Goal: Task Accomplishment & Management: Use online tool/utility

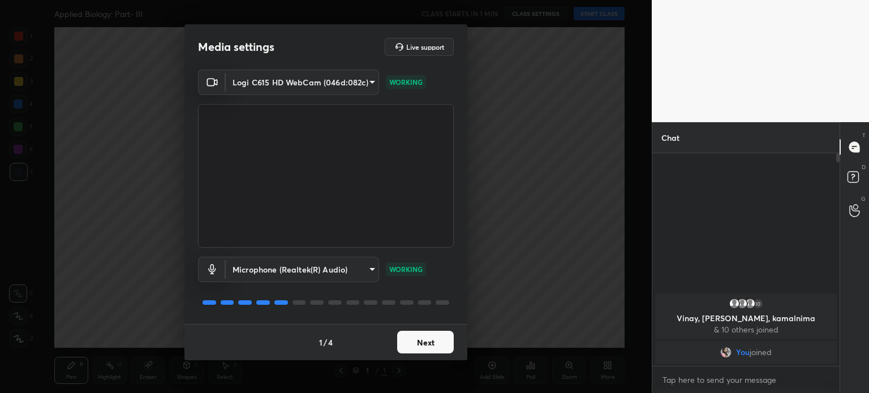
click at [421, 347] on button "Next" at bounding box center [425, 342] width 57 height 23
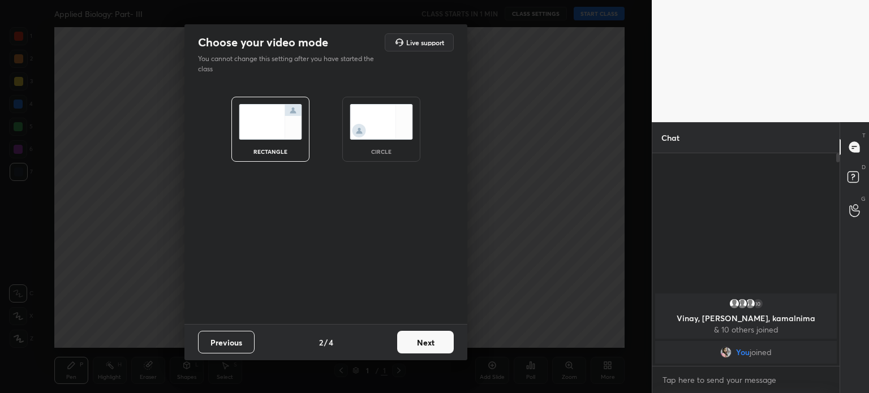
click at [392, 128] on img at bounding box center [381, 122] width 63 height 36
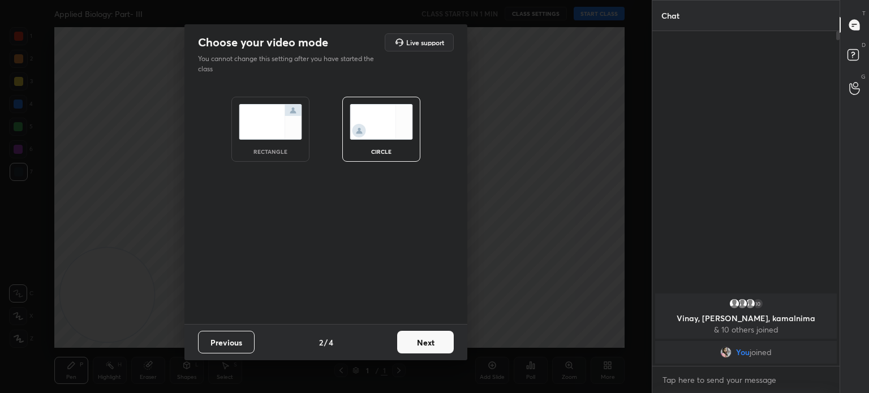
click at [414, 341] on button "Next" at bounding box center [425, 342] width 57 height 23
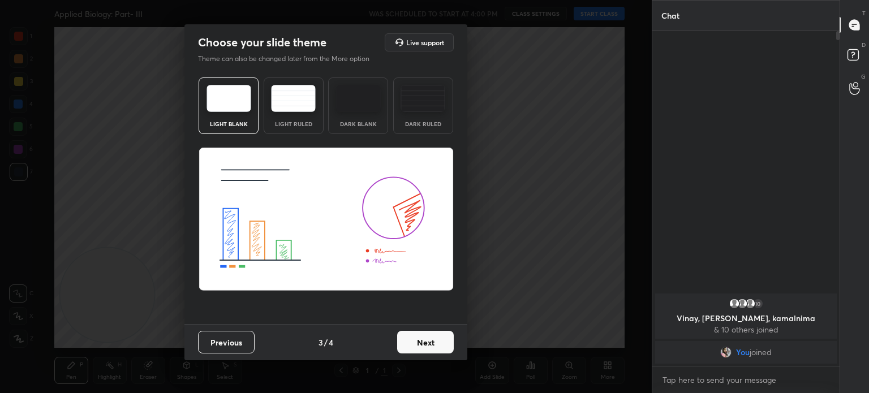
click at [419, 351] on button "Next" at bounding box center [425, 342] width 57 height 23
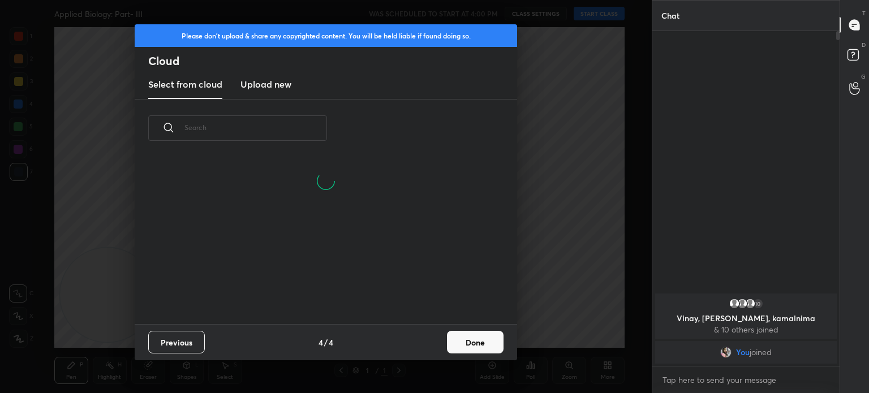
scroll to position [167, 363]
click at [462, 341] on button "Done" at bounding box center [475, 342] width 57 height 23
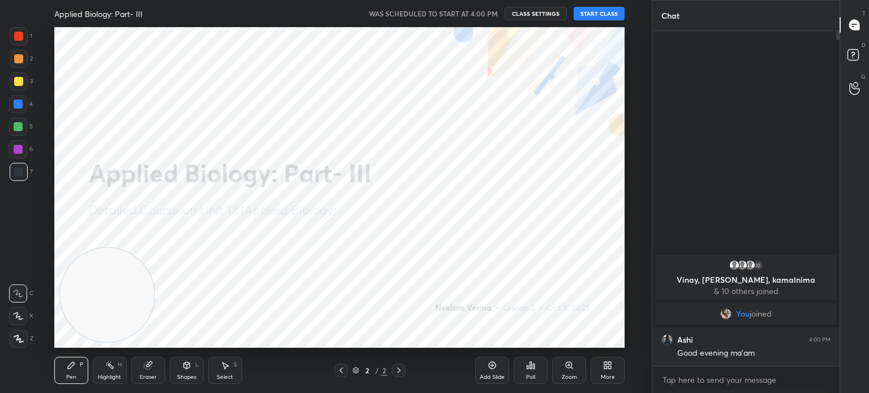
click at [186, 375] on div "Shapes" at bounding box center [186, 377] width 19 height 6
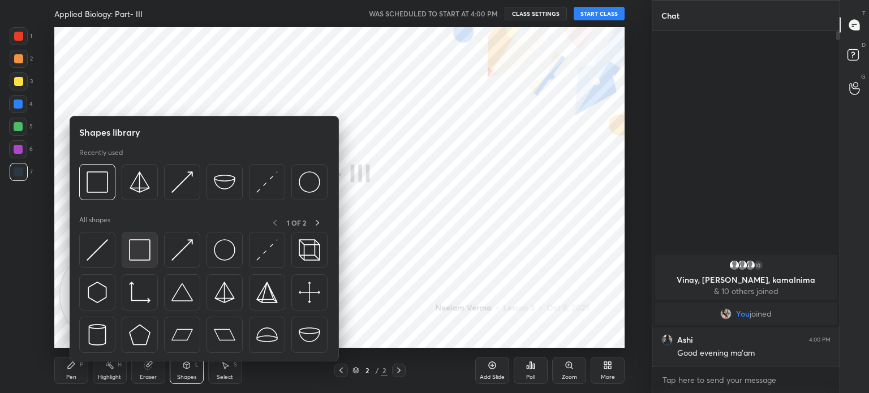
click at [141, 246] on img at bounding box center [139, 249] width 21 height 21
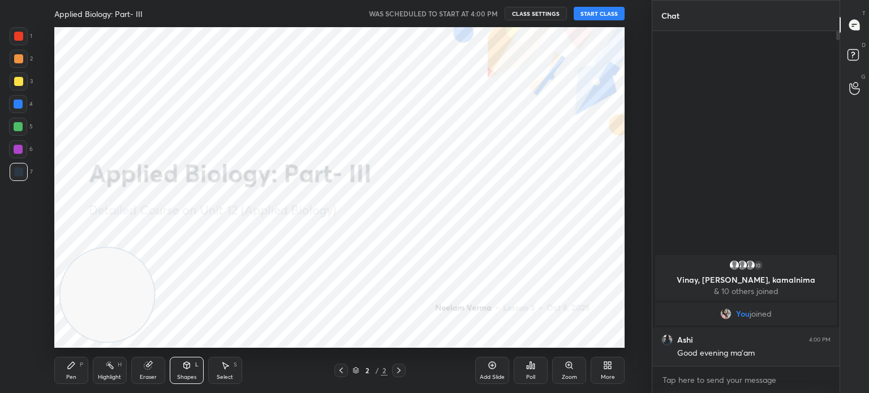
click at [611, 7] on button "START CLASS" at bounding box center [599, 14] width 51 height 14
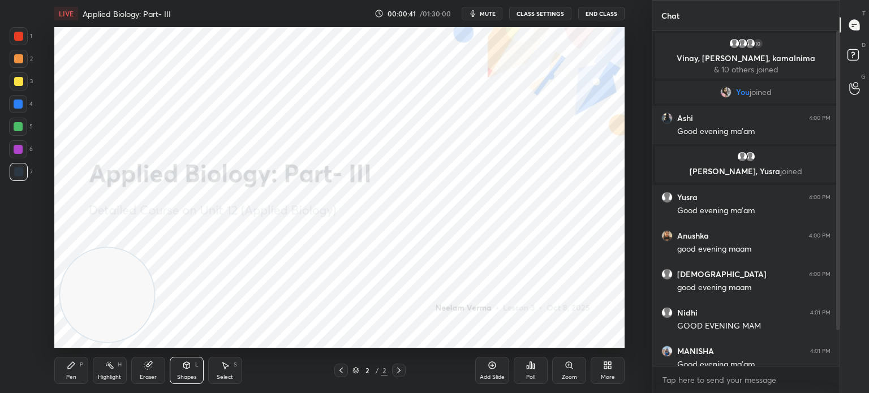
click at [74, 373] on div "Pen P" at bounding box center [71, 370] width 34 height 27
click at [23, 334] on div at bounding box center [19, 339] width 18 height 18
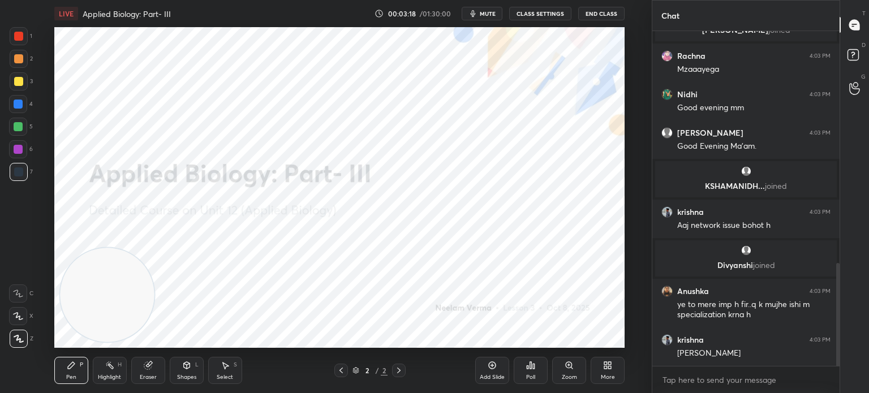
scroll to position [792, 0]
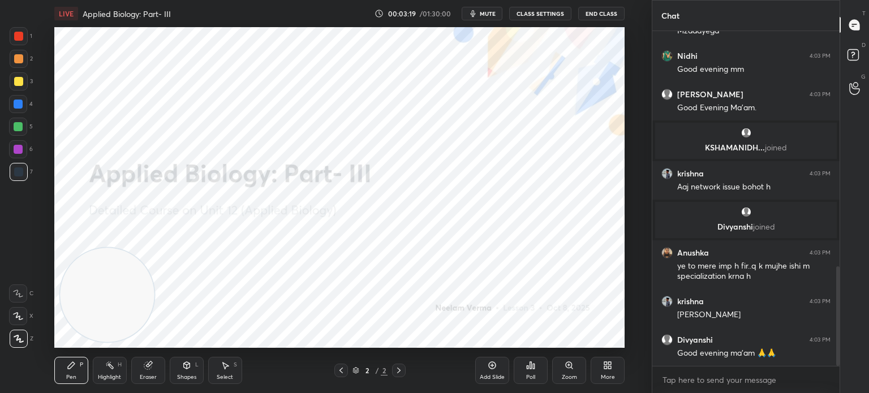
click at [602, 11] on button "End Class" at bounding box center [601, 14] width 46 height 14
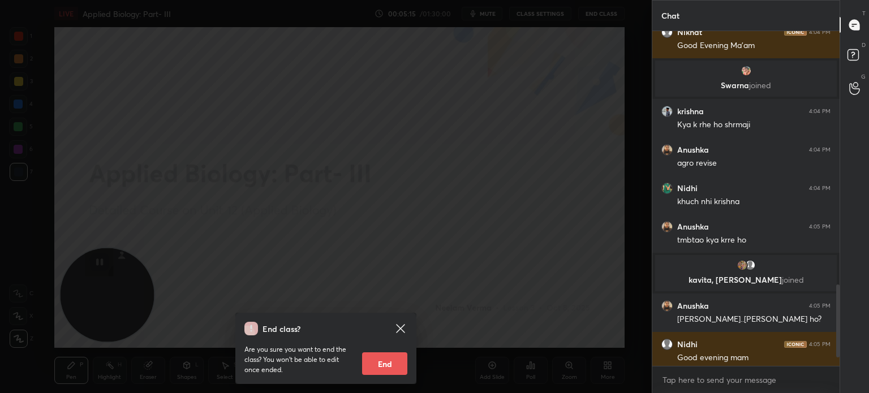
scroll to position [1206, 0]
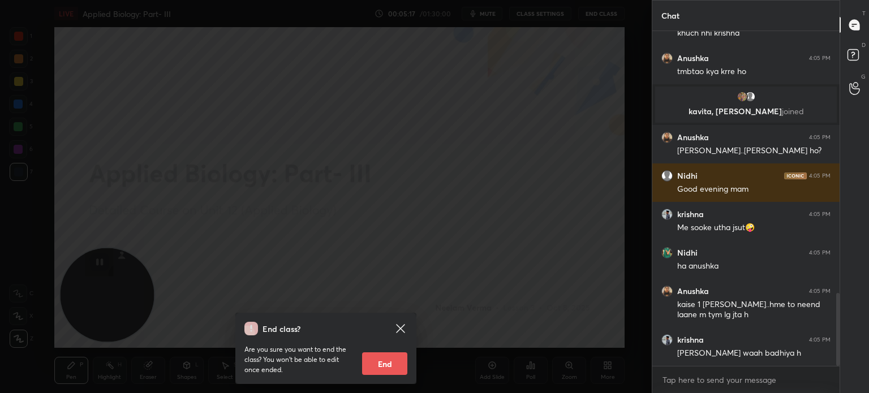
click at [397, 324] on icon at bounding box center [401, 329] width 14 height 14
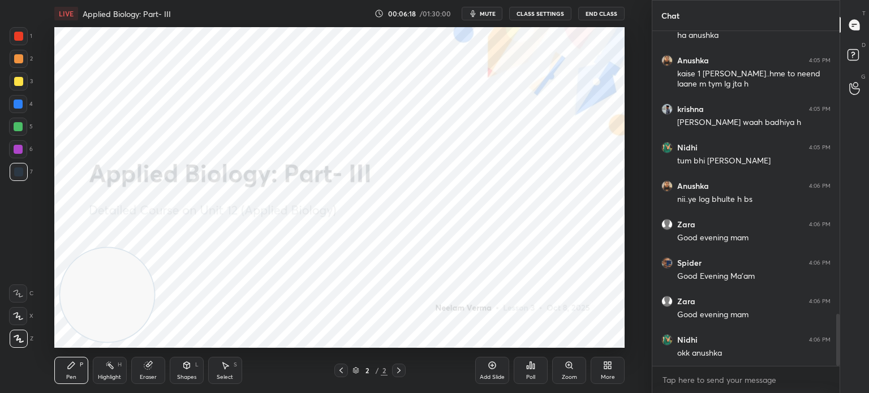
scroll to position [1817, 0]
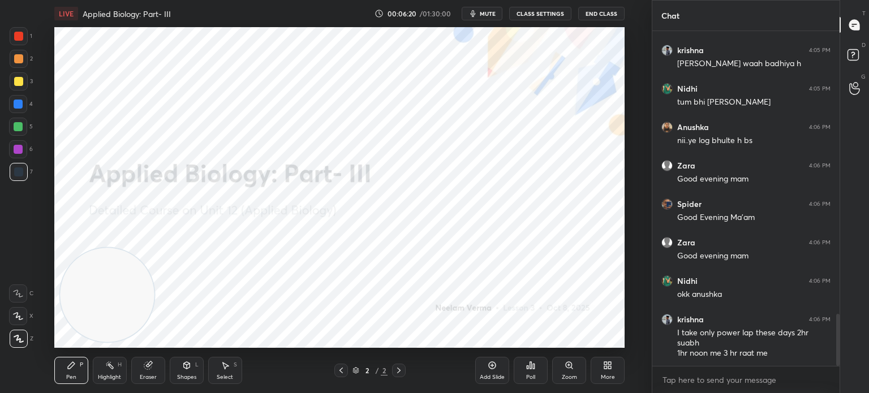
click at [148, 374] on div "Eraser" at bounding box center [148, 377] width 17 height 6
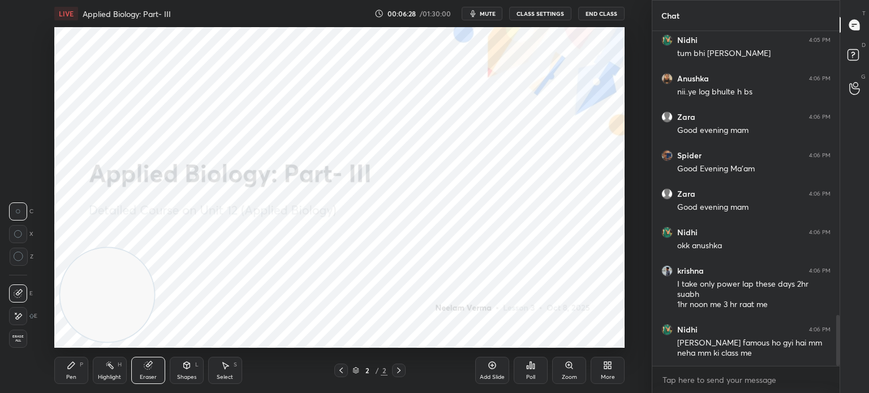
scroll to position [1904, 0]
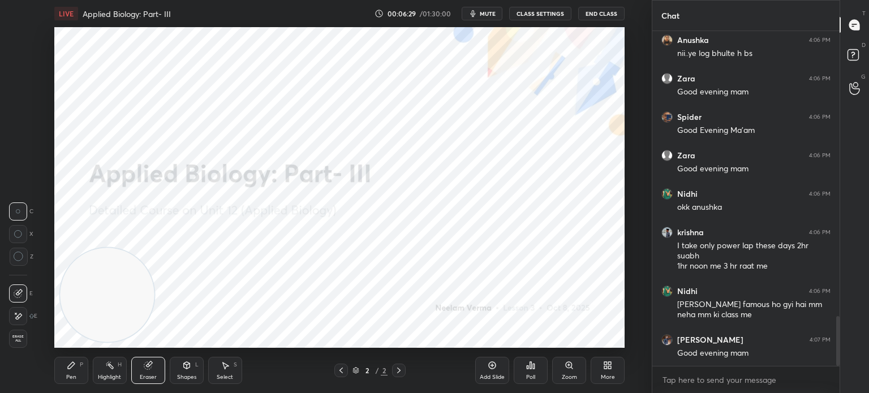
click at [607, 366] on icon at bounding box center [607, 365] width 9 height 9
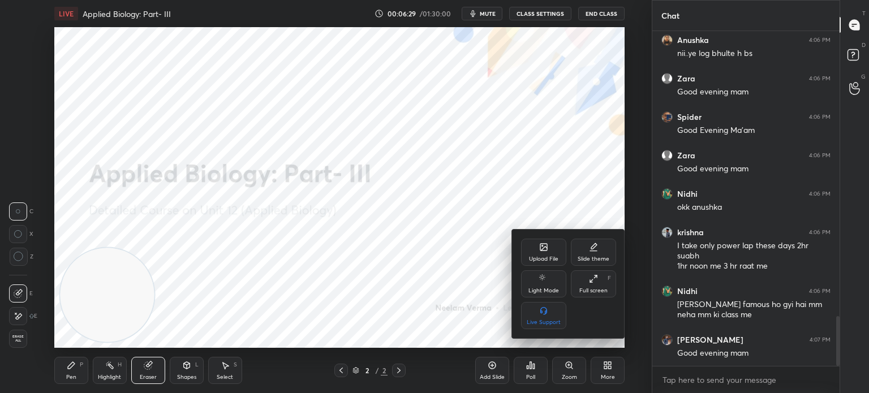
click at [542, 254] on div "Upload File" at bounding box center [543, 252] width 45 height 27
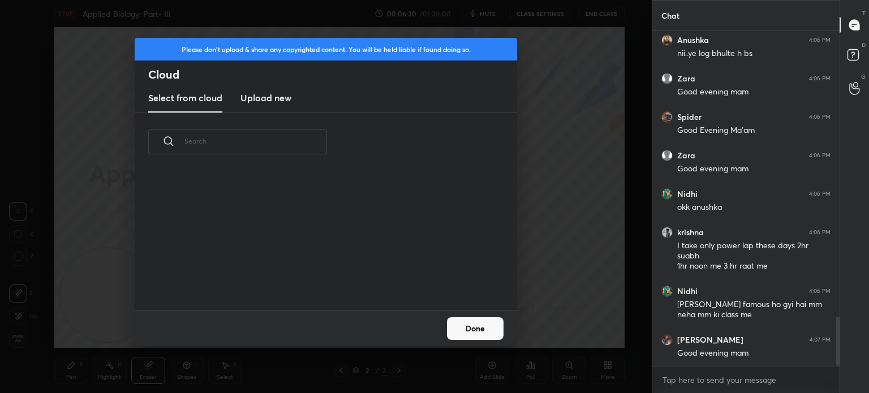
scroll to position [1942, 0]
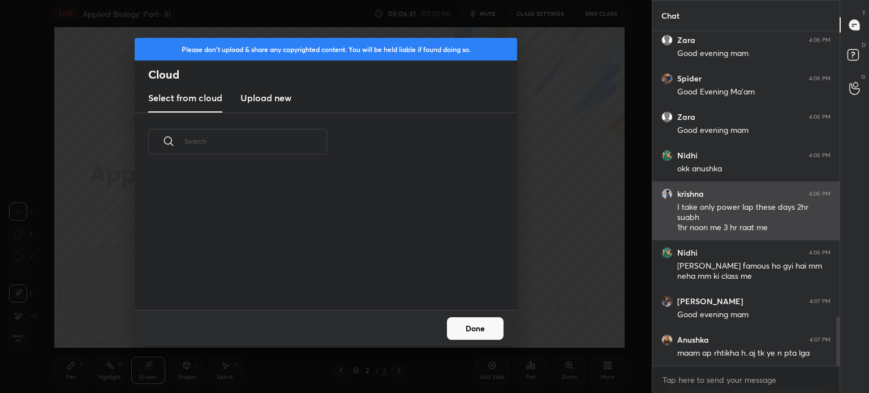
click at [286, 104] on h3 "Upload new" at bounding box center [265, 98] width 51 height 14
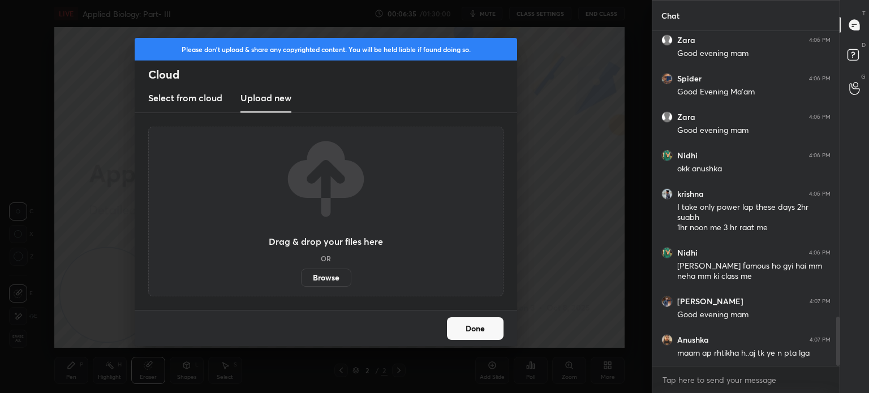
click at [320, 275] on label "Browse" at bounding box center [326, 278] width 50 height 18
click at [301, 275] on input "Browse" at bounding box center [301, 278] width 0 height 18
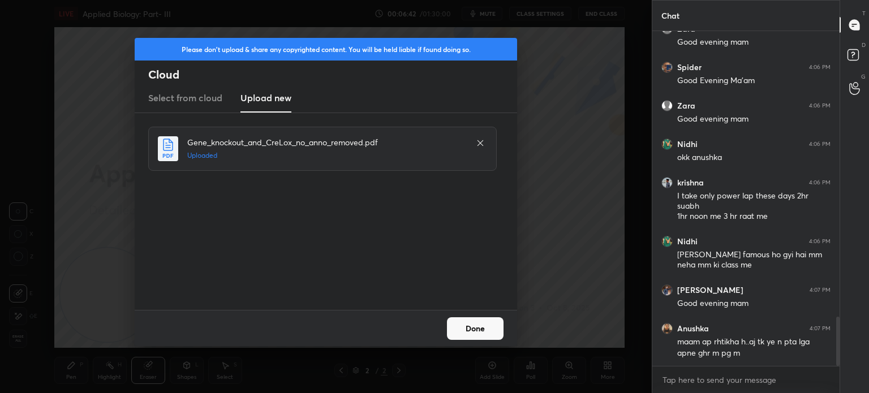
click at [481, 327] on button "Done" at bounding box center [475, 328] width 57 height 23
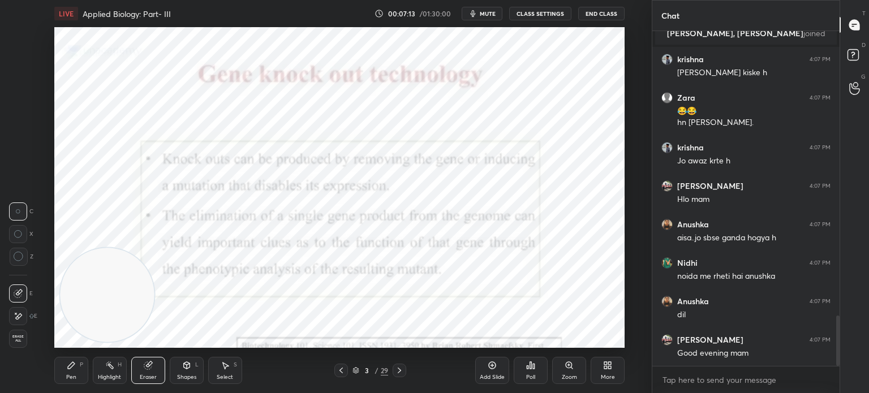
scroll to position [1923, 0]
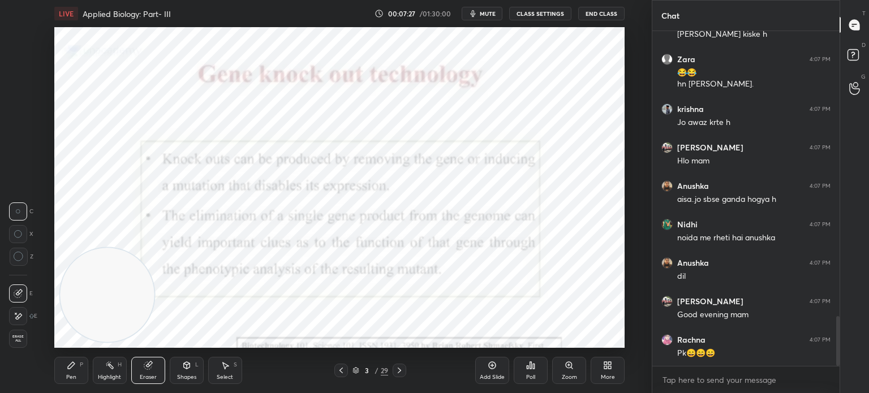
click at [197, 384] on div "Shapes L" at bounding box center [187, 370] width 34 height 27
click at [195, 376] on div "Shapes" at bounding box center [186, 377] width 19 height 6
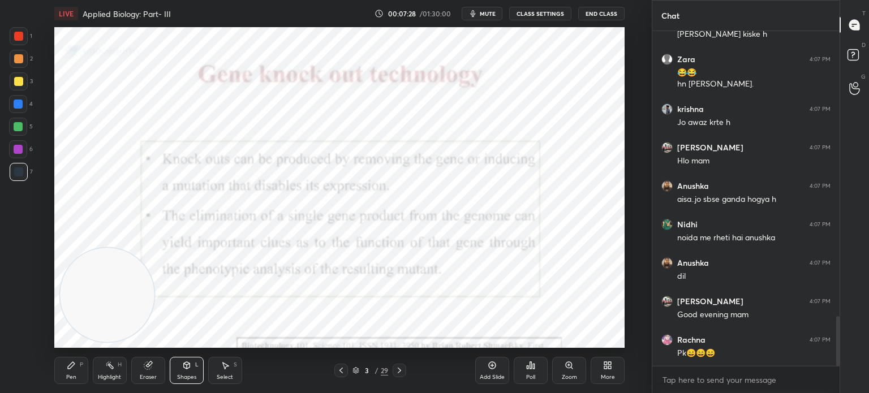
click at [182, 371] on div "Shapes L" at bounding box center [187, 370] width 34 height 27
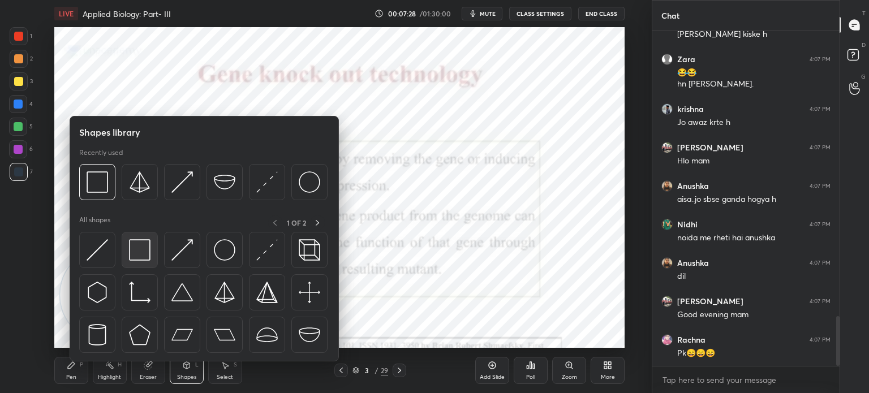
click at [133, 250] on img at bounding box center [139, 249] width 21 height 21
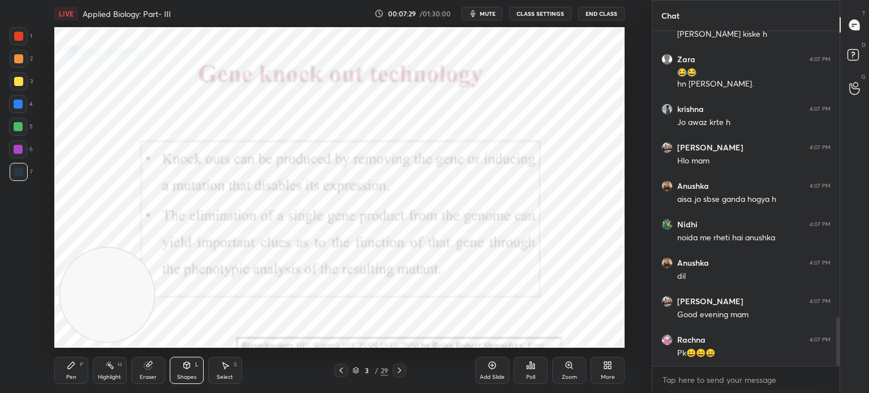
scroll to position [1962, 0]
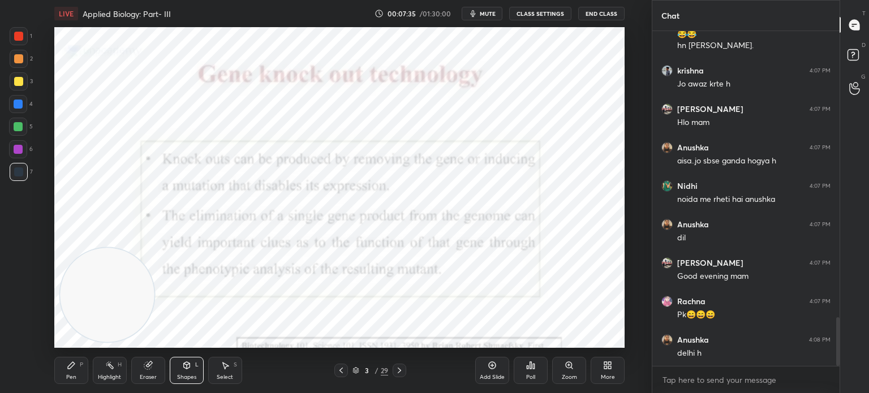
click at [346, 370] on div at bounding box center [341, 371] width 14 height 14
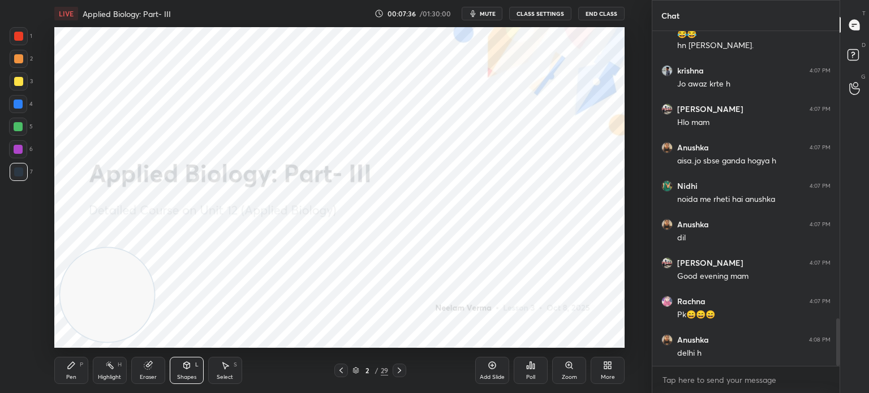
scroll to position [2010, 0]
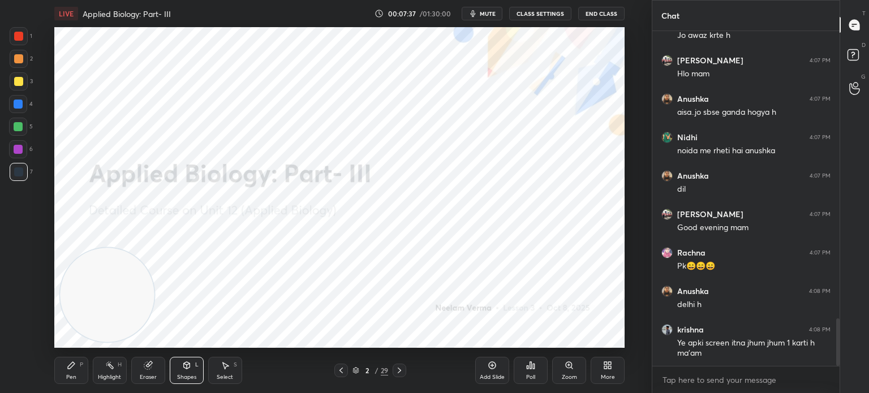
click at [489, 367] on icon at bounding box center [492, 365] width 7 height 7
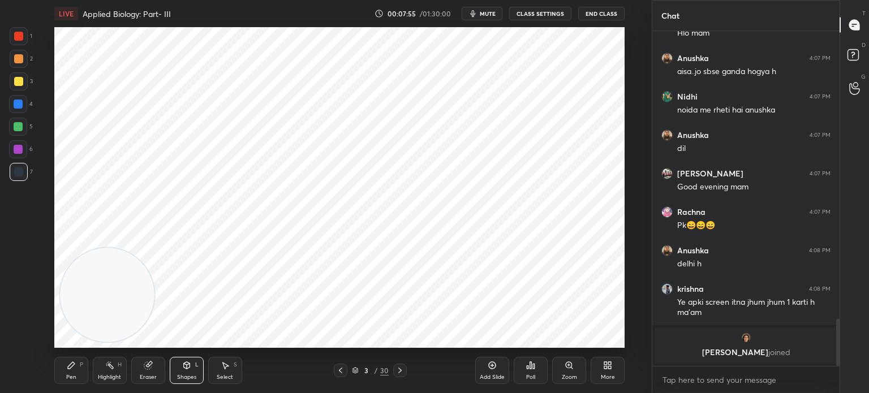
scroll to position [1965, 0]
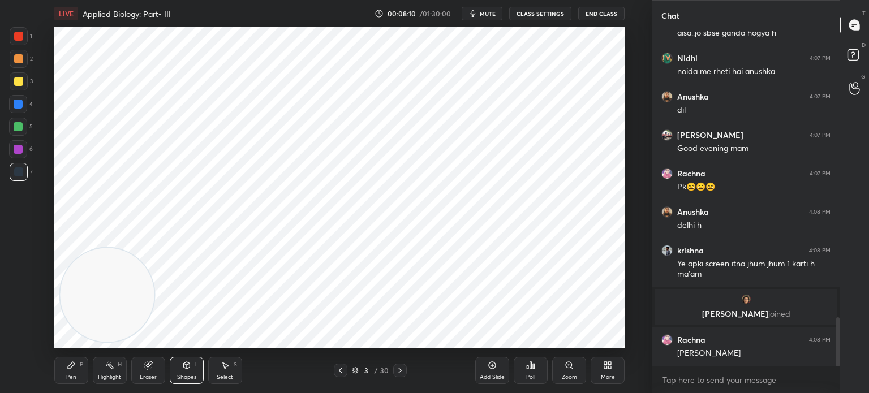
click at [79, 375] on div "Pen P" at bounding box center [71, 370] width 34 height 27
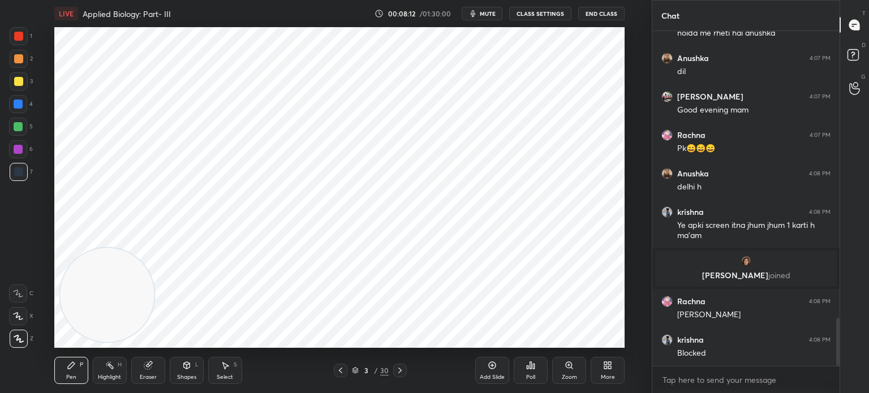
scroll to position [2044, 0]
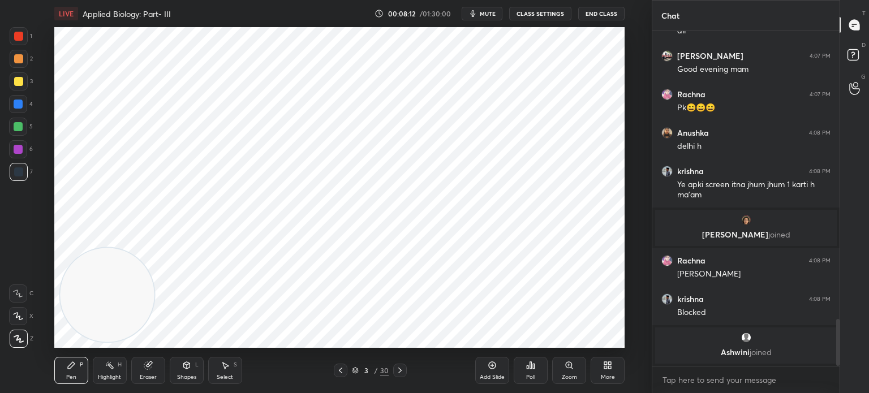
click at [24, 32] on div at bounding box center [19, 36] width 18 height 18
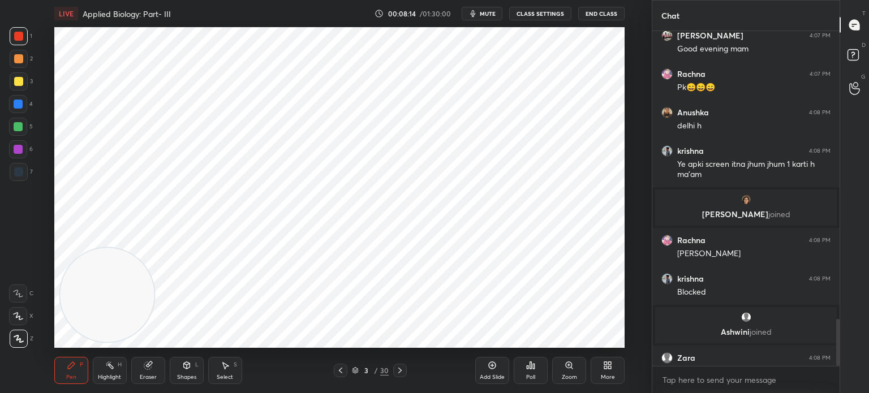
scroll to position [2062, 0]
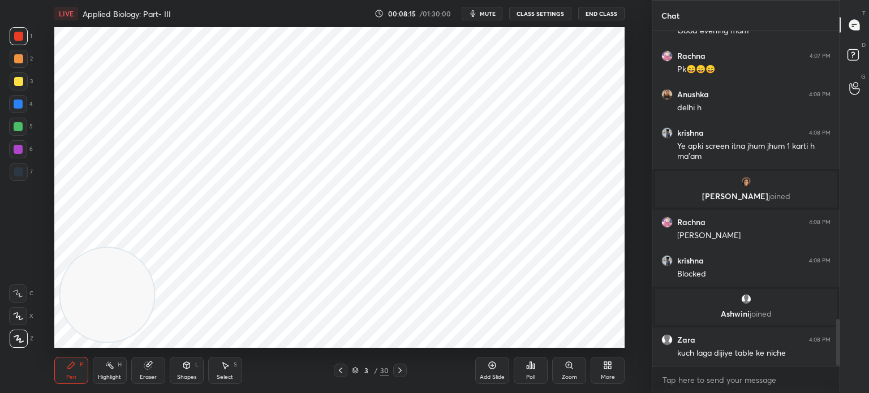
click at [341, 370] on icon at bounding box center [340, 370] width 9 height 9
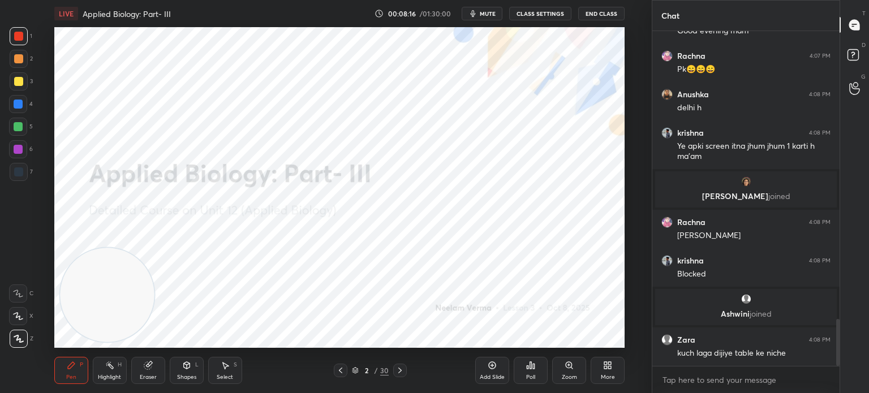
scroll to position [2103, 0]
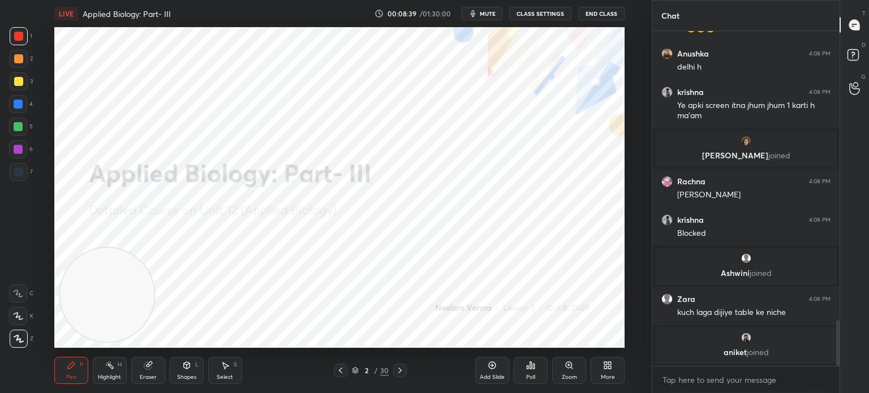
click at [150, 369] on icon at bounding box center [148, 365] width 9 height 9
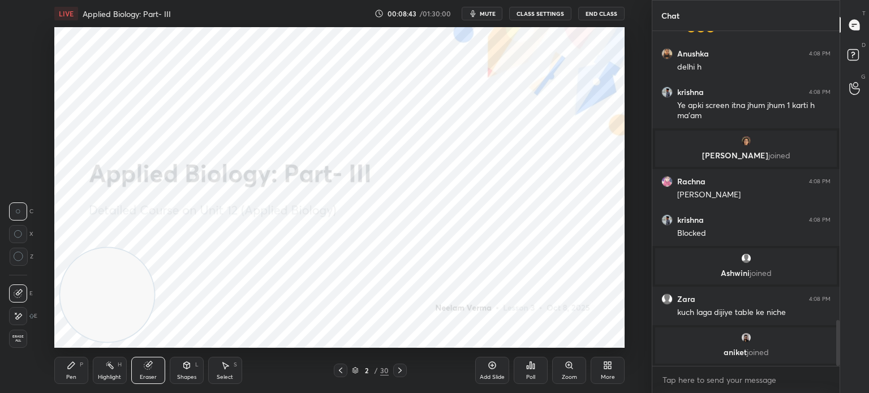
click at [76, 372] on div "Pen P" at bounding box center [71, 370] width 34 height 27
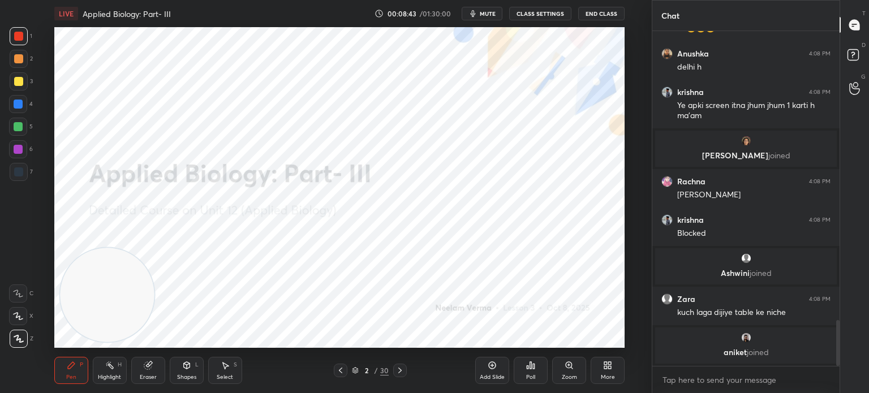
click at [28, 316] on div "X" at bounding box center [21, 316] width 24 height 18
click at [20, 153] on div at bounding box center [18, 149] width 9 height 9
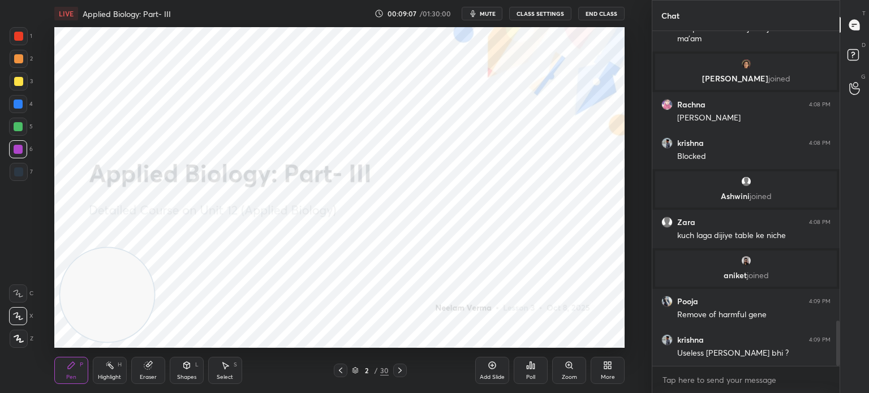
scroll to position [2167, 0]
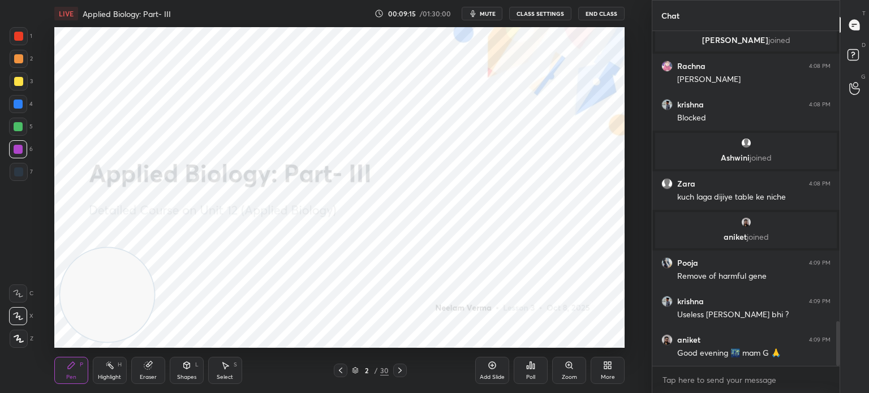
click at [20, 124] on div at bounding box center [18, 126] width 9 height 9
click at [18, 108] on div at bounding box center [18, 104] width 9 height 9
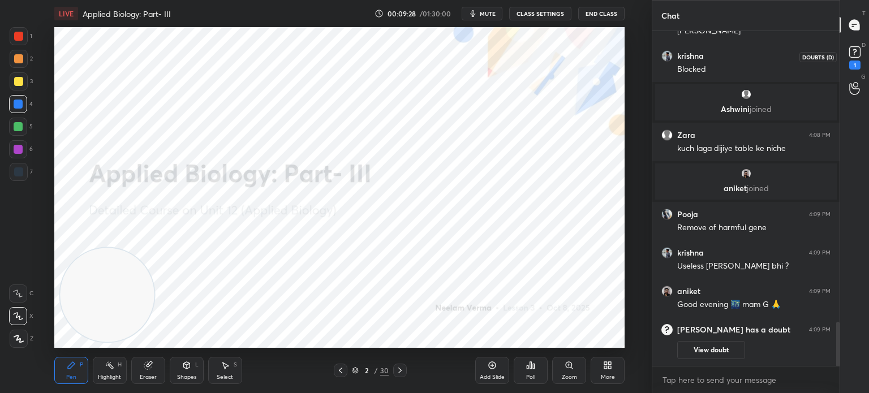
click at [852, 54] on rect at bounding box center [854, 52] width 11 height 11
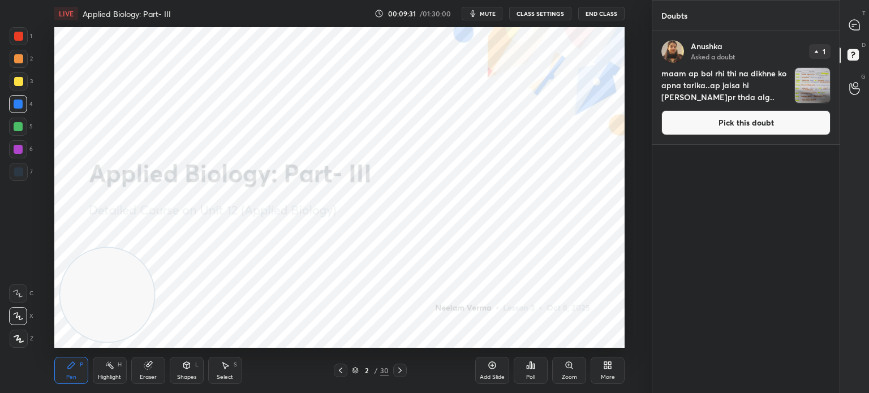
click at [821, 89] on img "grid" at bounding box center [812, 85] width 35 height 35
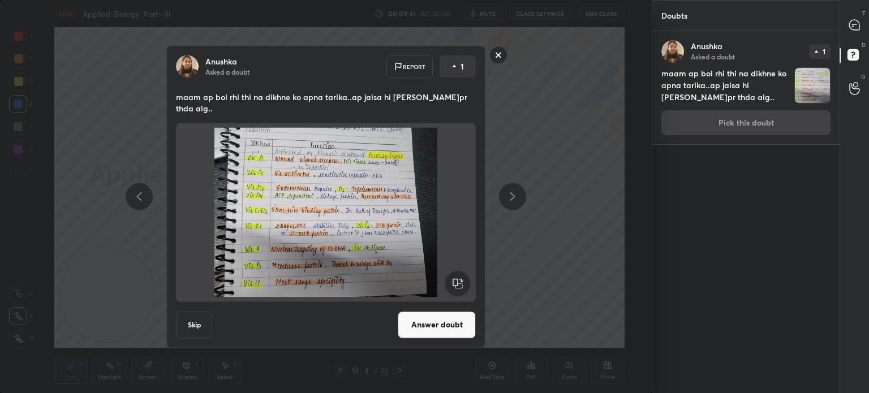
click at [497, 62] on rect at bounding box center [499, 55] width 18 height 18
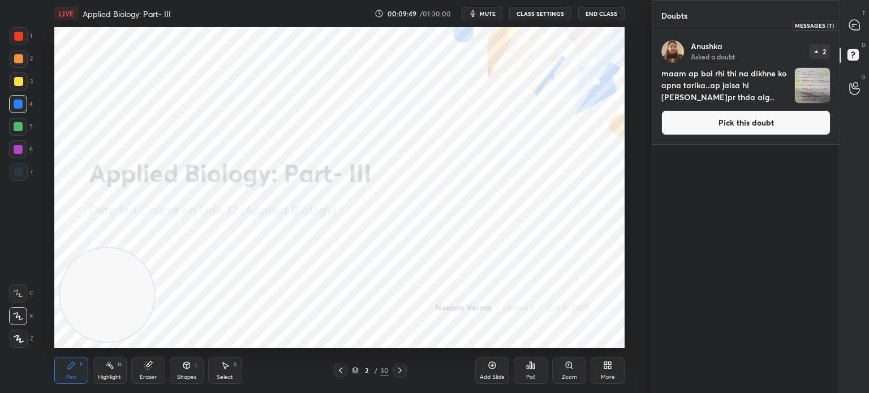
click at [857, 25] on icon at bounding box center [854, 25] width 10 height 10
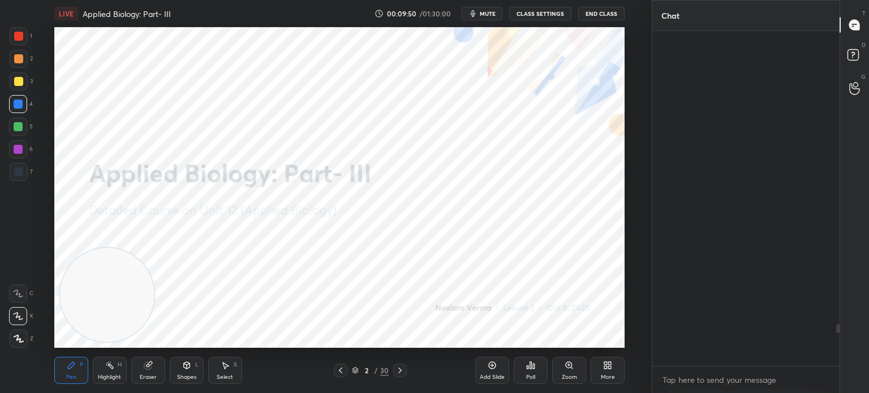
scroll to position [331, 184]
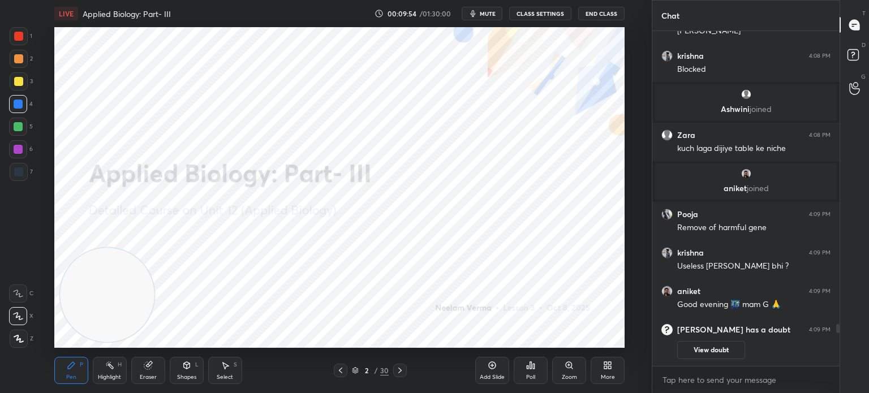
click at [25, 173] on div at bounding box center [19, 172] width 18 height 18
click at [398, 368] on icon at bounding box center [399, 371] width 3 height 6
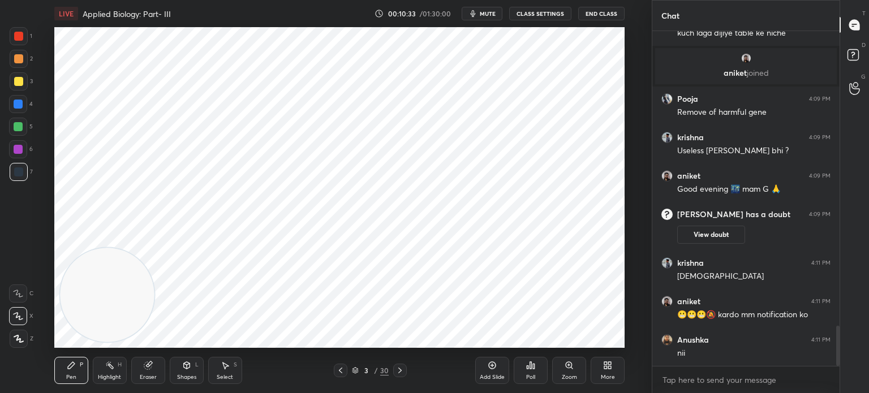
scroll to position [2509, 0]
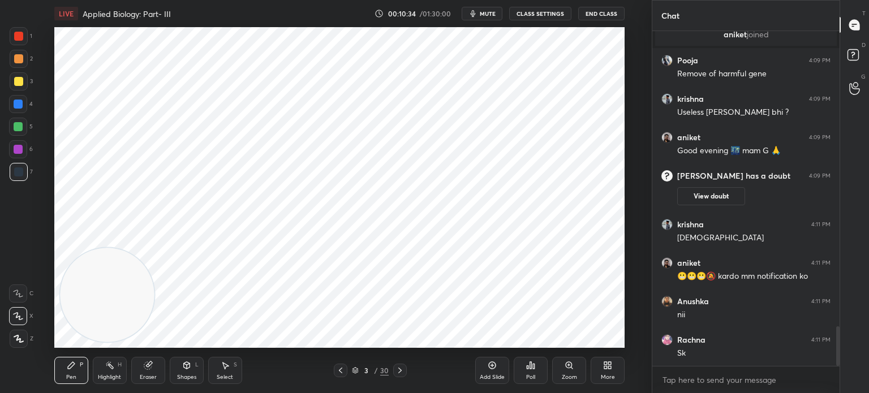
click at [24, 38] on div at bounding box center [19, 36] width 18 height 18
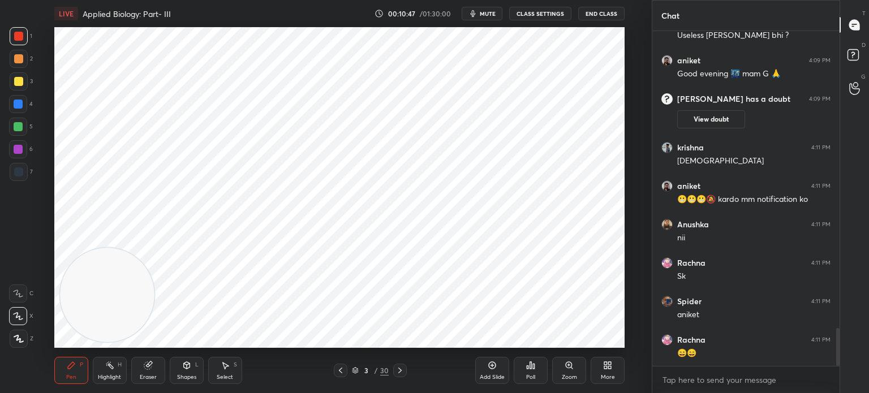
scroll to position [2624, 0]
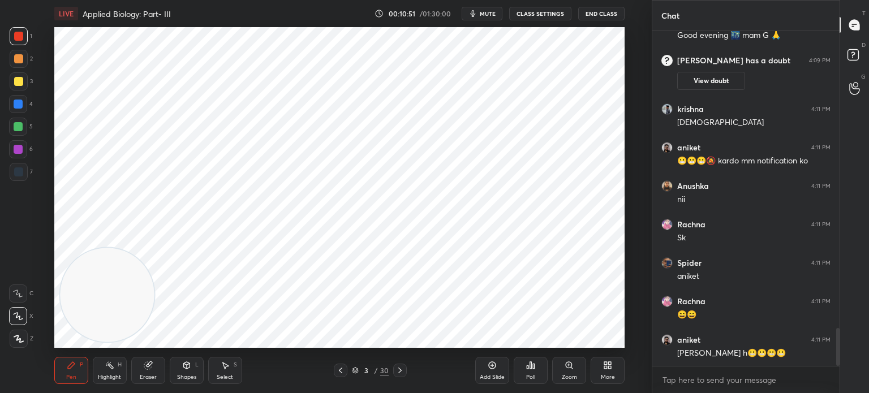
click at [230, 362] on div "Select S" at bounding box center [225, 370] width 34 height 27
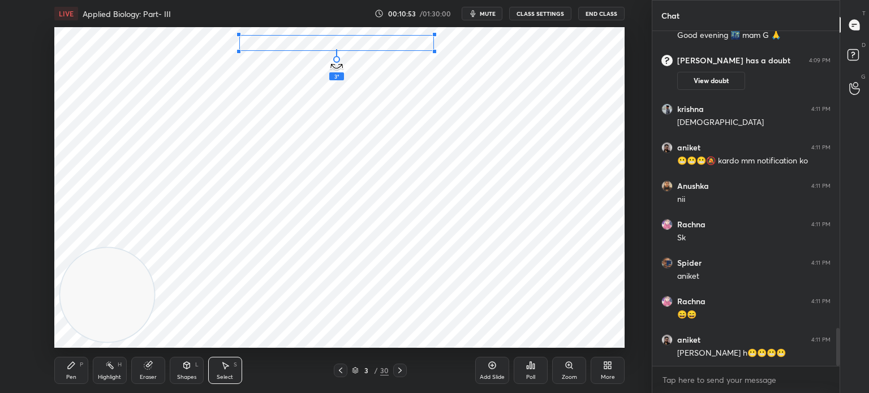
scroll to position [2663, 0]
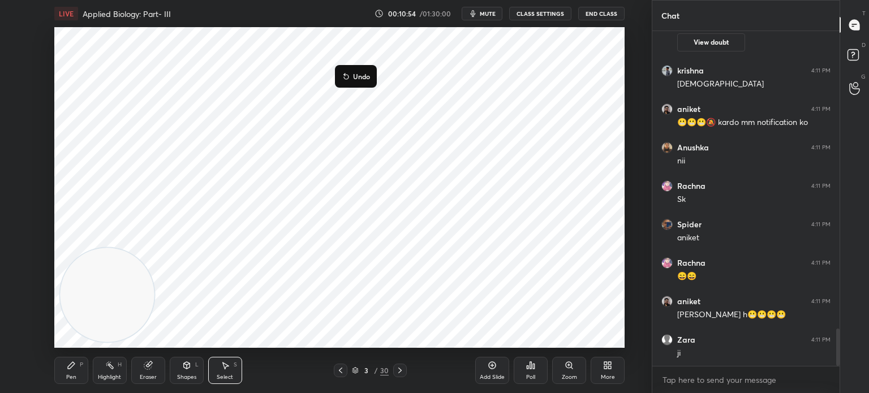
click at [279, 133] on div "0 ° Undo Copy Duplicate Duplicate to new slide Delete" at bounding box center [339, 187] width 570 height 321
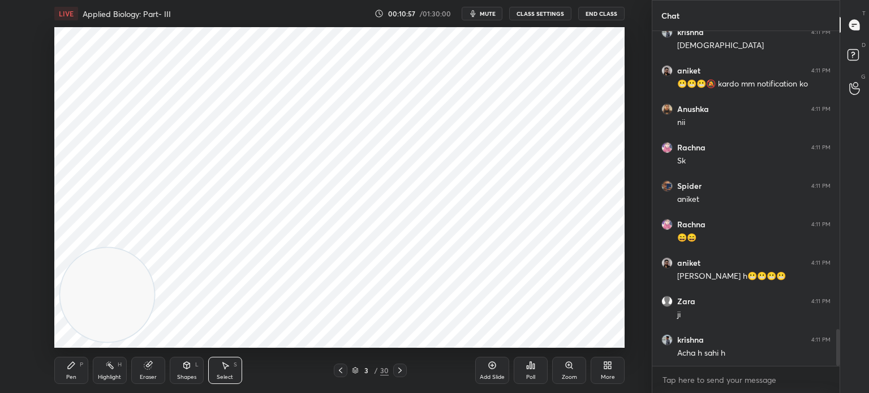
scroll to position [2740, 0]
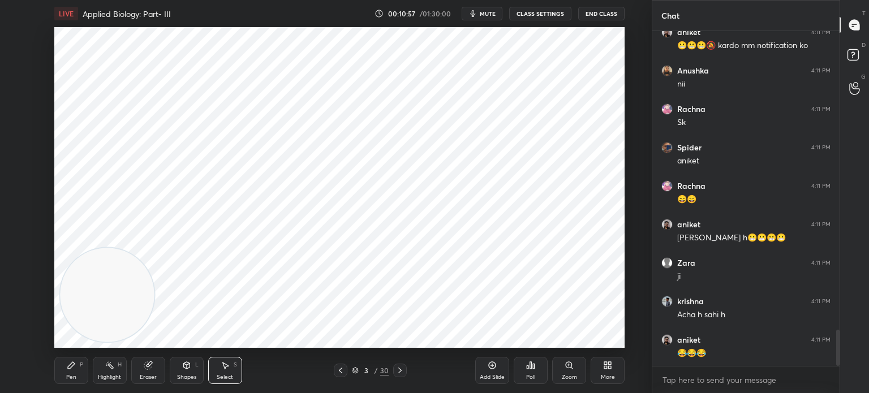
click at [69, 373] on div "Pen P" at bounding box center [71, 370] width 34 height 27
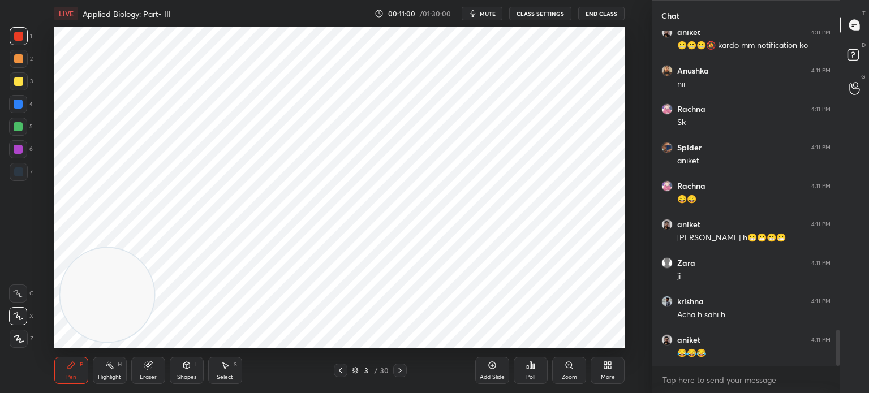
click at [16, 167] on div at bounding box center [19, 172] width 18 height 18
click at [24, 36] on div at bounding box center [19, 36] width 18 height 18
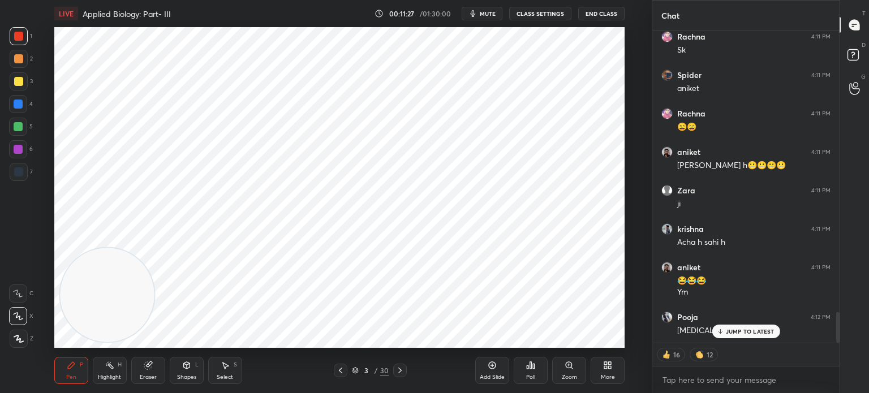
scroll to position [2851, 0]
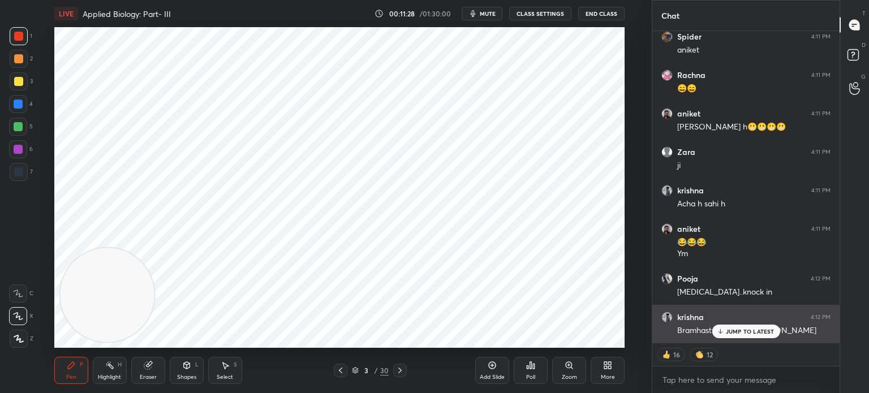
click at [731, 330] on p "JUMP TO LATEST" at bounding box center [750, 331] width 49 height 7
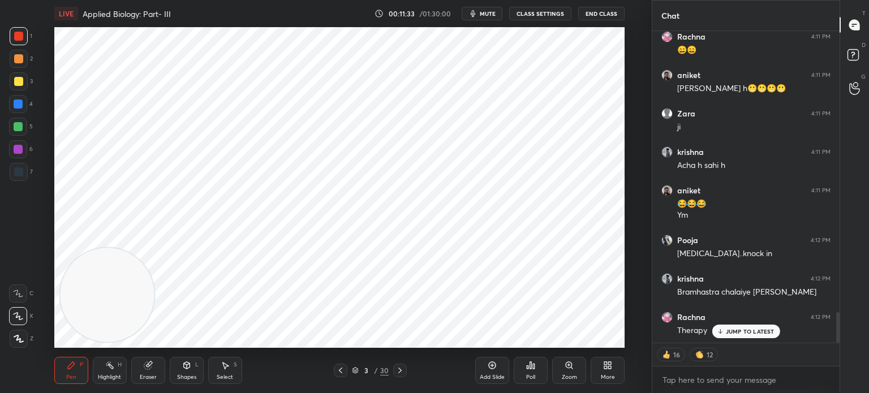
scroll to position [4, 3]
click at [24, 108] on div at bounding box center [18, 104] width 18 height 18
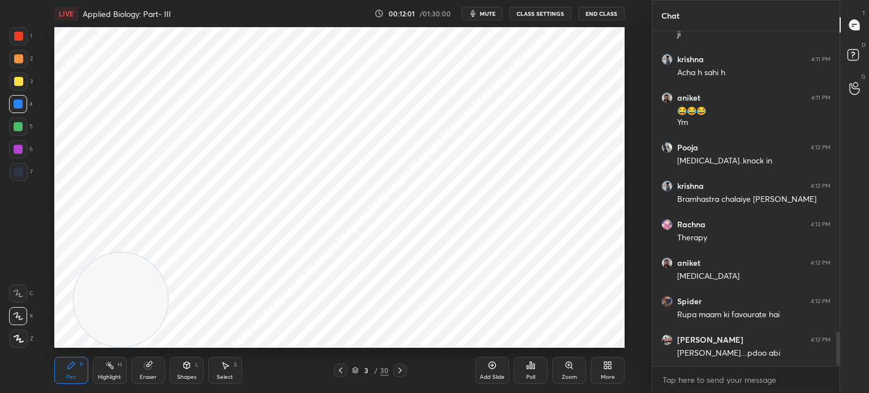
scroll to position [3020, 0]
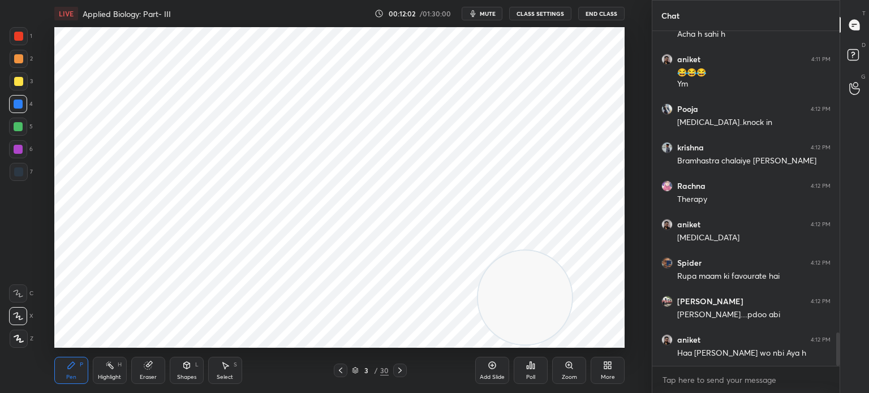
click at [223, 380] on div "Select" at bounding box center [225, 377] width 16 height 6
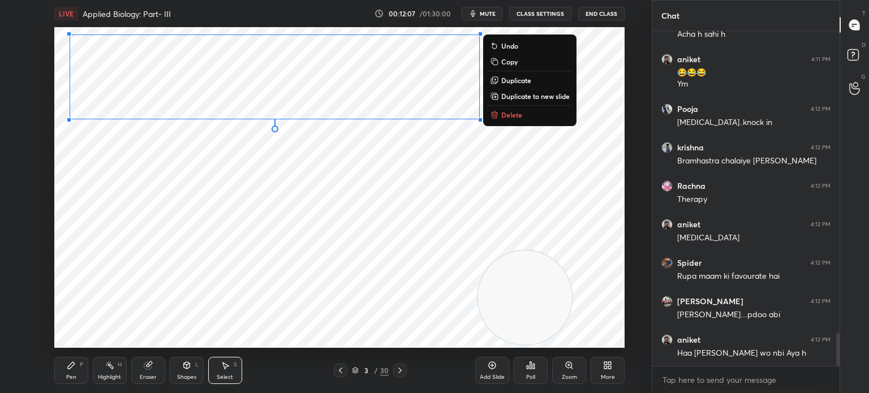
click at [115, 182] on div "0 ° Undo Copy Duplicate Duplicate to new slide Delete" at bounding box center [339, 187] width 570 height 321
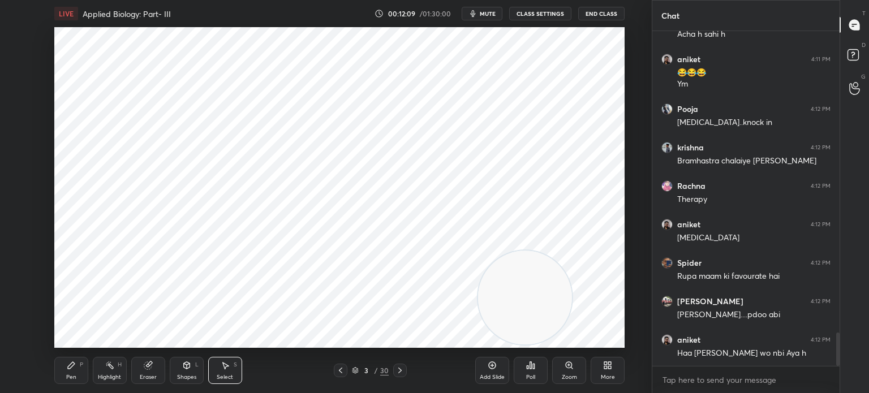
click at [75, 364] on icon at bounding box center [71, 365] width 9 height 9
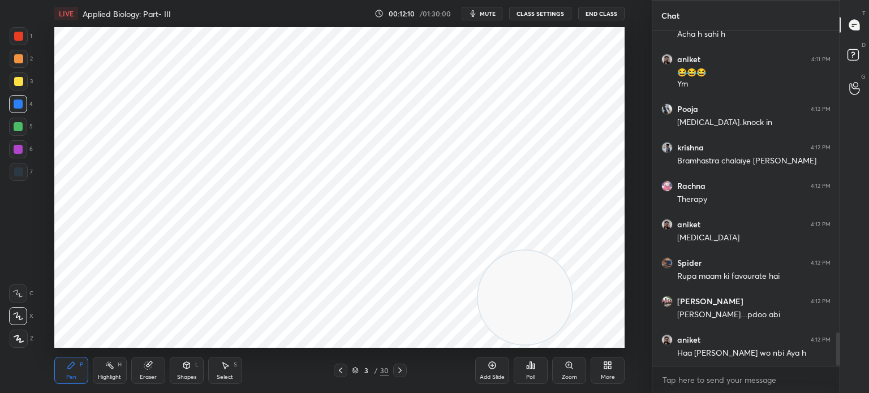
click at [23, 150] on div at bounding box center [18, 149] width 18 height 18
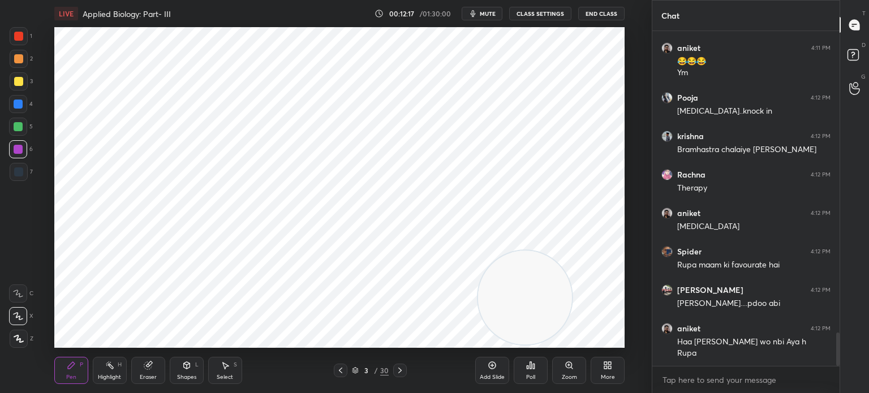
click at [19, 171] on div at bounding box center [18, 171] width 9 height 9
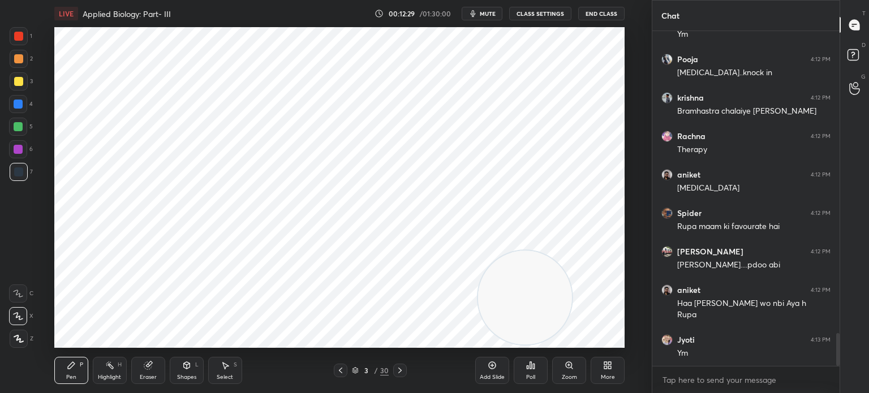
scroll to position [3109, 0]
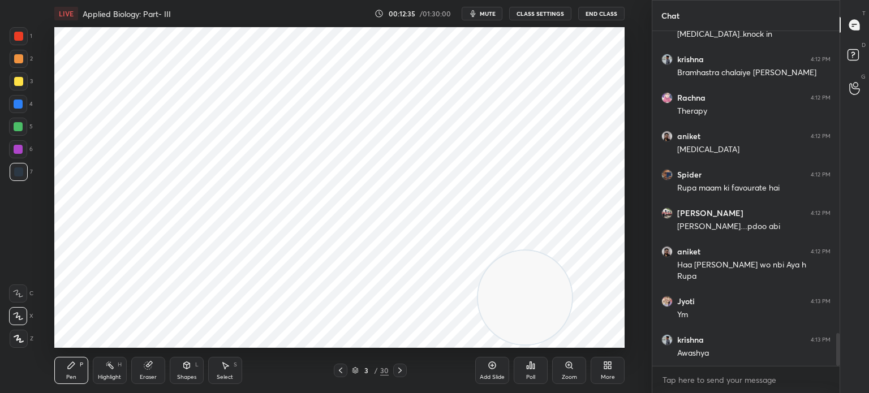
click at [21, 171] on div at bounding box center [18, 171] width 9 height 9
click at [23, 149] on div at bounding box center [18, 149] width 18 height 18
click at [16, 176] on div at bounding box center [18, 171] width 9 height 9
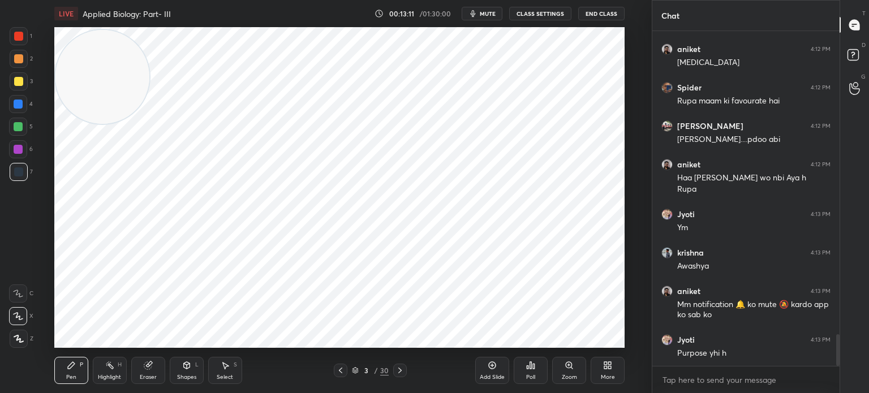
scroll to position [3207, 0]
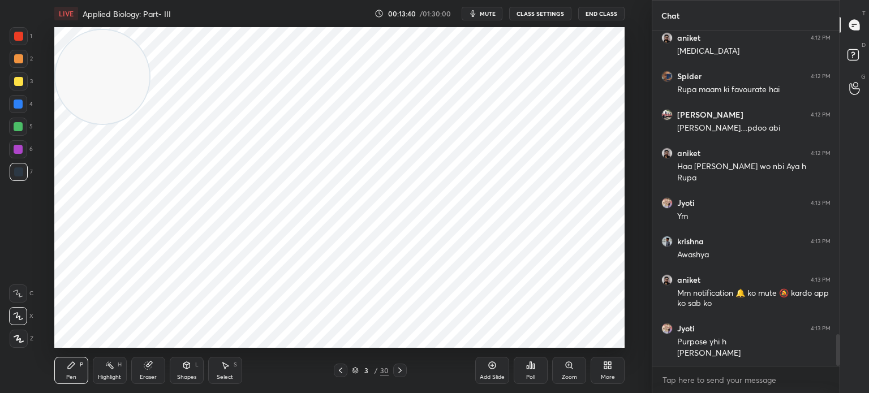
click at [19, 142] on div at bounding box center [18, 149] width 18 height 18
click at [20, 331] on div at bounding box center [19, 339] width 18 height 18
click at [18, 177] on div at bounding box center [19, 172] width 18 height 18
click at [21, 149] on div at bounding box center [18, 149] width 9 height 9
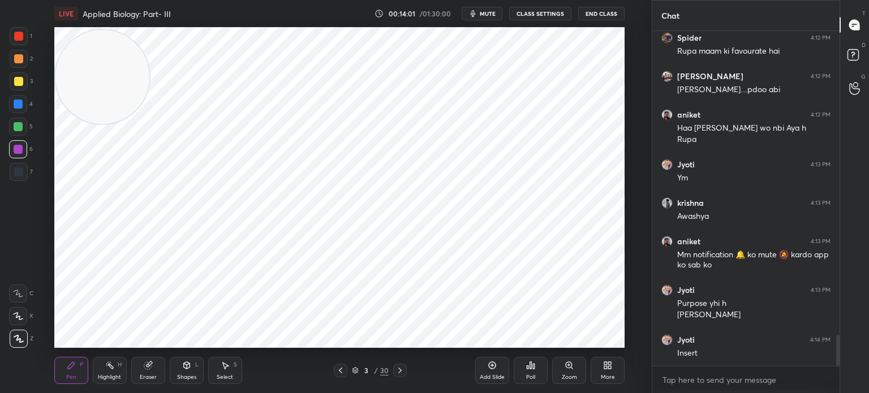
scroll to position [3286, 0]
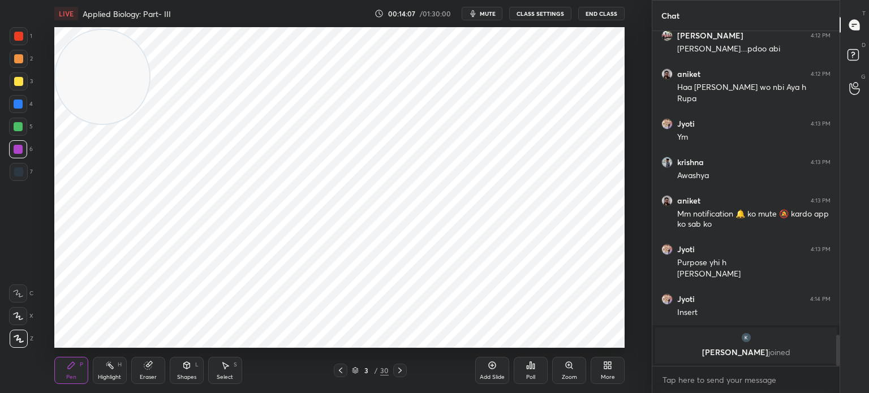
click at [8, 174] on div "1 2 3 4 5 6 7 C X Z C X Z E E Erase all H H" at bounding box center [18, 187] width 36 height 321
click at [25, 173] on div at bounding box center [19, 172] width 18 height 18
click at [18, 177] on div at bounding box center [19, 172] width 18 height 18
click at [18, 32] on div at bounding box center [18, 36] width 9 height 9
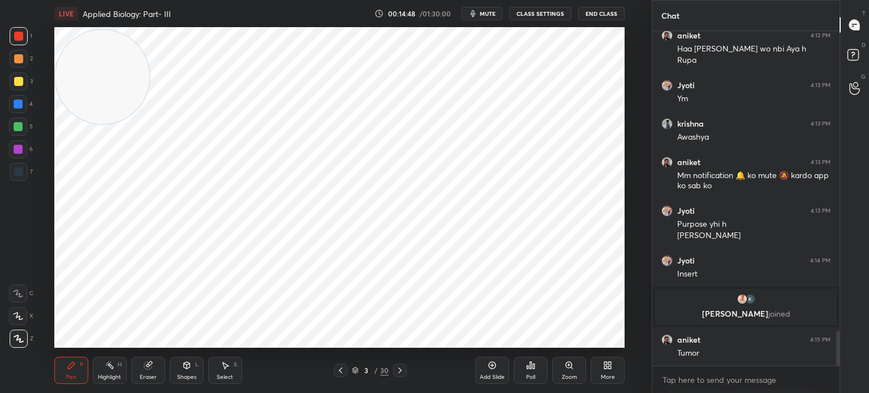
scroll to position [2838, 0]
click at [229, 371] on div "Select S" at bounding box center [225, 370] width 34 height 27
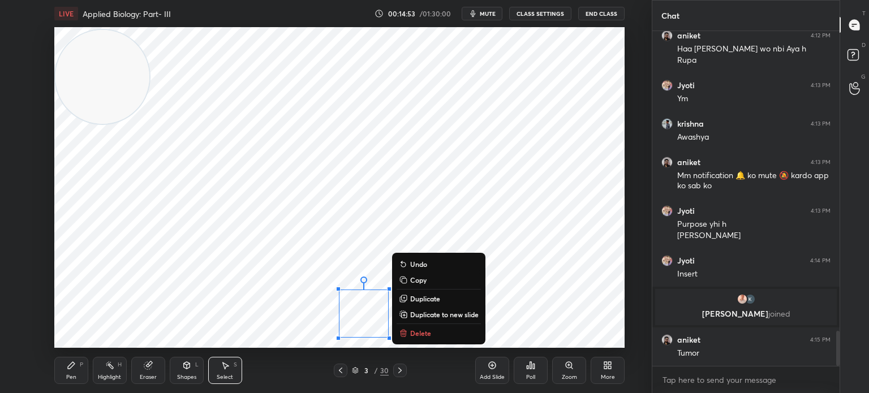
click at [439, 298] on p "Duplicate" at bounding box center [425, 298] width 30 height 9
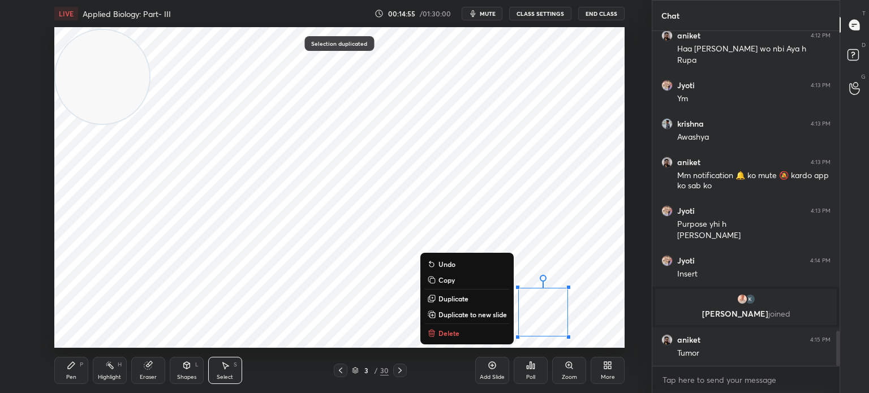
click at [152, 373] on div "Eraser" at bounding box center [148, 370] width 34 height 27
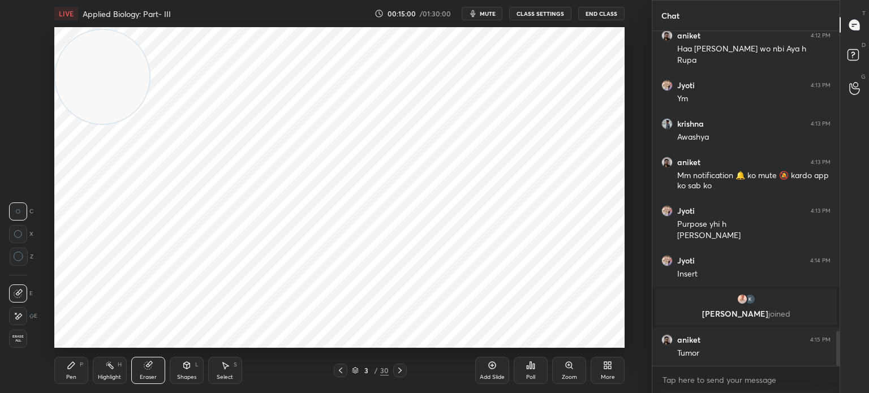
click at [77, 373] on div "Pen P" at bounding box center [71, 370] width 34 height 27
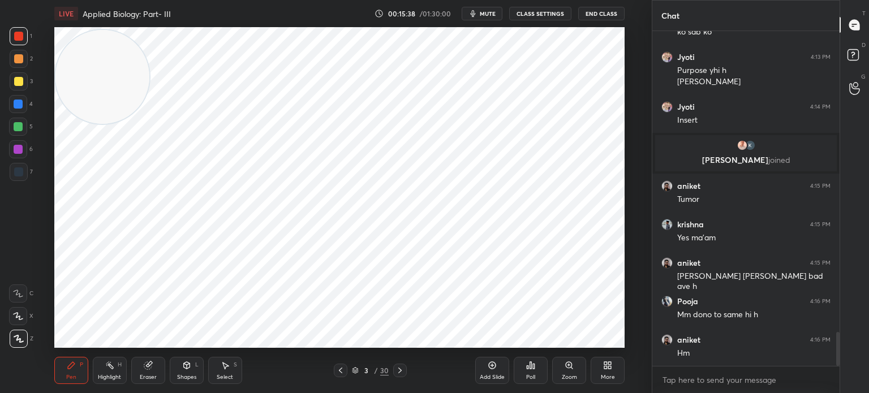
scroll to position [3031, 0]
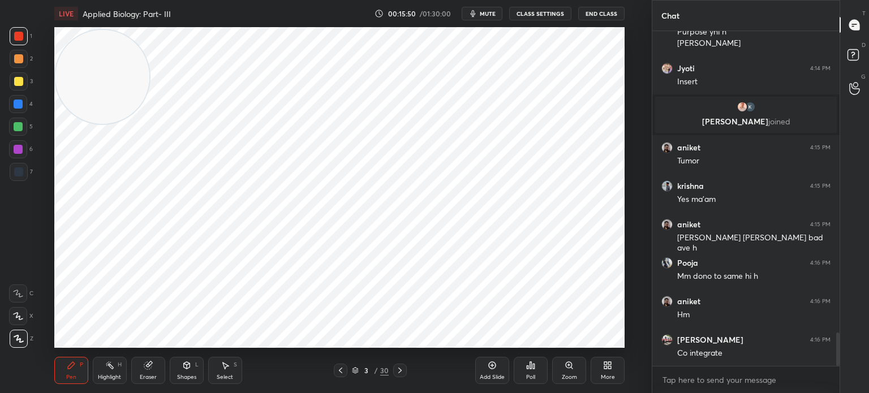
click at [563, 339] on div "Add Slide Poll Zoom More" at bounding box center [549, 370] width 149 height 63
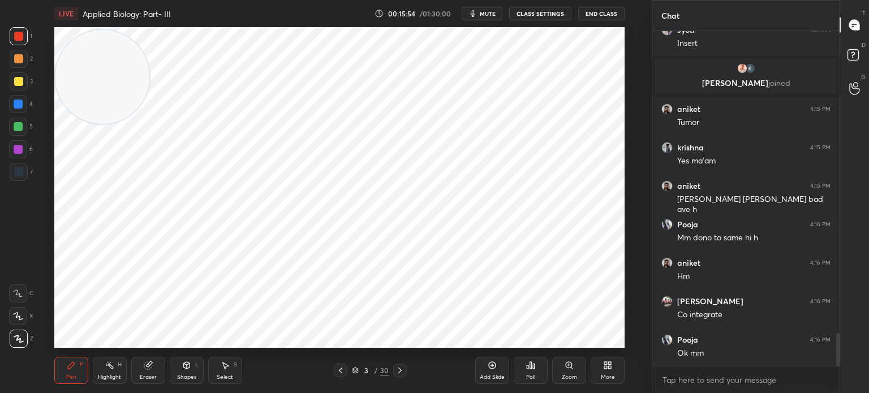
click at [152, 374] on div "Eraser" at bounding box center [148, 377] width 17 height 6
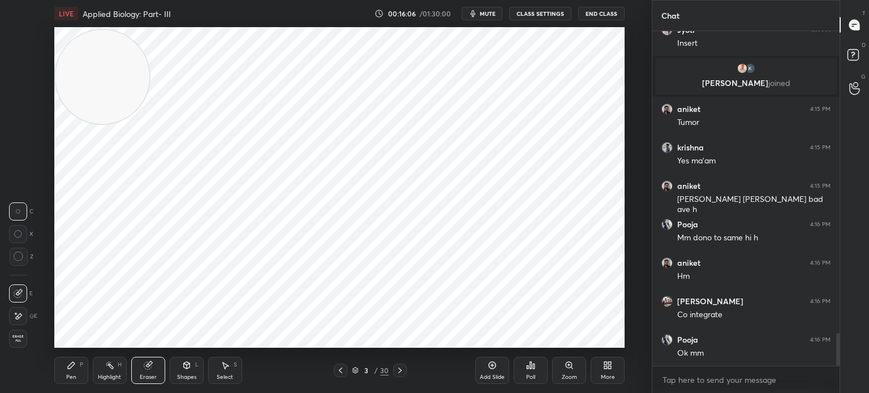
scroll to position [3108, 0]
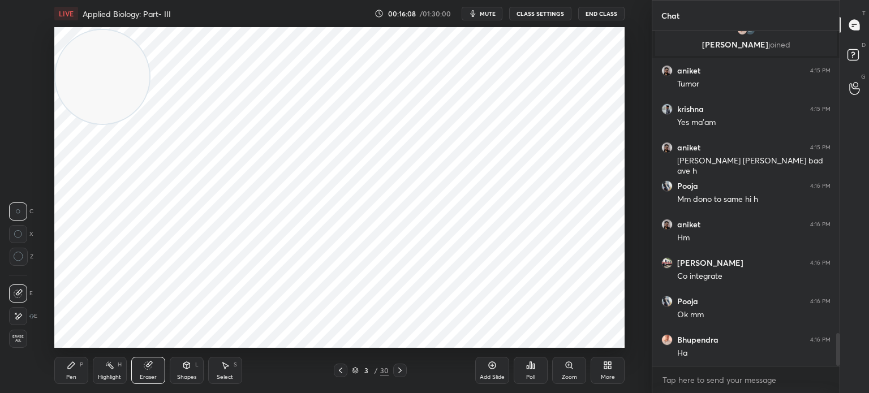
click at [399, 368] on icon at bounding box center [399, 370] width 9 height 9
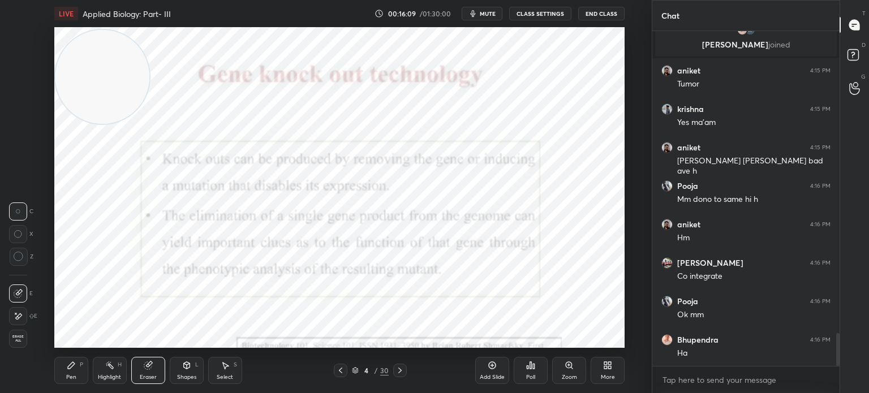
click at [339, 370] on icon at bounding box center [340, 370] width 9 height 9
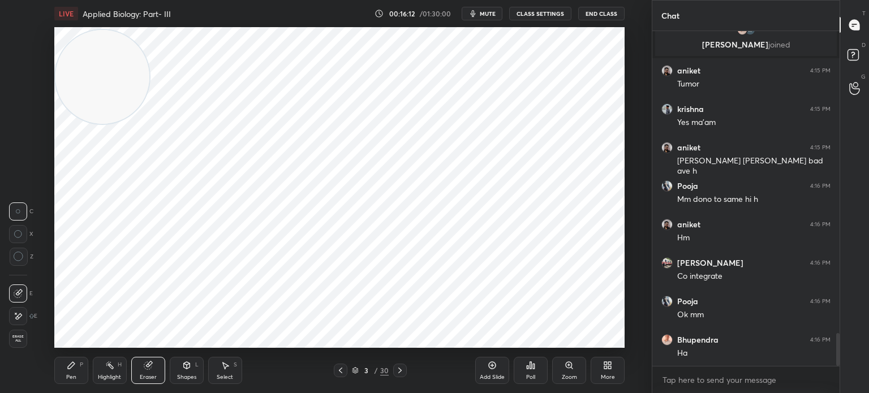
click at [491, 376] on div "Add Slide" at bounding box center [492, 377] width 25 height 6
click at [188, 365] on icon at bounding box center [186, 365] width 6 height 7
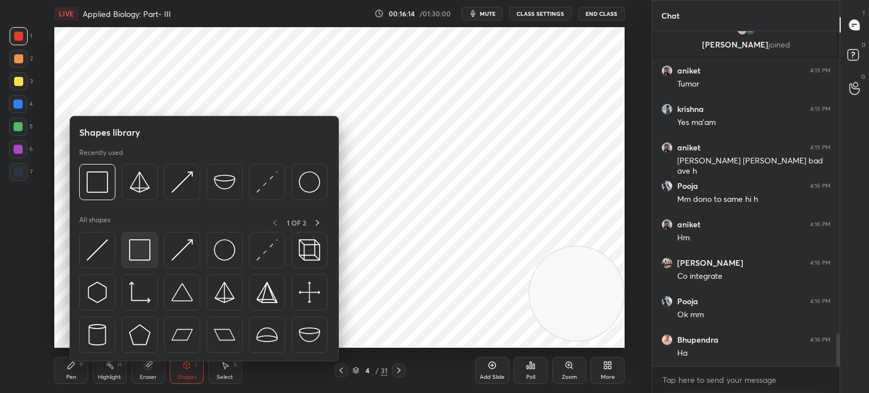
click at [137, 250] on img at bounding box center [139, 249] width 21 height 21
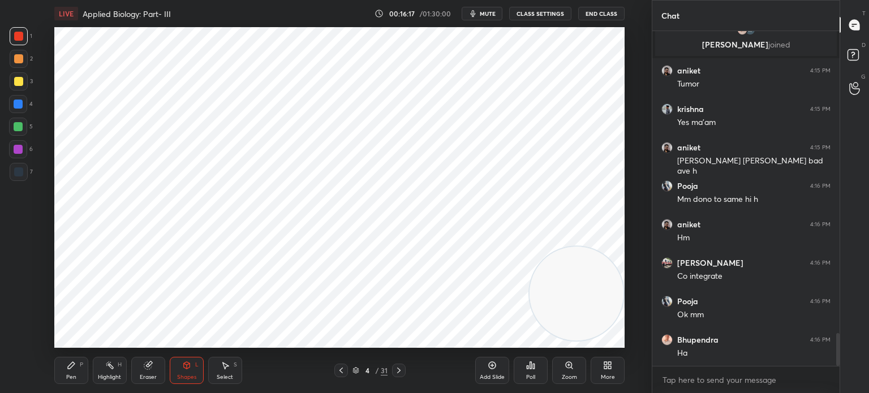
click at [17, 174] on div at bounding box center [18, 171] width 9 height 9
click at [71, 365] on icon at bounding box center [71, 365] width 7 height 7
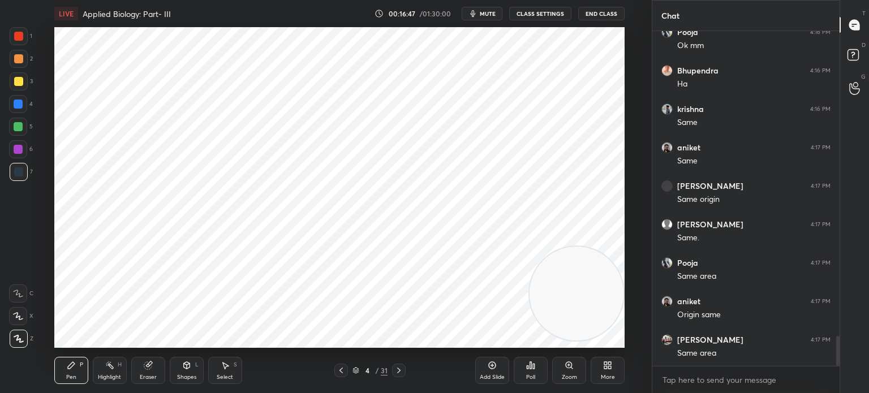
scroll to position [3415, 0]
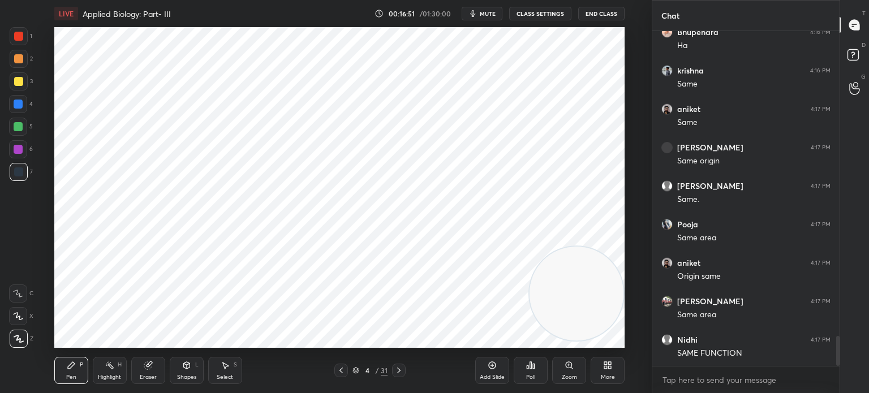
click at [18, 148] on div at bounding box center [18, 149] width 9 height 9
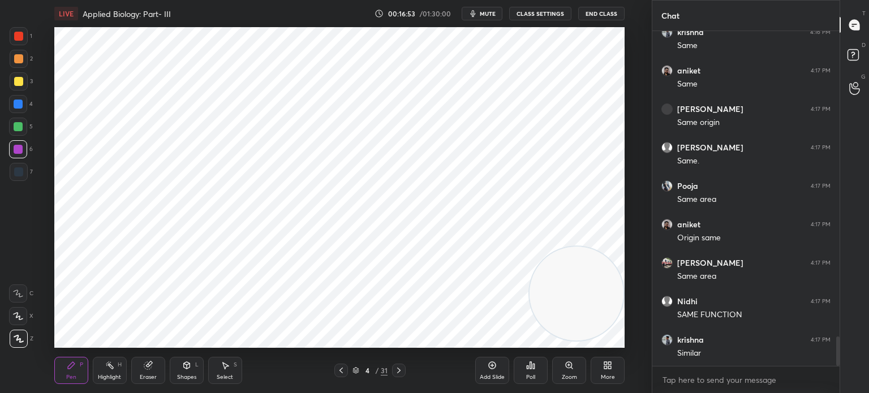
click at [18, 33] on div at bounding box center [18, 36] width 9 height 9
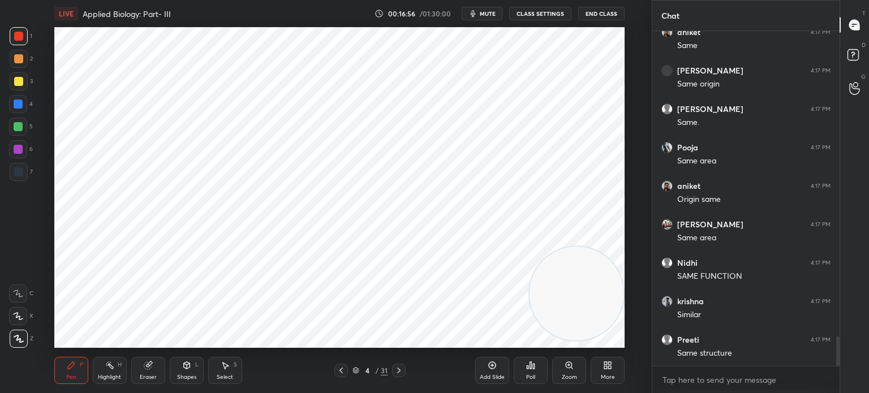
click at [182, 367] on icon at bounding box center [186, 365] width 9 height 9
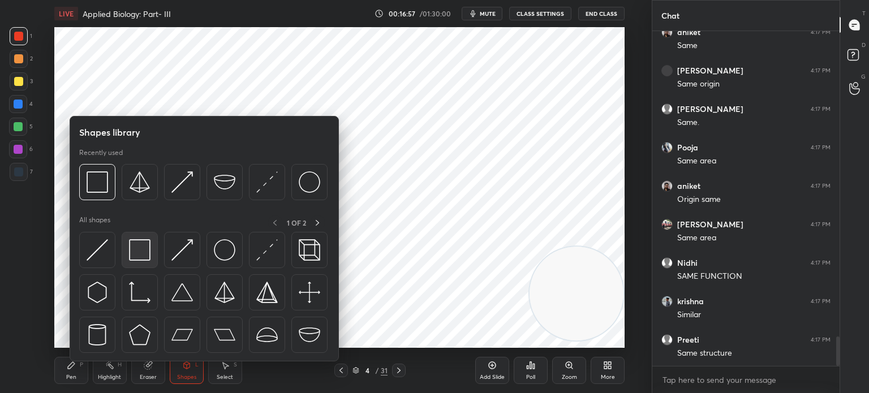
click at [136, 256] on img at bounding box center [139, 249] width 21 height 21
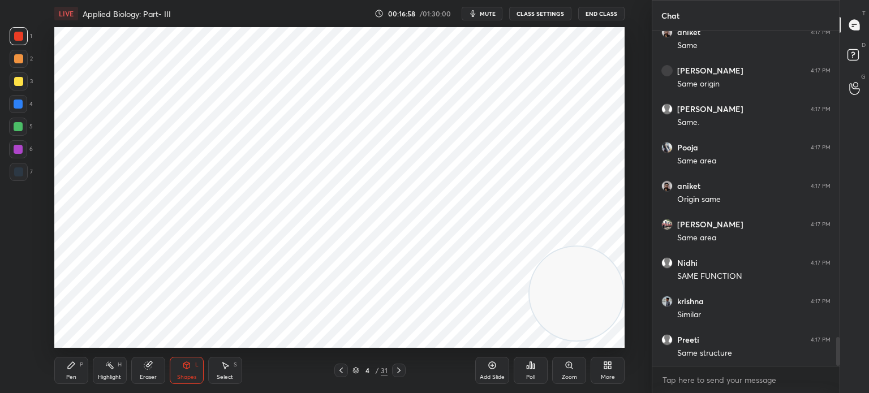
scroll to position [3531, 0]
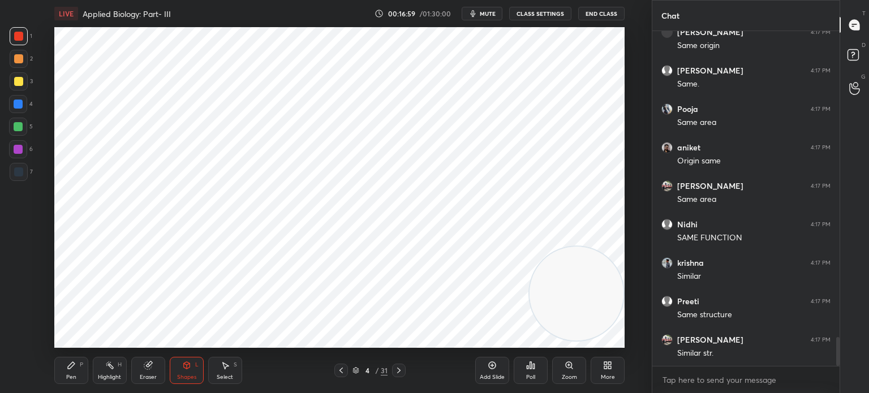
click at [152, 364] on icon at bounding box center [149, 364] width 6 height 6
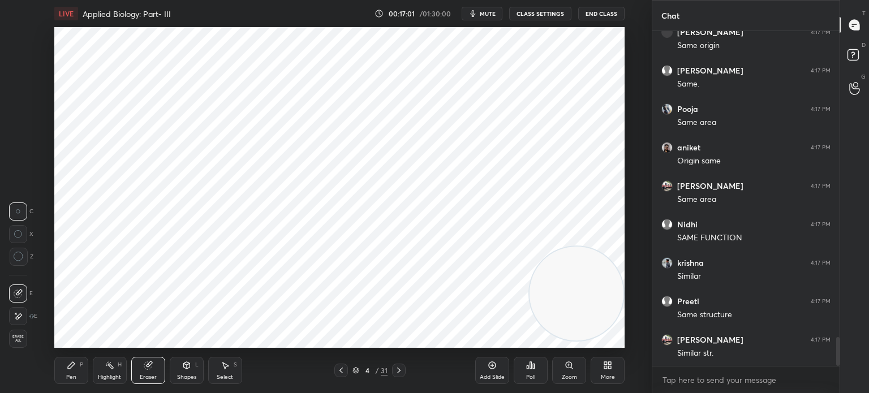
click at [75, 377] on div "Pen" at bounding box center [71, 377] width 10 height 6
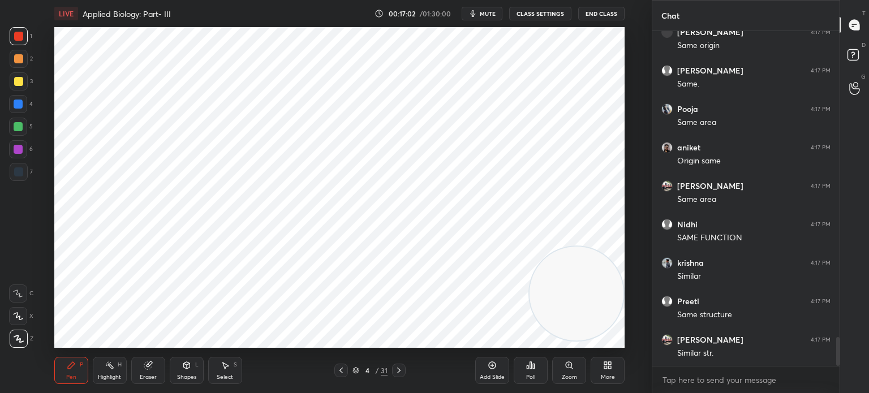
click at [15, 173] on div at bounding box center [18, 171] width 9 height 9
click at [190, 377] on div "Shapes" at bounding box center [186, 377] width 19 height 6
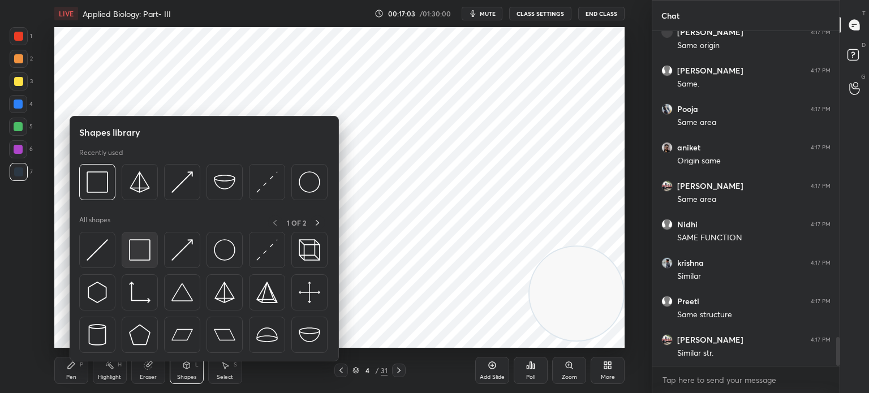
click at [138, 244] on img at bounding box center [139, 249] width 21 height 21
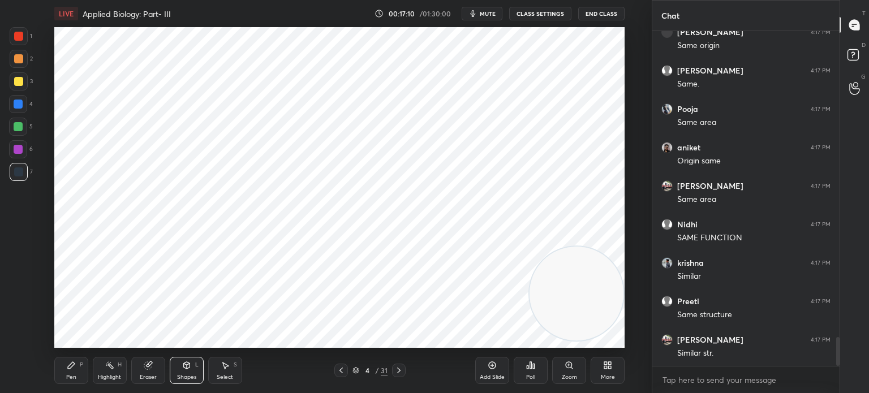
click at [68, 368] on icon at bounding box center [71, 365] width 7 height 7
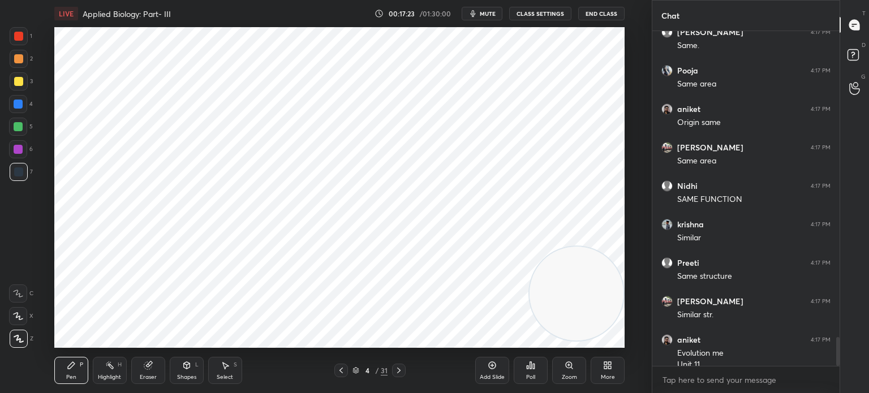
scroll to position [3580, 0]
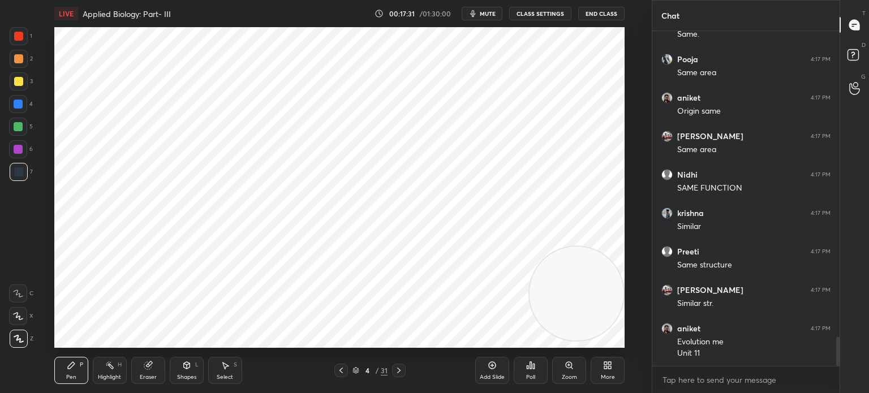
click at [19, 108] on div at bounding box center [18, 104] width 9 height 9
click at [111, 369] on icon at bounding box center [109, 365] width 9 height 9
click at [14, 338] on icon at bounding box center [18, 338] width 9 height 9
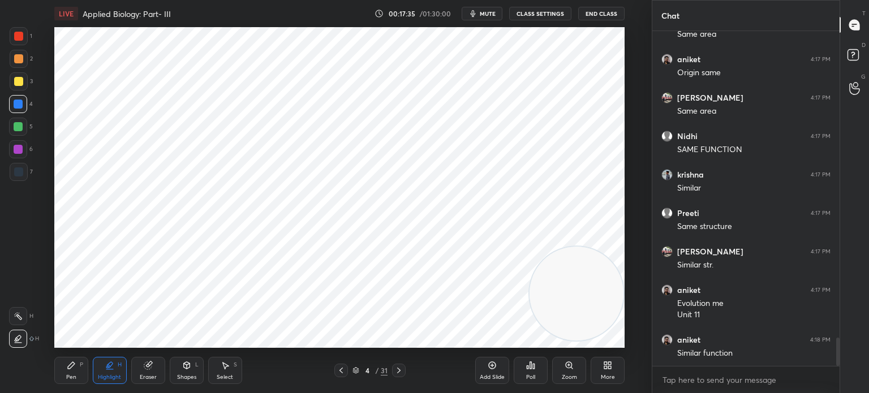
click at [18, 35] on div at bounding box center [18, 36] width 9 height 9
click at [88, 357] on div "Pen P Highlight H Eraser Shapes L Select S" at bounding box center [159, 370] width 210 height 27
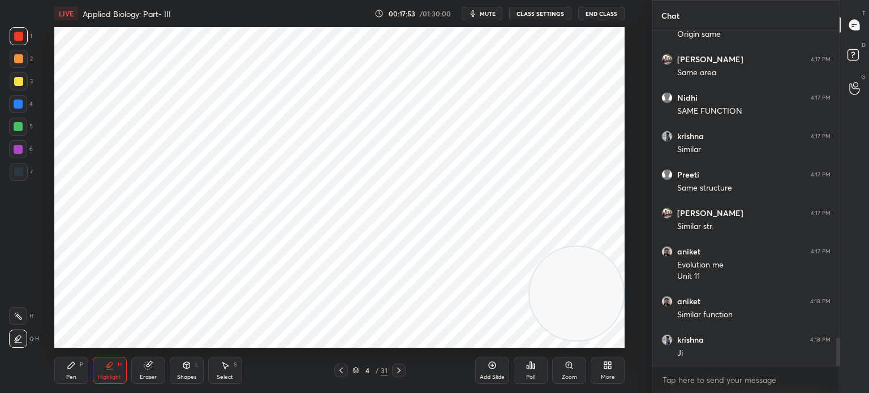
click at [230, 366] on div "Select S" at bounding box center [225, 370] width 34 height 27
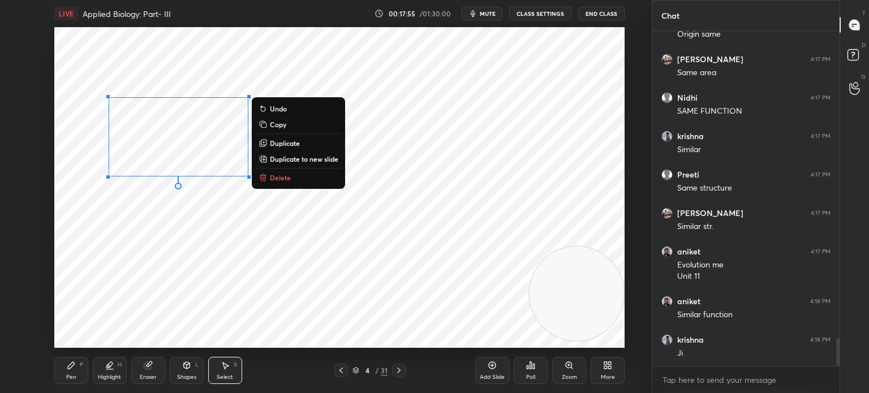
click at [298, 146] on p "Duplicate" at bounding box center [285, 143] width 30 height 9
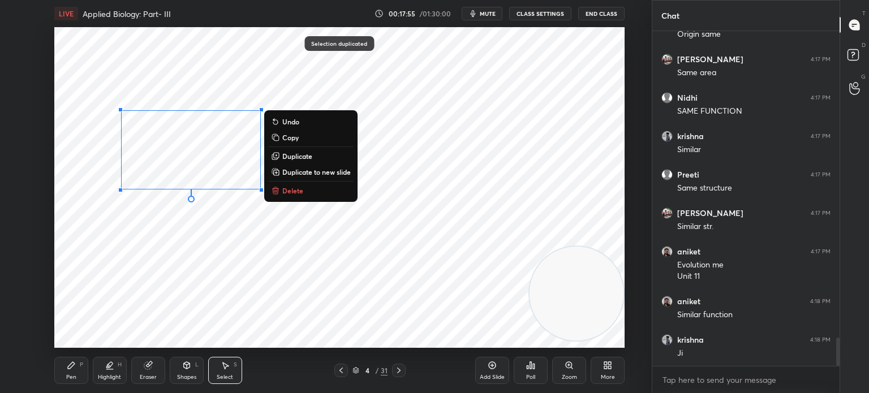
scroll to position [3696, 0]
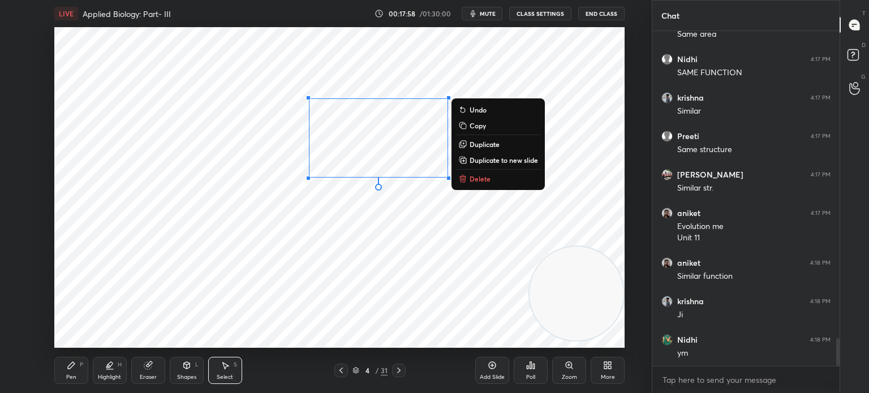
click at [334, 261] on div "0 ° Undo Copy Duplicate Duplicate to new slide Delete" at bounding box center [339, 187] width 570 height 321
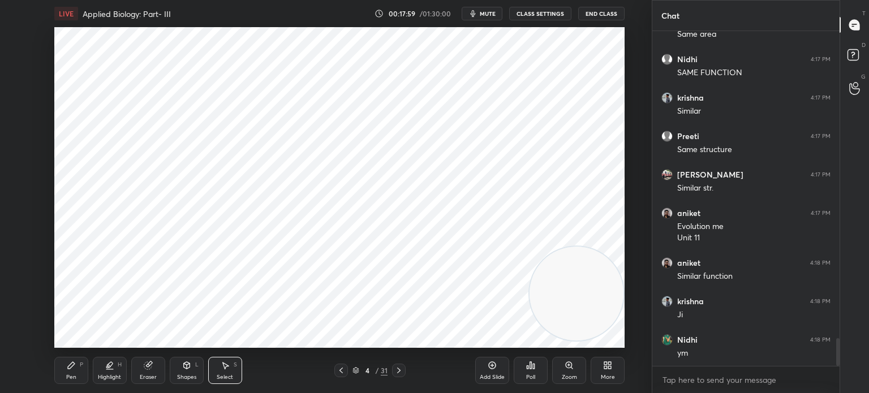
click at [158, 379] on div "Eraser" at bounding box center [148, 370] width 34 height 27
click at [67, 371] on div "Pen P" at bounding box center [71, 370] width 34 height 27
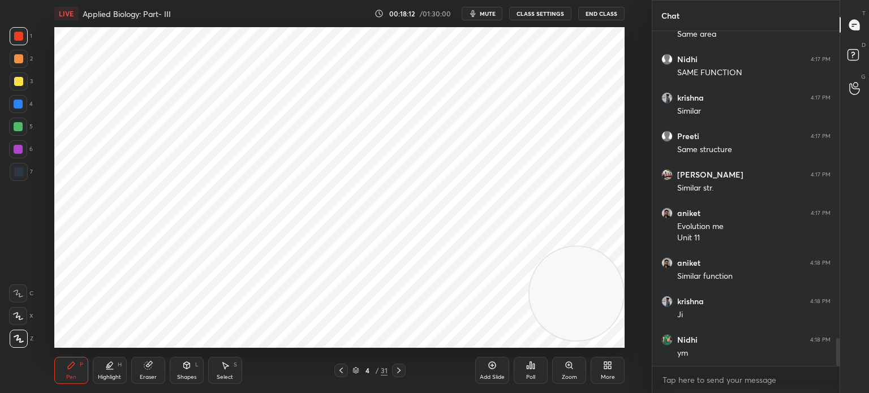
click at [219, 373] on div "Select S" at bounding box center [225, 370] width 34 height 27
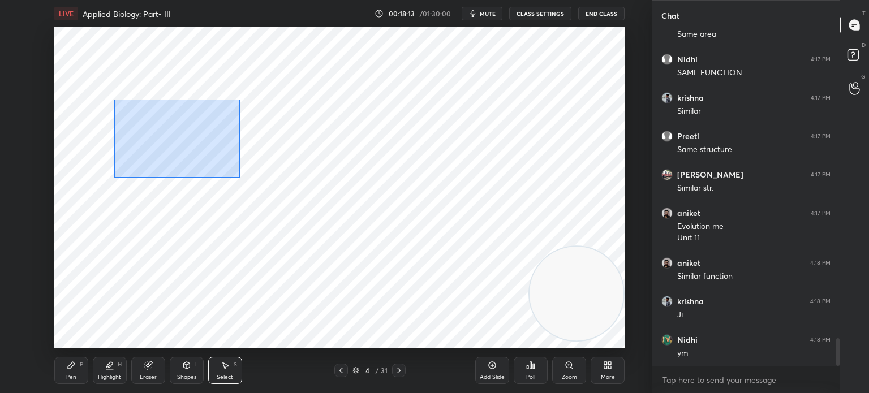
scroll to position [3734, 0]
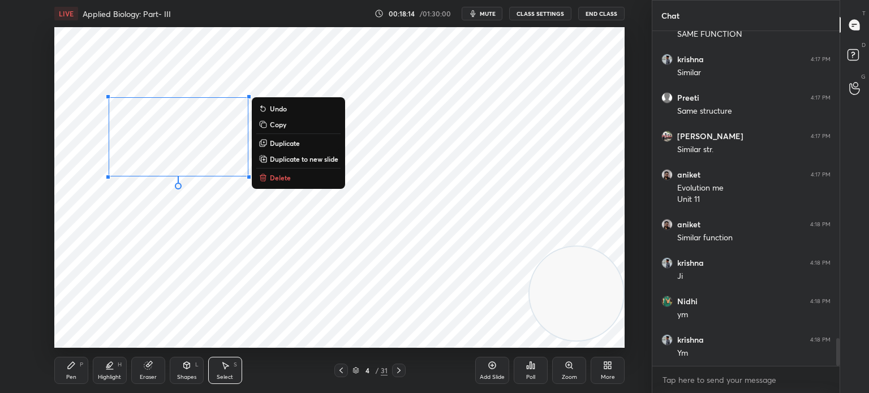
click at [302, 143] on button "Duplicate" at bounding box center [298, 143] width 84 height 14
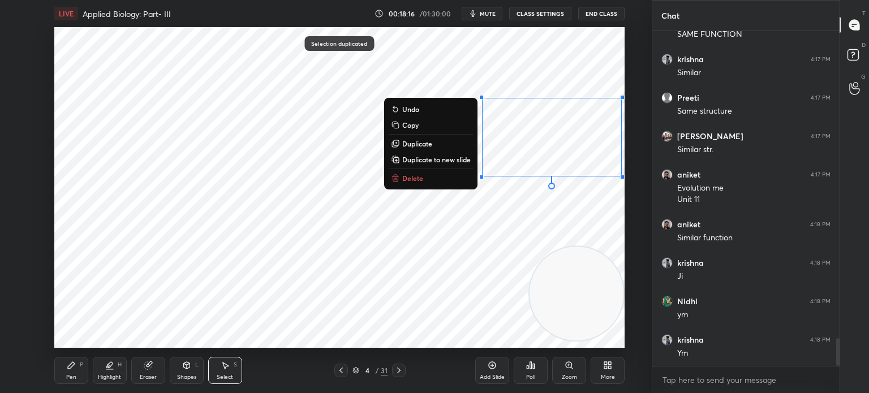
scroll to position [3773, 0]
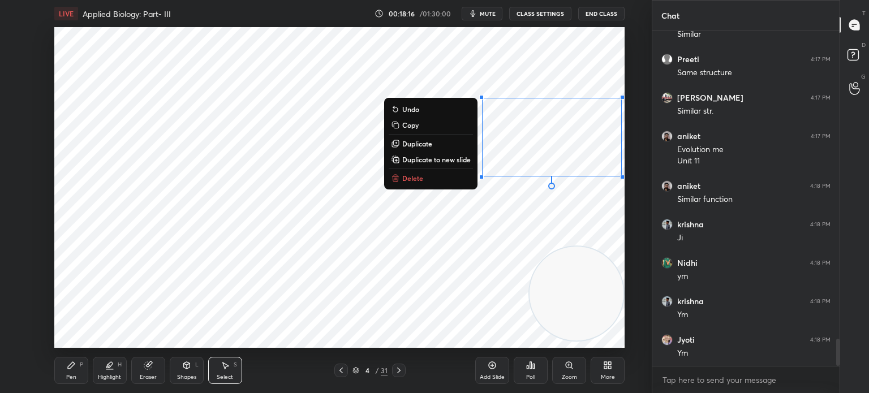
click at [285, 110] on div "0 ° Undo Copy Duplicate Duplicate to new slide Delete" at bounding box center [339, 187] width 570 height 321
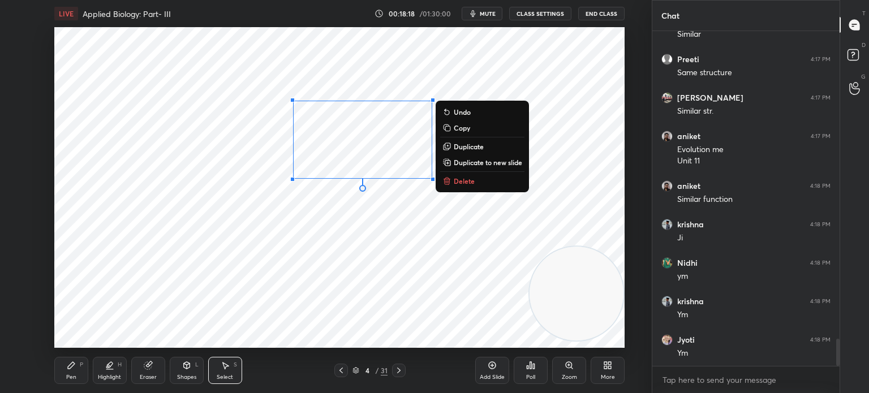
click at [355, 222] on div "0 ° Undo Copy Duplicate Duplicate to new slide Delete" at bounding box center [339, 187] width 570 height 321
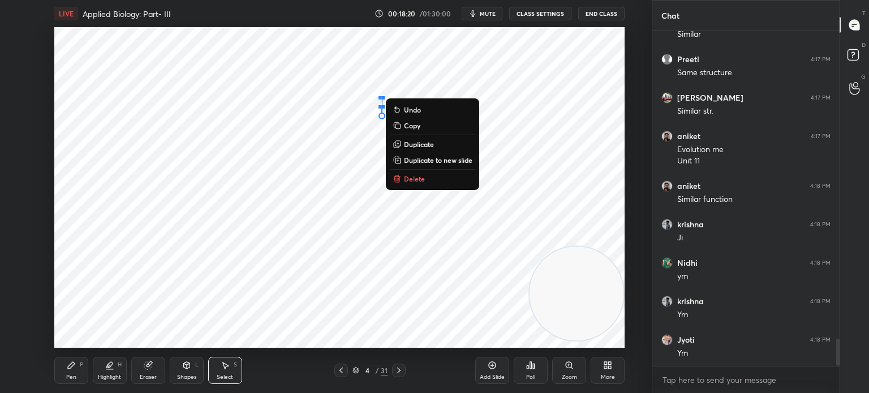
click at [382, 100] on div at bounding box center [383, 98] width 5 height 5
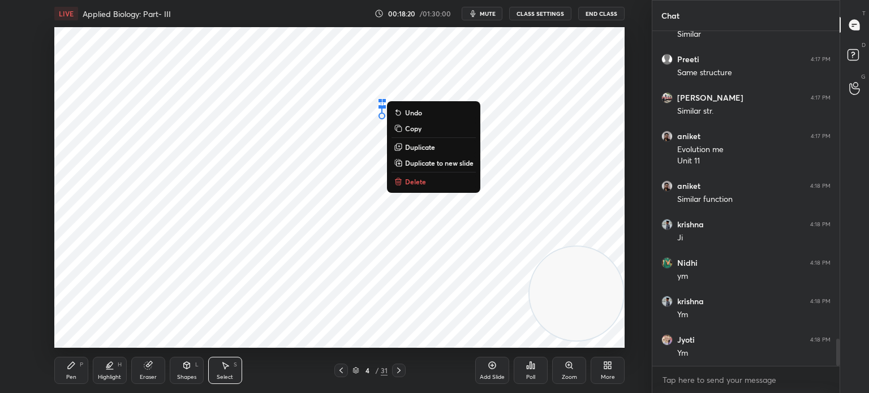
click at [416, 185] on p "Delete" at bounding box center [415, 181] width 21 height 9
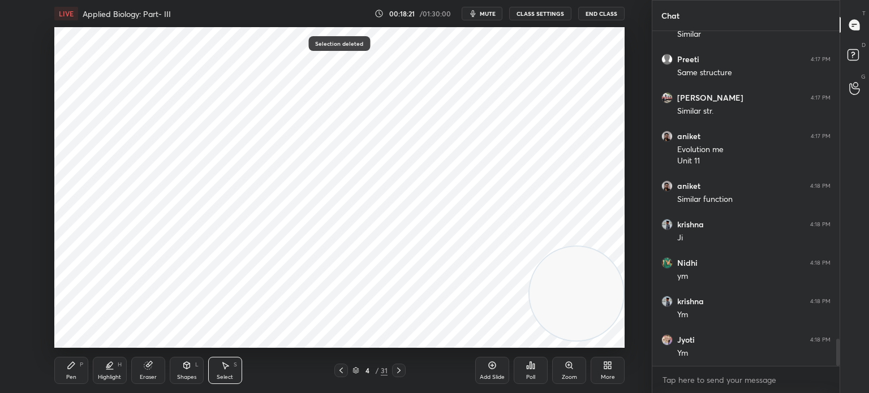
click at [72, 363] on icon at bounding box center [71, 365] width 7 height 7
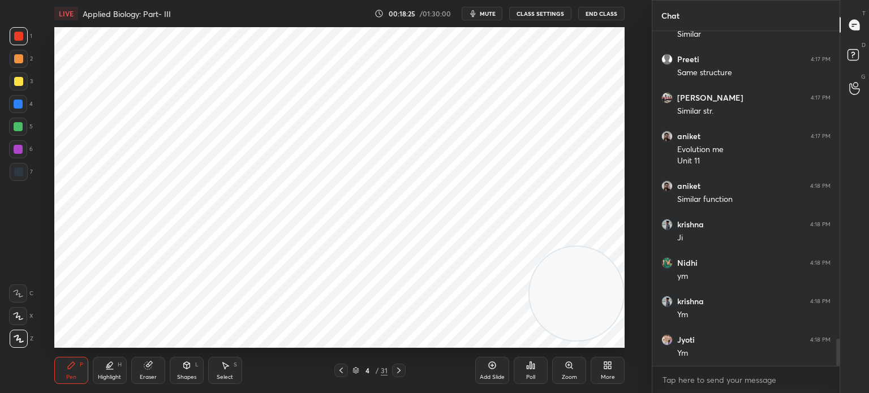
click at [180, 372] on div "Shapes L" at bounding box center [187, 370] width 34 height 27
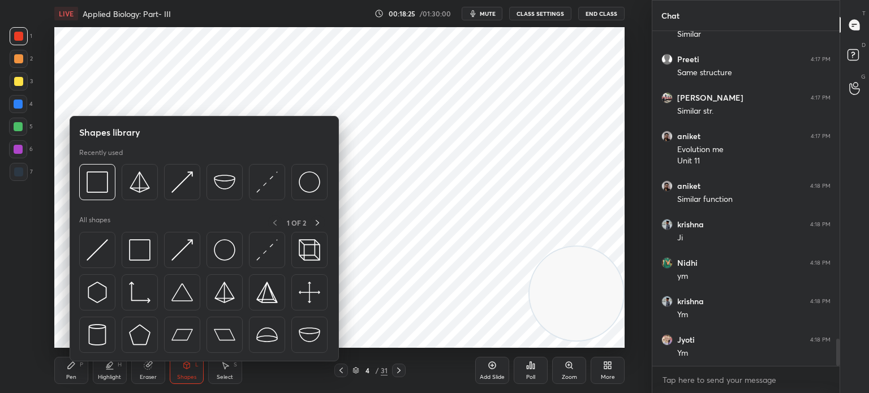
click at [156, 372] on div "Eraser" at bounding box center [148, 370] width 34 height 27
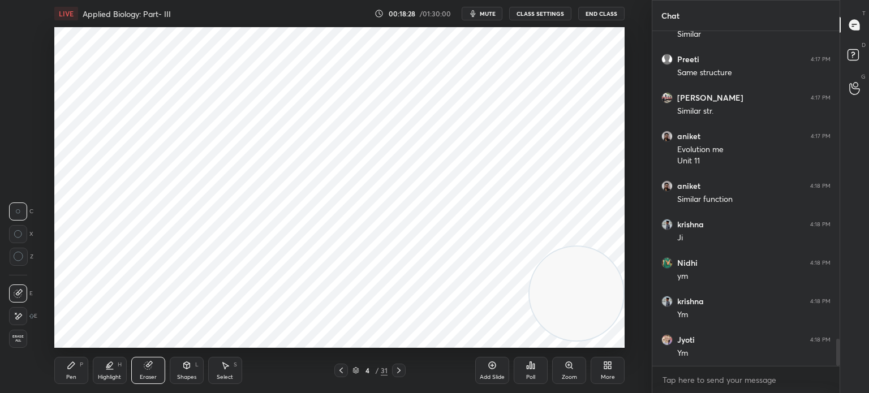
click at [112, 371] on div "Highlight H" at bounding box center [110, 370] width 34 height 27
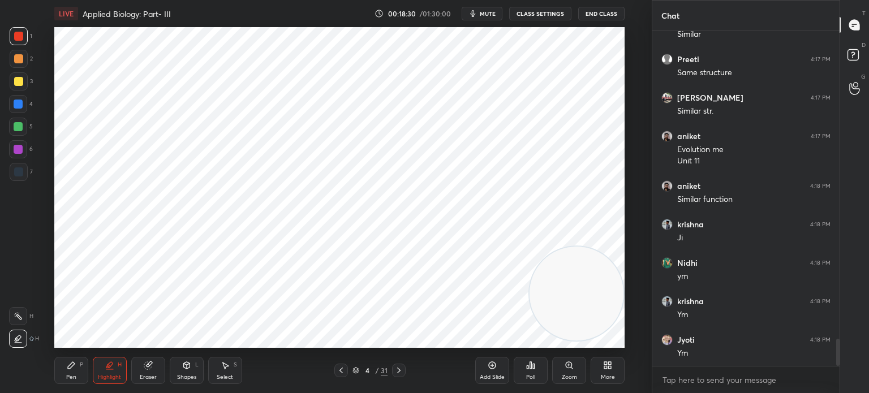
click at [155, 367] on div "Eraser" at bounding box center [148, 370] width 34 height 27
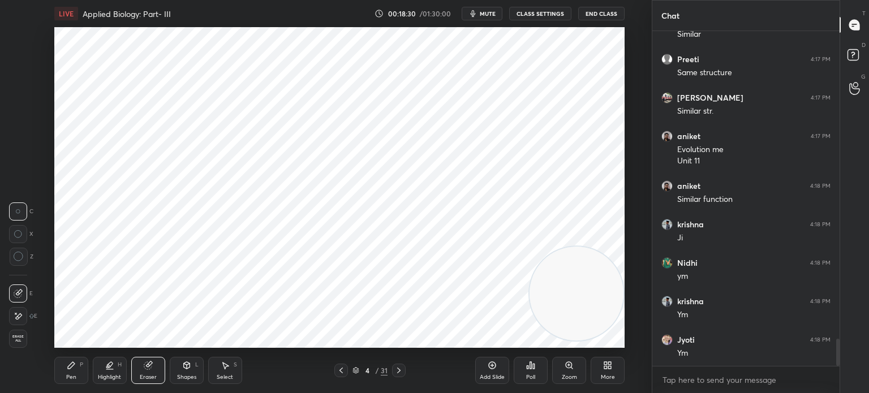
scroll to position [3811, 0]
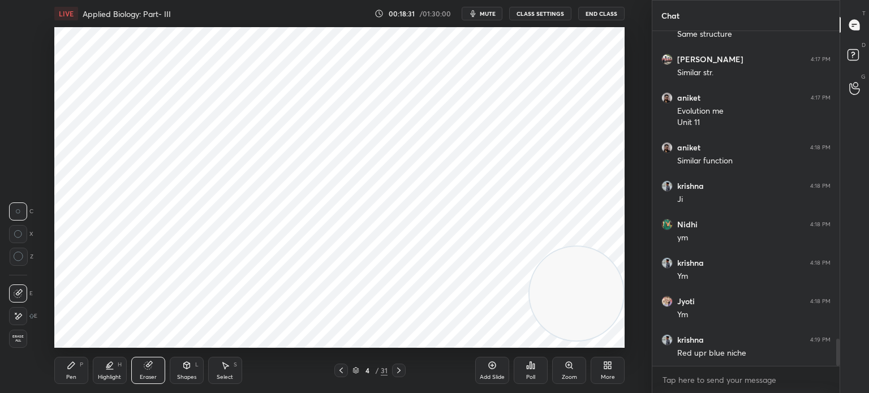
click at [19, 308] on div at bounding box center [18, 316] width 18 height 18
click at [106, 369] on icon at bounding box center [109, 369] width 7 height 0
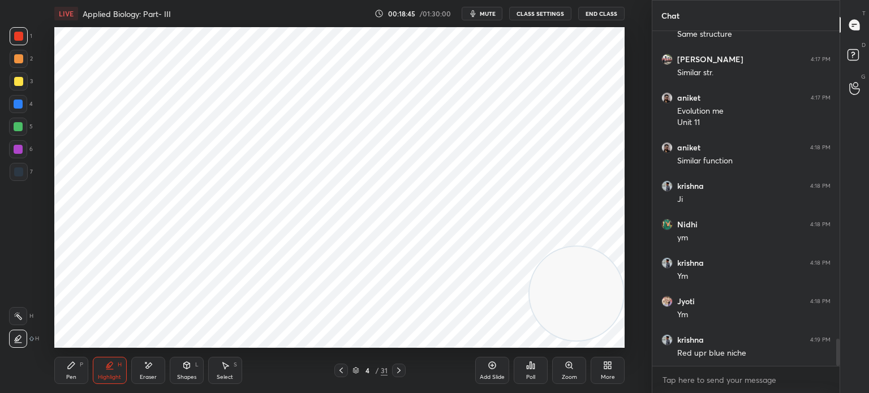
click at [17, 101] on div at bounding box center [18, 104] width 9 height 9
click at [67, 376] on div "Pen" at bounding box center [71, 377] width 10 height 6
click at [20, 162] on div "6" at bounding box center [21, 151] width 24 height 23
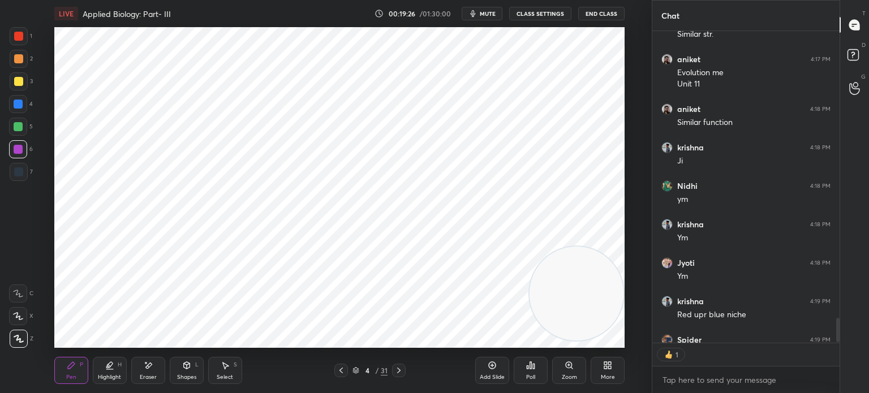
scroll to position [309, 184]
click at [149, 371] on div "Eraser" at bounding box center [148, 370] width 34 height 27
click at [66, 372] on div "Pen P" at bounding box center [71, 370] width 34 height 27
click at [485, 370] on div "Add Slide" at bounding box center [492, 370] width 34 height 27
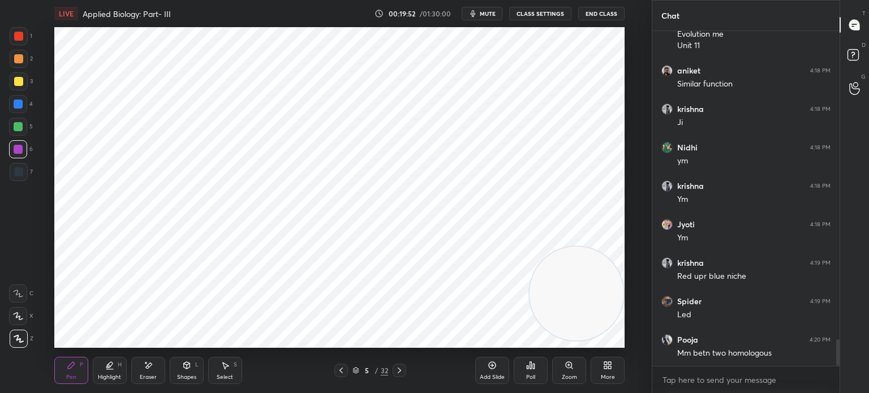
click at [187, 378] on div "Shapes" at bounding box center [186, 377] width 19 height 6
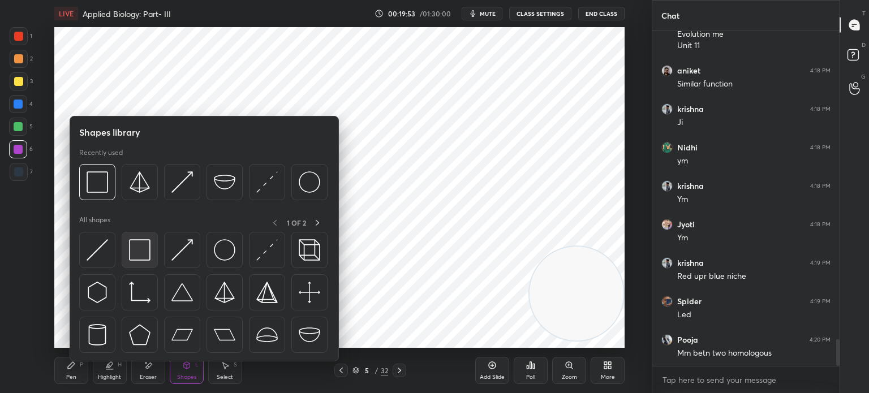
click at [143, 260] on img at bounding box center [139, 249] width 21 height 21
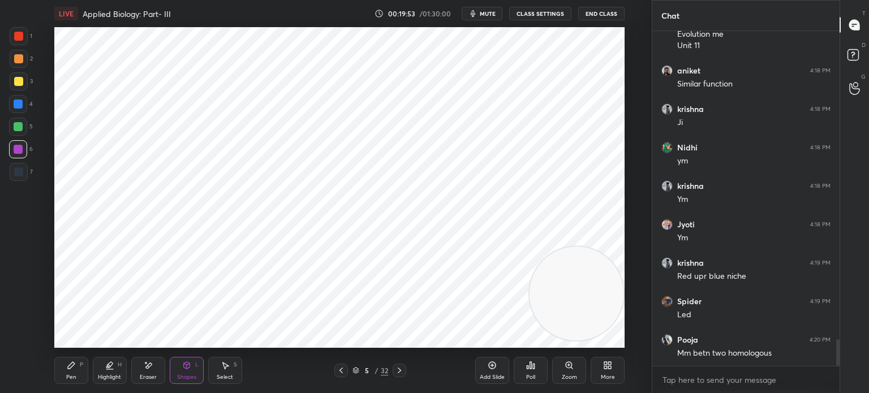
click at [25, 173] on div at bounding box center [19, 172] width 18 height 18
click at [232, 367] on div "Select S" at bounding box center [225, 370] width 34 height 27
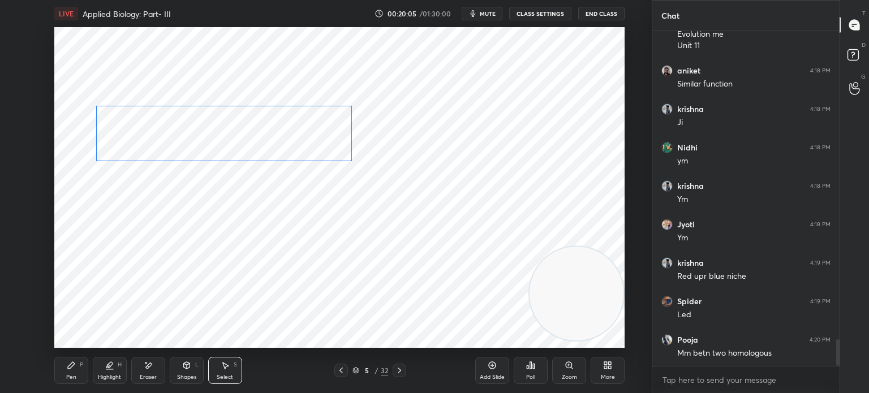
click at [272, 129] on div "0 ° Undo Copy Duplicate Duplicate to new slide Delete" at bounding box center [339, 187] width 570 height 321
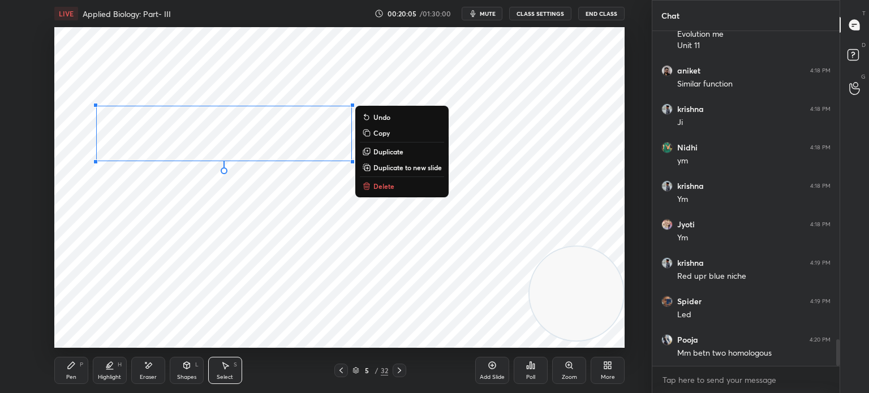
click at [235, 232] on div "0 ° Undo Copy Duplicate Duplicate to new slide Delete" at bounding box center [339, 187] width 570 height 321
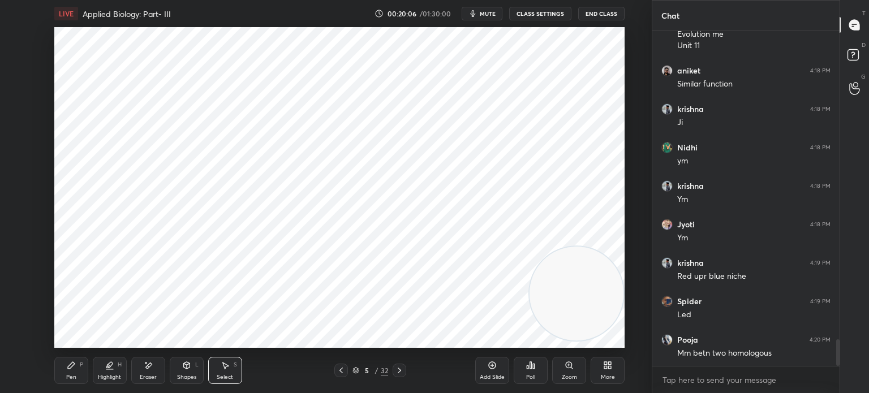
click at [72, 377] on div "Pen" at bounding box center [71, 377] width 10 height 6
click at [233, 367] on div "Select S" at bounding box center [225, 370] width 34 height 27
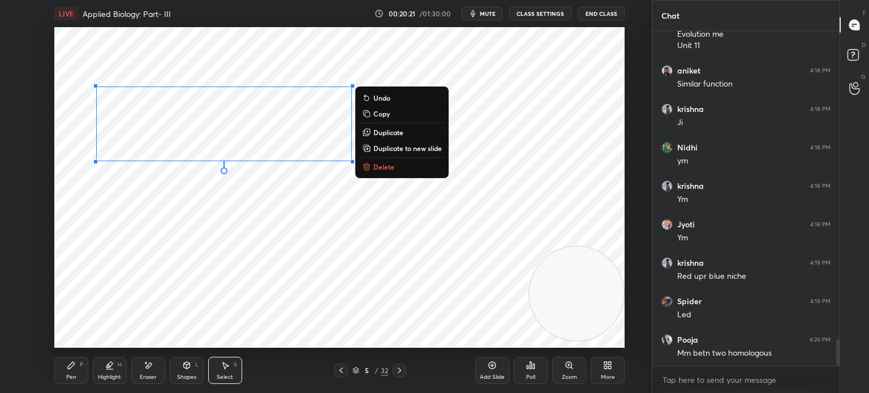
click at [393, 133] on p "Duplicate" at bounding box center [388, 132] width 30 height 9
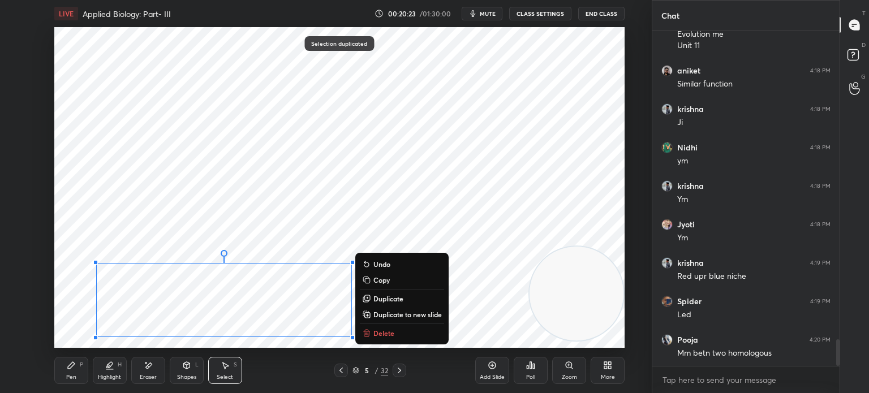
click at [452, 143] on div "0 ° Undo Copy Duplicate Duplicate to new slide Delete" at bounding box center [339, 187] width 570 height 321
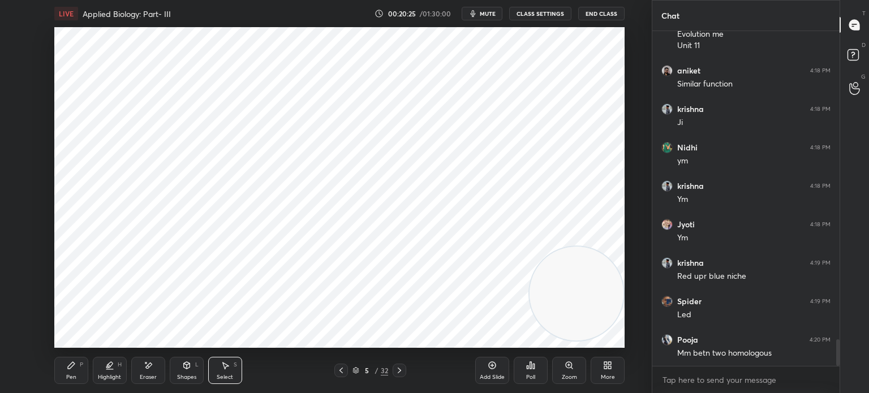
click at [67, 369] on icon at bounding box center [71, 365] width 9 height 9
click at [16, 40] on div at bounding box center [18, 36] width 9 height 9
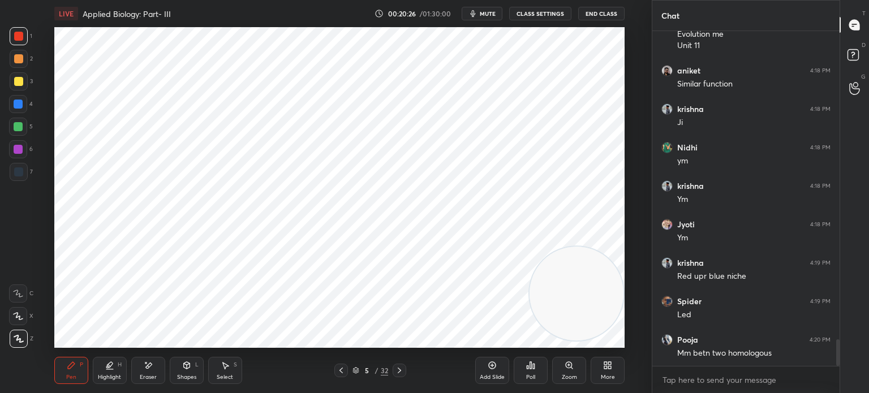
click at [109, 361] on icon at bounding box center [109, 365] width 9 height 9
click at [24, 100] on div at bounding box center [18, 104] width 18 height 18
click at [85, 370] on div "Pen P" at bounding box center [71, 370] width 34 height 27
click at [70, 369] on icon at bounding box center [71, 365] width 9 height 9
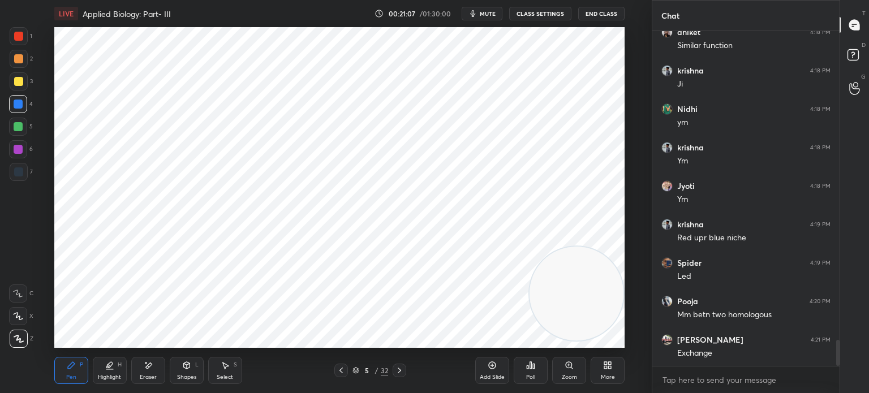
click at [113, 384] on div "Highlight H" at bounding box center [110, 370] width 34 height 27
click at [18, 34] on div at bounding box center [18, 36] width 9 height 9
click at [68, 372] on div "Pen P" at bounding box center [71, 370] width 34 height 27
click at [20, 175] on div at bounding box center [18, 171] width 9 height 9
click at [111, 370] on div "Highlight H" at bounding box center [110, 370] width 34 height 27
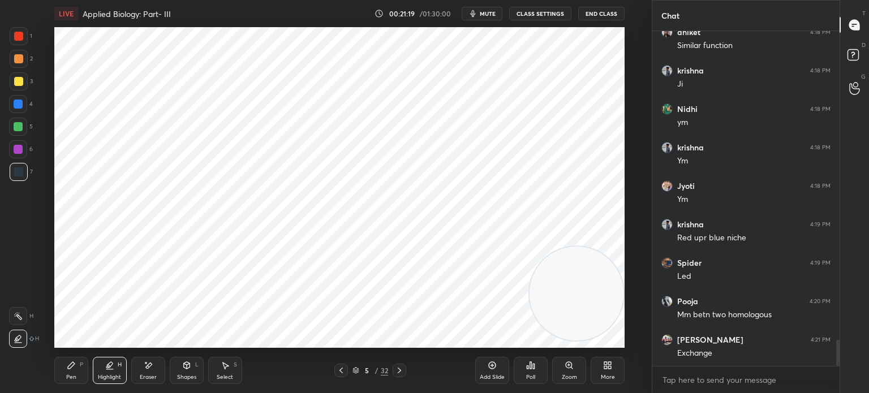
click at [16, 100] on div at bounding box center [18, 104] width 9 height 9
click at [20, 38] on div at bounding box center [18, 36] width 9 height 9
click at [64, 369] on div "Pen P" at bounding box center [71, 370] width 34 height 27
click at [28, 183] on div "7" at bounding box center [21, 174] width 23 height 23
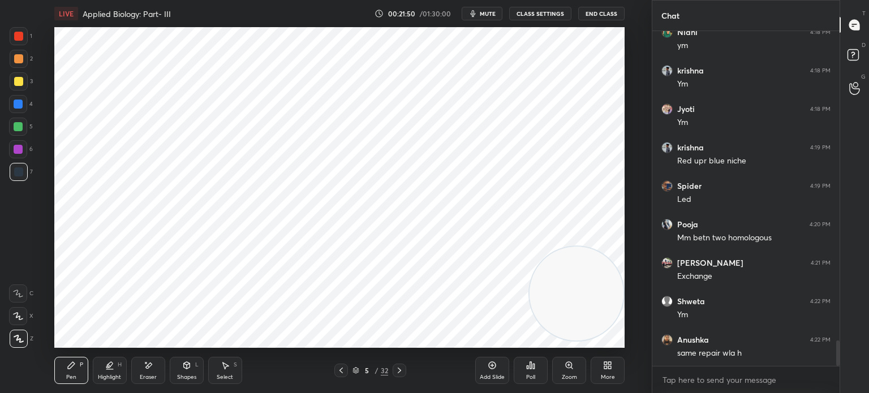
scroll to position [4052, 0]
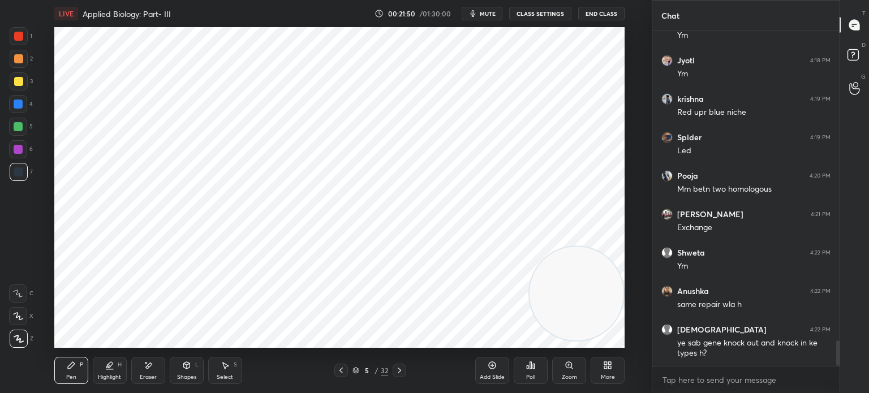
click at [491, 369] on icon at bounding box center [492, 365] width 7 height 7
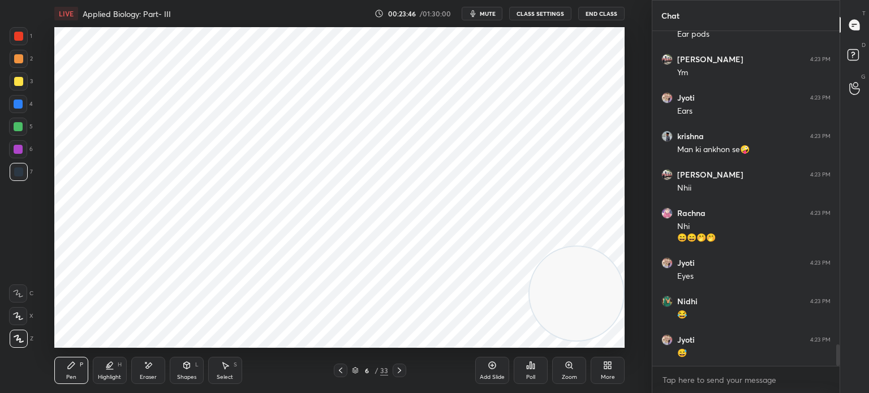
scroll to position [4833, 0]
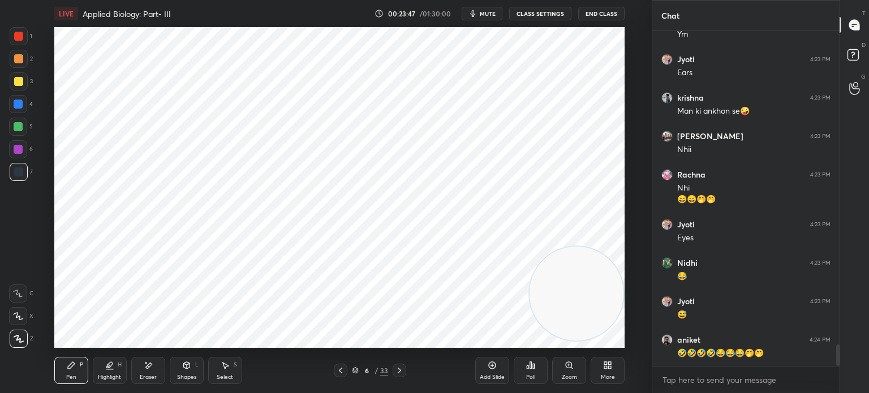
click at [223, 368] on icon at bounding box center [225, 365] width 9 height 9
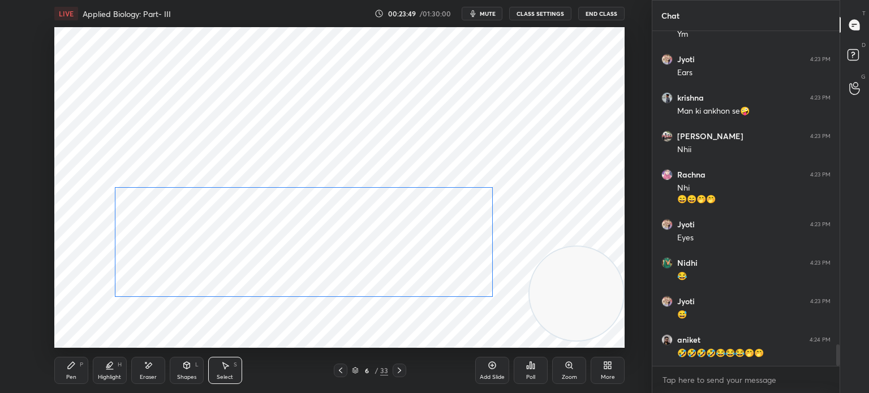
scroll to position [4871, 0]
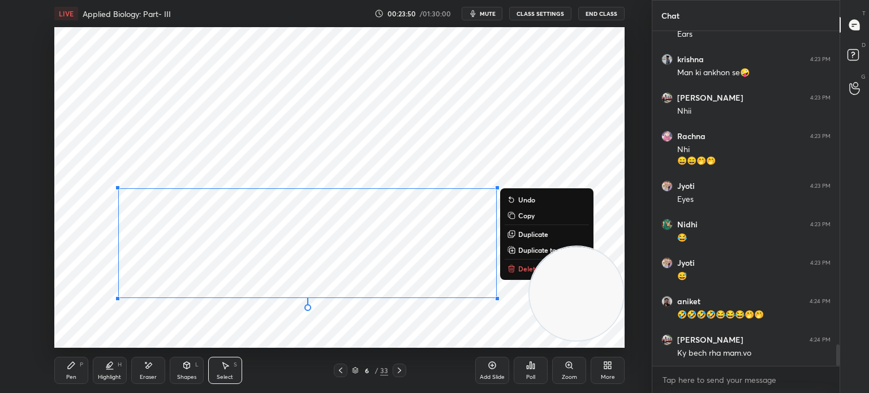
click at [213, 322] on div "0 ° Undo Copy Duplicate Duplicate to new slide Delete" at bounding box center [339, 187] width 570 height 321
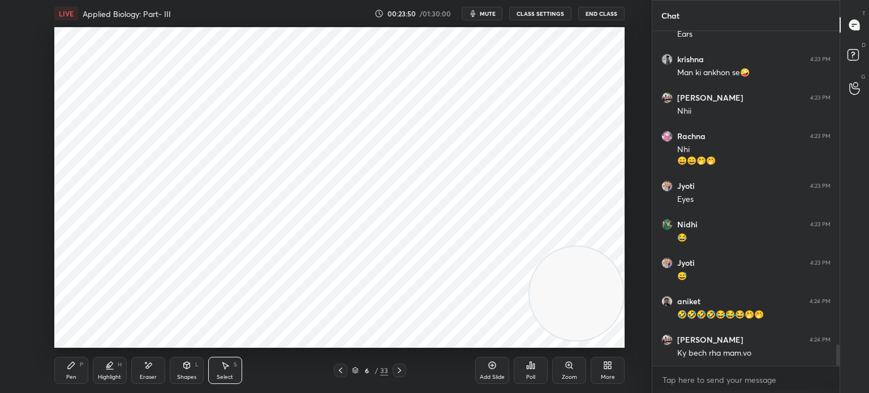
scroll to position [3, 3]
click at [73, 363] on icon at bounding box center [71, 365] width 7 height 7
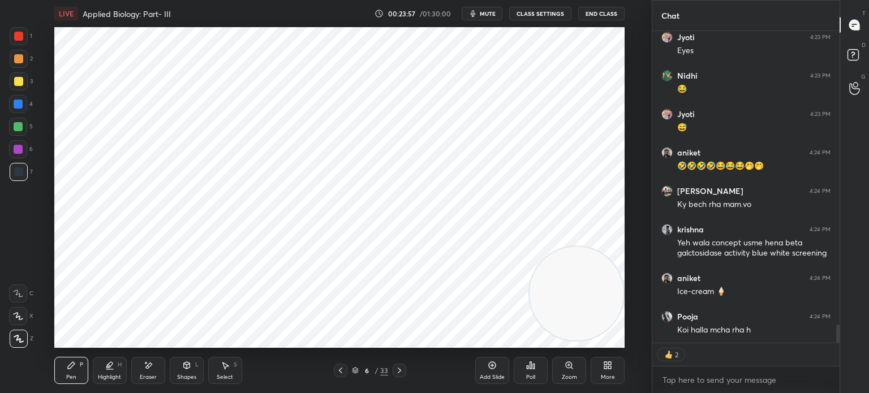
scroll to position [5058, 0]
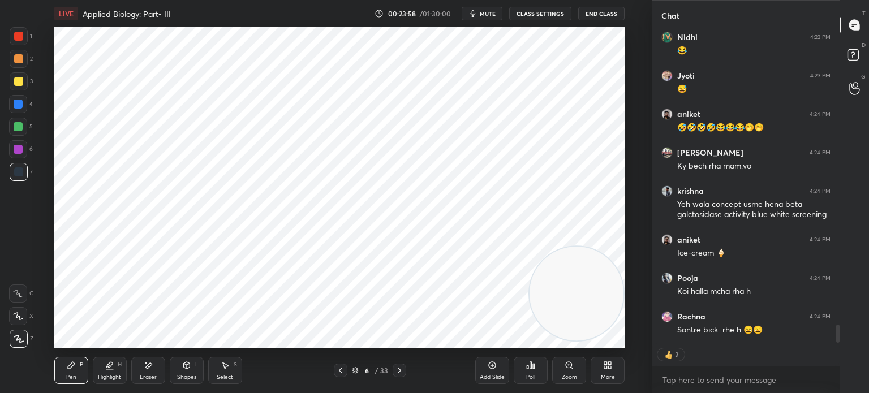
click at [149, 377] on div "Eraser" at bounding box center [148, 377] width 17 height 6
click at [68, 361] on icon at bounding box center [71, 365] width 9 height 9
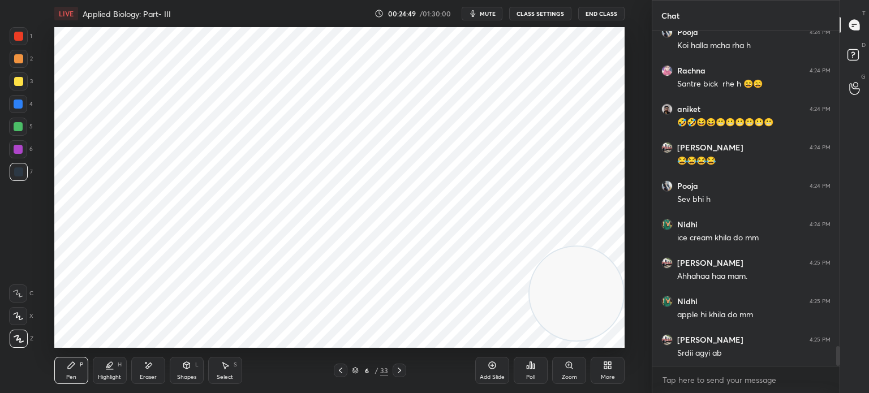
scroll to position [5343, 0]
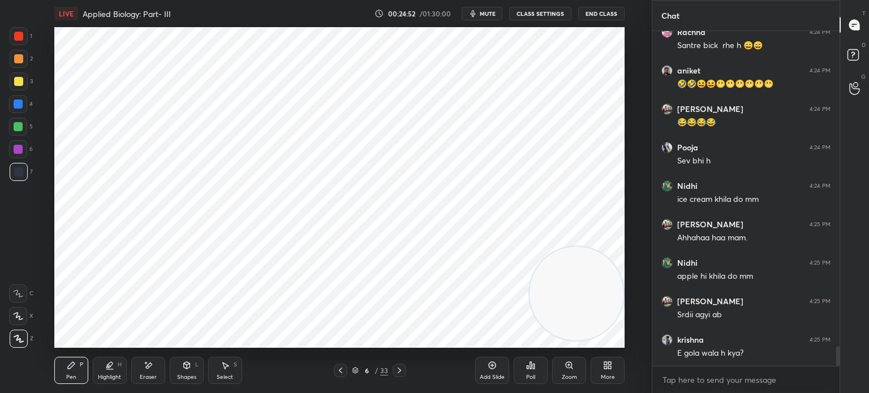
click at [337, 370] on icon at bounding box center [340, 370] width 9 height 9
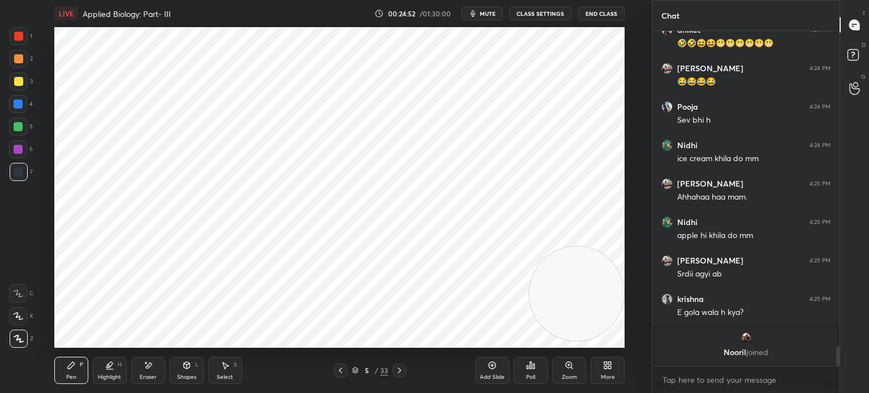
click at [344, 373] on icon at bounding box center [340, 370] width 9 height 9
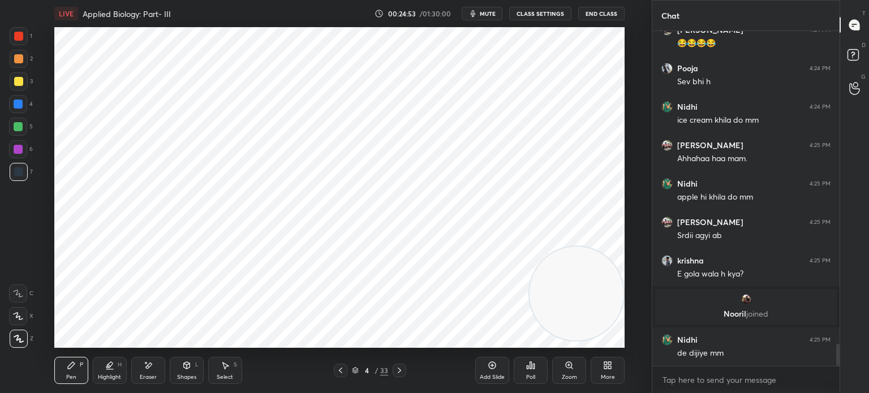
scroll to position [4703, 0]
click at [398, 370] on icon at bounding box center [399, 370] width 9 height 9
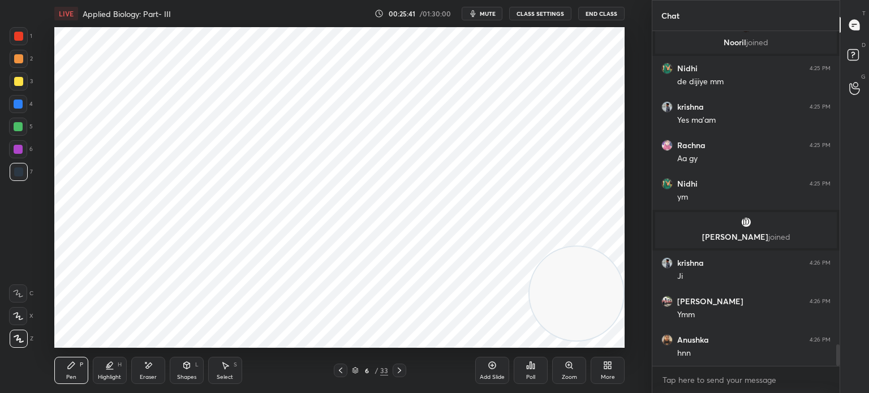
scroll to position [4930, 0]
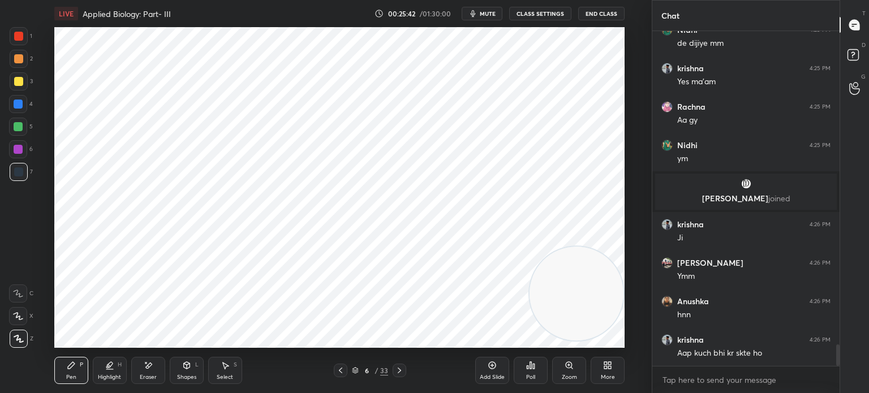
click at [356, 369] on icon at bounding box center [355, 370] width 7 height 7
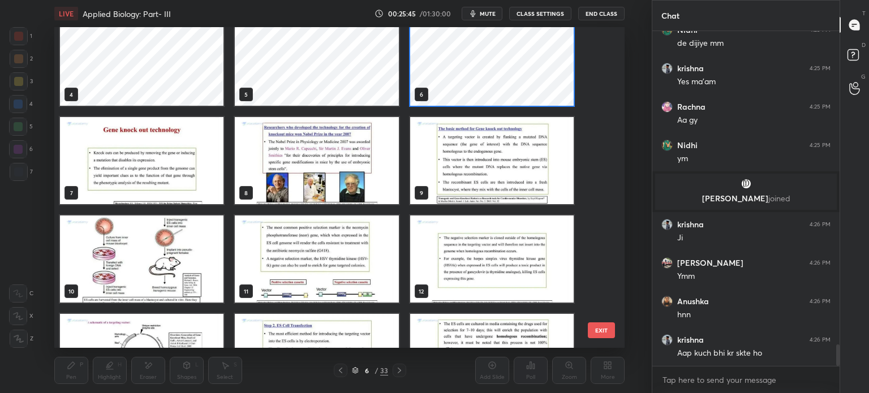
scroll to position [119, 0]
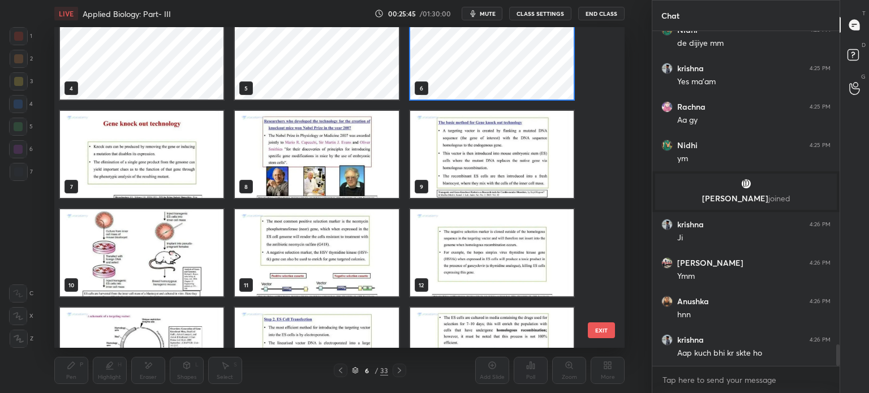
click at [195, 144] on img "grid" at bounding box center [141, 154] width 163 height 87
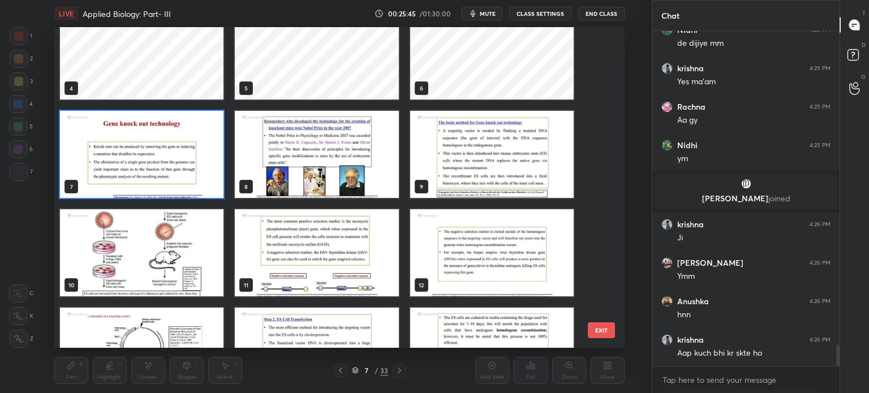
click at [199, 149] on img "grid" at bounding box center [141, 154] width 163 height 87
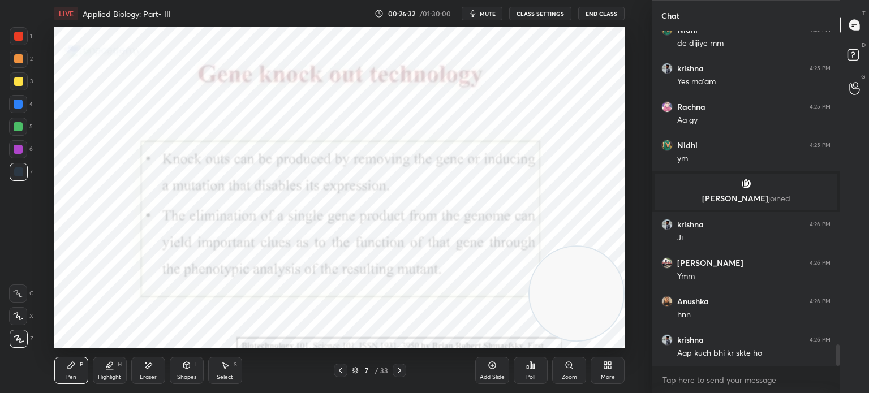
click at [401, 370] on icon at bounding box center [399, 370] width 9 height 9
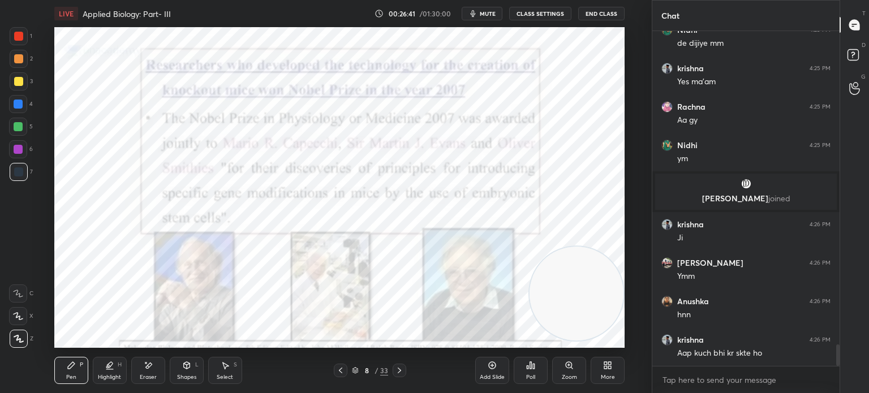
click at [154, 369] on div "Eraser" at bounding box center [148, 370] width 34 height 27
click at [70, 356] on div "Pen P Highlight H Eraser Shapes L Select S 8 / 33 Add Slide Poll Zoom More" at bounding box center [339, 370] width 570 height 45
click at [79, 375] on div "Pen P" at bounding box center [71, 370] width 34 height 27
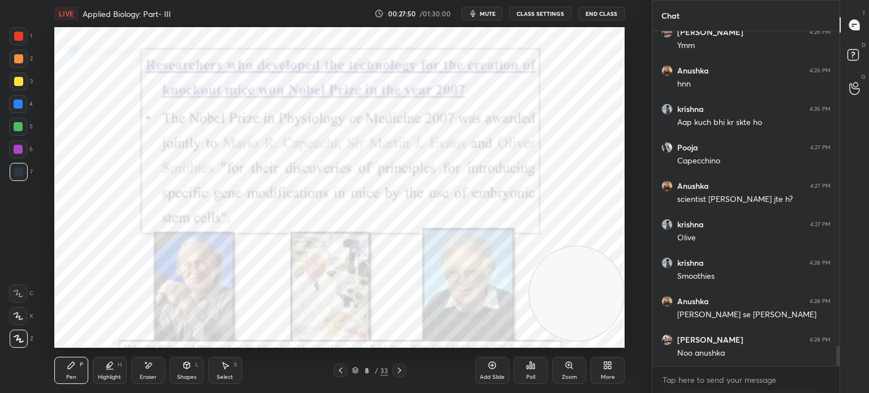
scroll to position [5199, 0]
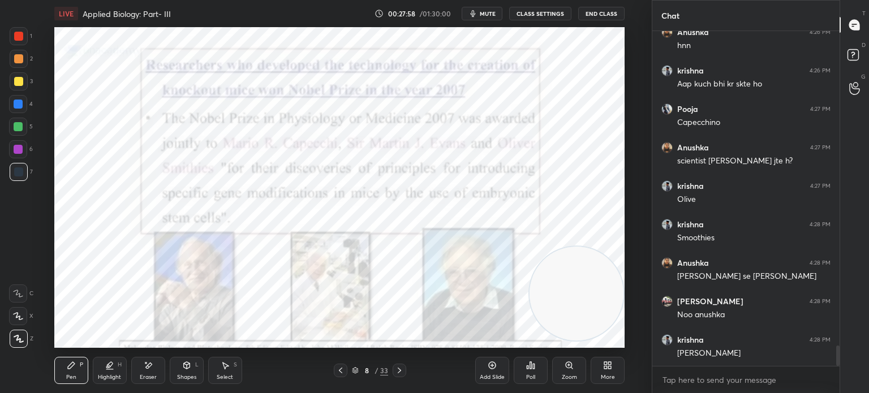
click at [399, 370] on icon at bounding box center [399, 371] width 3 height 6
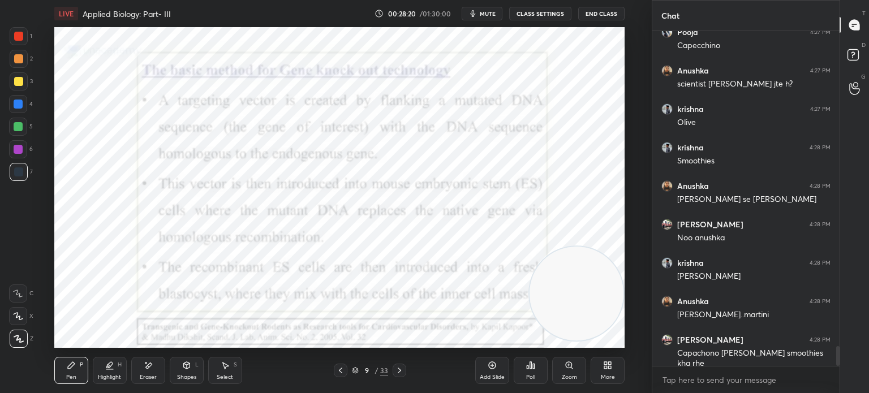
scroll to position [5315, 0]
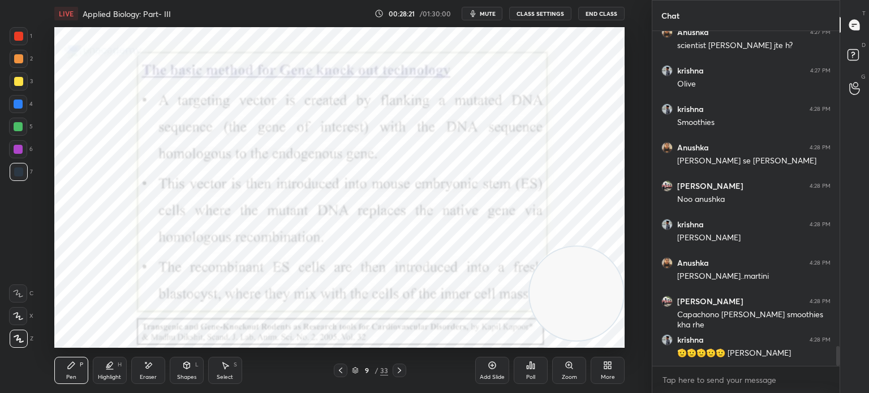
click at [338, 370] on icon at bounding box center [340, 370] width 9 height 9
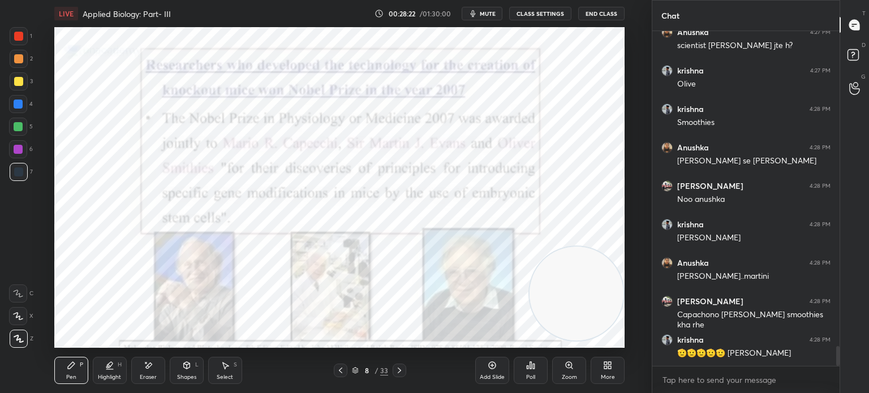
click at [482, 372] on div "Add Slide" at bounding box center [492, 370] width 34 height 27
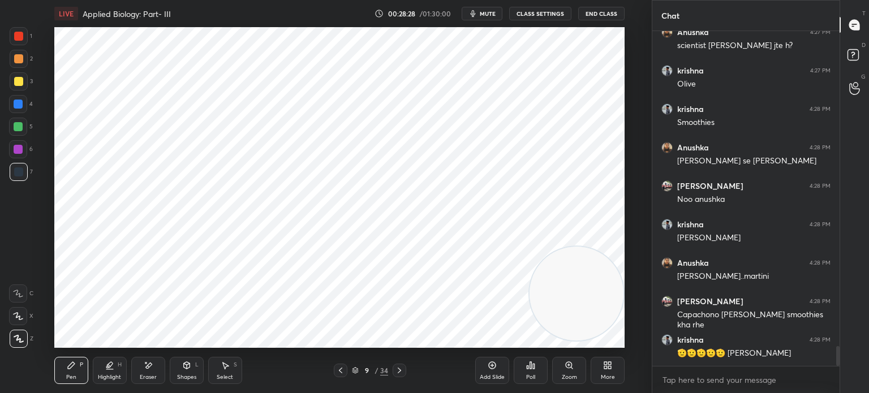
click at [11, 33] on div at bounding box center [19, 36] width 18 height 18
click at [191, 366] on icon at bounding box center [186, 365] width 9 height 9
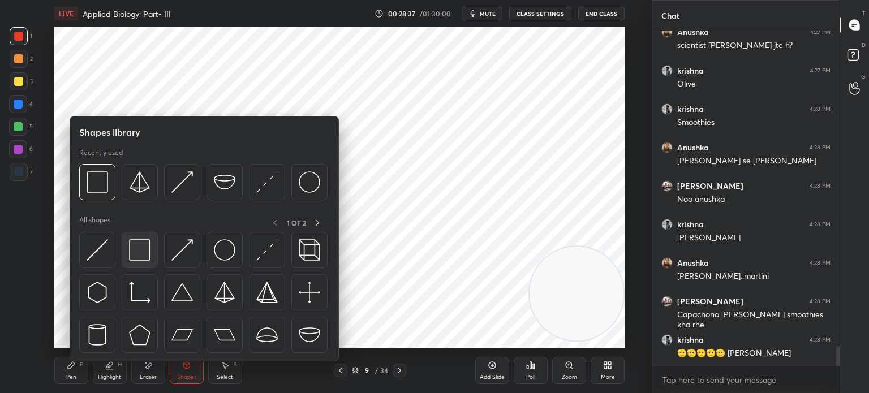
click at [130, 255] on img at bounding box center [139, 249] width 21 height 21
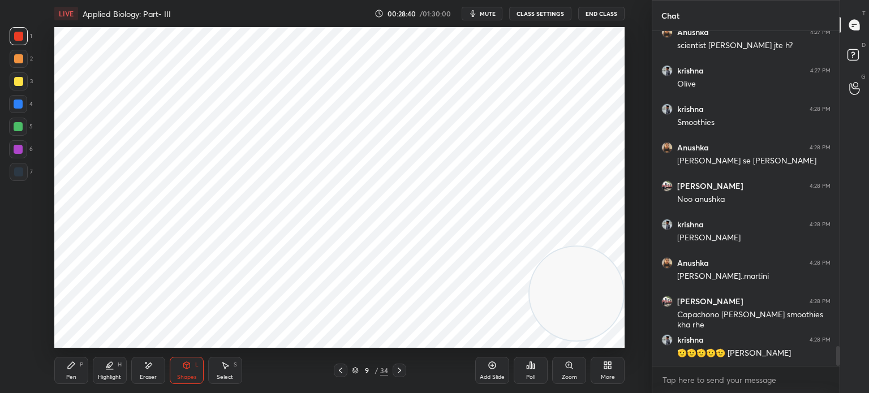
click at [72, 368] on icon at bounding box center [71, 365] width 9 height 9
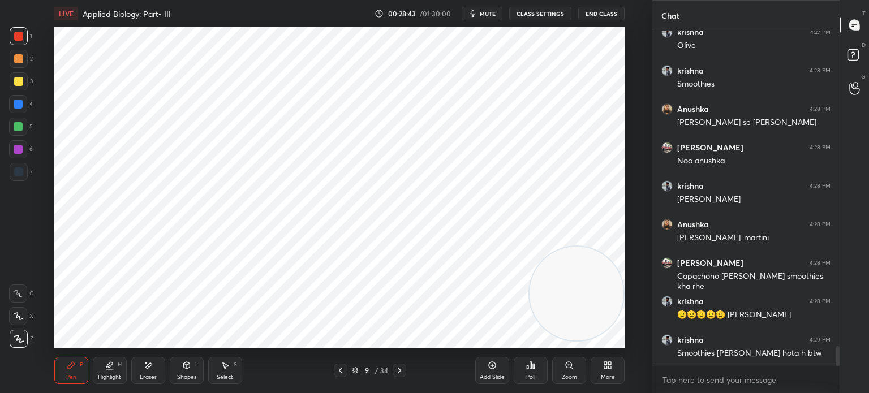
click at [20, 167] on div at bounding box center [18, 171] width 9 height 9
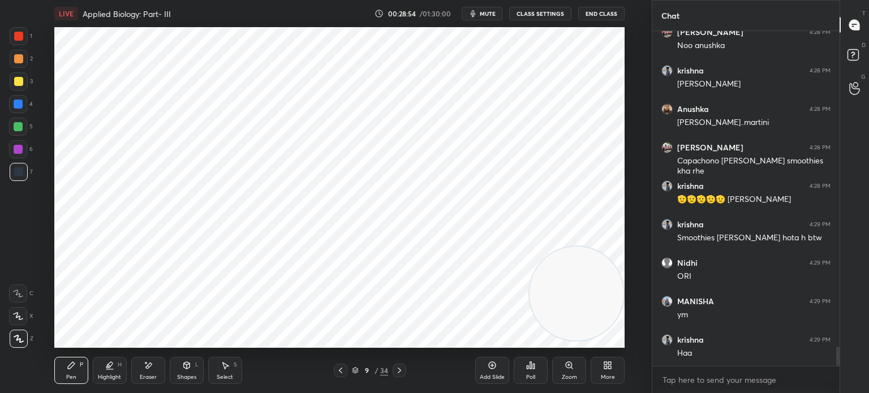
scroll to position [5507, 0]
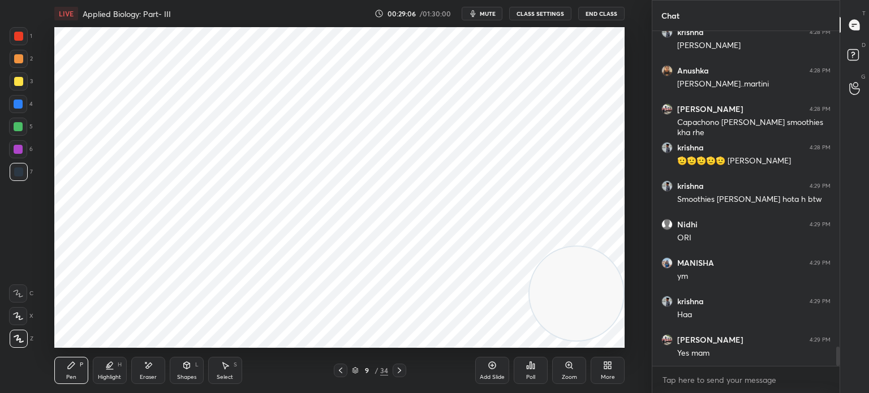
click at [179, 376] on div "Shapes" at bounding box center [186, 377] width 19 height 6
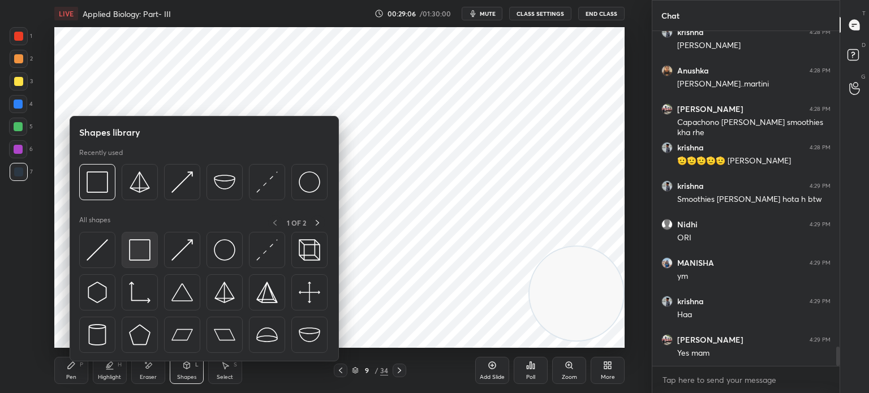
scroll to position [5545, 0]
click at [143, 249] on img at bounding box center [139, 249] width 21 height 21
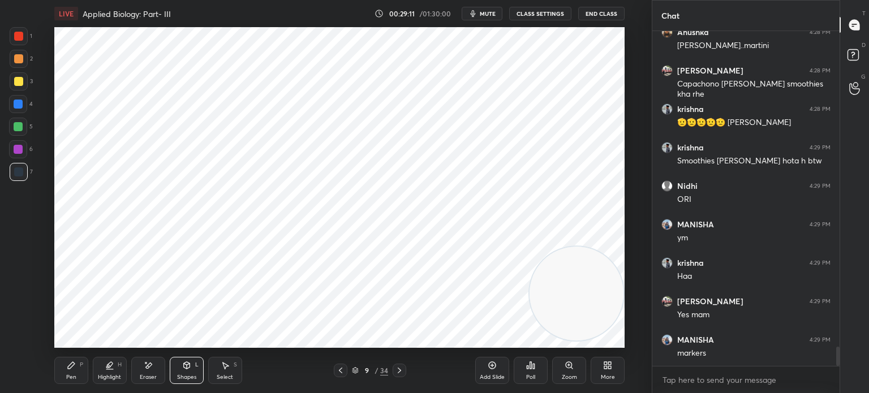
click at [77, 368] on div "Pen P" at bounding box center [71, 370] width 34 height 27
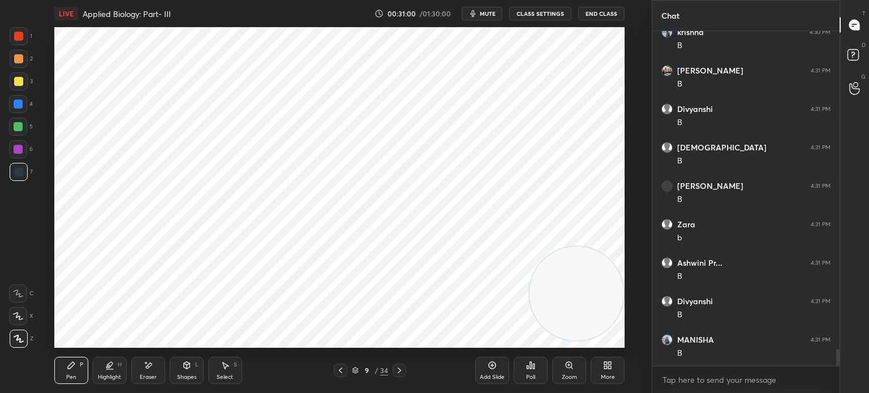
scroll to position [6205, 0]
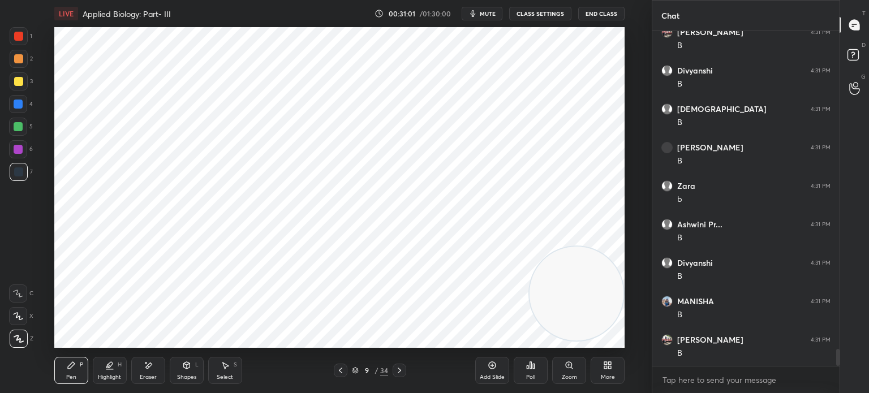
click at [25, 36] on div at bounding box center [19, 36] width 18 height 18
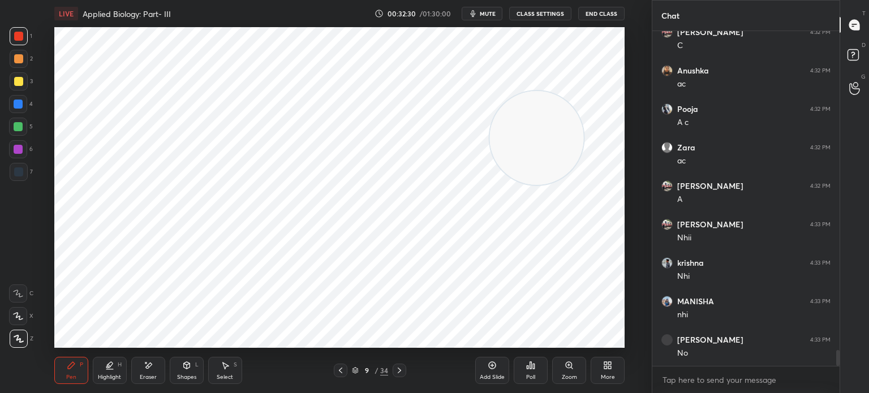
scroll to position [6897, 0]
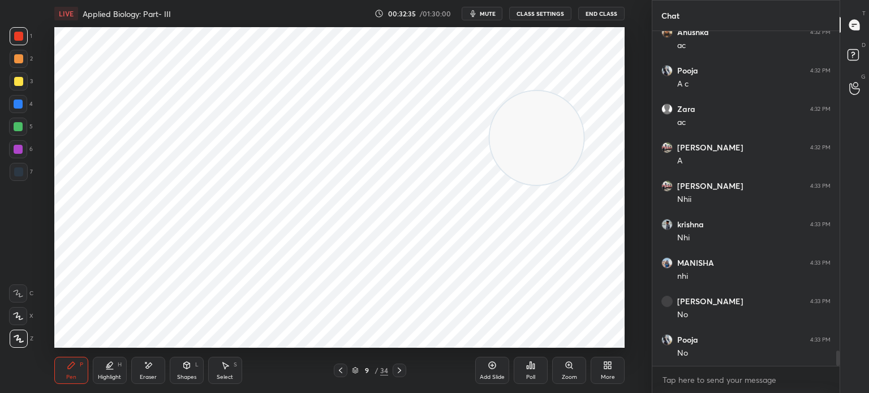
click at [491, 368] on icon at bounding box center [492, 365] width 9 height 9
click at [190, 375] on div "Shapes" at bounding box center [186, 377] width 19 height 6
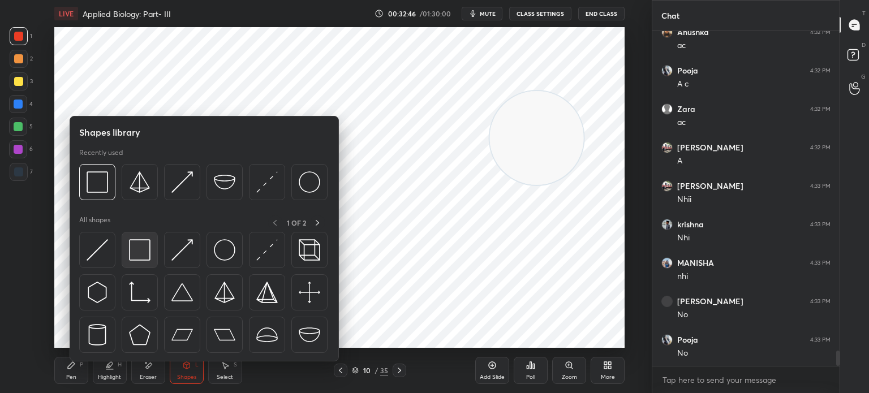
click at [138, 246] on img at bounding box center [139, 249] width 21 height 21
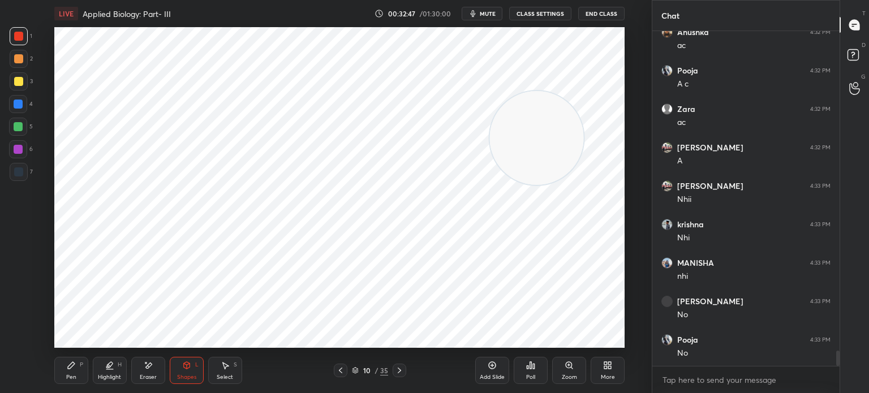
click at [32, 164] on div "7" at bounding box center [21, 172] width 23 height 18
click at [68, 370] on div "Pen P" at bounding box center [71, 370] width 34 height 27
click at [23, 37] on div at bounding box center [18, 36] width 9 height 9
click at [28, 169] on div "7" at bounding box center [21, 172] width 23 height 18
click at [186, 370] on div "Shapes L" at bounding box center [187, 370] width 34 height 27
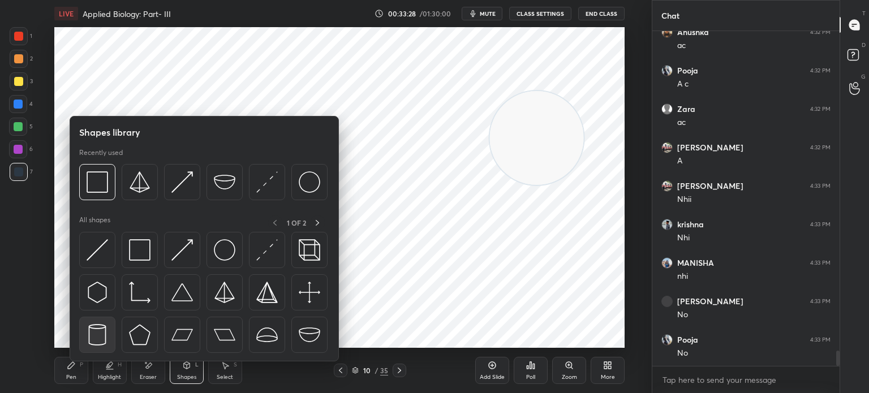
click at [97, 331] on img at bounding box center [97, 334] width 21 height 21
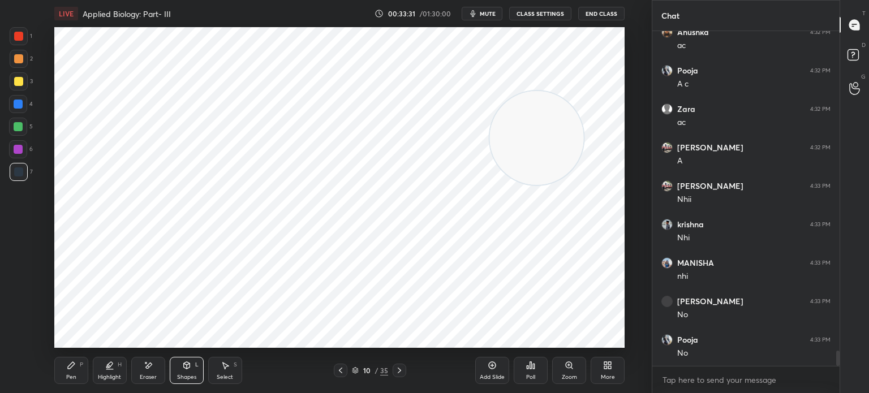
click at [225, 364] on icon at bounding box center [226, 366] width 6 height 7
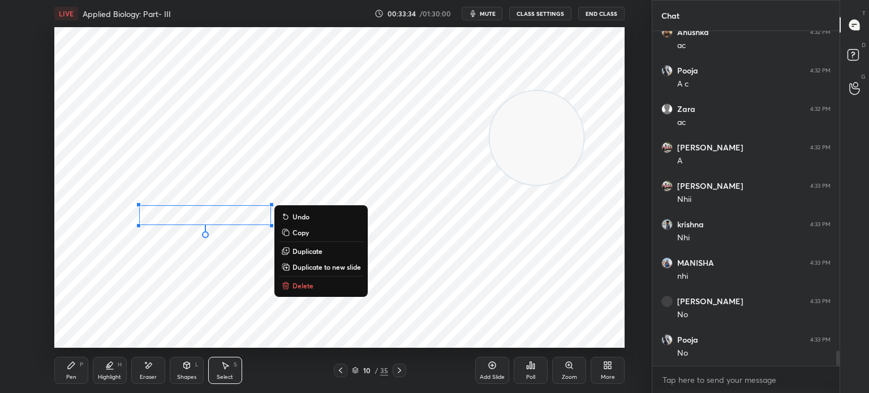
click at [313, 249] on p "Duplicate" at bounding box center [307, 251] width 30 height 9
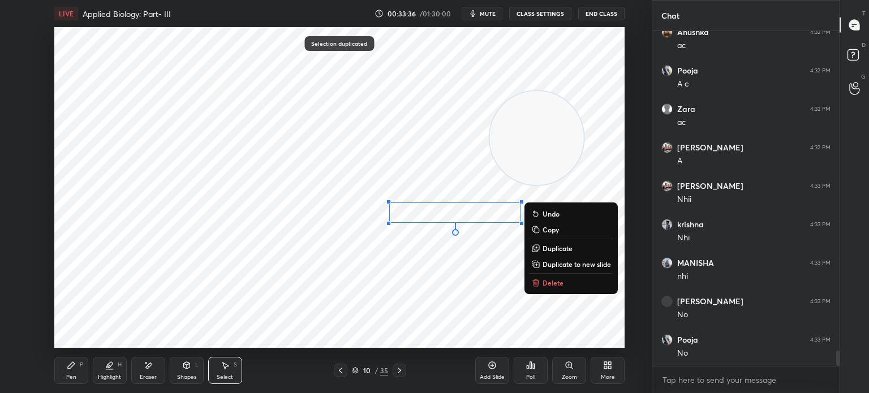
click at [217, 295] on div "0 ° Undo Copy Duplicate Duplicate to new slide Delete" at bounding box center [339, 187] width 570 height 321
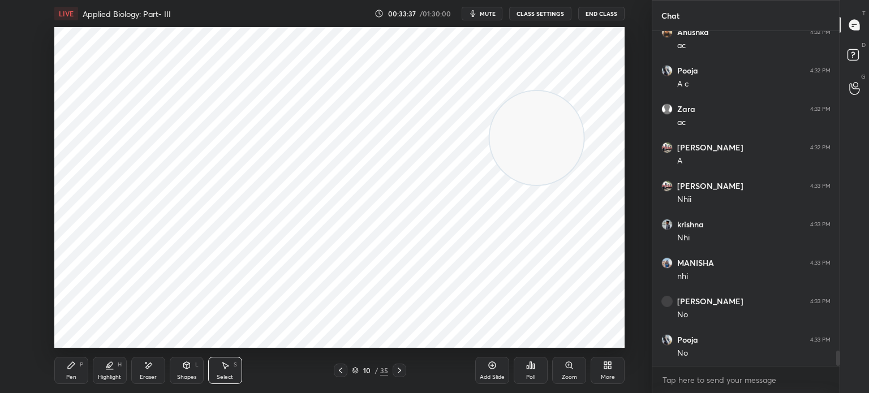
click at [77, 370] on div "Pen P" at bounding box center [71, 370] width 34 height 27
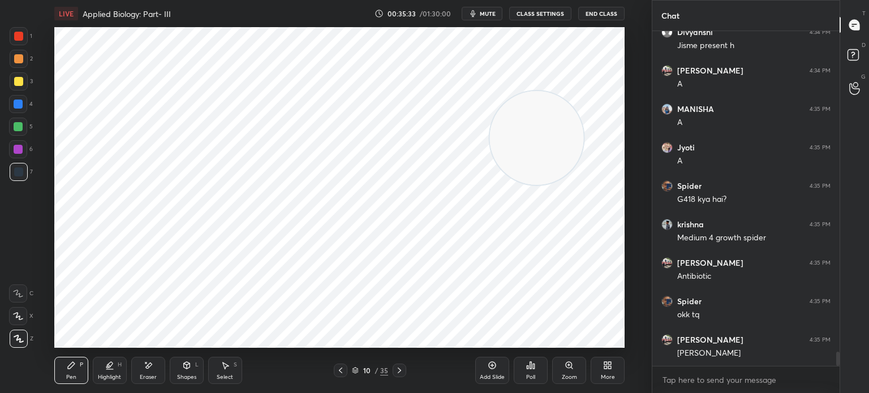
scroll to position [7484, 0]
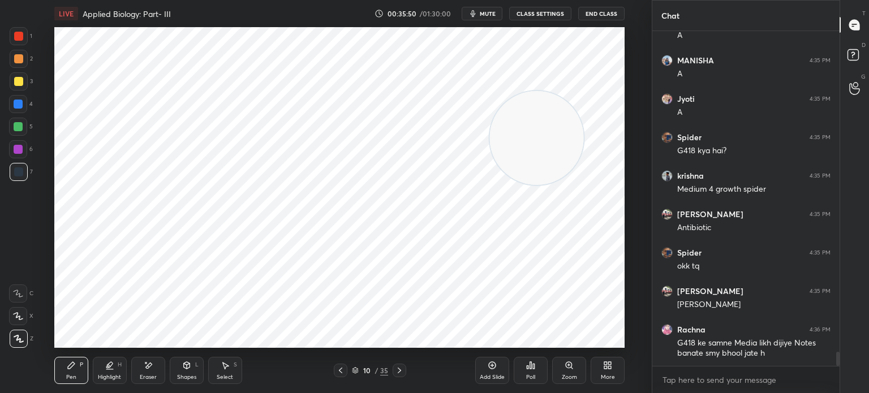
click at [355, 373] on icon at bounding box center [355, 373] width 6 height 2
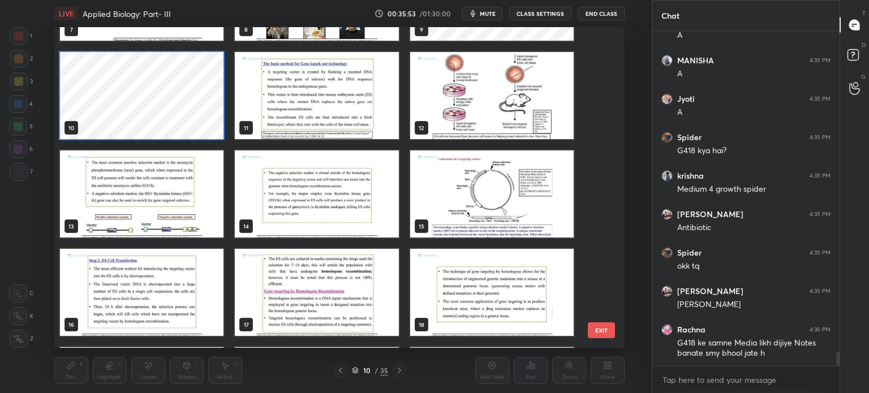
scroll to position [268, 0]
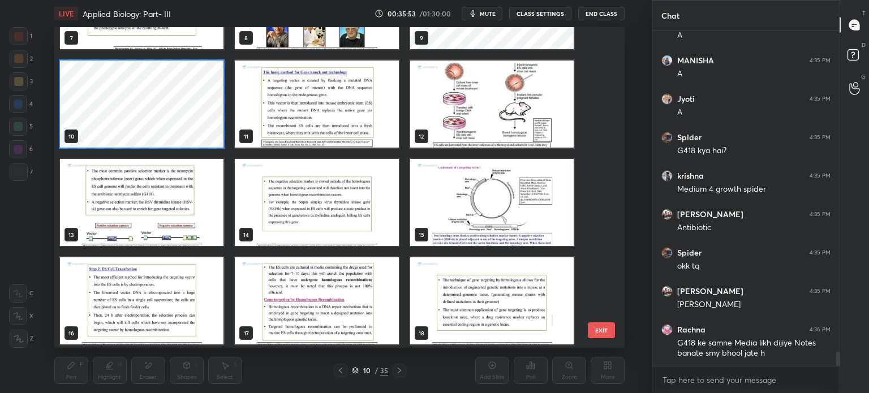
click at [182, 191] on img "grid" at bounding box center [141, 202] width 163 height 87
click at [186, 188] on img "grid" at bounding box center [141, 202] width 163 height 87
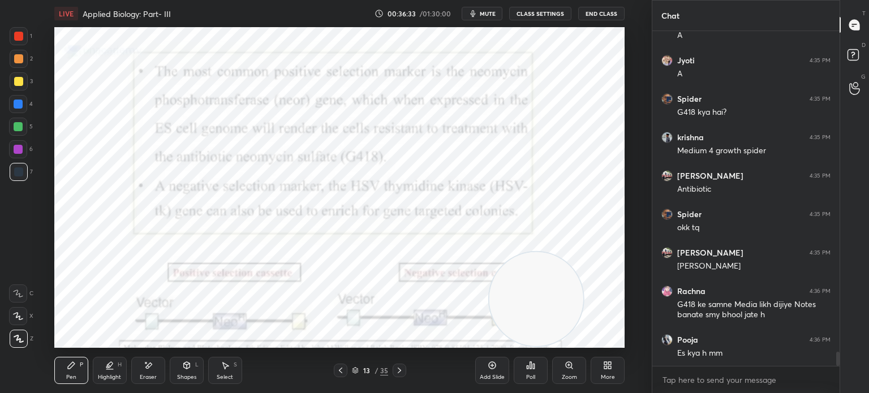
scroll to position [7561, 0]
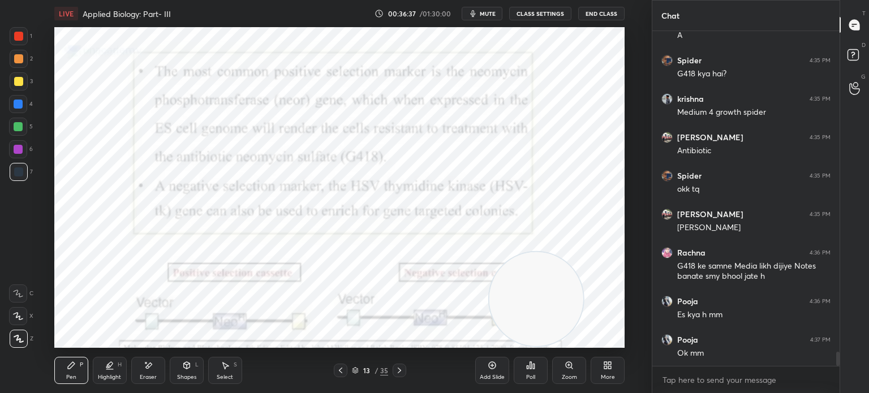
click at [338, 370] on icon at bounding box center [340, 370] width 9 height 9
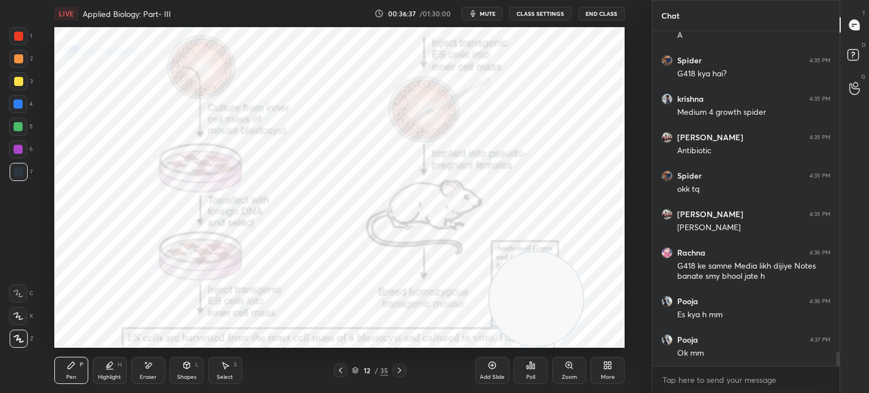
click at [338, 370] on icon at bounding box center [340, 370] width 9 height 9
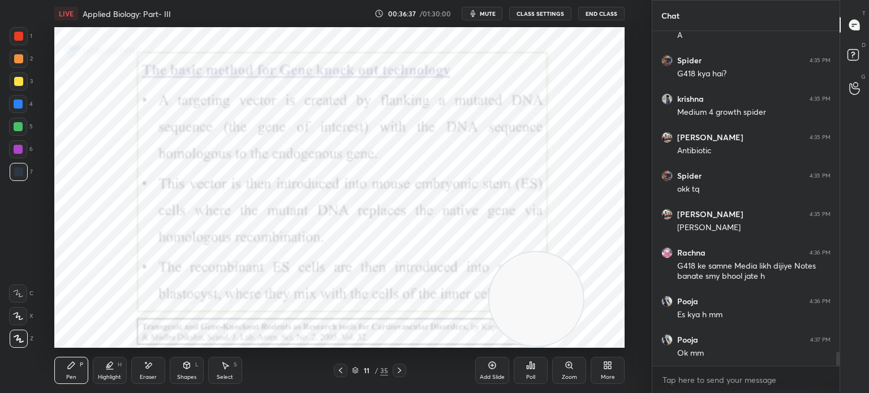
click at [338, 369] on icon at bounding box center [340, 370] width 9 height 9
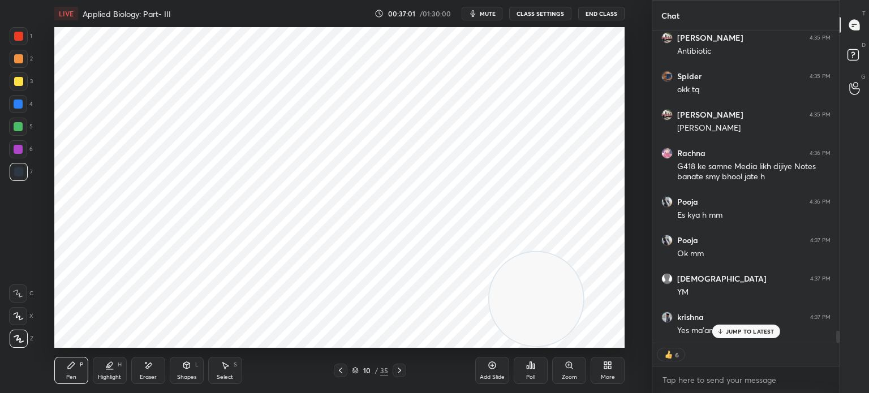
scroll to position [7699, 0]
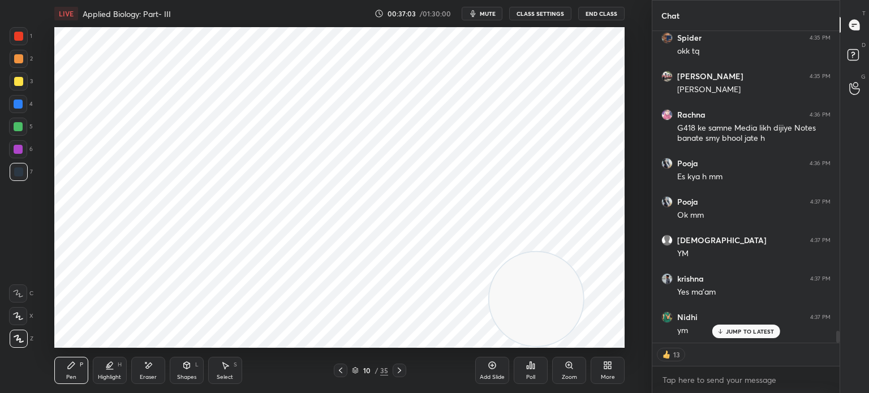
click at [480, 372] on div "Add Slide" at bounding box center [492, 370] width 34 height 27
click at [187, 365] on icon at bounding box center [187, 367] width 0 height 4
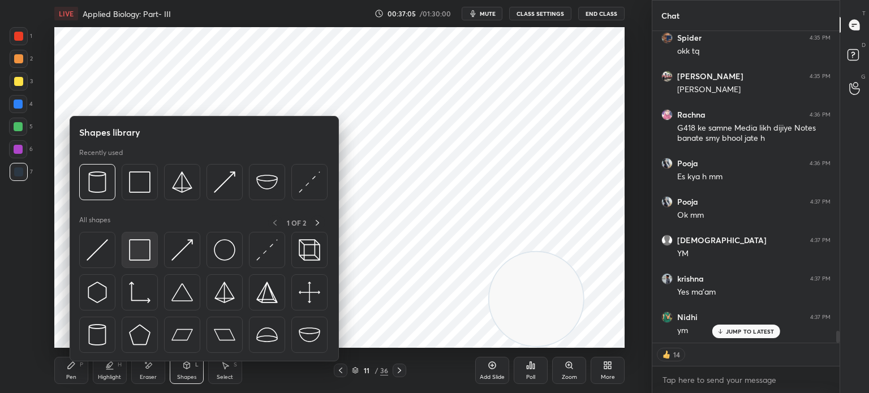
click at [141, 247] on img at bounding box center [139, 249] width 21 height 21
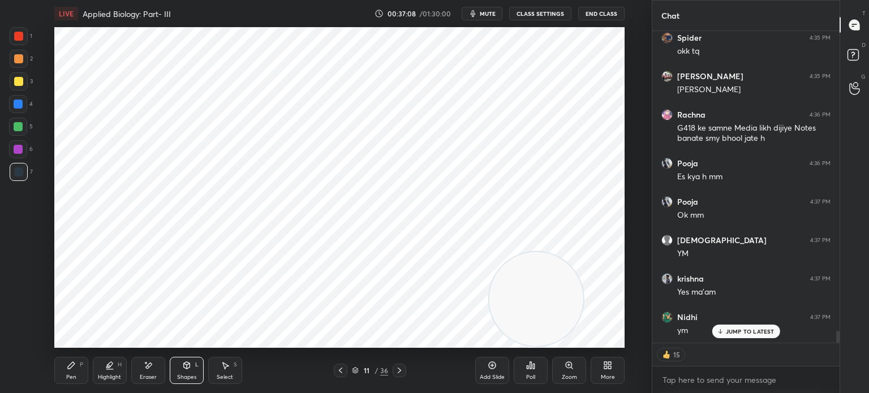
click at [76, 370] on div "Pen P" at bounding box center [71, 370] width 34 height 27
click at [20, 36] on div at bounding box center [18, 36] width 9 height 9
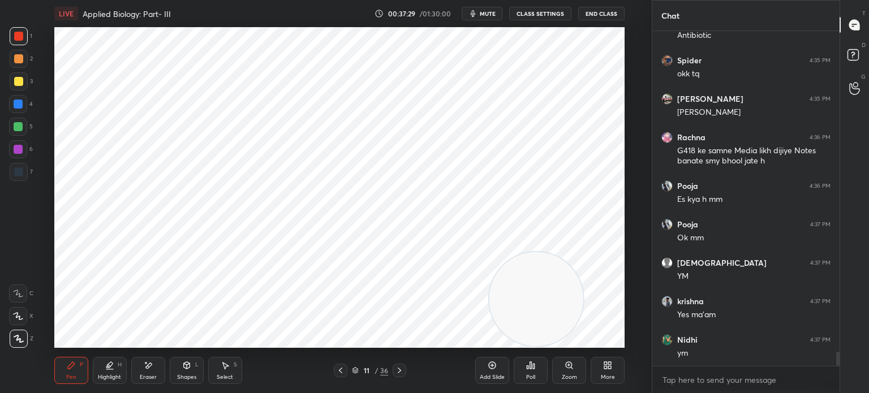
click at [357, 371] on icon at bounding box center [355, 371] width 6 height 2
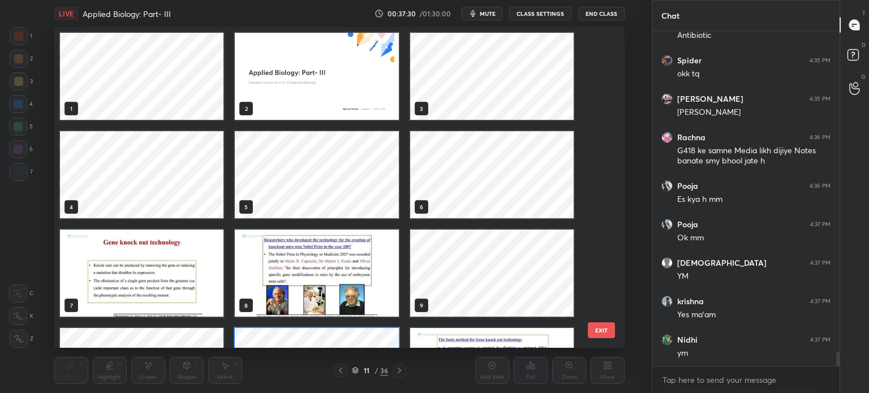
scroll to position [317, 565]
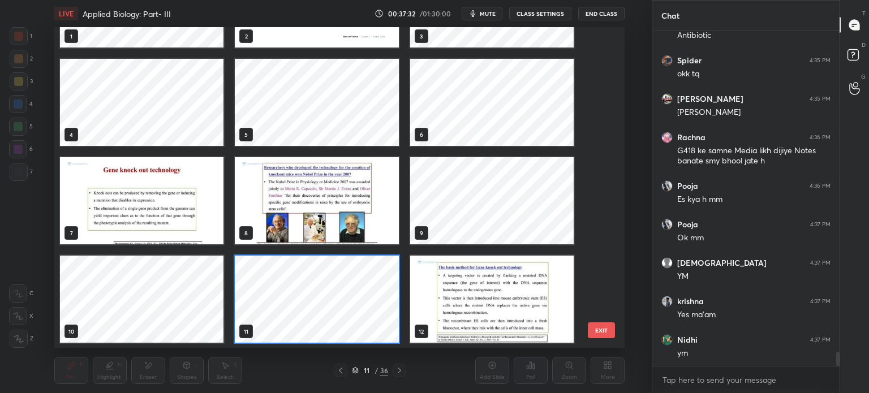
click at [506, 307] on img "grid" at bounding box center [491, 299] width 163 height 87
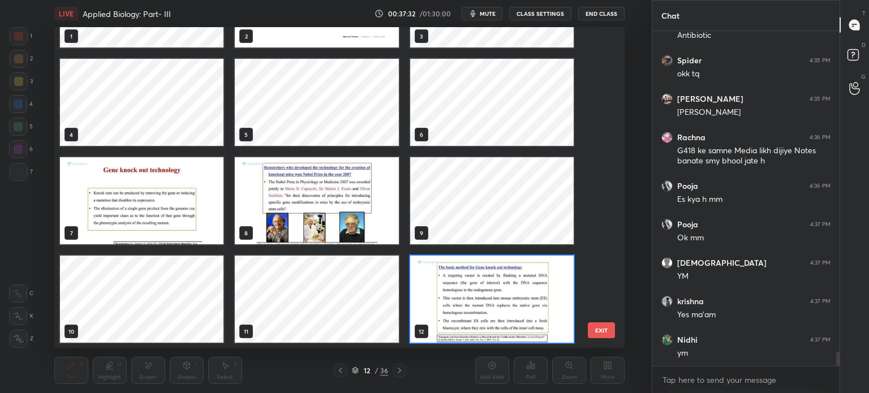
click at [510, 307] on img "grid" at bounding box center [491, 299] width 163 height 87
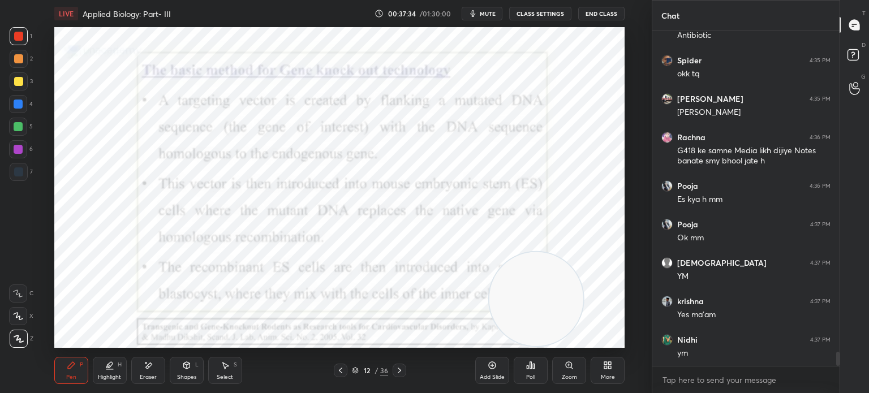
click at [405, 372] on div at bounding box center [400, 371] width 14 height 14
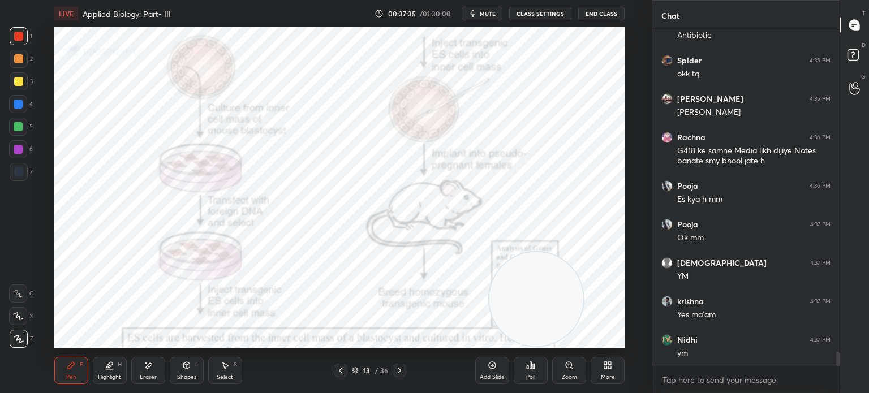
click at [403, 370] on icon at bounding box center [399, 370] width 9 height 9
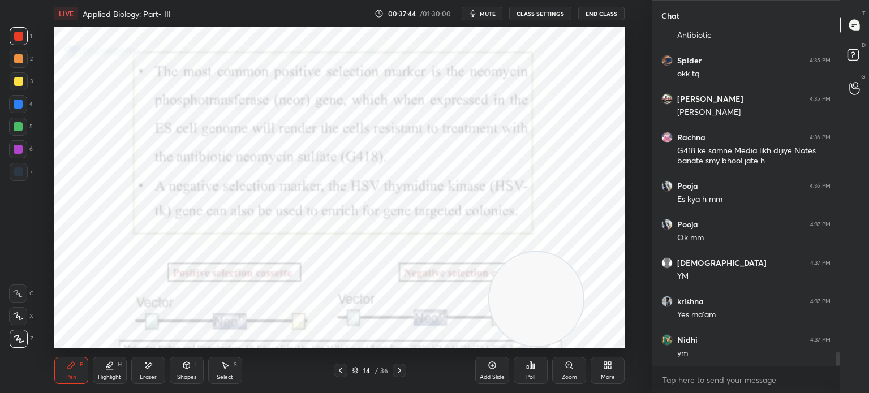
click at [396, 369] on icon at bounding box center [399, 370] width 9 height 9
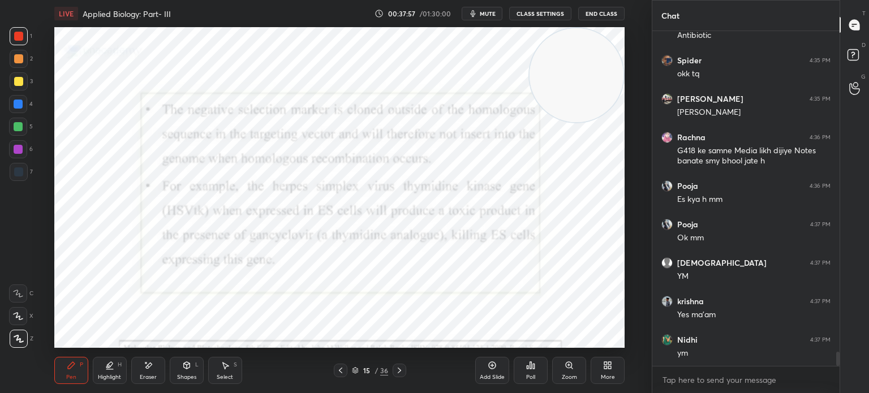
click at [339, 373] on icon at bounding box center [340, 370] width 9 height 9
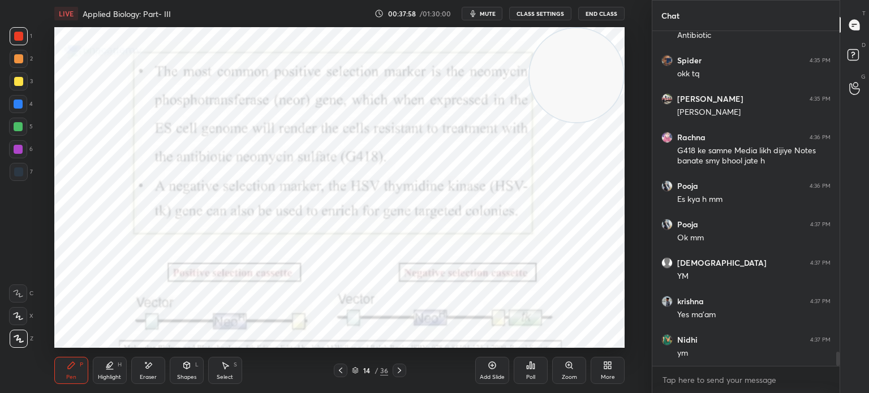
click at [338, 372] on icon at bounding box center [340, 370] width 9 height 9
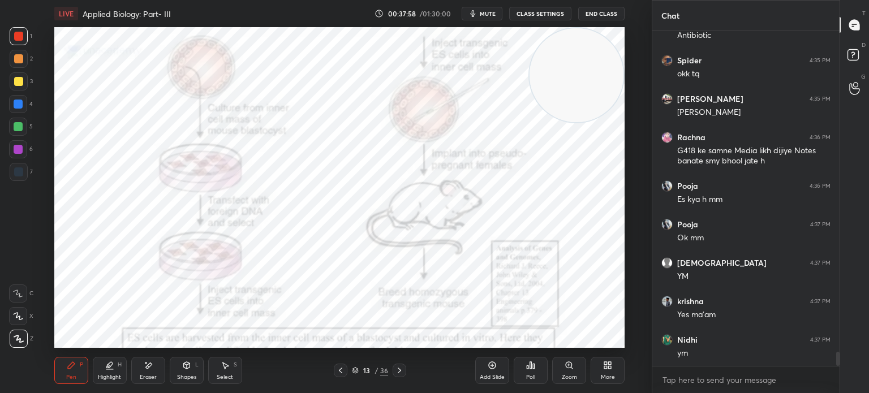
click at [336, 372] on icon at bounding box center [340, 370] width 9 height 9
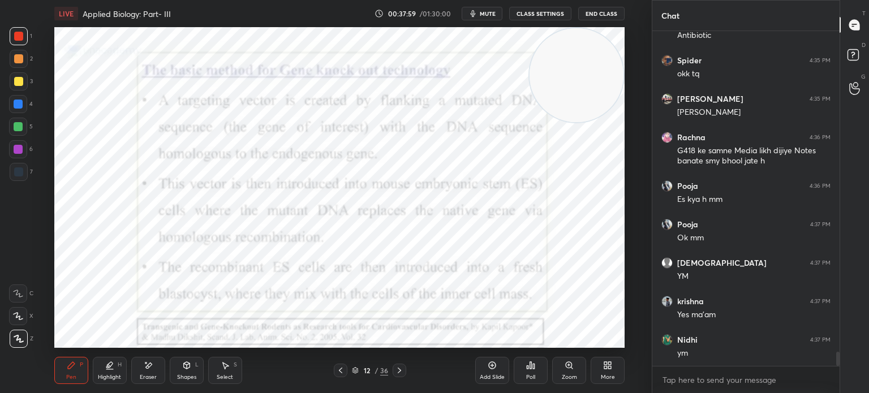
click at [337, 374] on icon at bounding box center [340, 370] width 9 height 9
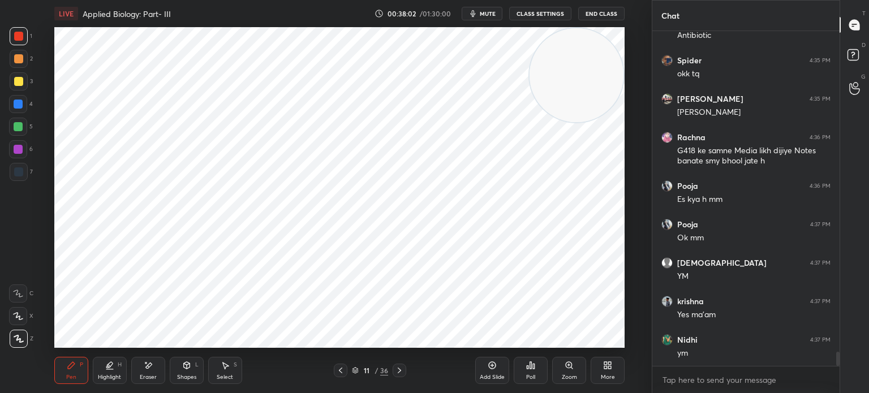
click at [23, 167] on div at bounding box center [19, 172] width 18 height 18
click at [21, 172] on div at bounding box center [18, 171] width 9 height 9
click at [19, 146] on div at bounding box center [18, 149] width 9 height 9
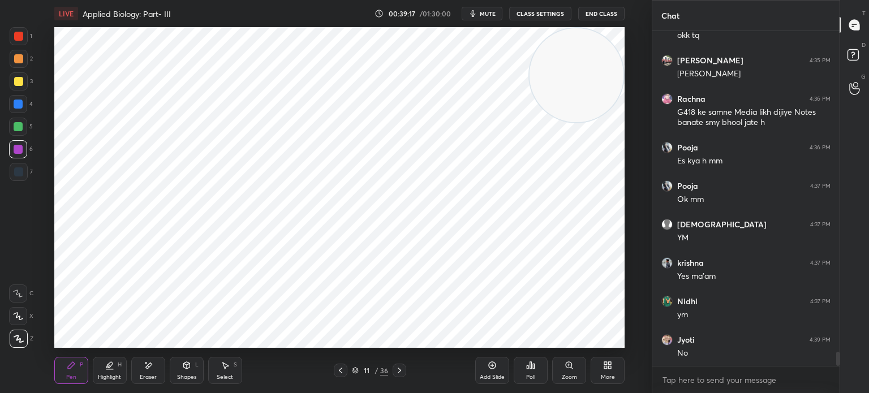
click at [213, 373] on div "Select S" at bounding box center [225, 370] width 34 height 27
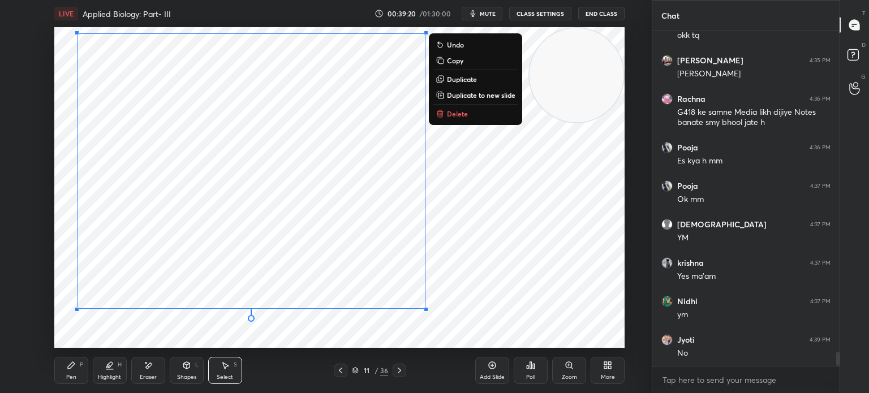
click at [471, 279] on div "0 ° Undo Copy Duplicate Duplicate to new slide Delete" at bounding box center [339, 187] width 570 height 321
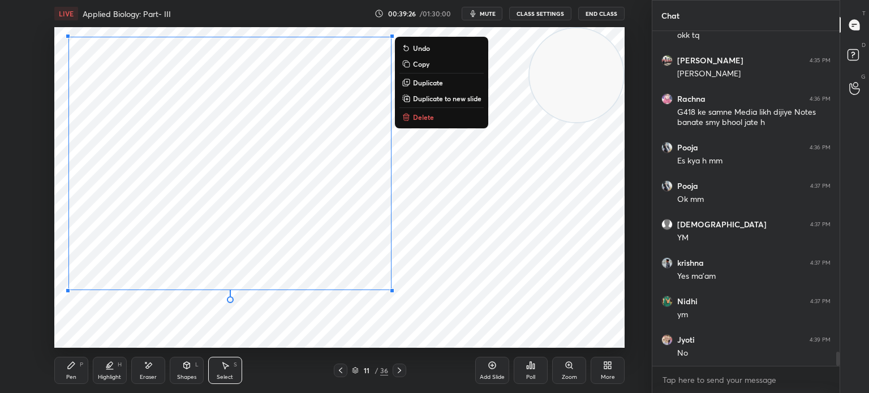
click at [88, 330] on div "0 ° Undo Copy Duplicate Duplicate to new slide Delete" at bounding box center [339, 187] width 570 height 321
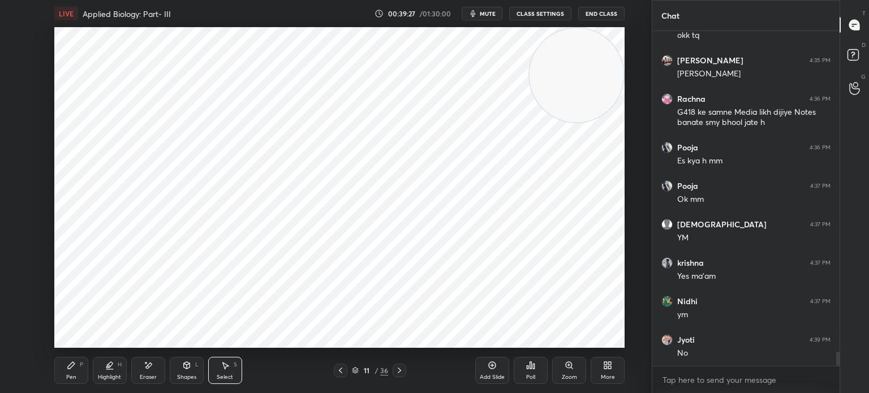
click at [344, 370] on icon at bounding box center [340, 370] width 9 height 9
click at [400, 369] on icon at bounding box center [399, 370] width 9 height 9
click at [71, 377] on div "Pen" at bounding box center [71, 377] width 10 height 6
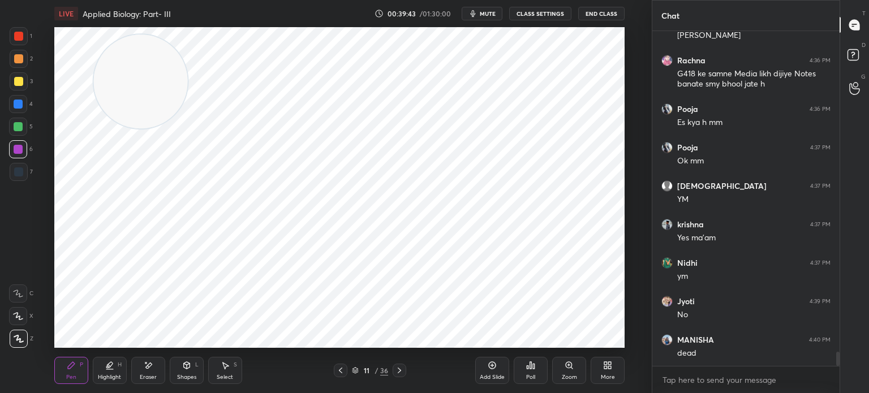
click at [158, 375] on div "Eraser" at bounding box center [148, 370] width 34 height 27
click at [81, 369] on div "Pen P" at bounding box center [71, 370] width 34 height 27
click at [23, 45] on div "1" at bounding box center [21, 38] width 23 height 23
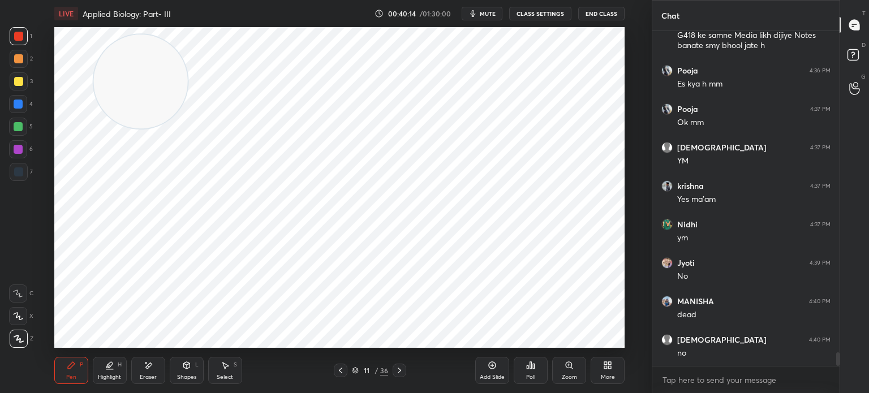
scroll to position [7830, 0]
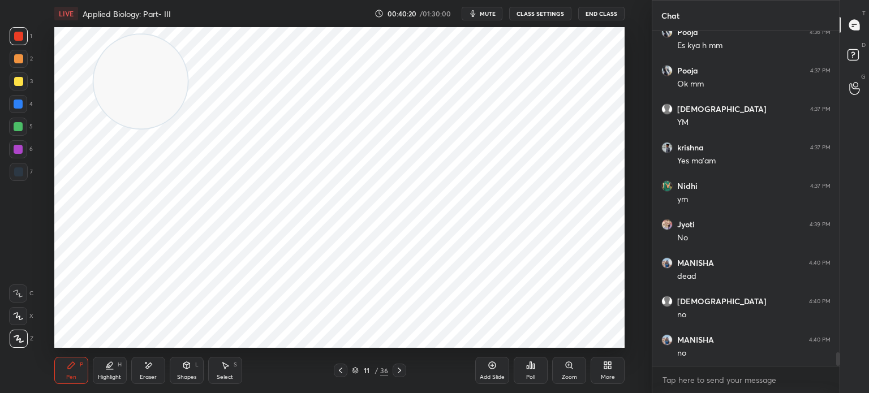
click at [25, 170] on div at bounding box center [19, 172] width 18 height 18
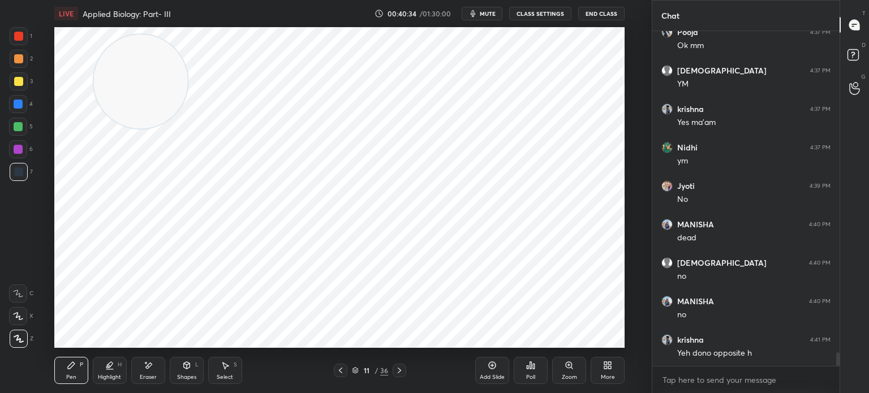
click at [486, 370] on div "Add Slide" at bounding box center [492, 370] width 34 height 27
click at [195, 364] on div "L" at bounding box center [196, 365] width 3 height 6
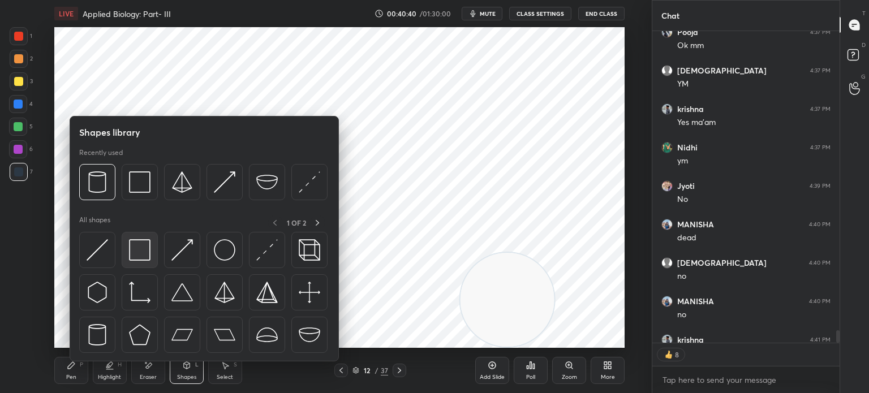
scroll to position [7930, 0]
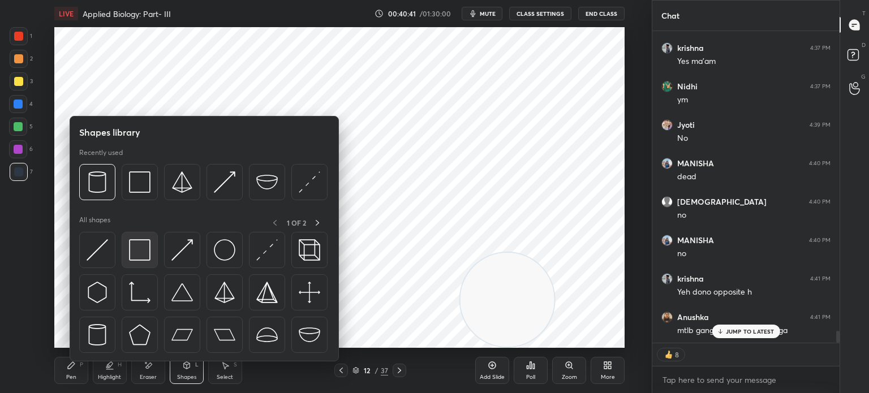
click at [139, 255] on img at bounding box center [139, 249] width 21 height 21
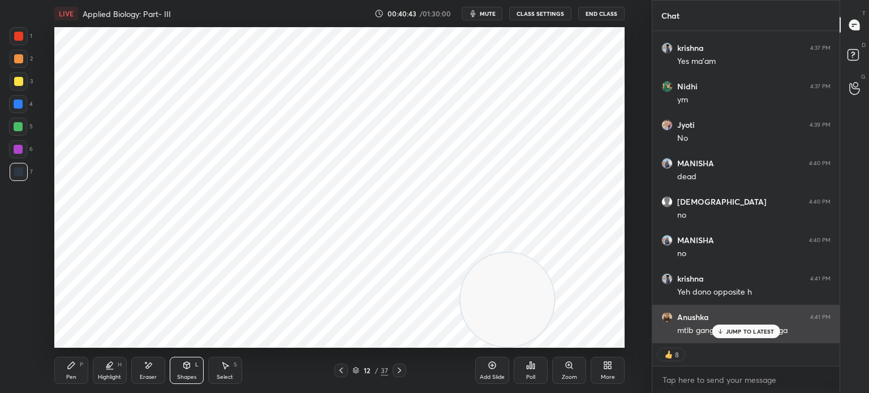
click at [731, 334] on p "JUMP TO LATEST" at bounding box center [750, 331] width 49 height 7
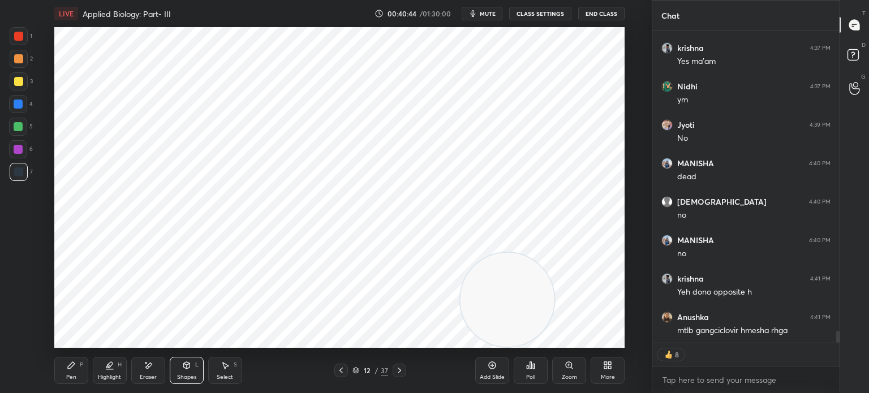
click at [81, 368] on div "P" at bounding box center [81, 365] width 3 height 6
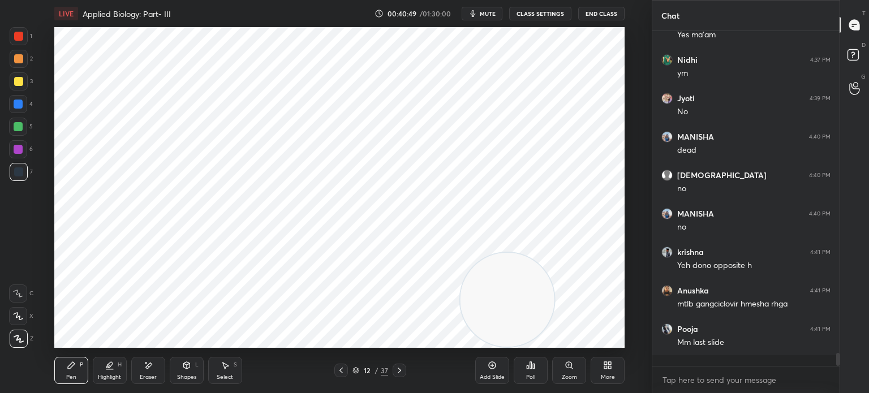
scroll to position [7946, 0]
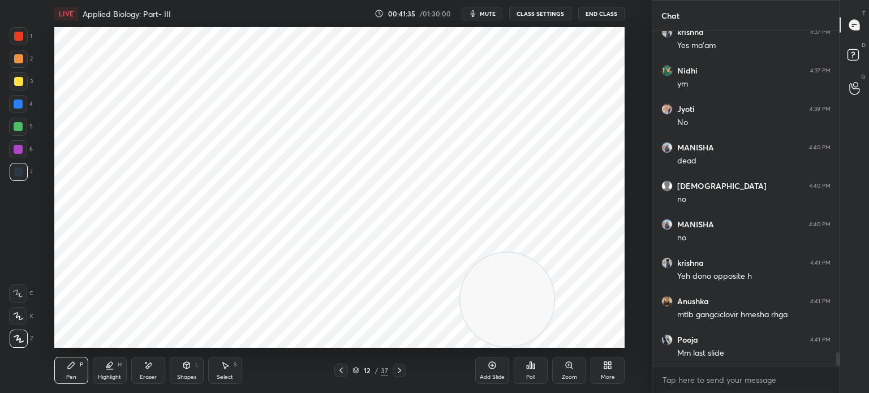
click at [188, 371] on div "Shapes L" at bounding box center [187, 370] width 34 height 27
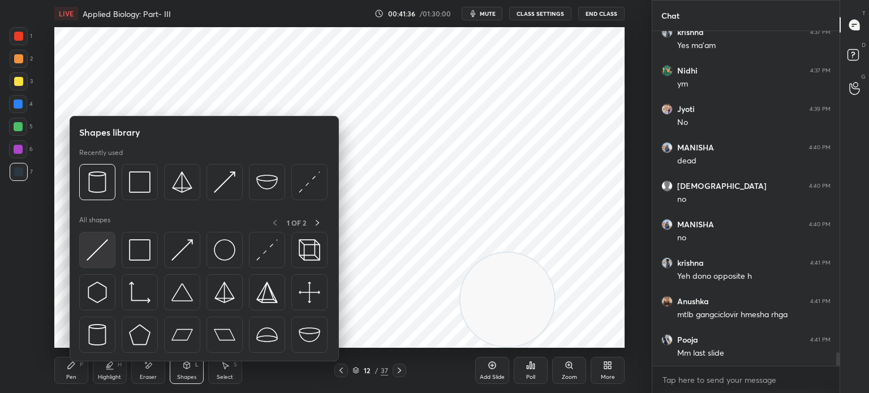
click at [90, 251] on img at bounding box center [97, 249] width 21 height 21
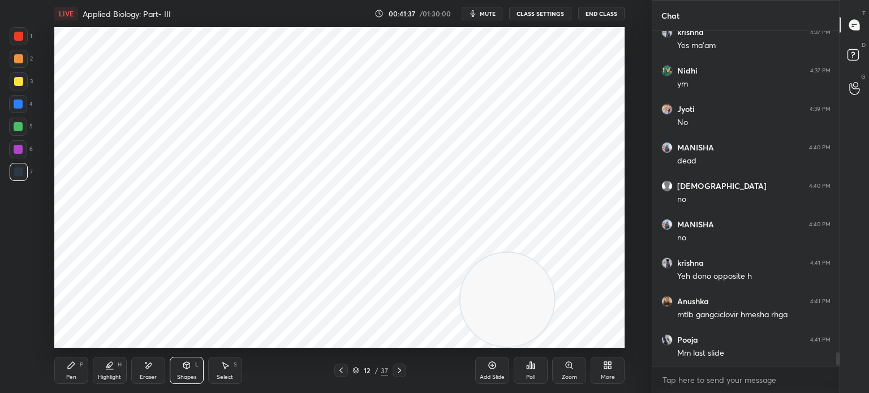
scroll to position [7984, 0]
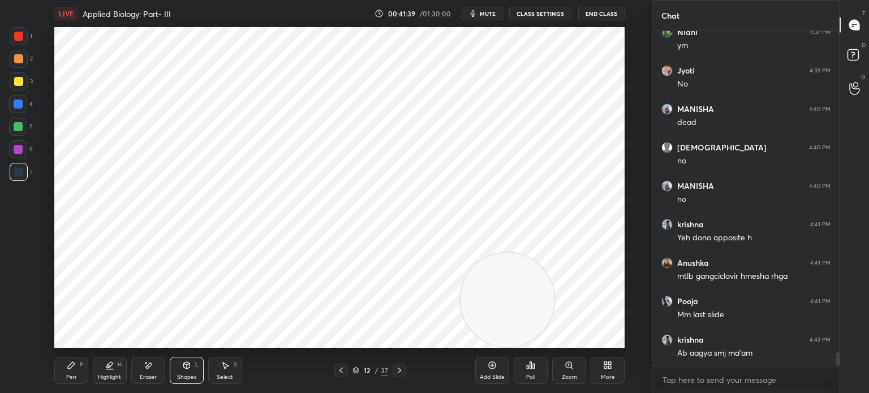
click at [71, 376] on div "Pen" at bounding box center [71, 377] width 10 height 6
click at [145, 369] on icon at bounding box center [148, 366] width 9 height 10
click at [187, 369] on icon at bounding box center [186, 365] width 9 height 9
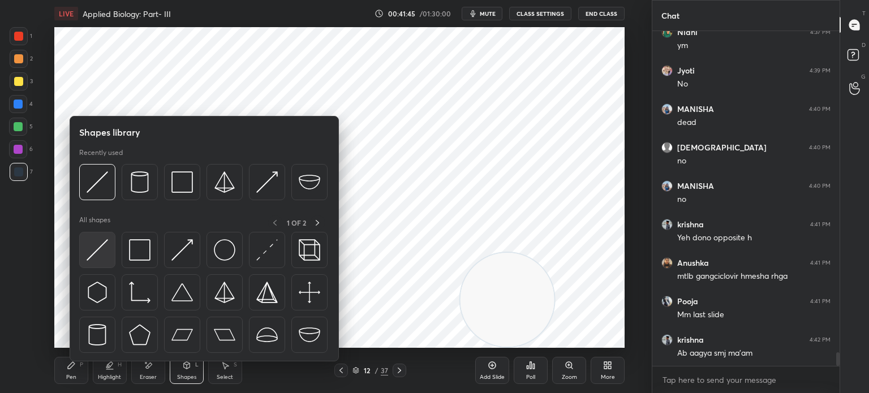
click at [95, 245] on img at bounding box center [97, 249] width 21 height 21
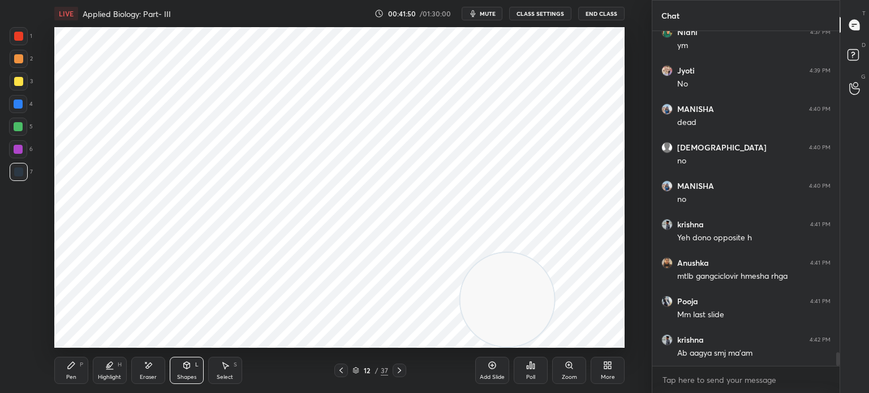
click at [186, 373] on div "Shapes L" at bounding box center [187, 370] width 34 height 27
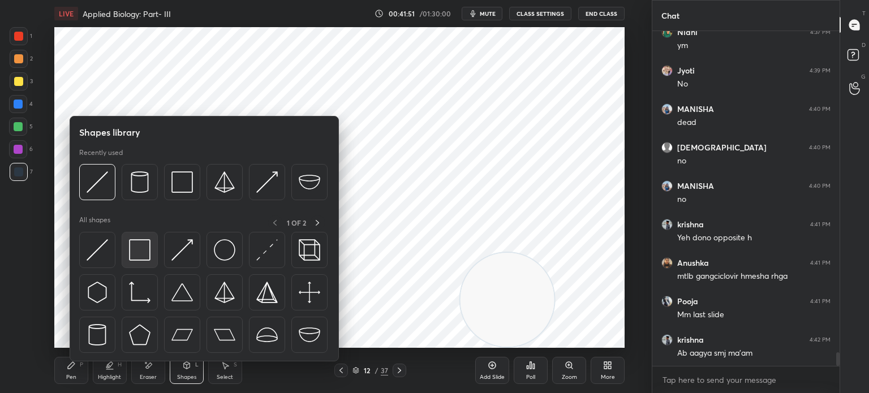
click at [131, 251] on img at bounding box center [139, 249] width 21 height 21
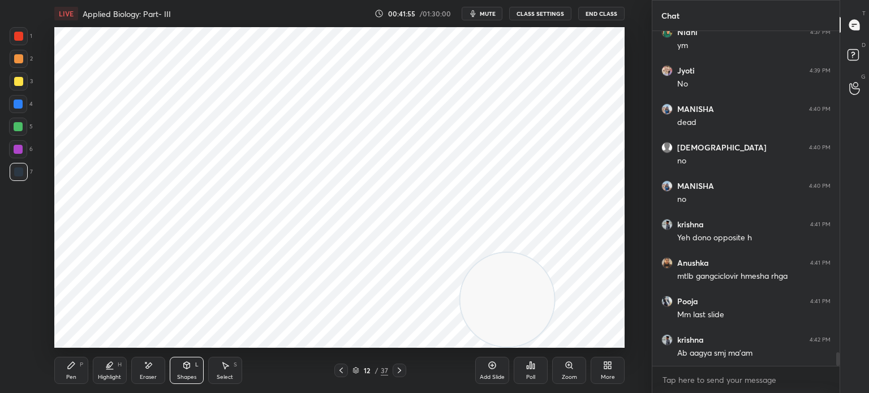
click at [361, 370] on div "12" at bounding box center [366, 370] width 11 height 7
click at [70, 372] on div "Pen P" at bounding box center [71, 370] width 34 height 27
click at [21, 122] on div at bounding box center [18, 126] width 9 height 9
click at [152, 374] on div "Eraser" at bounding box center [148, 377] width 17 height 6
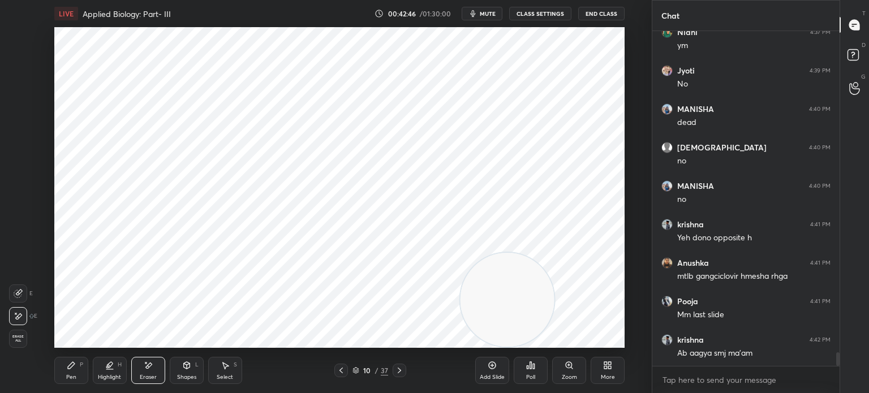
click at [356, 372] on icon at bounding box center [356, 371] width 6 height 2
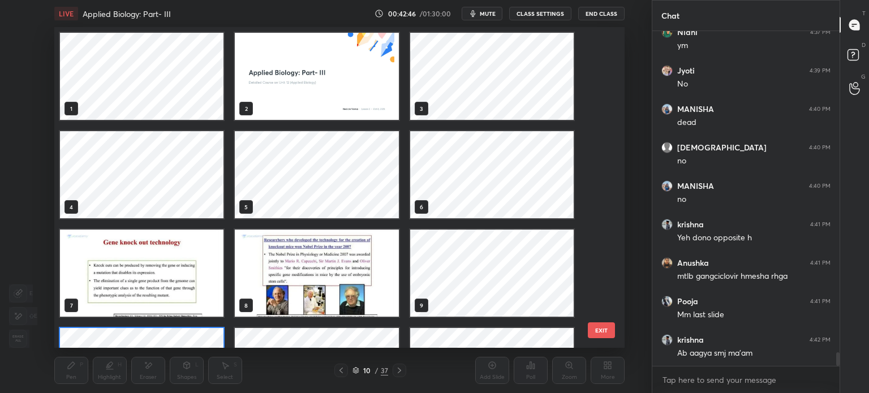
scroll to position [317, 565]
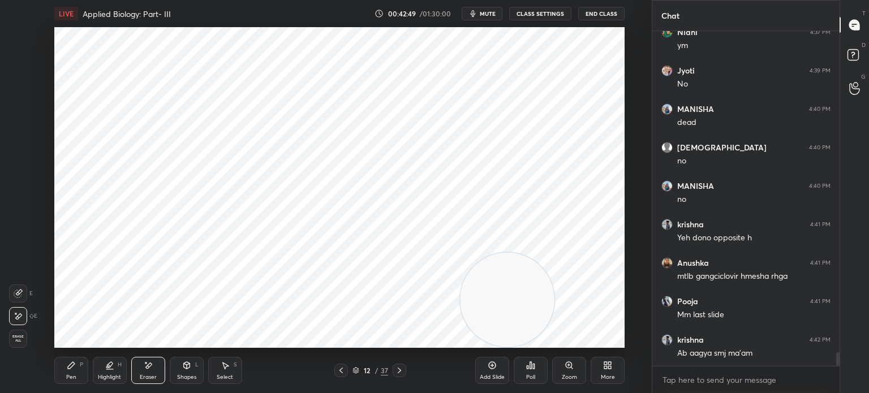
click at [69, 369] on icon at bounding box center [71, 365] width 7 height 7
click at [21, 171] on div at bounding box center [18, 171] width 9 height 9
click at [20, 39] on div at bounding box center [18, 36] width 9 height 9
click at [18, 153] on div at bounding box center [18, 149] width 9 height 9
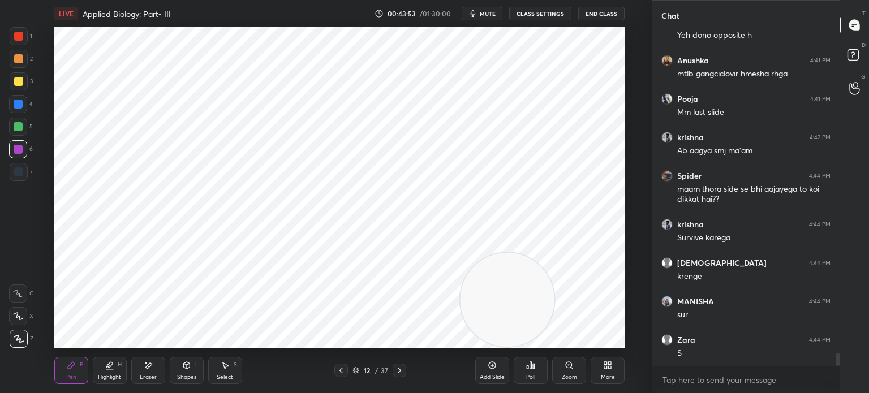
scroll to position [8225, 0]
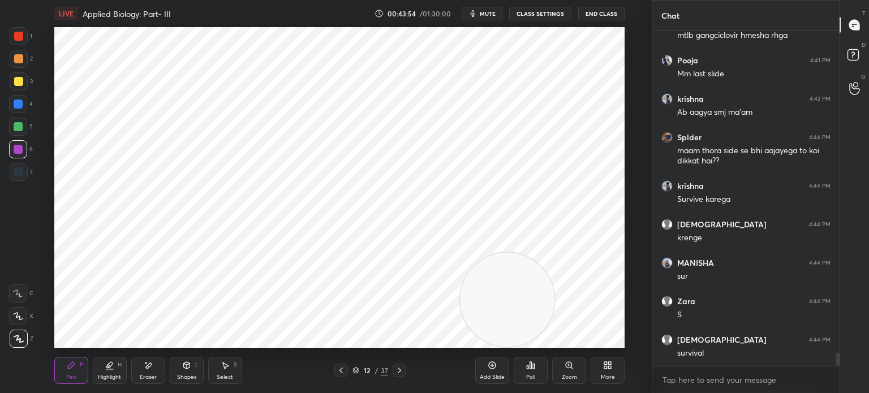
click at [21, 174] on div at bounding box center [18, 171] width 9 height 9
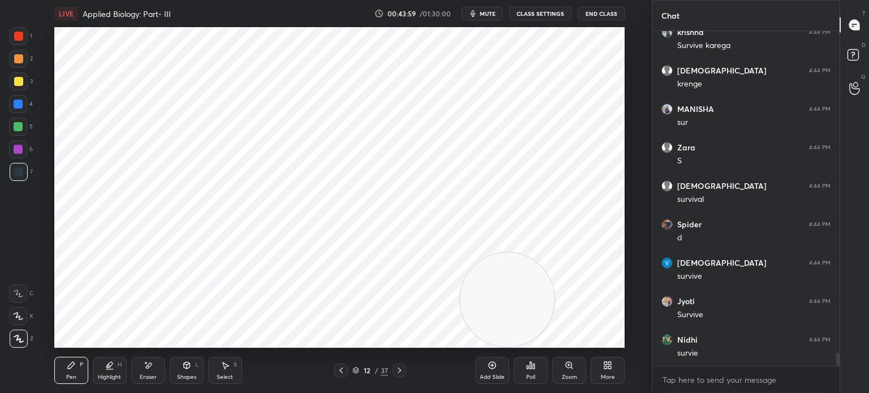
scroll to position [8418, 0]
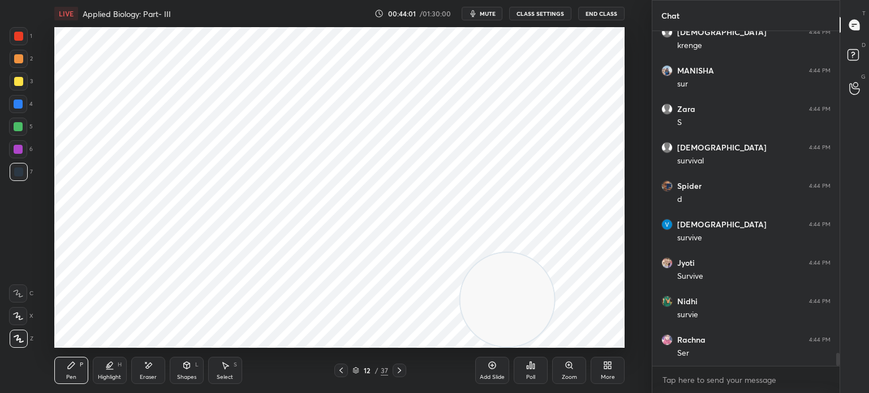
click at [18, 146] on div at bounding box center [18, 149] width 9 height 9
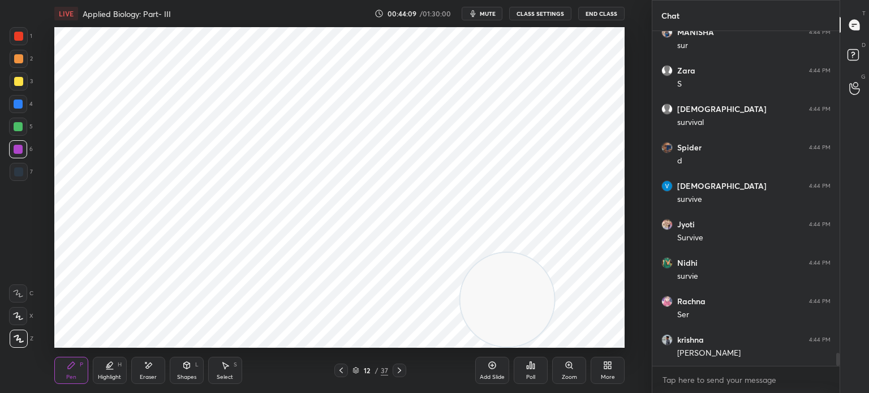
scroll to position [8494, 0]
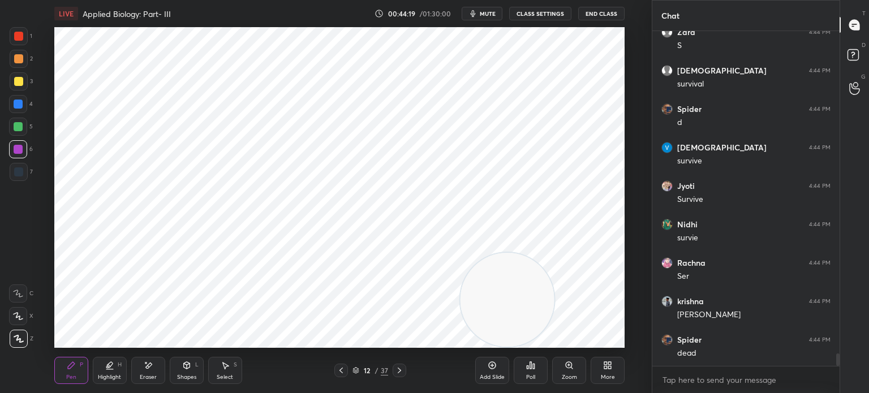
click at [20, 171] on div at bounding box center [18, 171] width 9 height 9
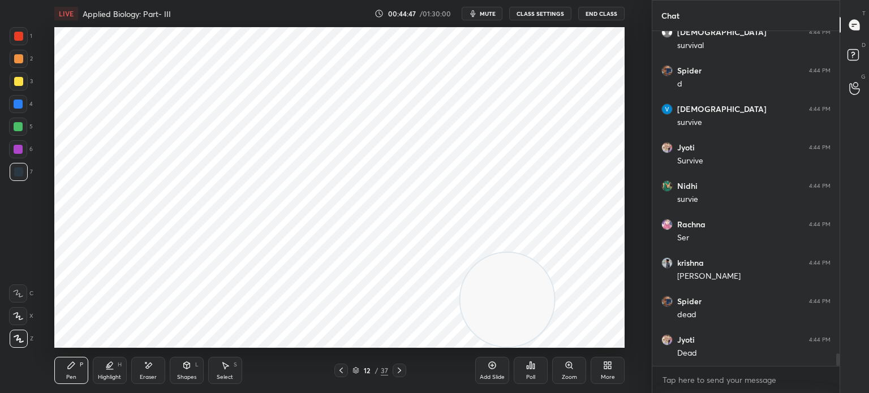
scroll to position [8571, 0]
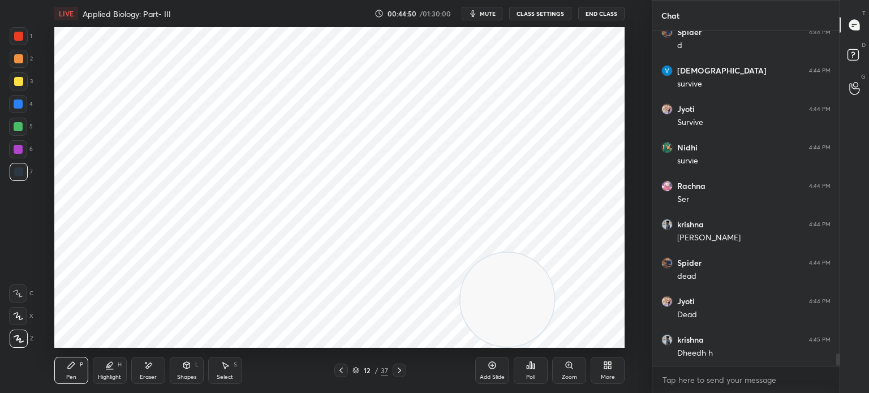
click at [228, 370] on icon at bounding box center [225, 365] width 9 height 9
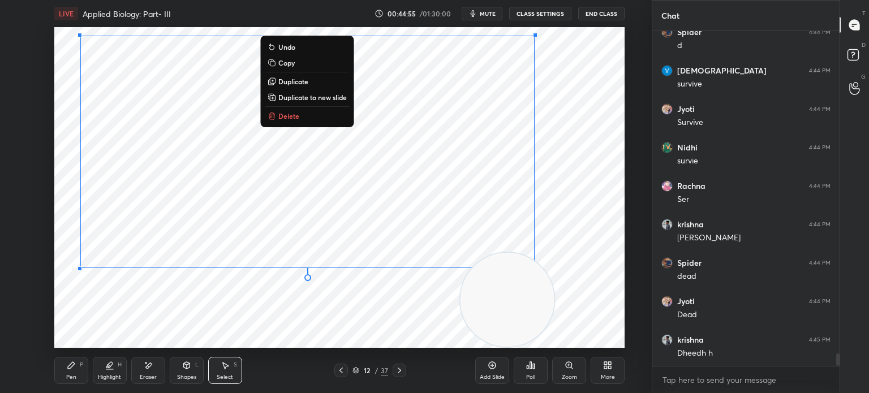
click at [150, 341] on div "0 ° Undo Copy Duplicate Duplicate to new slide Delete" at bounding box center [339, 187] width 570 height 321
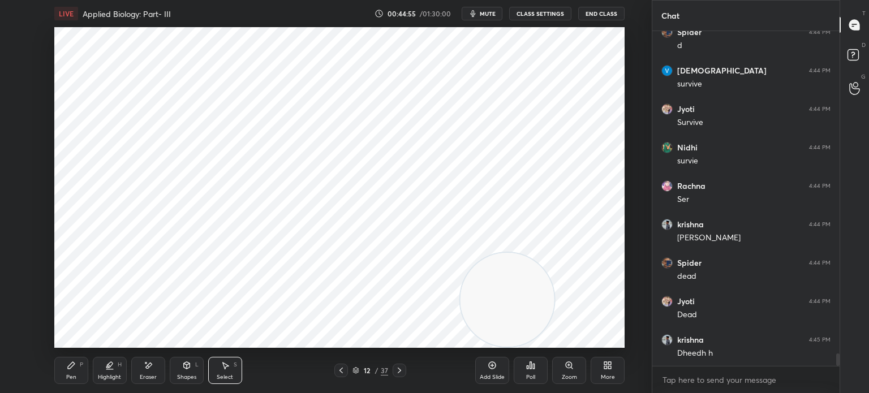
click at [74, 376] on div "Pen" at bounding box center [71, 377] width 10 height 6
click at [25, 125] on div at bounding box center [18, 127] width 18 height 18
click at [20, 110] on div at bounding box center [18, 104] width 18 height 18
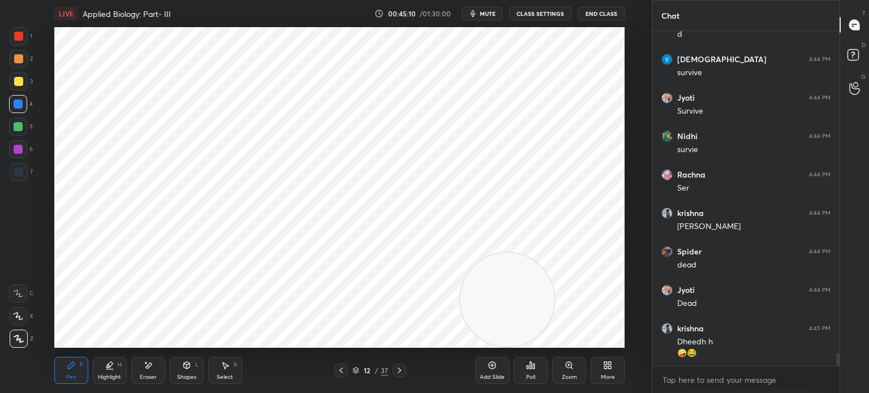
scroll to position [8621, 0]
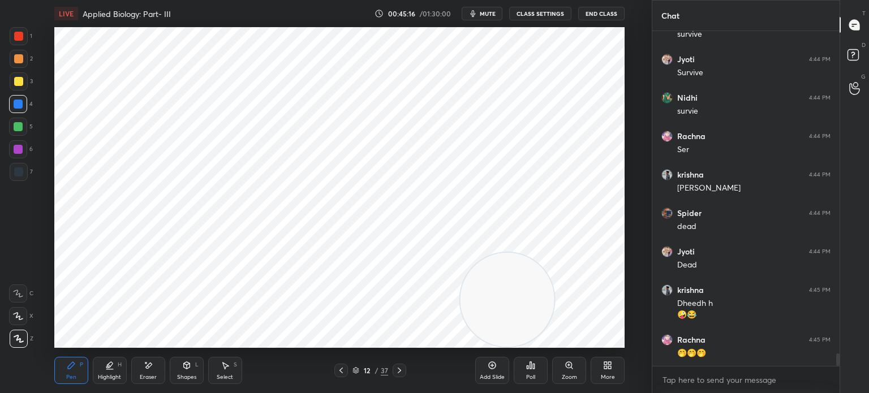
click at [19, 128] on div at bounding box center [18, 126] width 9 height 9
click at [18, 36] on div at bounding box center [18, 36] width 9 height 9
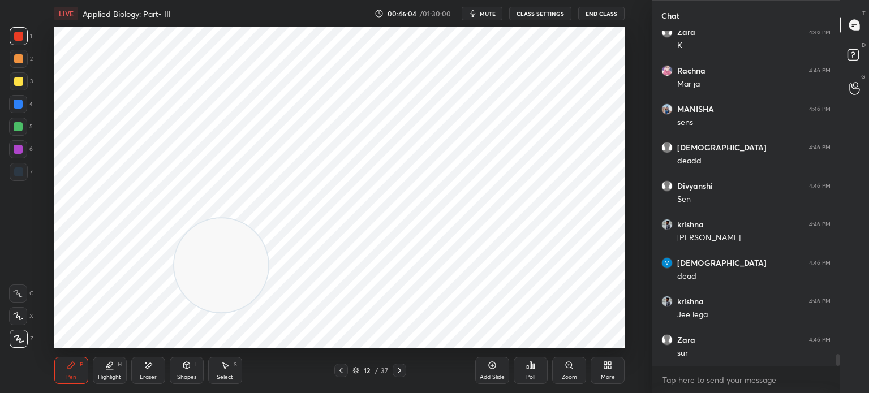
scroll to position [9044, 0]
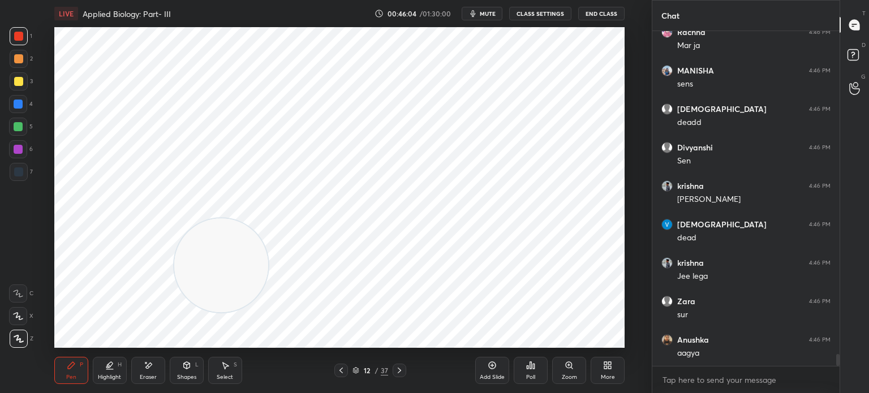
click at [495, 374] on div "Add Slide" at bounding box center [492, 377] width 25 height 6
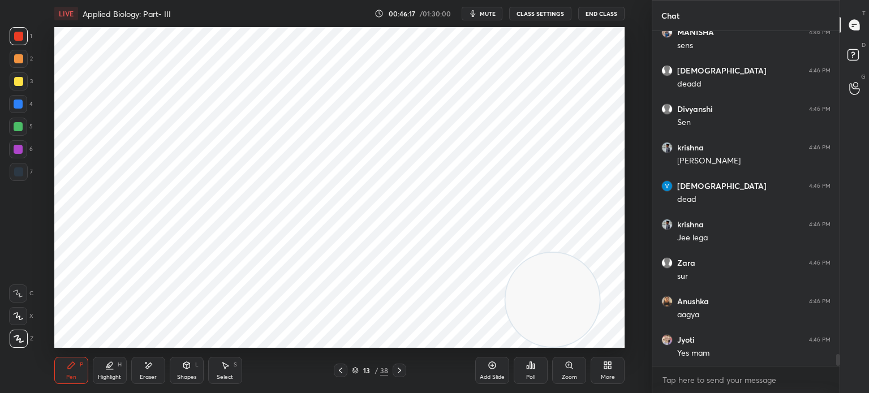
click at [21, 184] on div "7" at bounding box center [21, 174] width 23 height 23
click at [20, 147] on div at bounding box center [18, 149] width 9 height 9
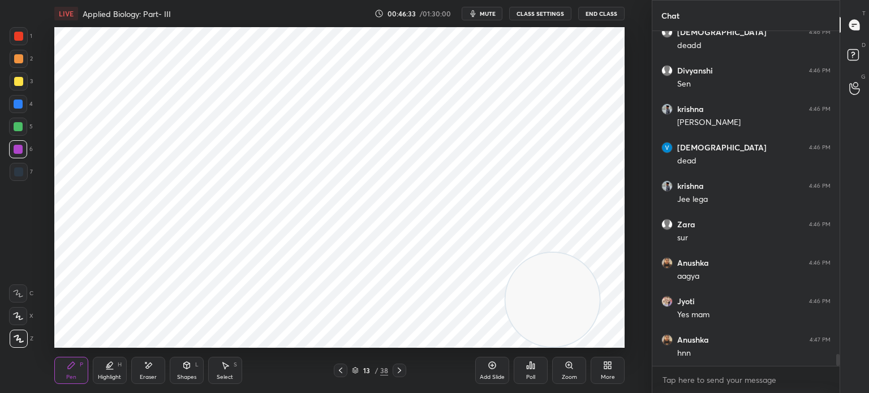
click at [18, 35] on div at bounding box center [18, 36] width 9 height 9
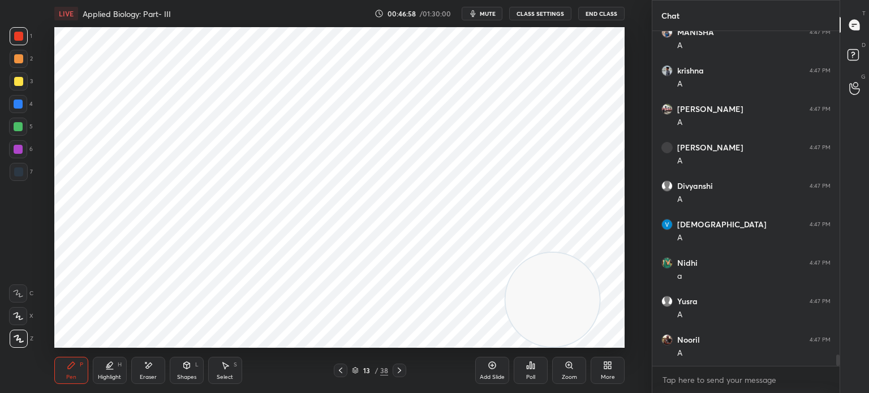
scroll to position [9506, 0]
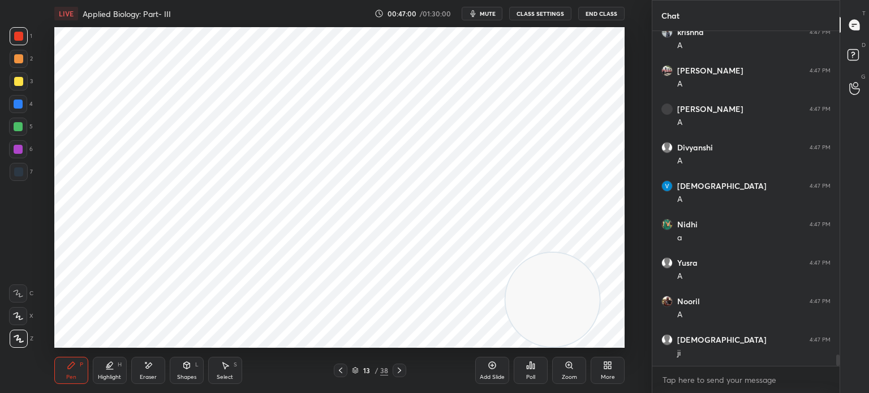
click at [32, 163] on div "7" at bounding box center [21, 172] width 23 height 18
click at [23, 178] on div at bounding box center [19, 172] width 18 height 18
click at [151, 372] on div "Eraser" at bounding box center [148, 370] width 34 height 27
click at [71, 367] on icon at bounding box center [71, 365] width 7 height 7
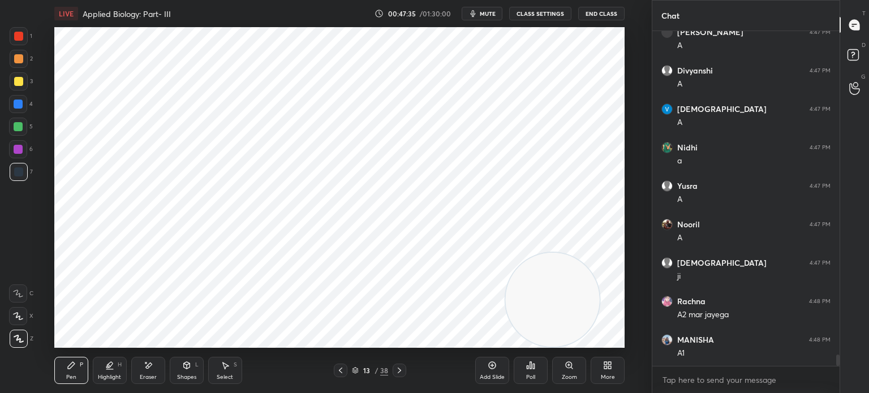
scroll to position [9621, 0]
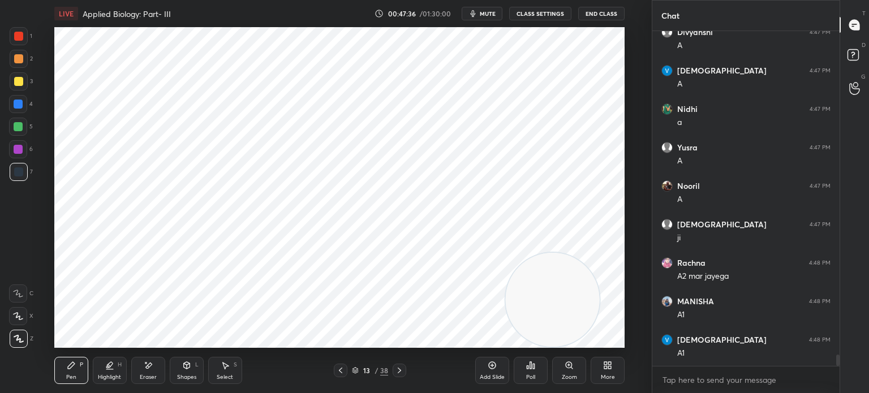
click at [27, 120] on div "5" at bounding box center [21, 127] width 24 height 18
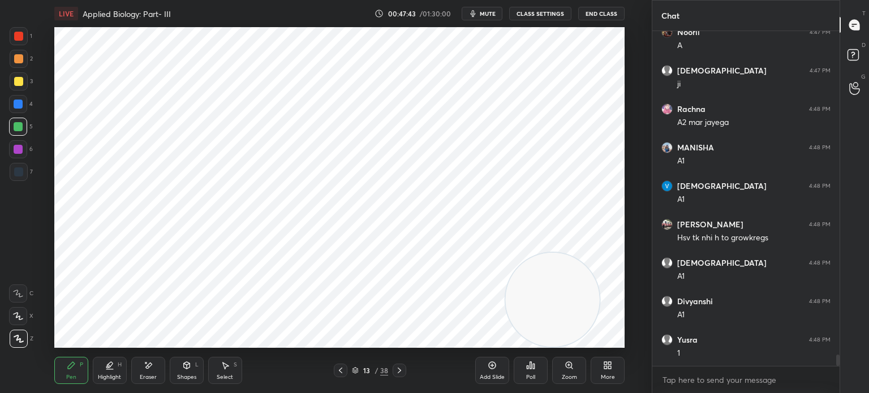
scroll to position [9814, 0]
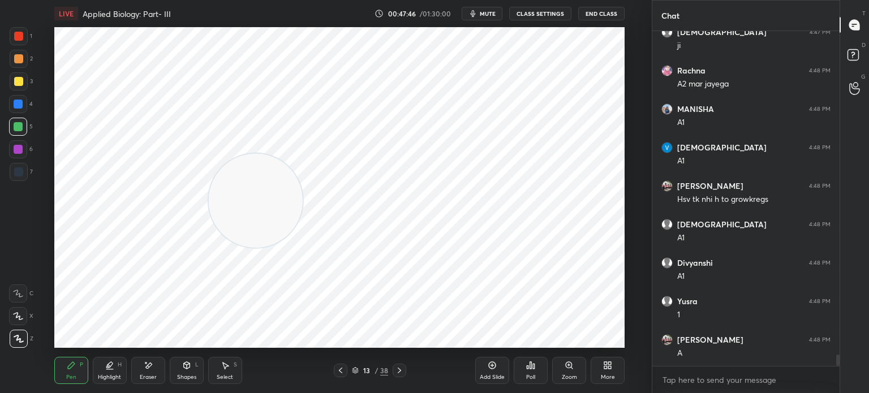
click at [28, 169] on div "7" at bounding box center [21, 172] width 23 height 18
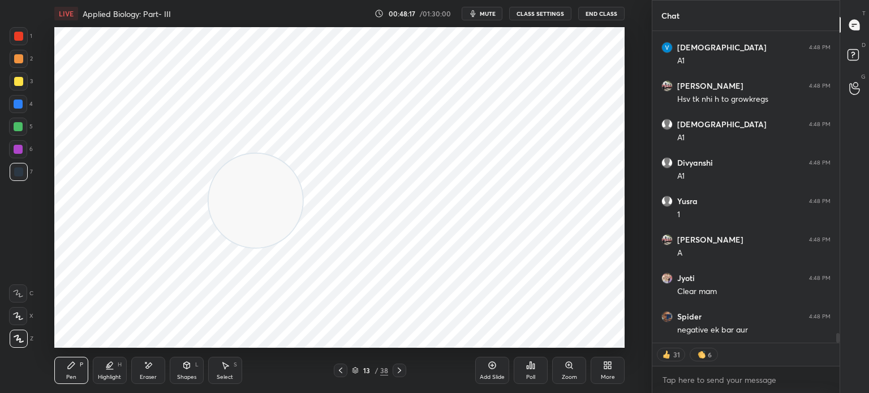
scroll to position [9952, 0]
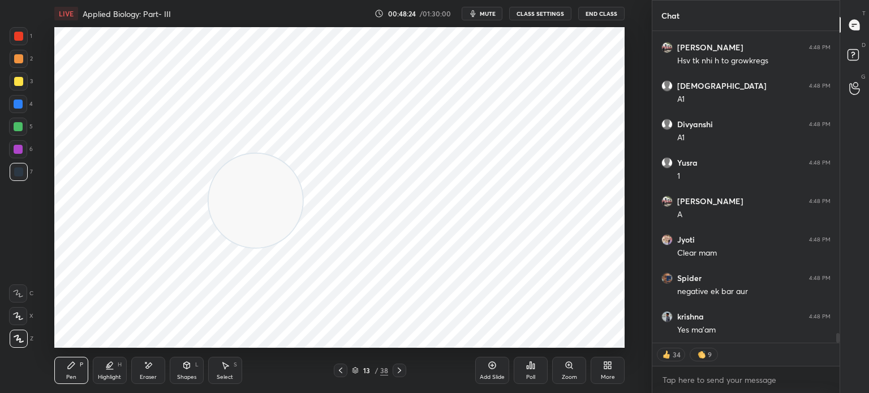
click at [489, 370] on div "Add Slide" at bounding box center [492, 370] width 34 height 27
click at [154, 368] on div "Eraser" at bounding box center [148, 370] width 34 height 27
click at [76, 376] on div "Pen P" at bounding box center [71, 370] width 34 height 27
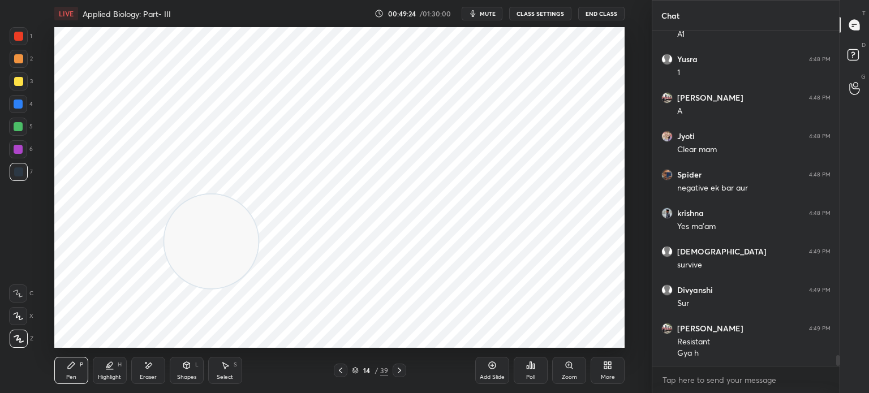
scroll to position [10094, 0]
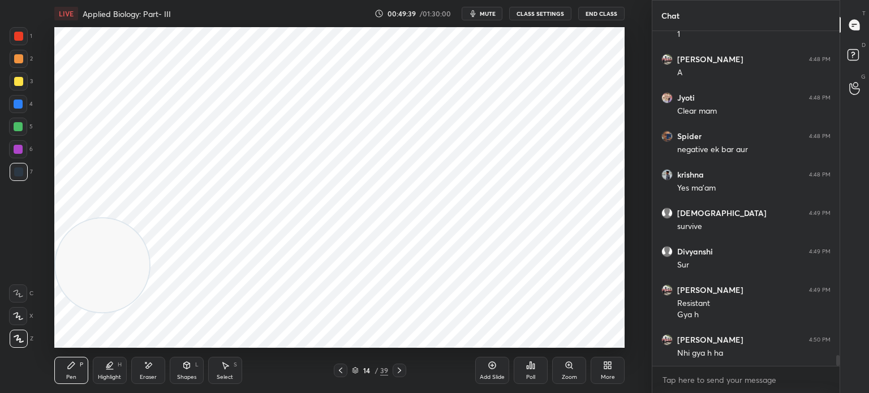
click at [24, 149] on div at bounding box center [18, 149] width 18 height 18
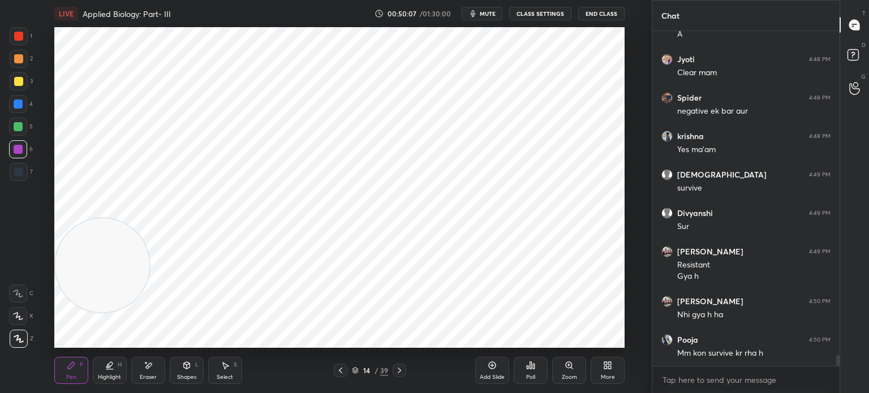
scroll to position [10171, 0]
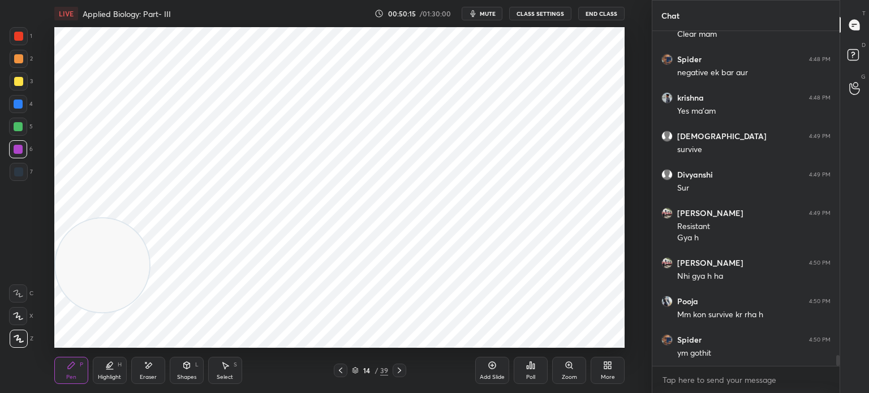
click at [344, 370] on icon at bounding box center [340, 370] width 9 height 9
click at [342, 369] on icon at bounding box center [340, 370] width 9 height 9
click at [399, 370] on icon at bounding box center [399, 370] width 9 height 9
click at [397, 370] on icon at bounding box center [399, 370] width 9 height 9
click at [398, 369] on icon at bounding box center [399, 370] width 9 height 9
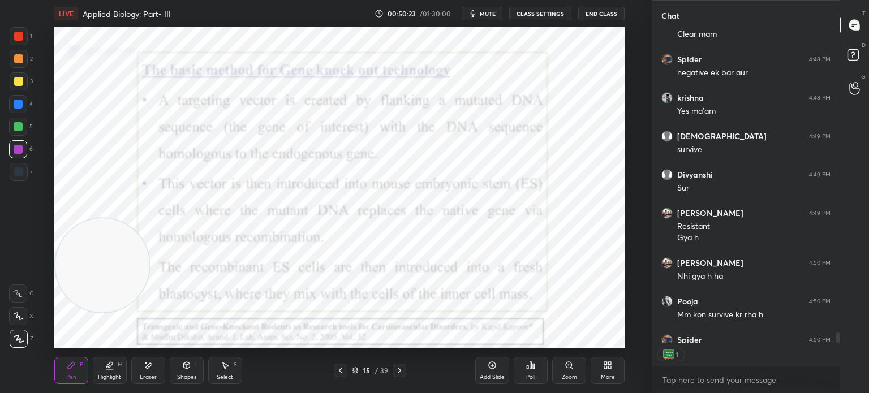
scroll to position [3, 3]
click at [336, 373] on icon at bounding box center [340, 370] width 9 height 9
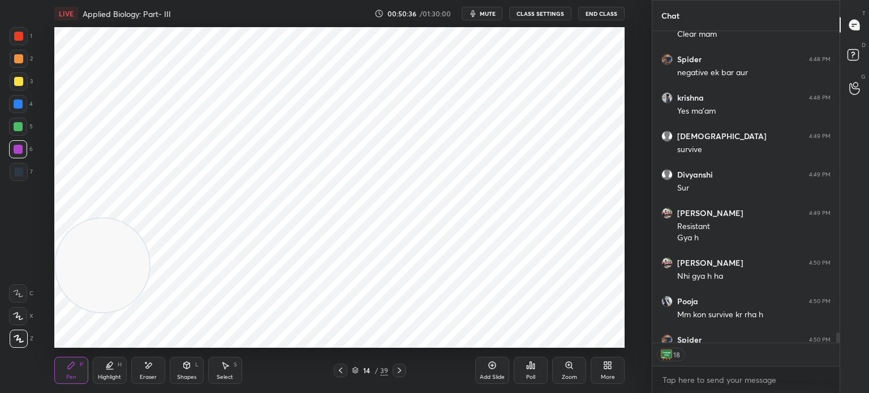
click at [357, 370] on icon at bounding box center [355, 370] width 7 height 7
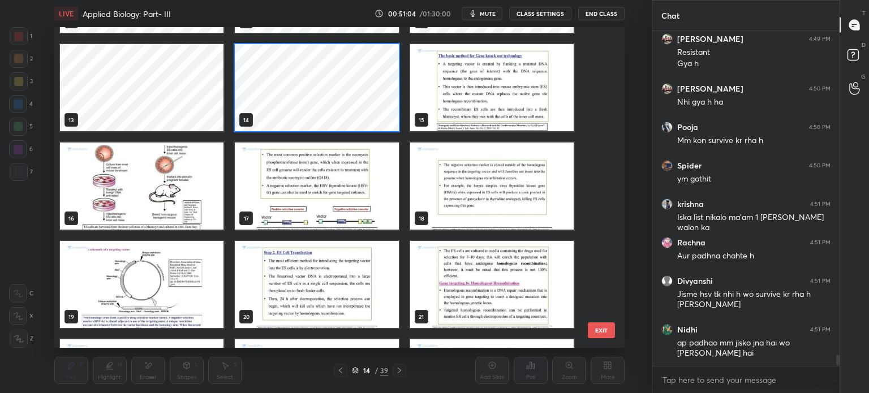
scroll to position [385, 0]
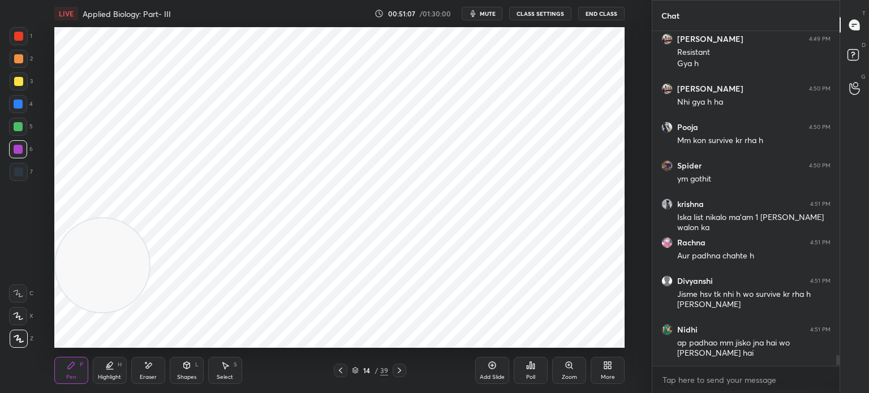
click at [495, 368] on icon at bounding box center [492, 365] width 7 height 7
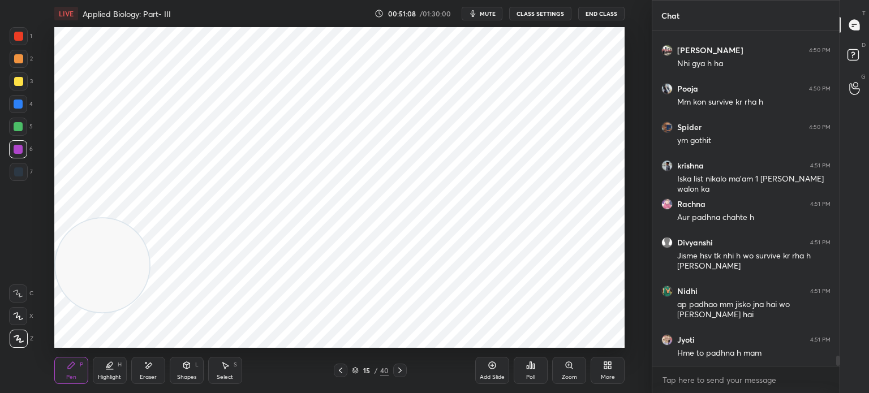
click at [192, 377] on div "Shapes" at bounding box center [186, 377] width 19 height 6
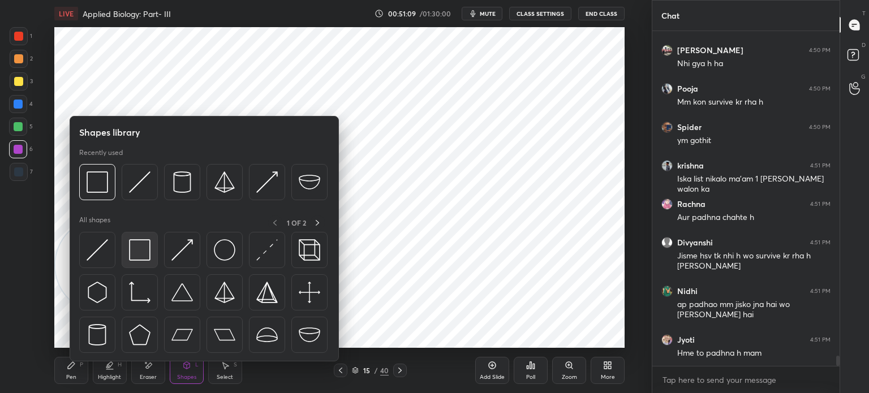
click at [137, 265] on div at bounding box center [140, 250] width 36 height 36
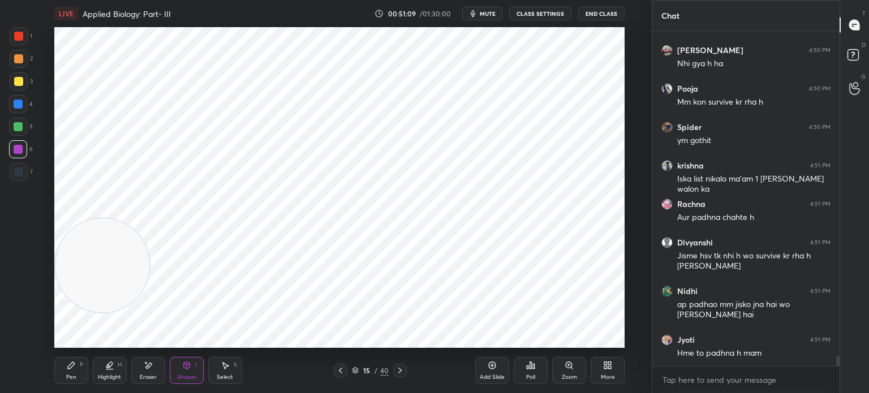
click at [26, 171] on div at bounding box center [19, 172] width 18 height 18
click at [75, 372] on div "Pen P" at bounding box center [71, 370] width 34 height 27
click at [225, 389] on div "Pen P Highlight H Eraser Shapes L Select S 15 / 40 Add Slide Poll Zoom More" at bounding box center [339, 370] width 570 height 45
click at [233, 374] on div "Select S" at bounding box center [225, 370] width 34 height 27
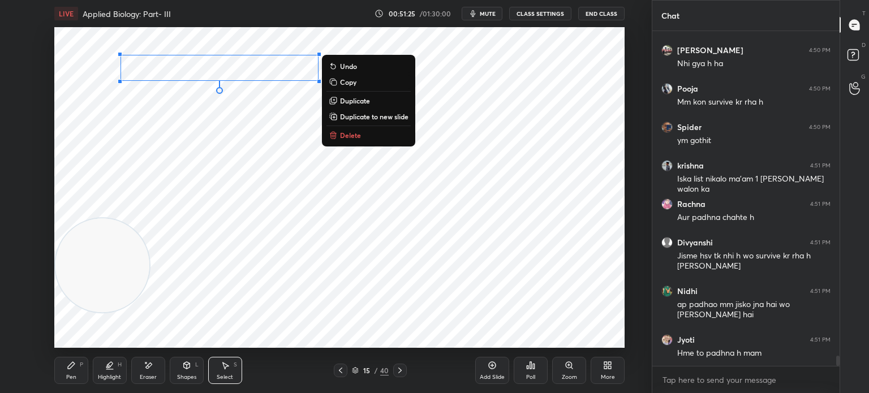
click at [357, 100] on p "Duplicate" at bounding box center [355, 100] width 30 height 9
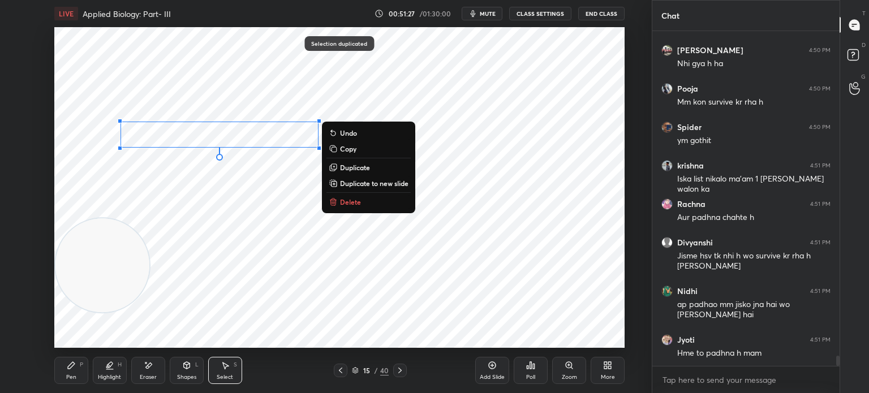
click at [152, 238] on div "0 ° Undo Copy Duplicate Duplicate to new slide Delete" at bounding box center [339, 187] width 570 height 321
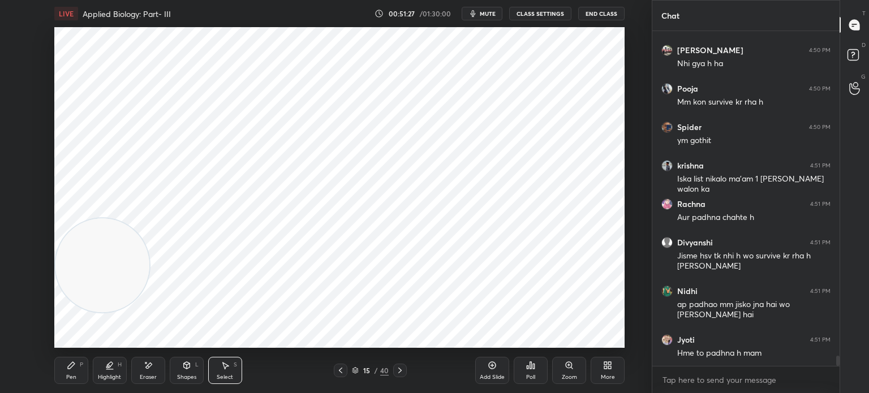
click at [88, 350] on div "Pen P Highlight H Eraser Shapes L Select S 15 / 40 Add Slide Poll Zoom More" at bounding box center [339, 370] width 570 height 45
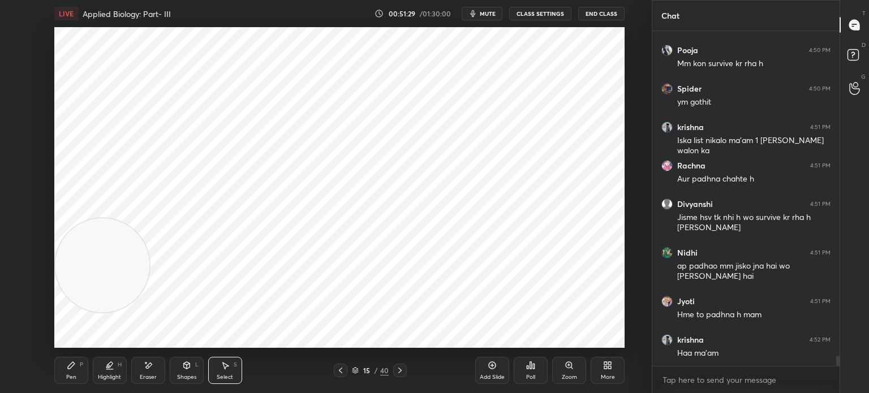
scroll to position [10461, 0]
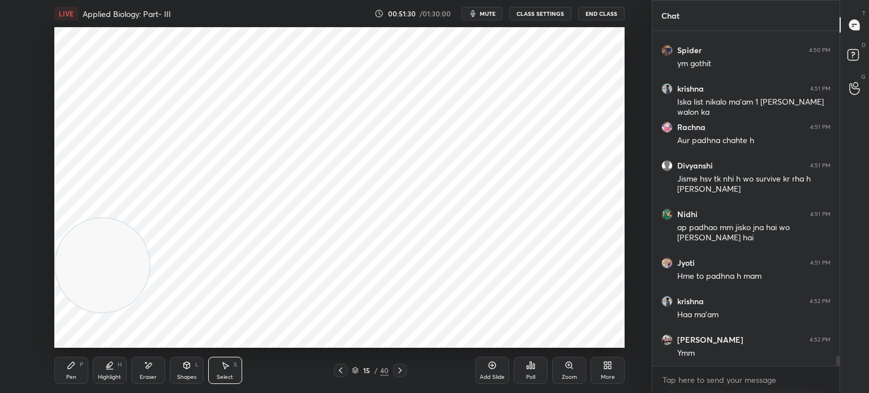
click at [79, 368] on div "Pen P" at bounding box center [71, 370] width 34 height 27
click at [21, 33] on div at bounding box center [18, 36] width 9 height 9
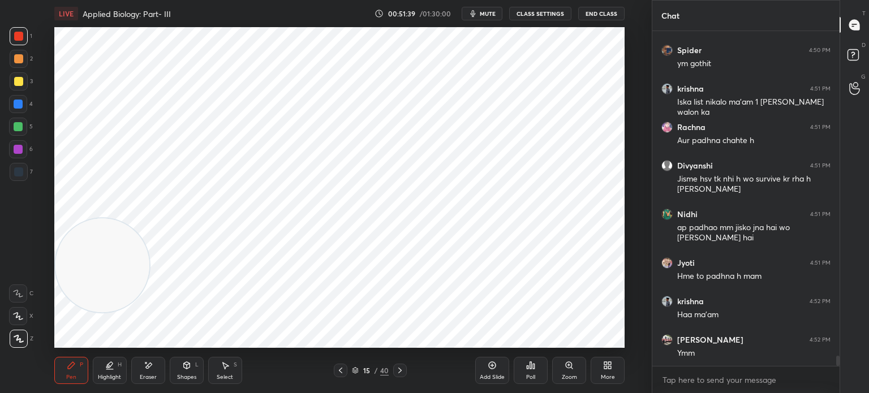
click at [32, 174] on div "7" at bounding box center [21, 172] width 23 height 18
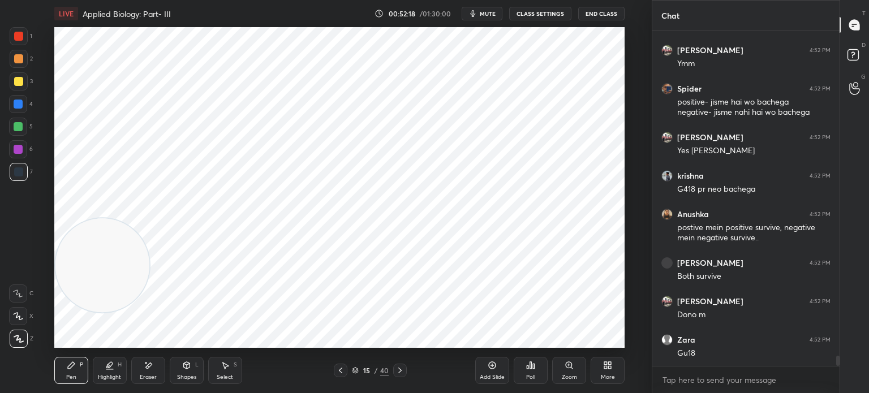
scroll to position [10789, 0]
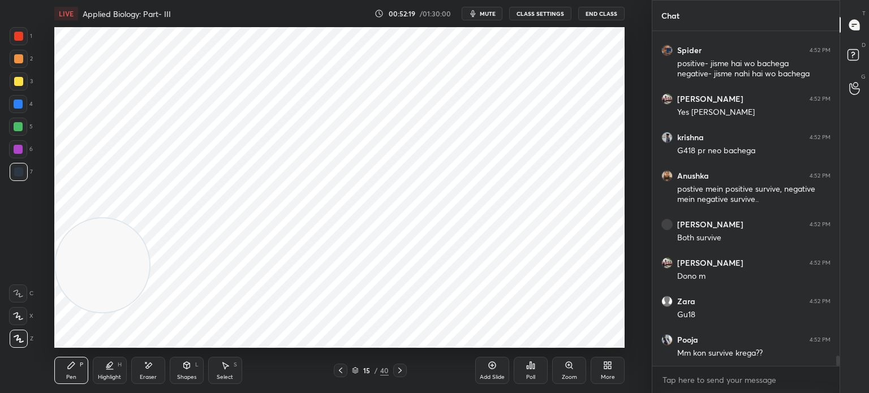
click at [20, 40] on div at bounding box center [18, 36] width 9 height 9
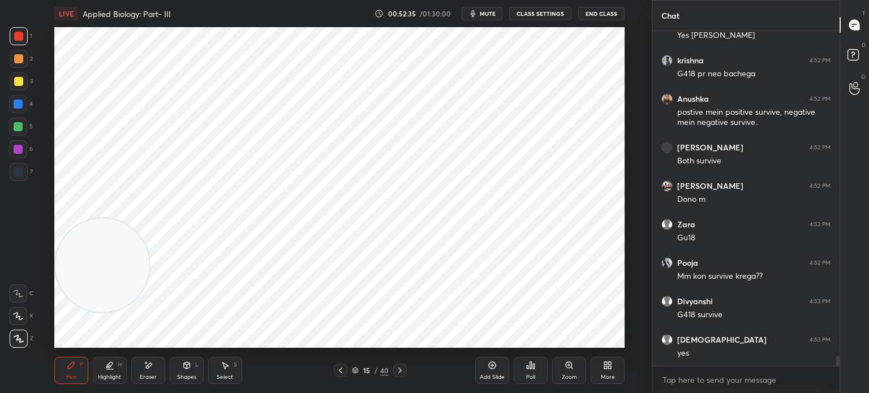
scroll to position [10904, 0]
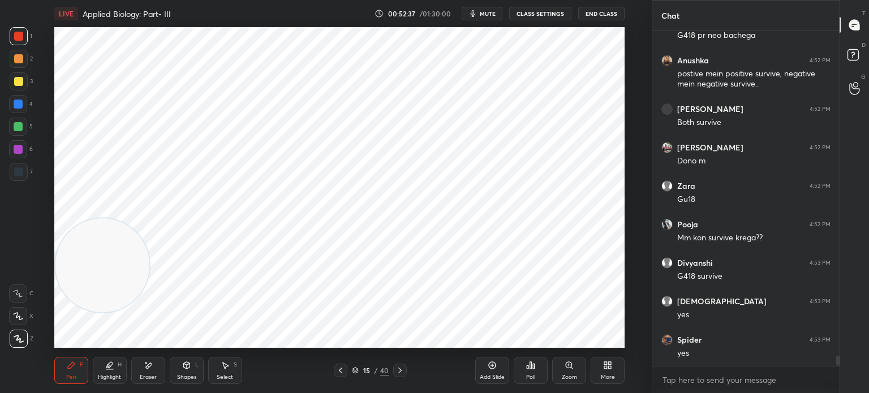
click at [221, 370] on icon at bounding box center [225, 365] width 9 height 9
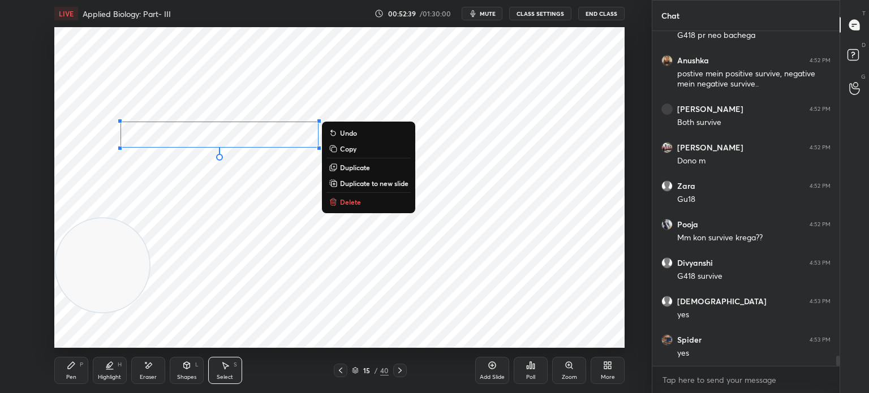
click at [367, 167] on p "Duplicate" at bounding box center [355, 167] width 30 height 9
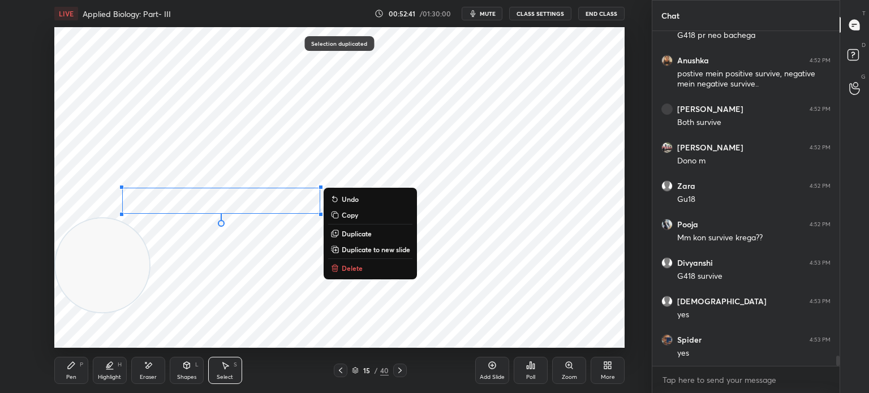
click at [76, 368] on div "Pen P" at bounding box center [71, 370] width 34 height 27
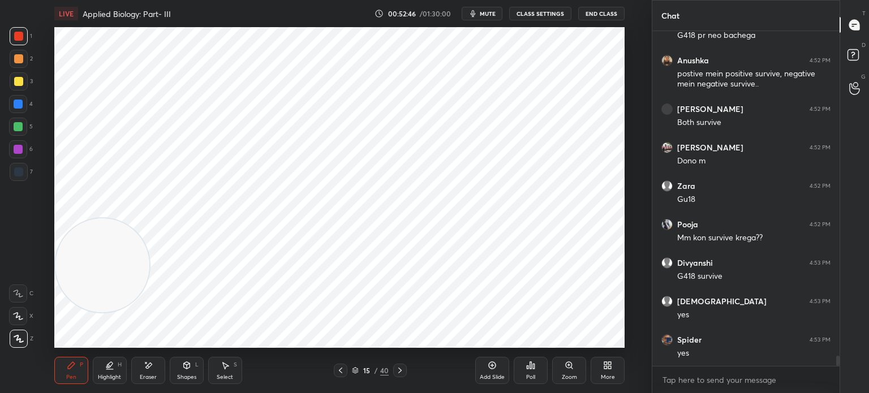
click at [20, 148] on div at bounding box center [18, 149] width 9 height 9
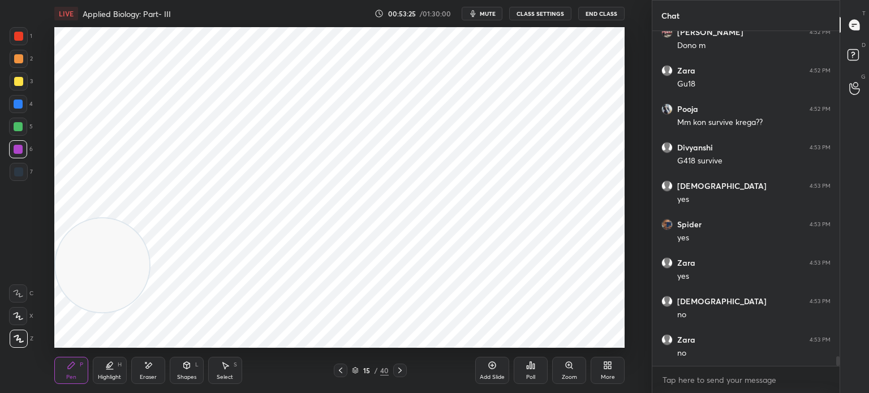
scroll to position [11058, 0]
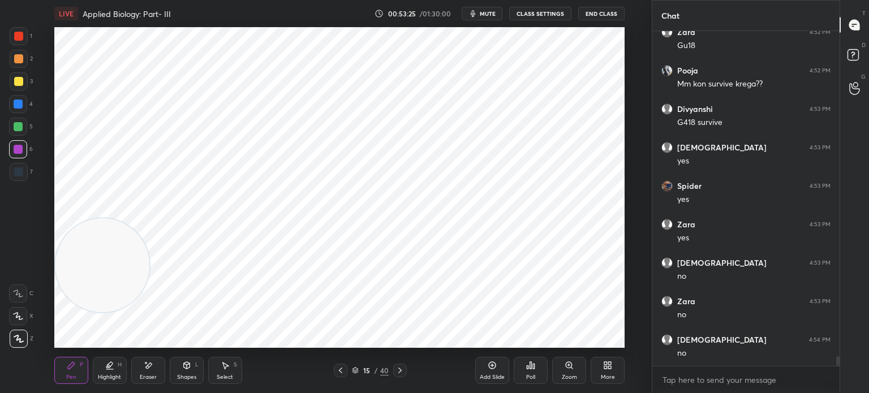
click at [21, 170] on div at bounding box center [18, 171] width 9 height 9
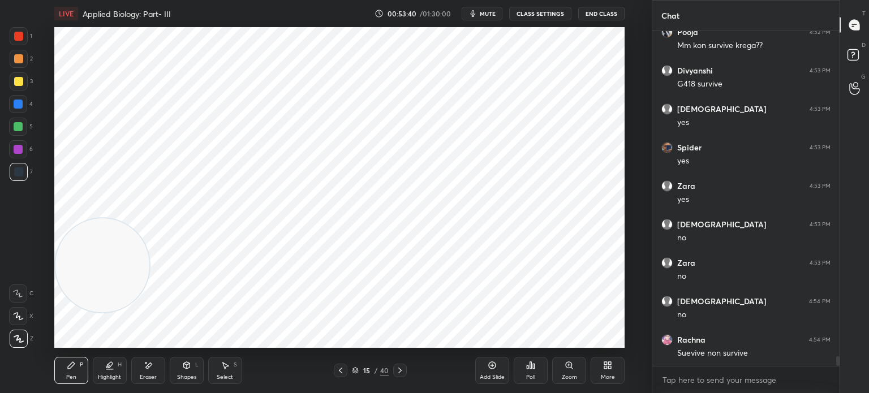
scroll to position [11135, 0]
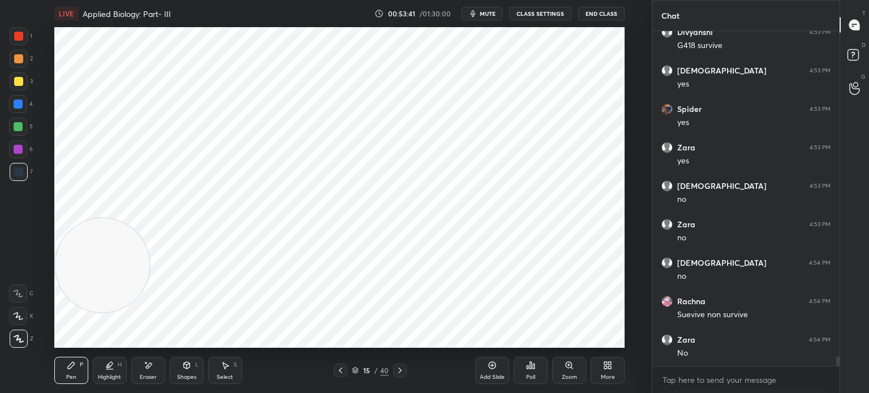
click at [230, 373] on div "Select S" at bounding box center [225, 370] width 34 height 27
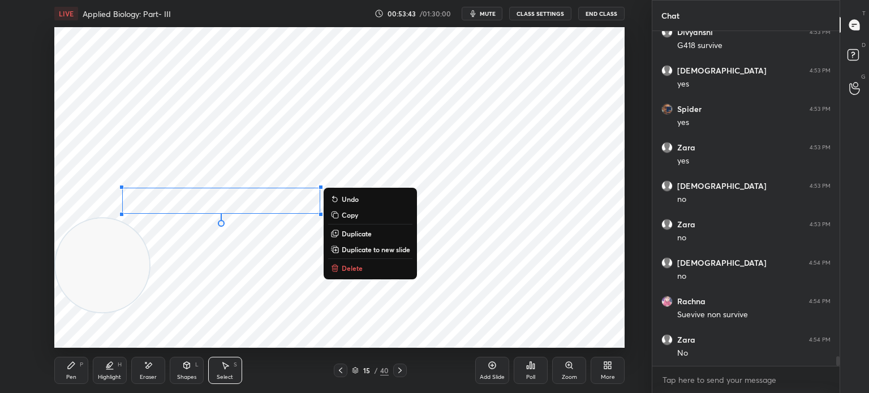
click at [365, 235] on p "Duplicate" at bounding box center [357, 233] width 30 height 9
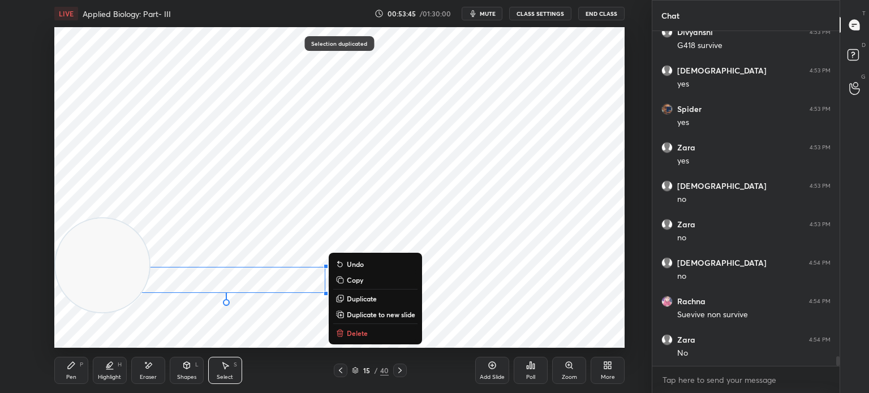
click at [81, 372] on div "Pen P" at bounding box center [71, 370] width 34 height 27
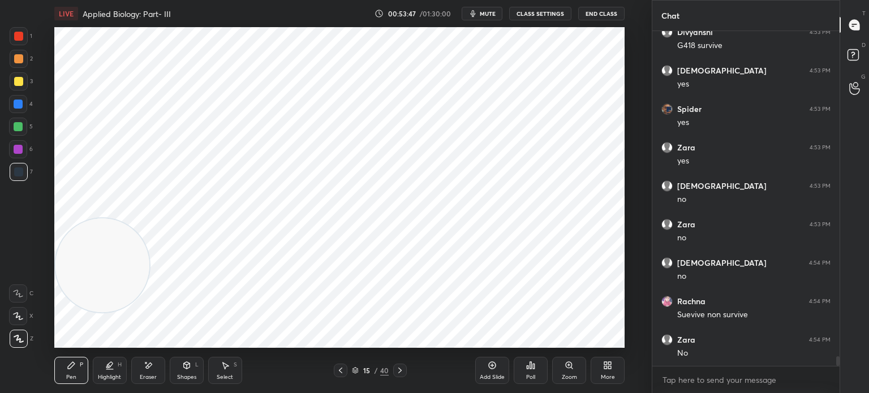
scroll to position [11173, 0]
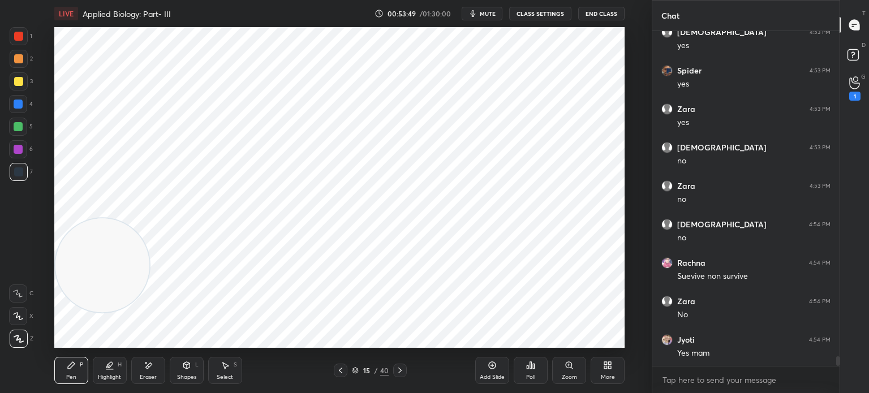
click at [15, 38] on div at bounding box center [18, 36] width 9 height 9
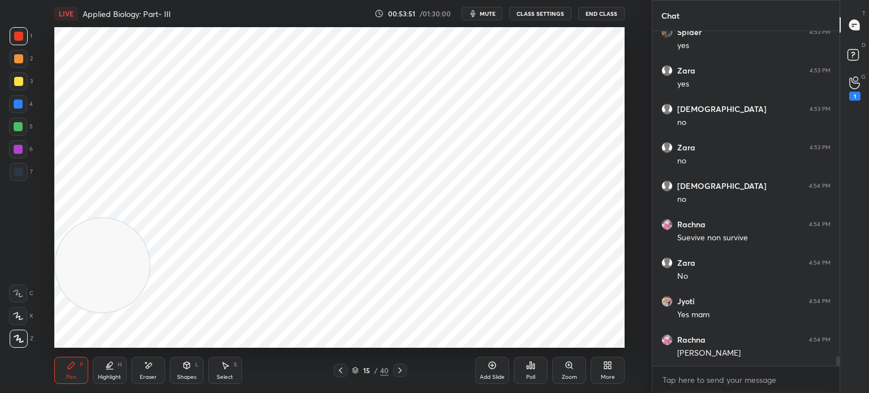
scroll to position [11271, 0]
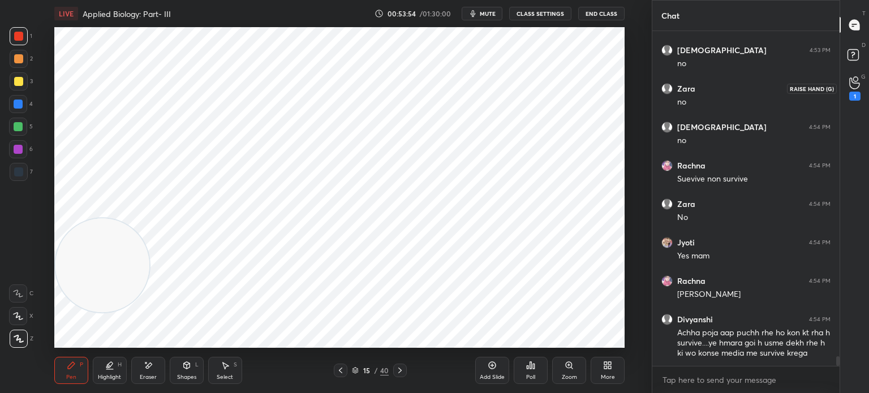
click at [855, 84] on icon at bounding box center [854, 82] width 11 height 13
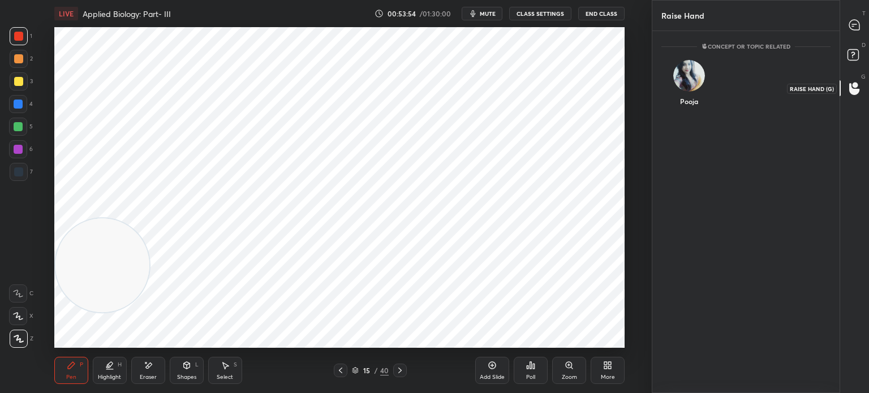
scroll to position [3, 3]
click at [855, 28] on icon at bounding box center [854, 25] width 10 height 10
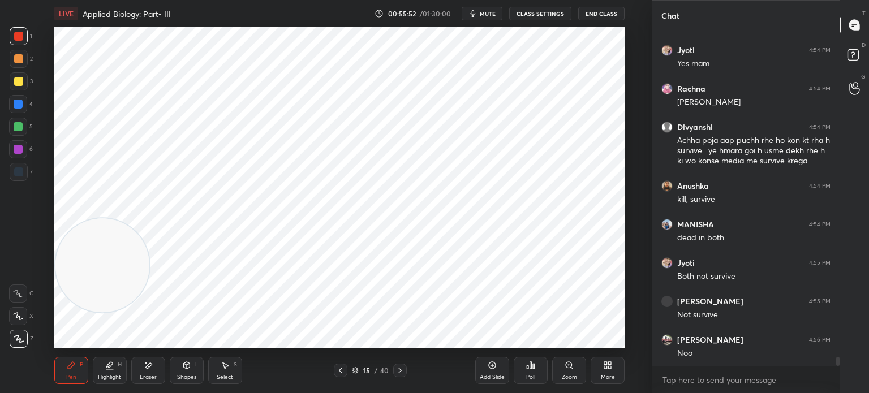
scroll to position [11709, 0]
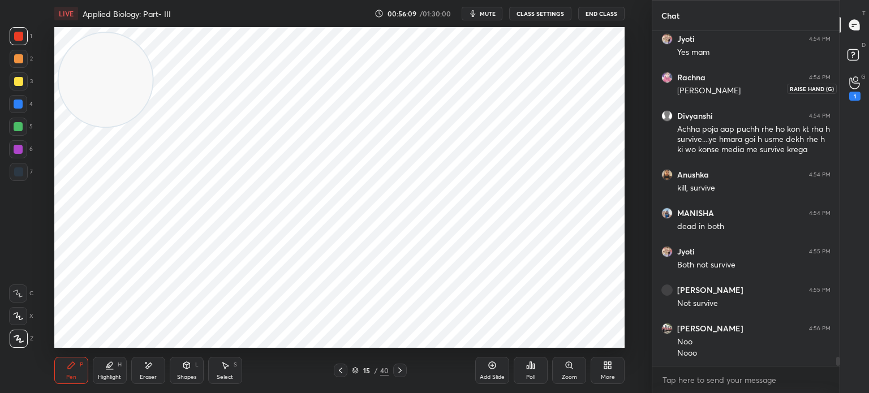
click at [851, 86] on icon at bounding box center [854, 82] width 11 height 13
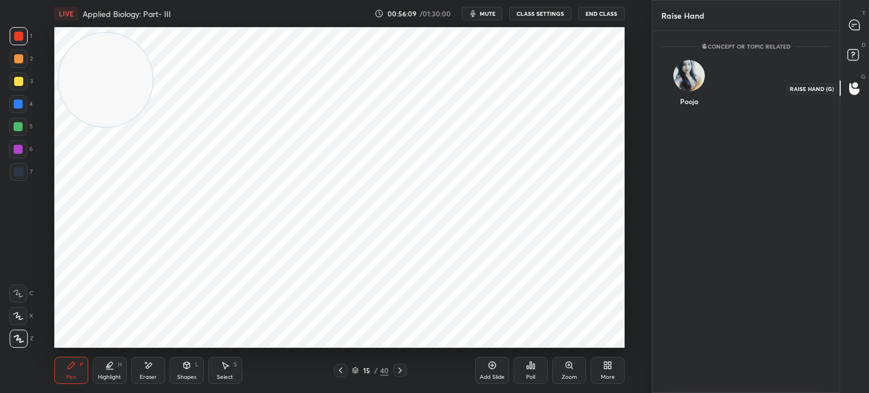
scroll to position [3, 3]
click at [699, 72] on img "grid" at bounding box center [689, 76] width 32 height 32
click at [699, 110] on button "INVITE" at bounding box center [689, 109] width 46 height 15
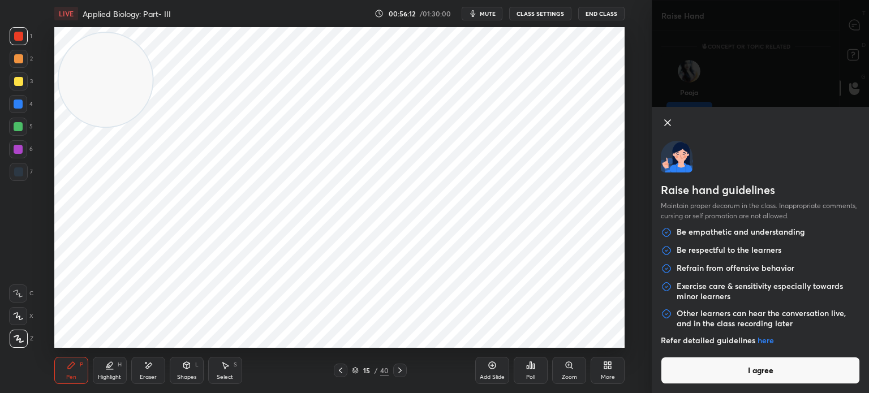
click at [726, 366] on button "I agree" at bounding box center [760, 370] width 199 height 27
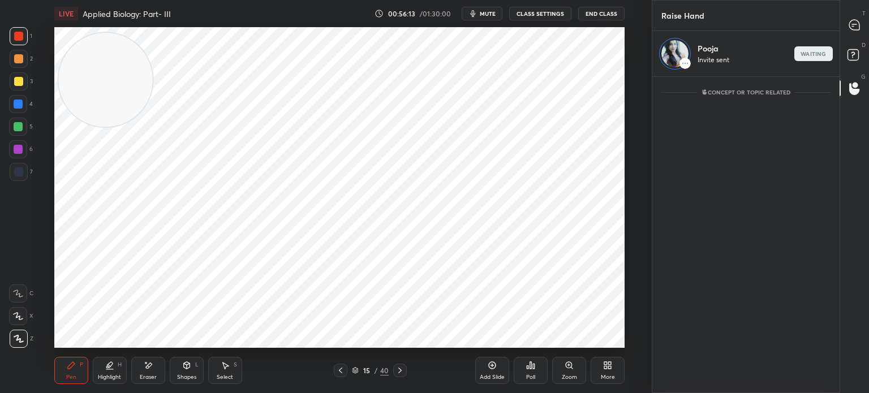
scroll to position [3, 3]
click at [852, 27] on icon at bounding box center [854, 25] width 10 height 10
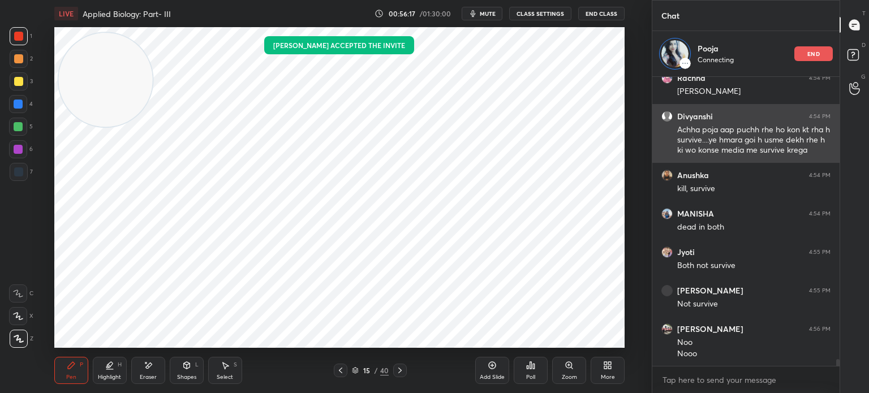
scroll to position [11793, 0]
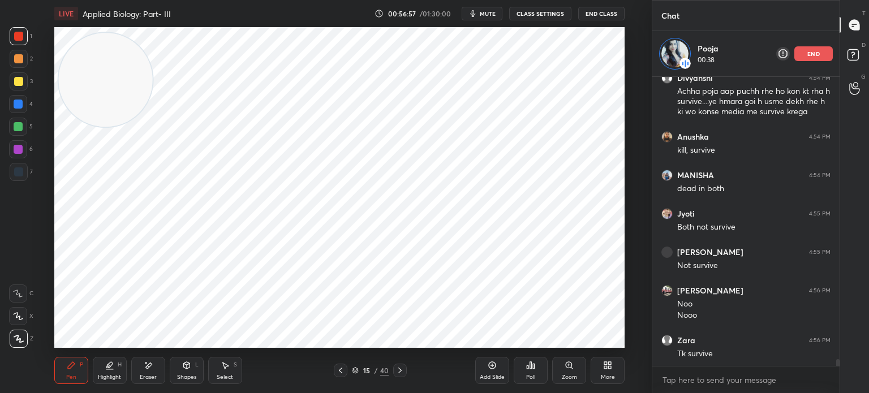
click at [14, 170] on div at bounding box center [18, 171] width 9 height 9
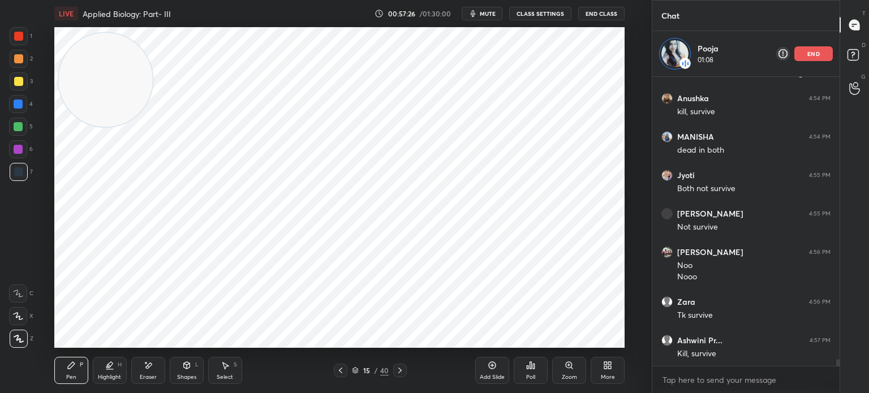
click at [158, 371] on div "Eraser" at bounding box center [148, 370] width 34 height 27
click at [74, 371] on div "Pen P" at bounding box center [71, 370] width 34 height 27
click at [146, 368] on icon at bounding box center [148, 366] width 6 height 6
click at [71, 380] on div "Pen" at bounding box center [71, 377] width 10 height 6
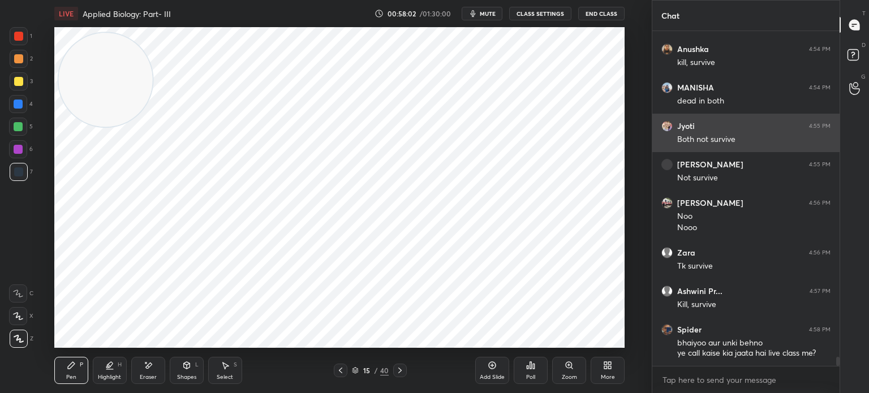
scroll to position [11874, 0]
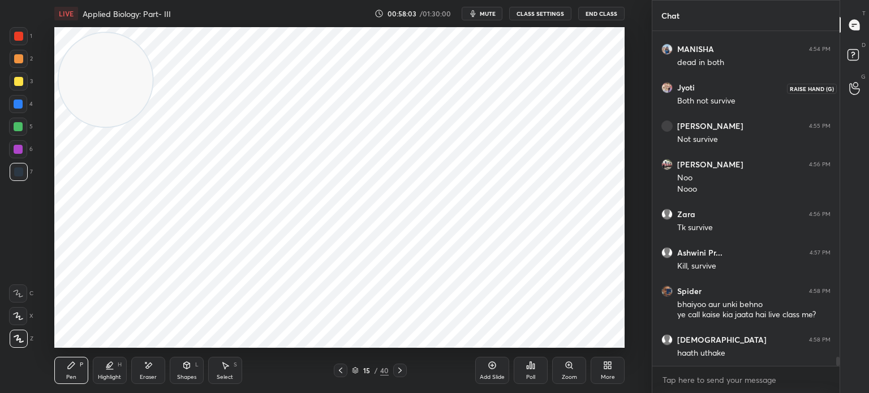
click at [852, 88] on icon at bounding box center [854, 88] width 11 height 13
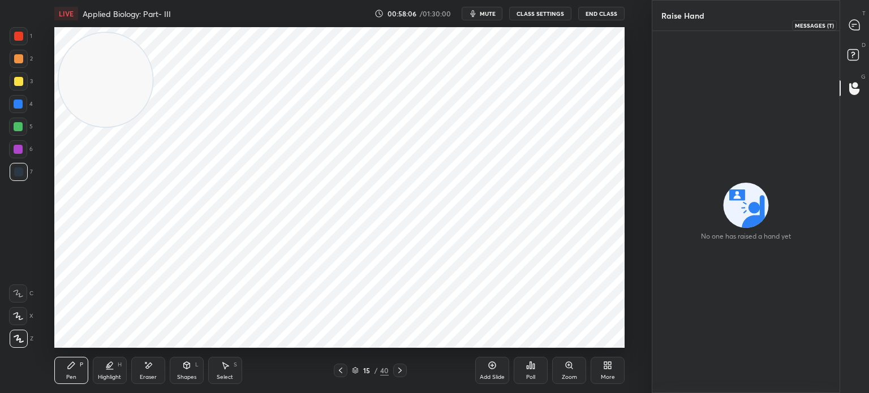
click at [856, 26] on icon at bounding box center [854, 25] width 10 height 10
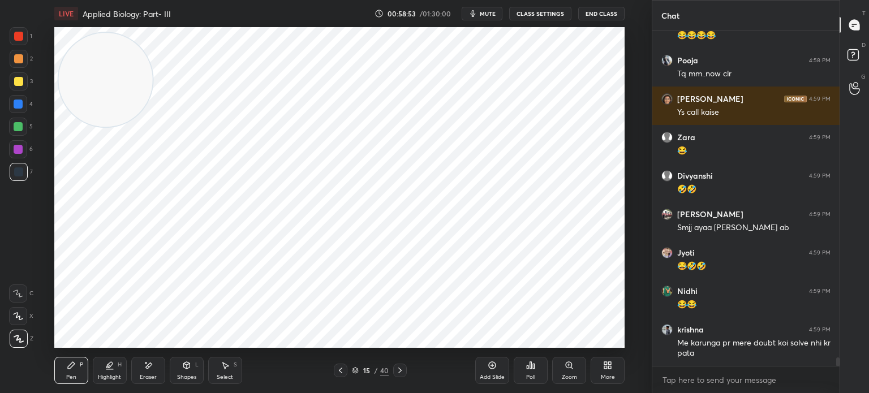
scroll to position [12499, 0]
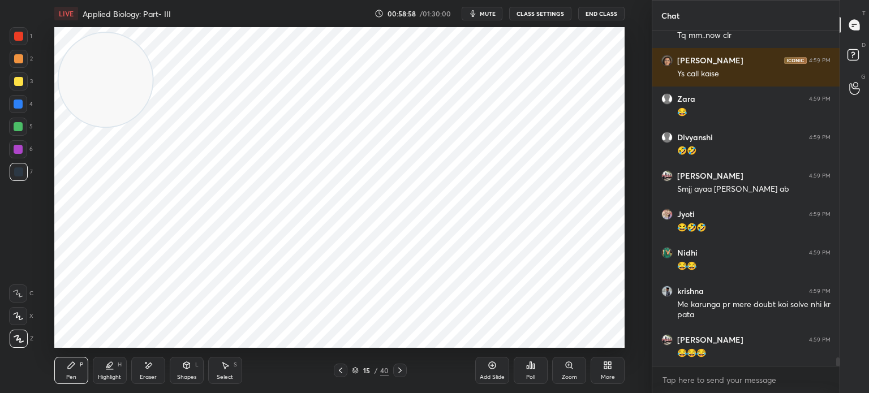
click at [144, 372] on div "Eraser" at bounding box center [148, 370] width 34 height 27
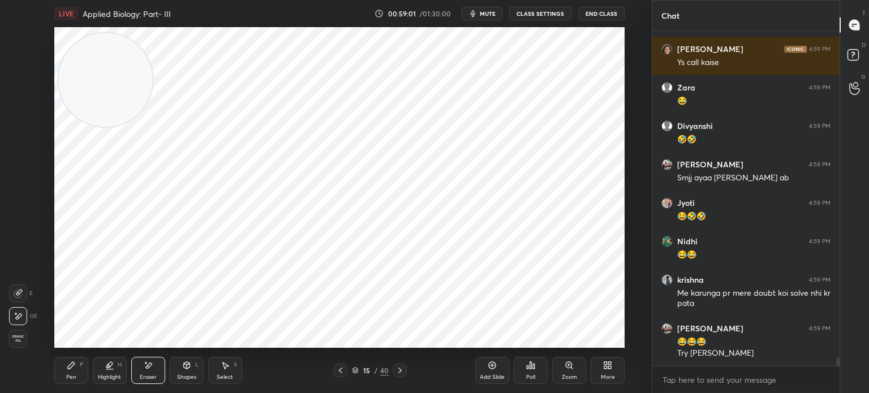
click at [61, 374] on div "Pen P" at bounding box center [71, 370] width 34 height 27
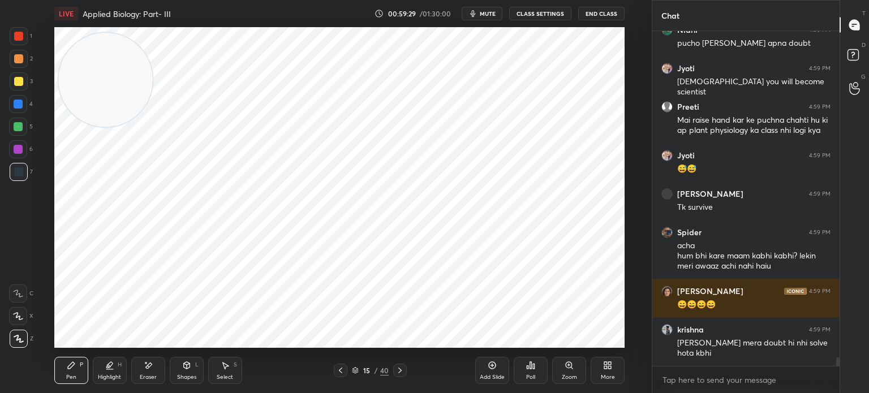
scroll to position [12897, 0]
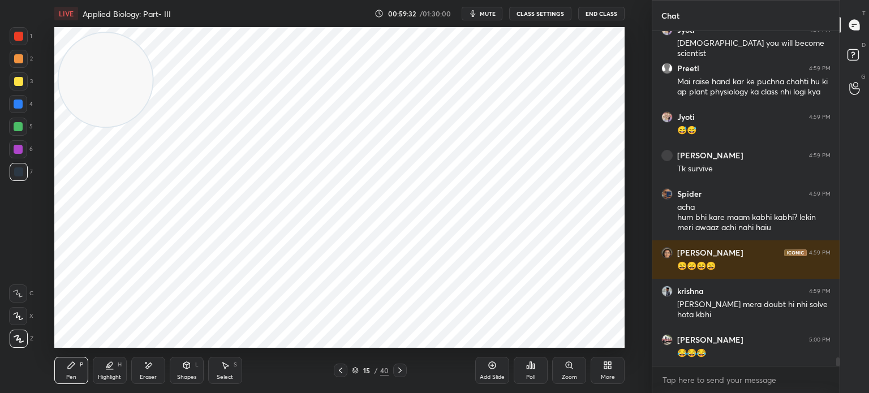
click at [24, 32] on div at bounding box center [19, 36] width 18 height 18
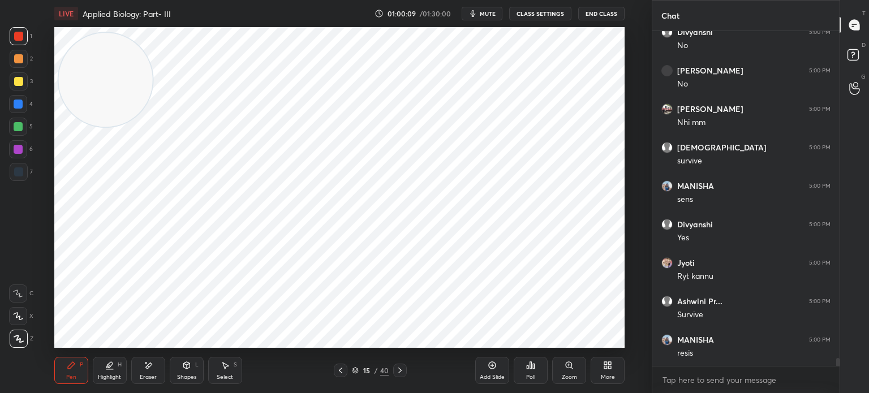
scroll to position [13397, 0]
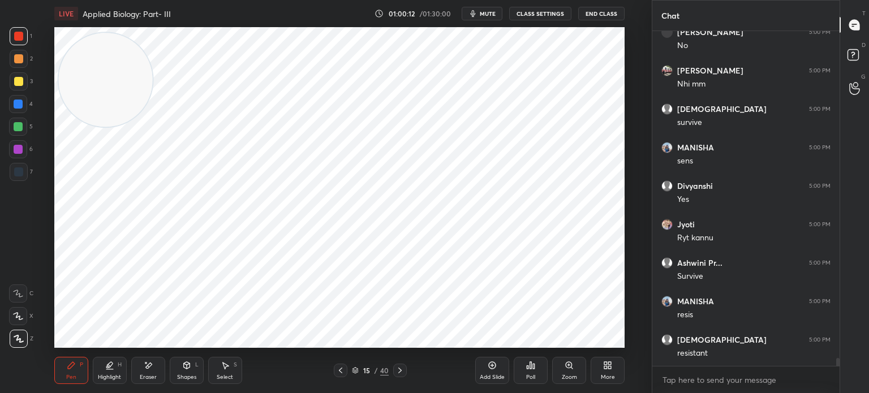
click at [357, 369] on icon at bounding box center [355, 370] width 7 height 7
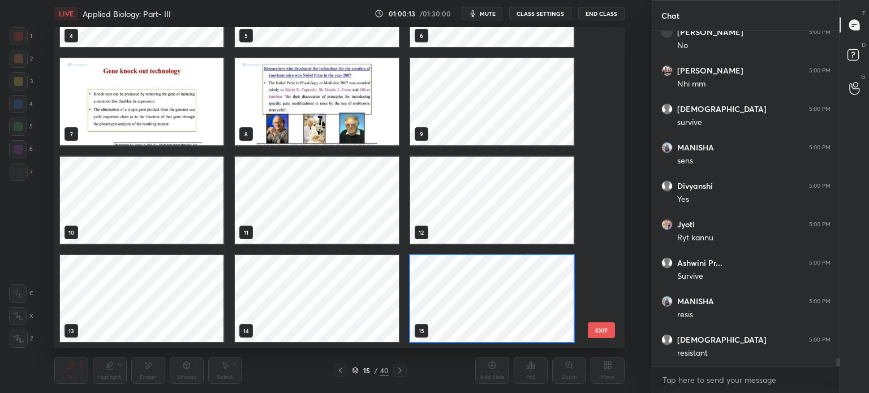
scroll to position [13436, 0]
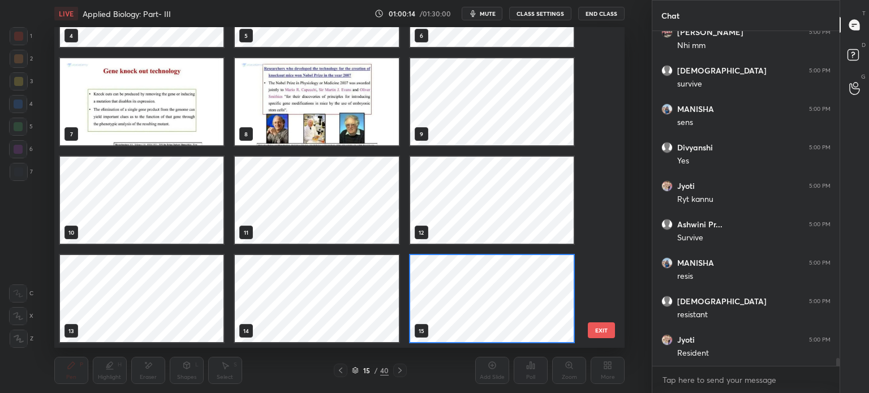
click at [598, 280] on div "4 5 6 7 8 9 10 11 12 13 14 15 16 17 18 19 20 21" at bounding box center [329, 187] width 550 height 321
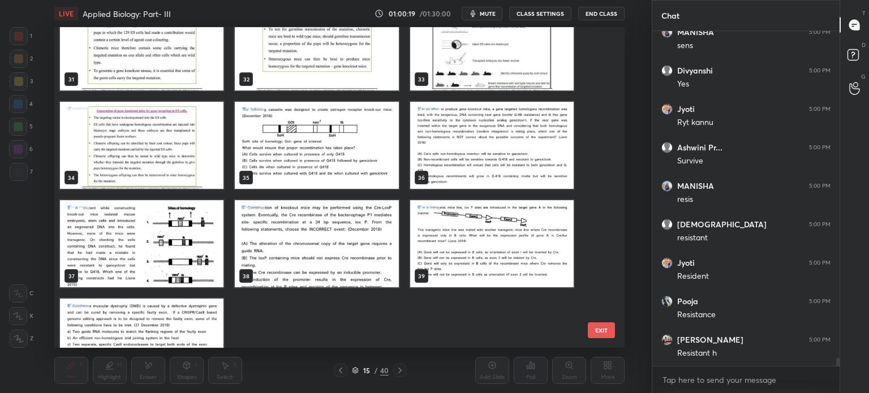
scroll to position [13551, 0]
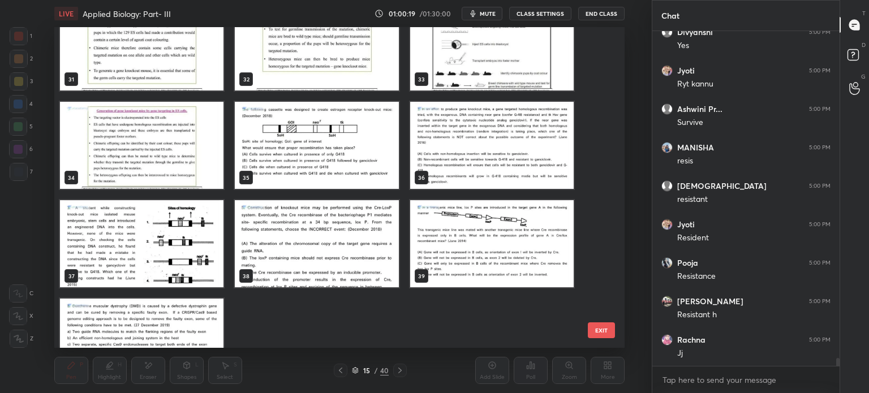
click at [302, 163] on img "grid" at bounding box center [316, 145] width 163 height 87
click at [305, 162] on img "grid" at bounding box center [316, 145] width 163 height 87
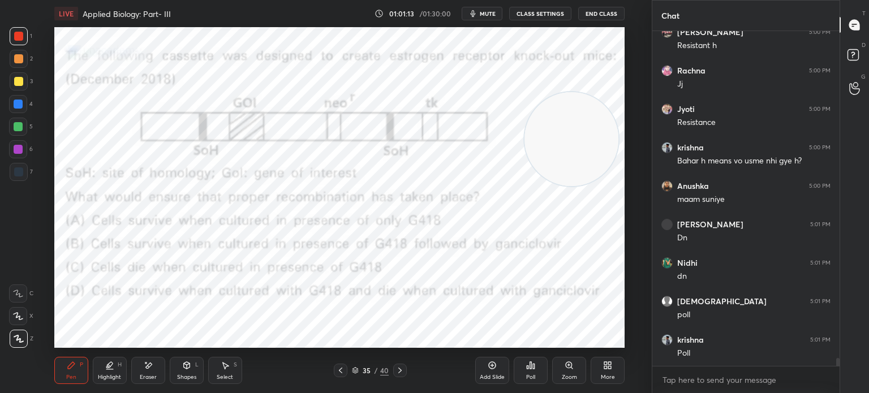
scroll to position [13859, 0]
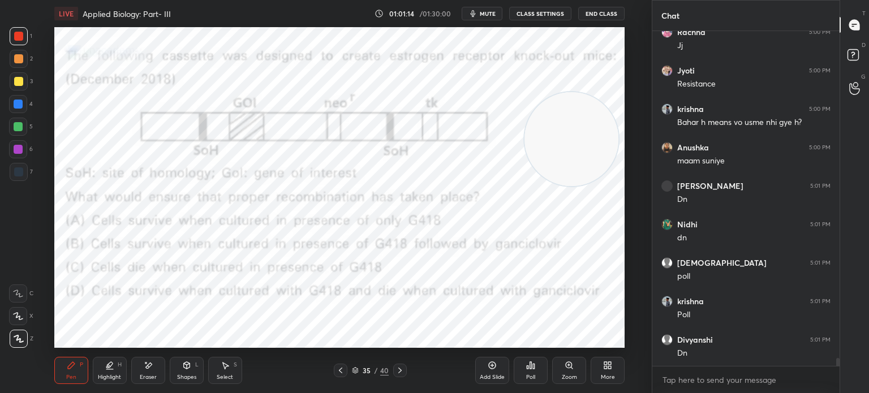
click at [355, 372] on icon at bounding box center [355, 370] width 7 height 7
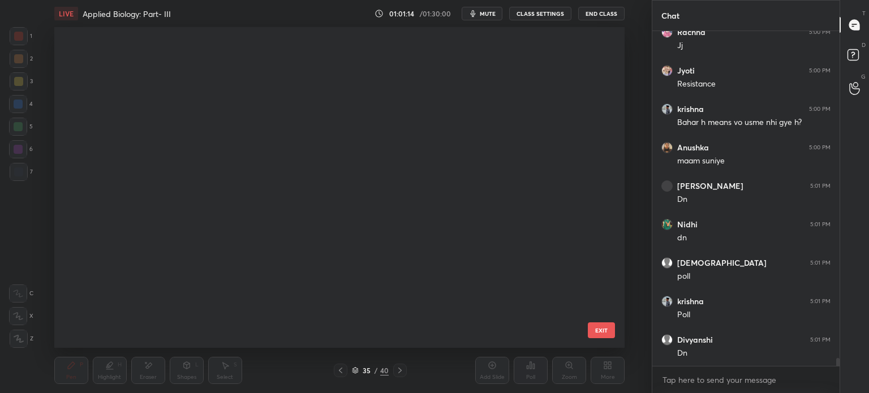
scroll to position [317, 565]
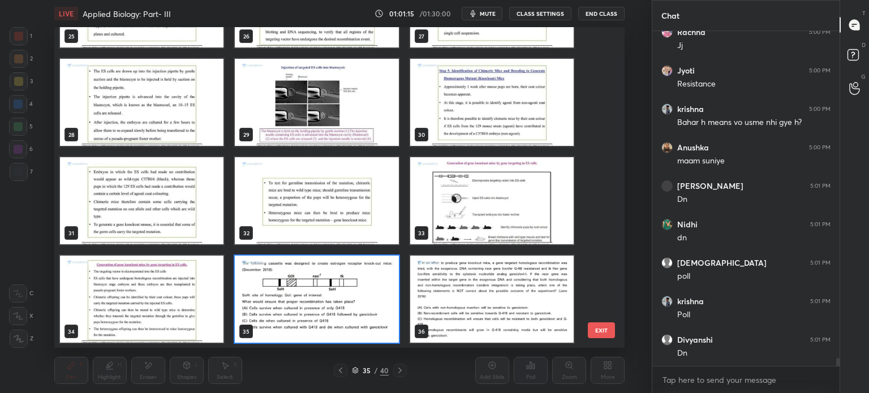
click at [323, 303] on img "grid" at bounding box center [316, 299] width 163 height 87
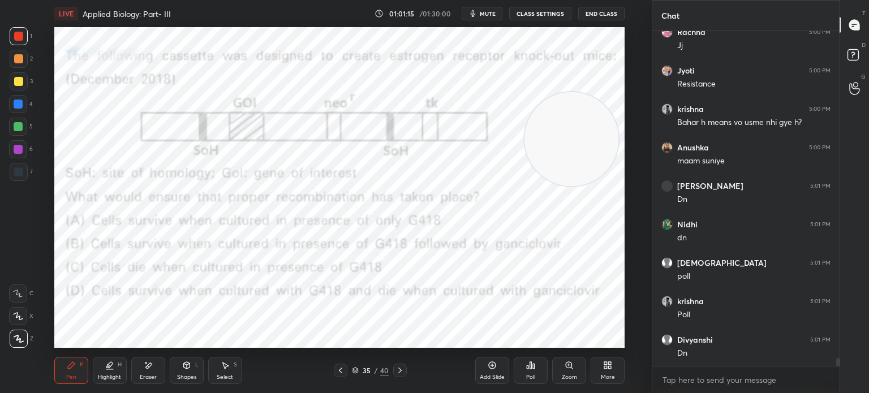
click at [323, 305] on img "grid" at bounding box center [316, 299] width 163 height 87
click at [522, 370] on div "Poll" at bounding box center [531, 370] width 34 height 27
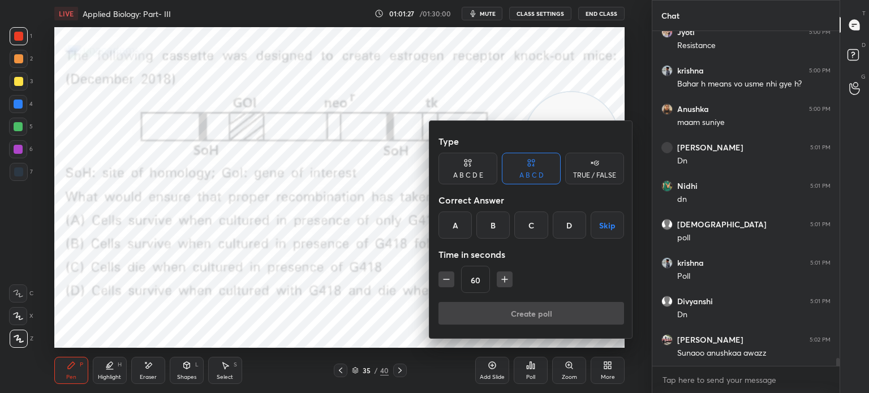
click at [498, 226] on div "B" at bounding box center [492, 225] width 33 height 27
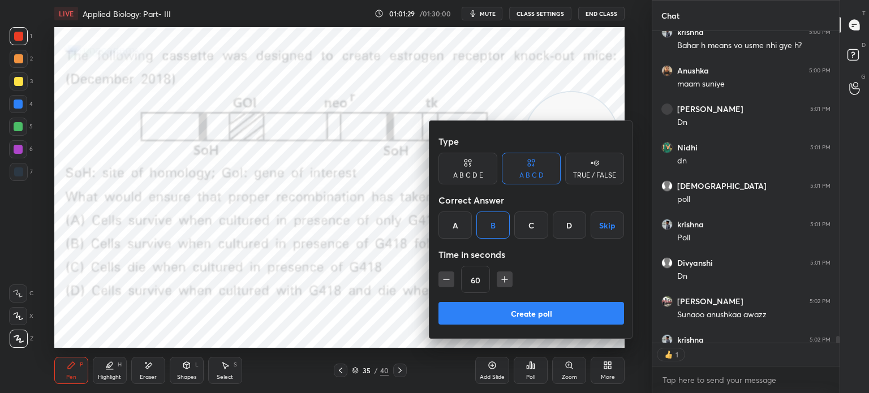
scroll to position [13997, 0]
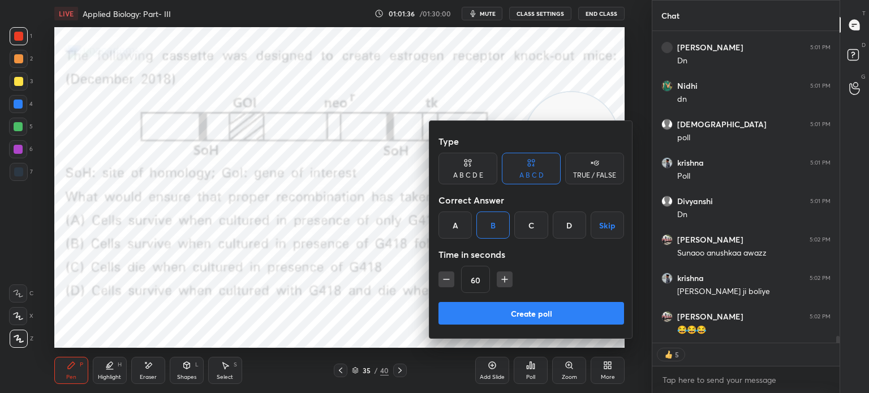
click at [359, 309] on div at bounding box center [434, 196] width 869 height 393
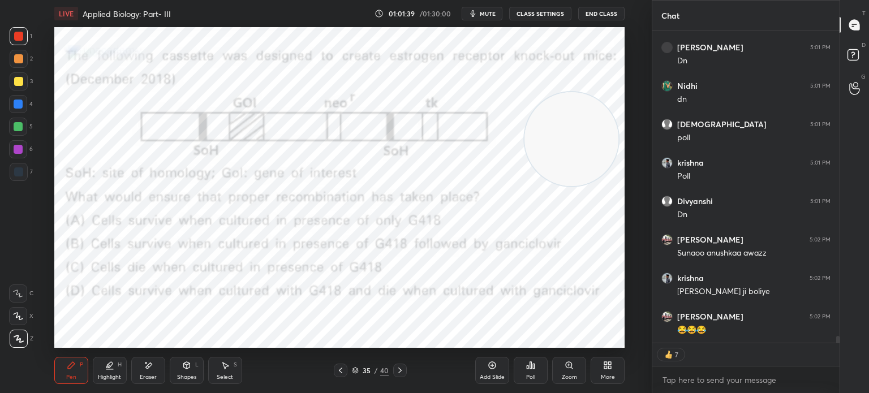
click at [530, 374] on div "Poll" at bounding box center [530, 377] width 9 height 6
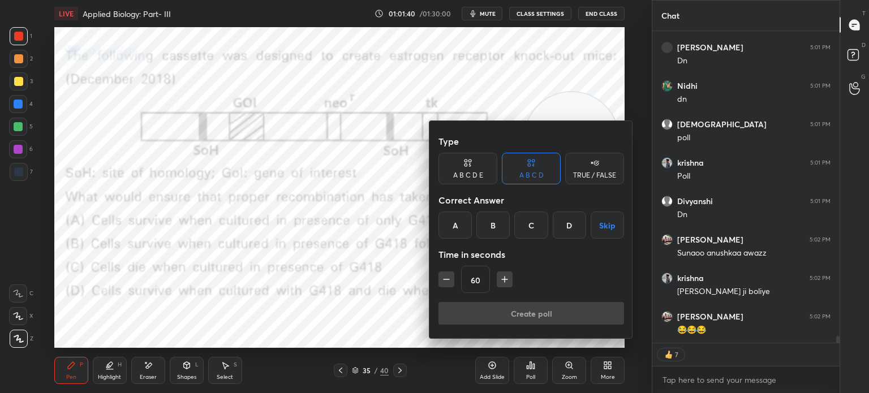
click at [495, 226] on div "B" at bounding box center [492, 225] width 33 height 27
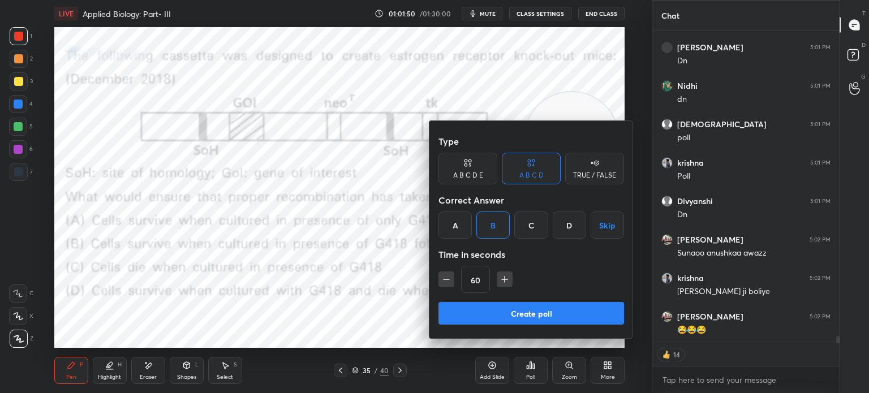
click at [542, 313] on button "Create poll" at bounding box center [531, 313] width 186 height 23
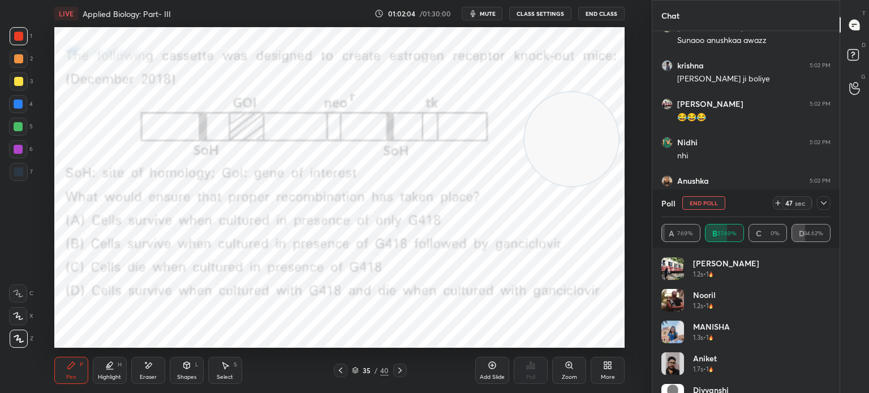
scroll to position [14249, 0]
click at [825, 201] on icon at bounding box center [823, 203] width 9 height 9
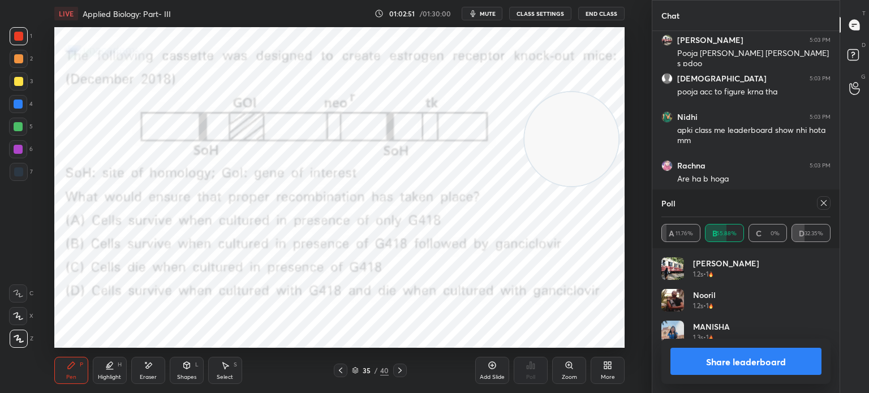
scroll to position [132, 166]
click at [824, 203] on icon at bounding box center [824, 203] width 6 height 6
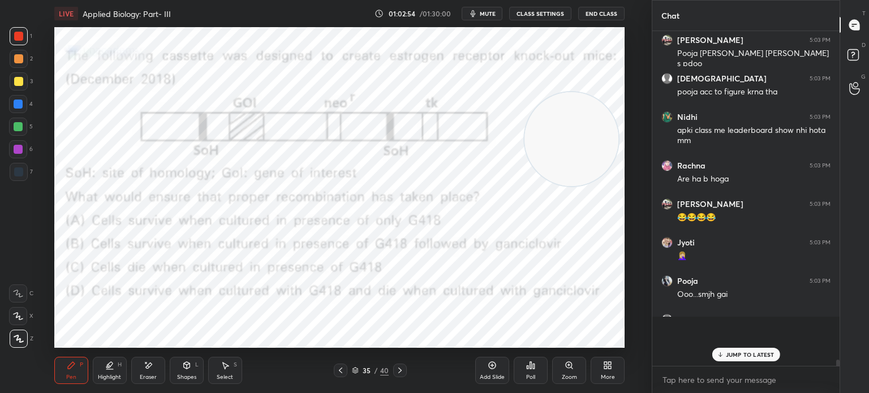
scroll to position [353, 184]
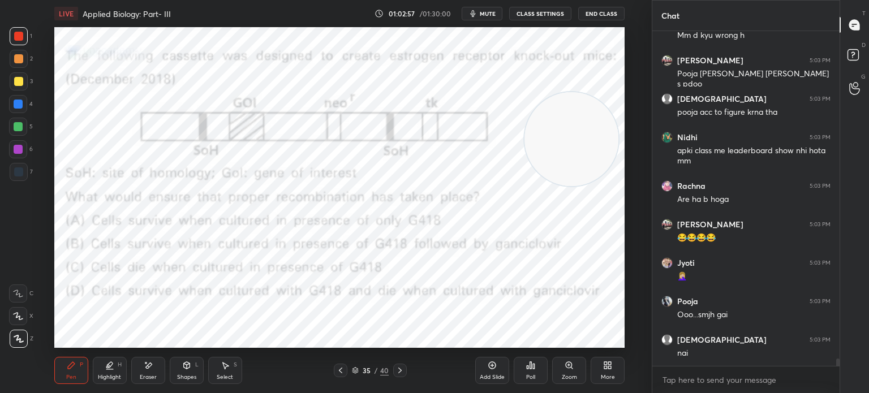
click at [531, 370] on div "Poll" at bounding box center [531, 370] width 34 height 27
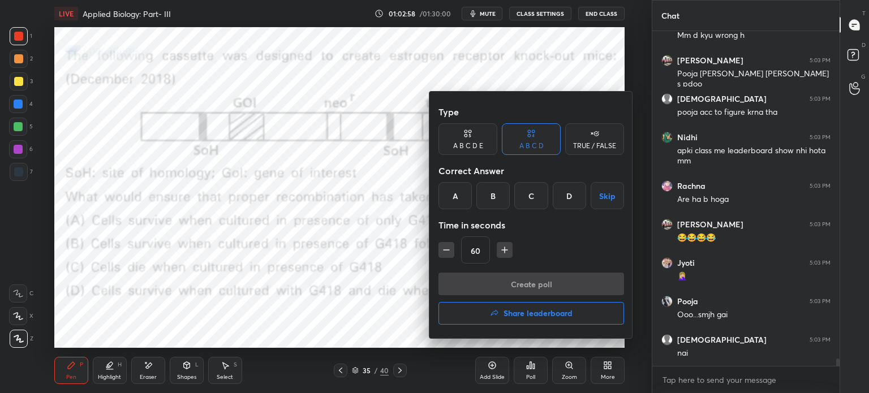
click at [492, 312] on icon "button" at bounding box center [494, 313] width 9 height 9
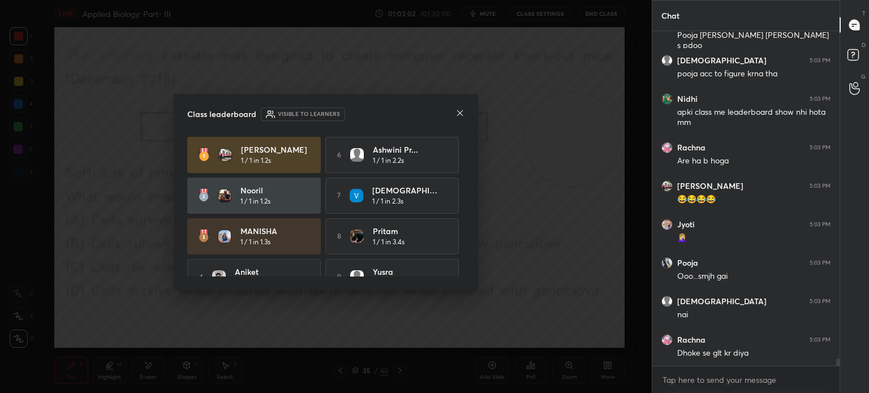
click at [458, 111] on icon at bounding box center [460, 113] width 6 height 6
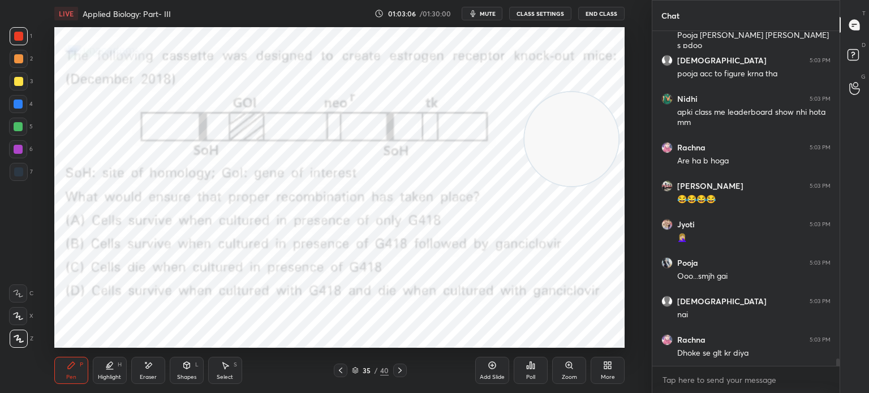
click at [19, 37] on div at bounding box center [18, 36] width 9 height 9
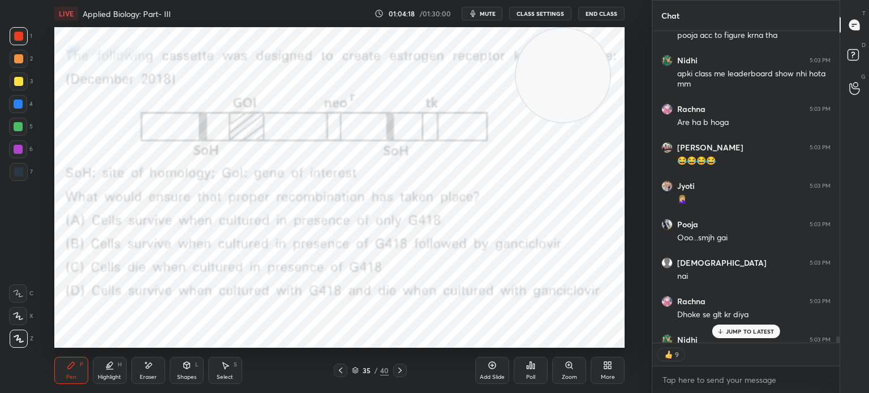
scroll to position [14672, 0]
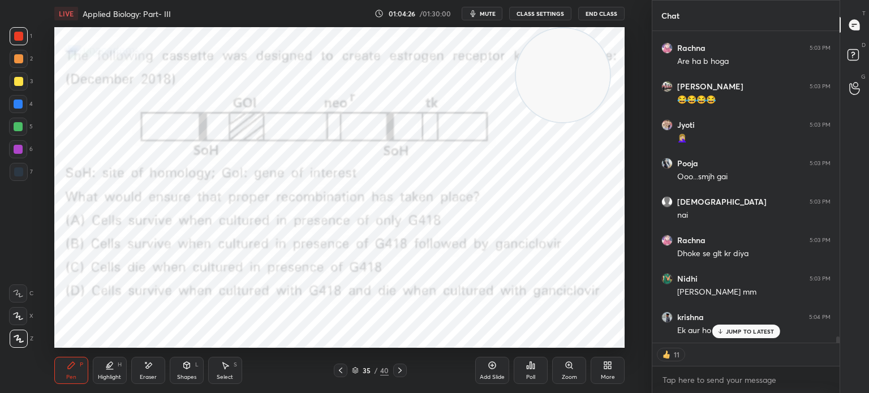
click at [735, 328] on p "JUMP TO LATEST" at bounding box center [750, 331] width 49 height 7
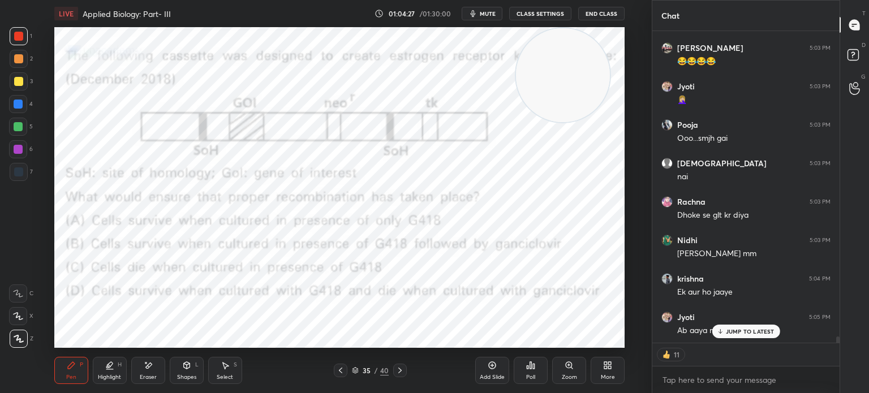
click at [358, 370] on icon at bounding box center [355, 370] width 7 height 7
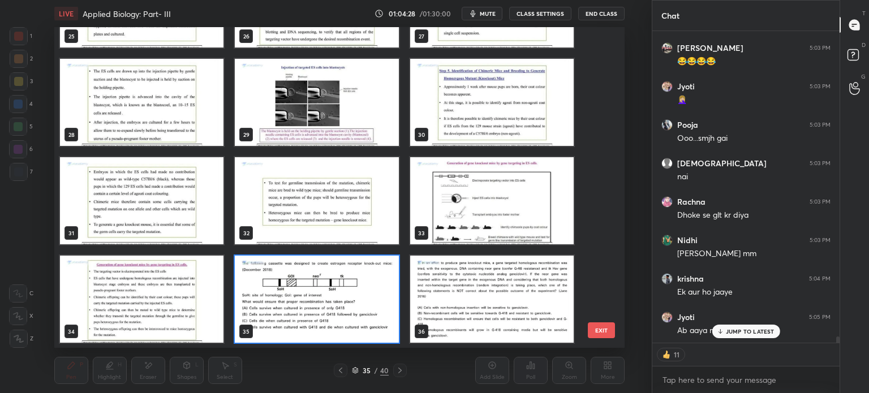
scroll to position [14749, 0]
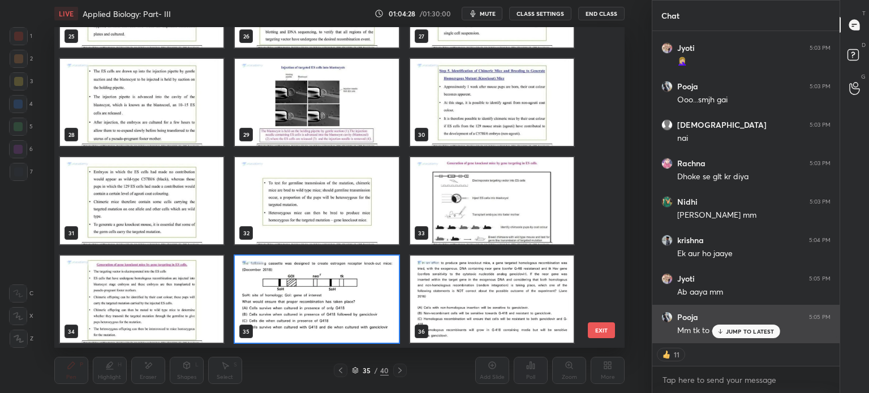
click at [751, 334] on p "JUMP TO LATEST" at bounding box center [750, 331] width 49 height 7
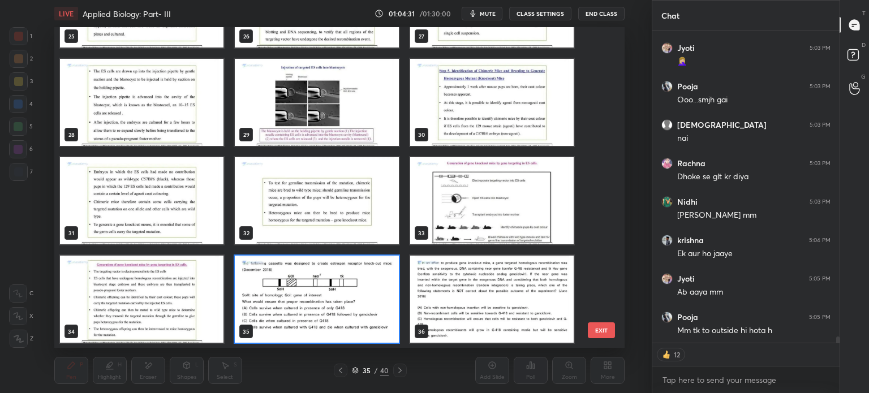
click at [337, 304] on img "grid" at bounding box center [316, 299] width 163 height 87
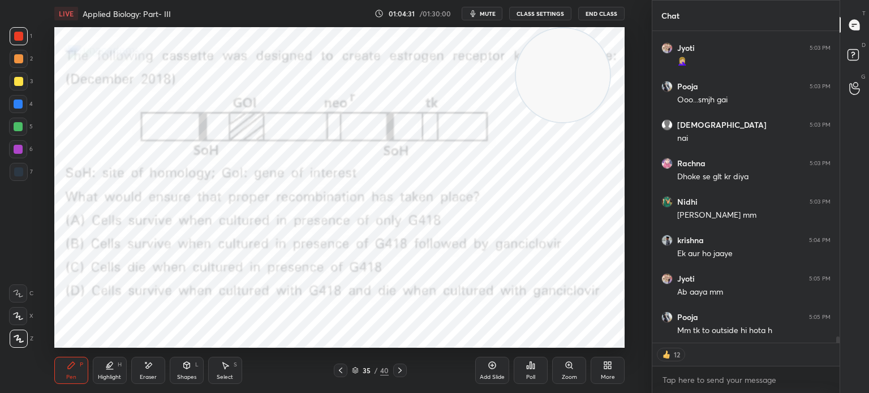
click at [343, 302] on img "grid" at bounding box center [316, 299] width 163 height 87
click at [492, 367] on icon at bounding box center [491, 365] width 3 height 3
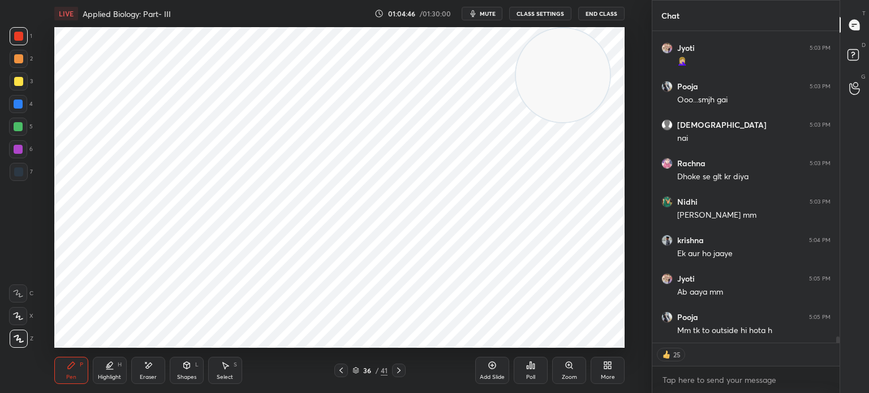
click at [19, 167] on div at bounding box center [19, 172] width 18 height 18
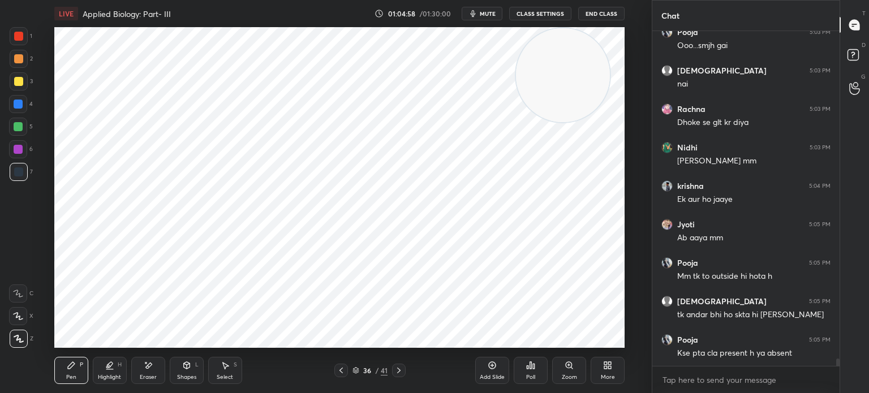
scroll to position [14803, 0]
click at [19, 41] on div at bounding box center [19, 36] width 18 height 18
click at [16, 35] on div at bounding box center [18, 36] width 9 height 9
click at [357, 372] on icon at bounding box center [356, 371] width 6 height 2
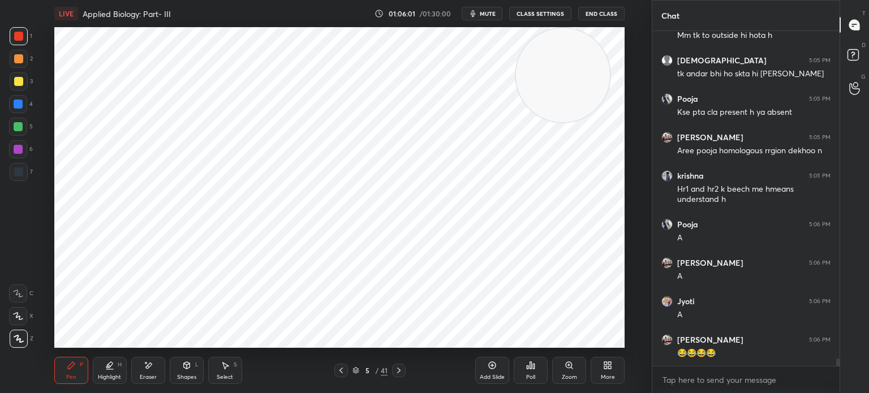
scroll to position [15083, 0]
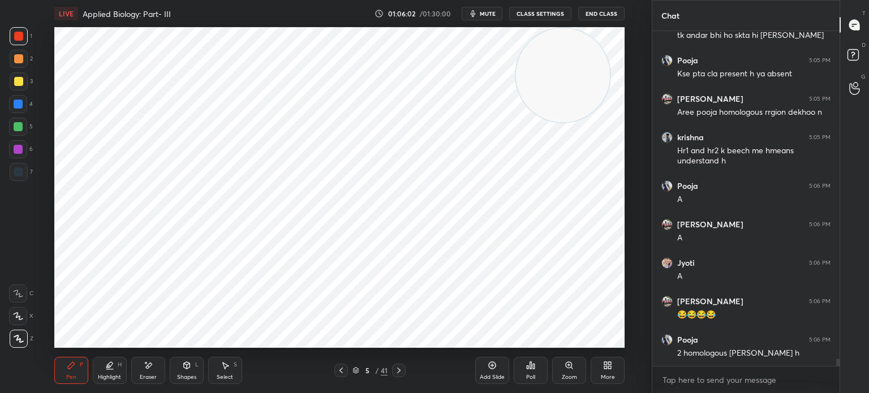
click at [359, 367] on div "5 / 41" at bounding box center [369, 370] width 35 height 10
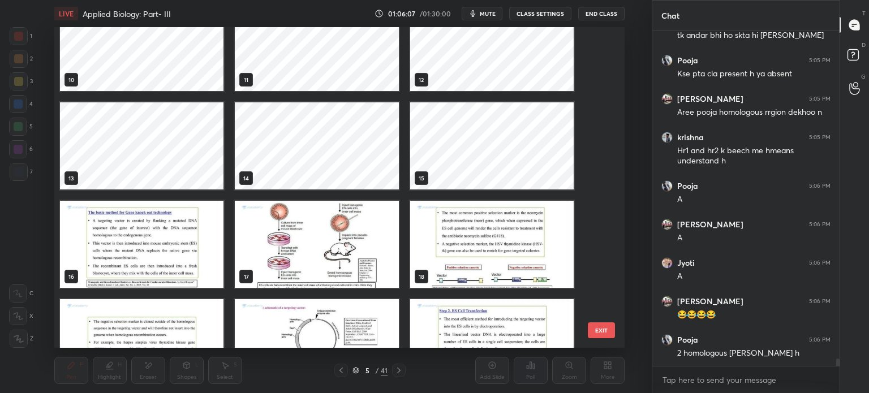
scroll to position [605, 0]
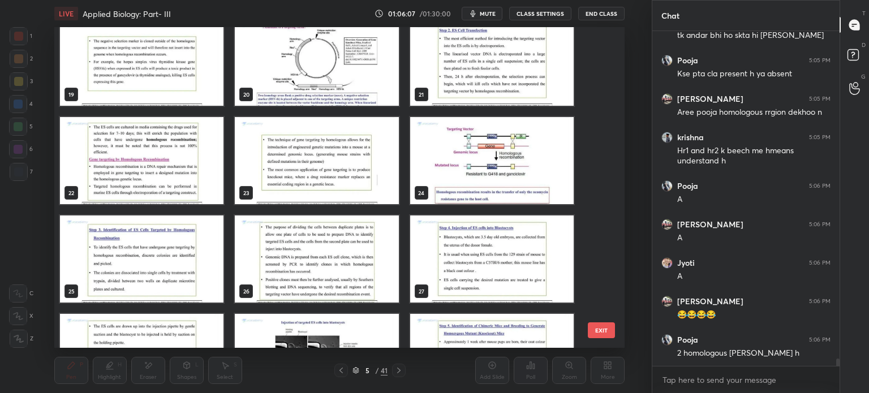
click at [598, 285] on div "19 20 21 22 23 24 25 26 27 28 29 30 31 32 33" at bounding box center [329, 187] width 550 height 321
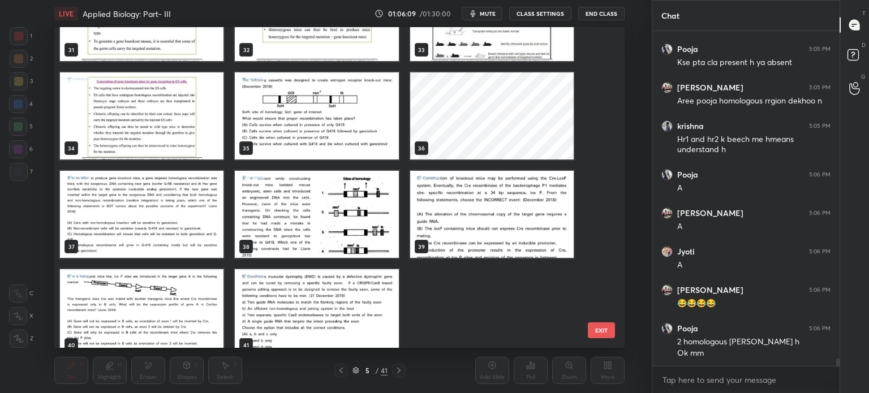
scroll to position [1057, 0]
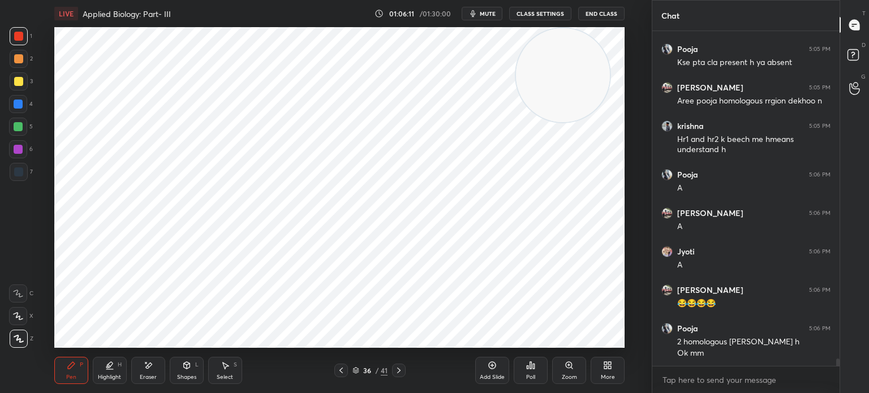
click at [19, 174] on div at bounding box center [18, 171] width 9 height 9
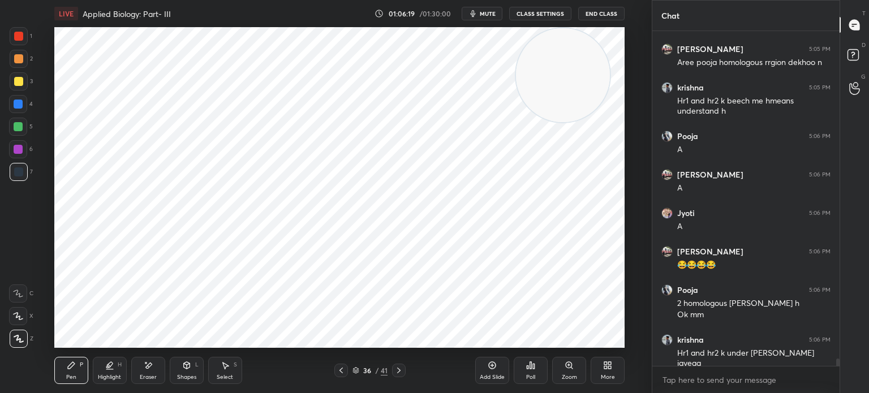
scroll to position [15171, 0]
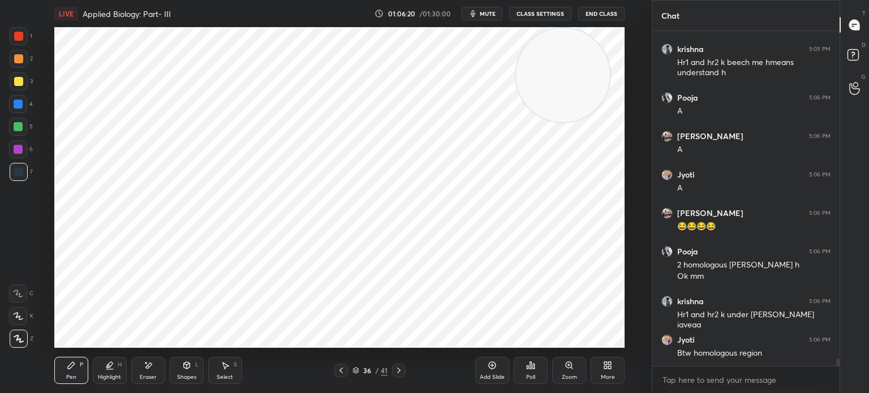
click at [20, 37] on div at bounding box center [18, 36] width 9 height 9
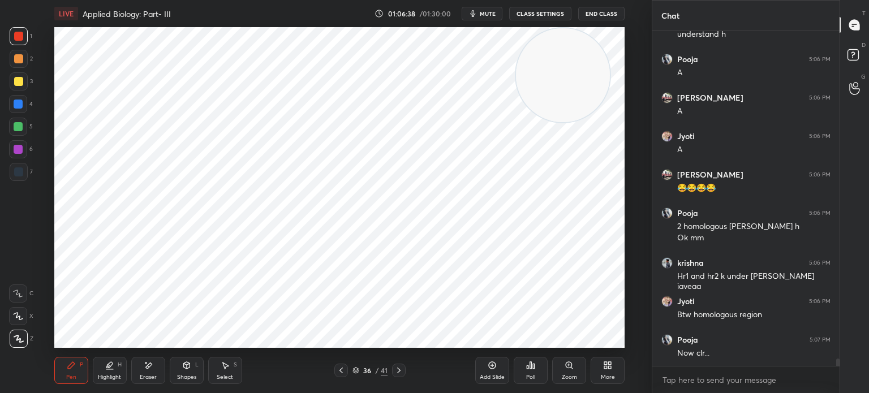
click at [341, 373] on icon at bounding box center [341, 370] width 9 height 9
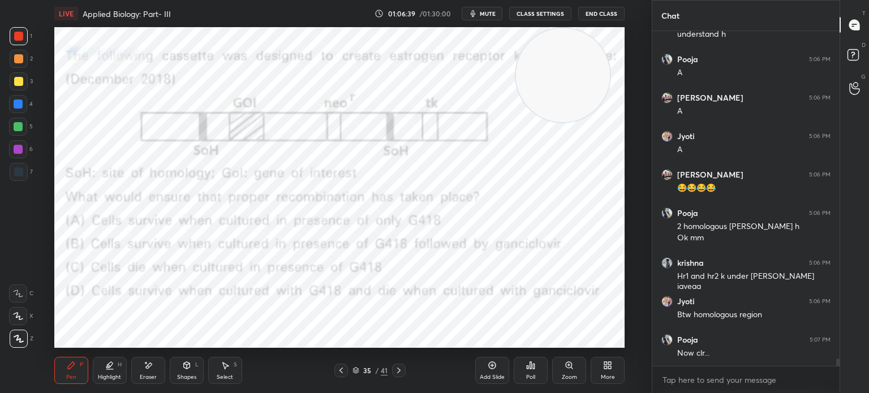
click at [398, 369] on icon at bounding box center [398, 370] width 9 height 9
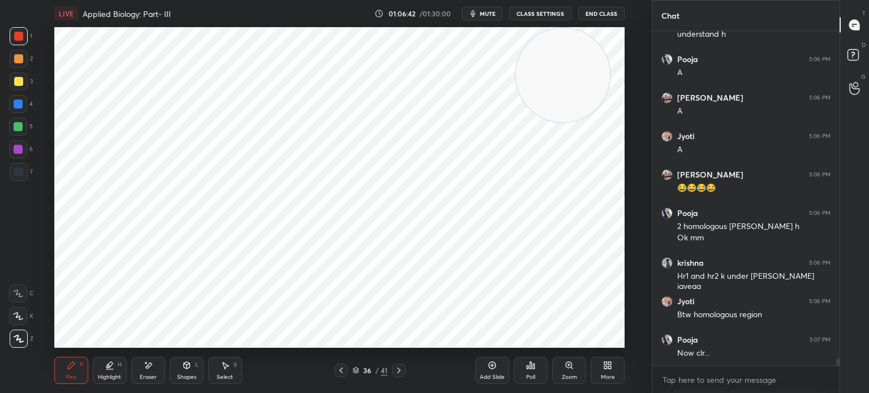
click at [356, 372] on icon at bounding box center [355, 370] width 7 height 7
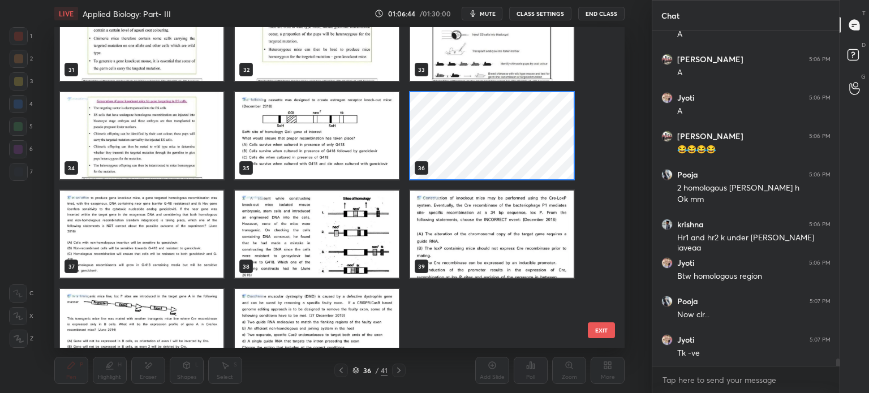
scroll to position [1031, 0]
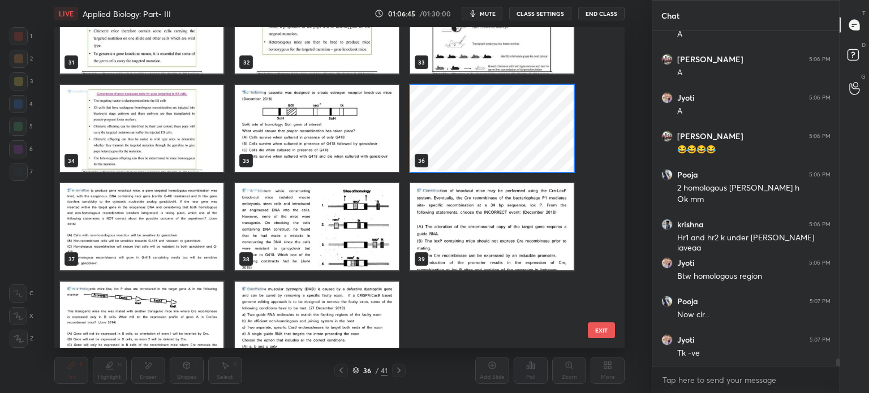
click at [333, 210] on img "grid" at bounding box center [316, 226] width 163 height 87
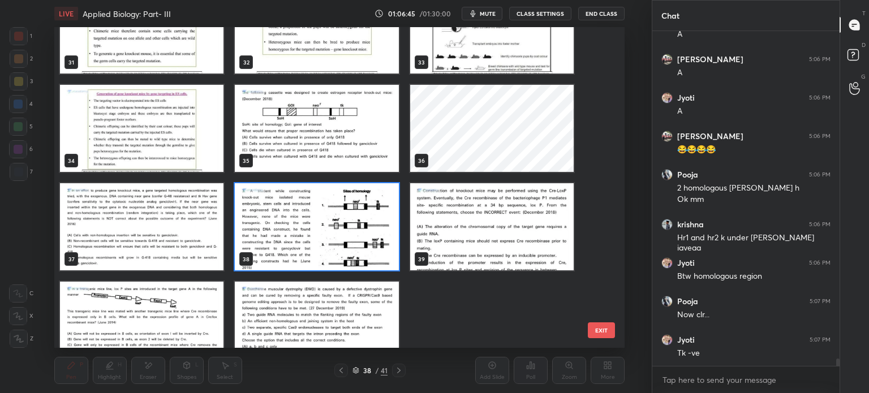
click at [331, 210] on img "grid" at bounding box center [316, 226] width 163 height 87
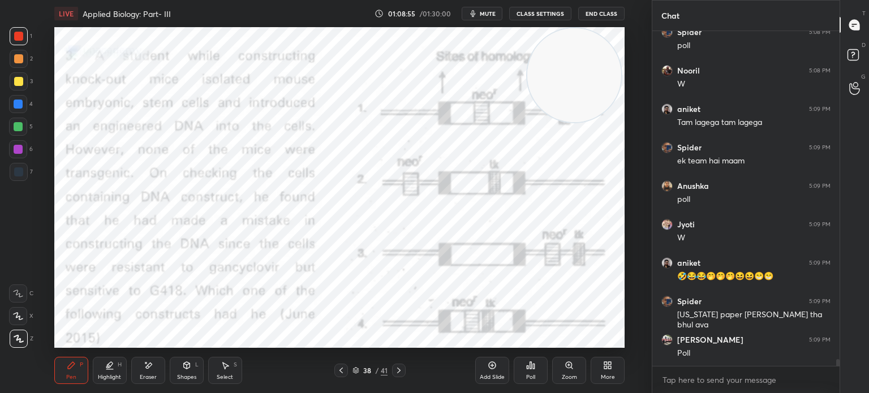
scroll to position [15846, 0]
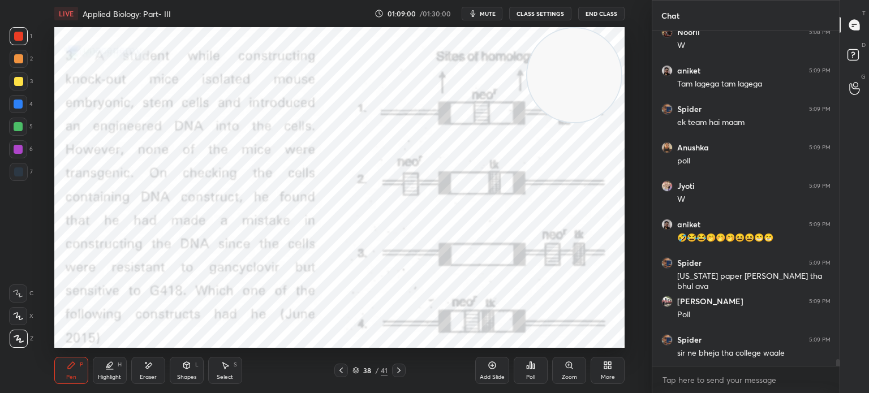
click at [52, 236] on div "Setting up your live class Poll for secs No correct answer Start poll" at bounding box center [339, 187] width 606 height 321
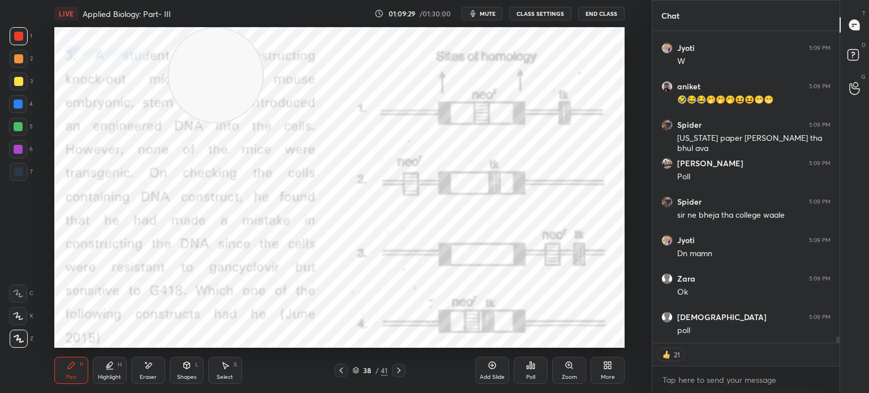
scroll to position [16023, 0]
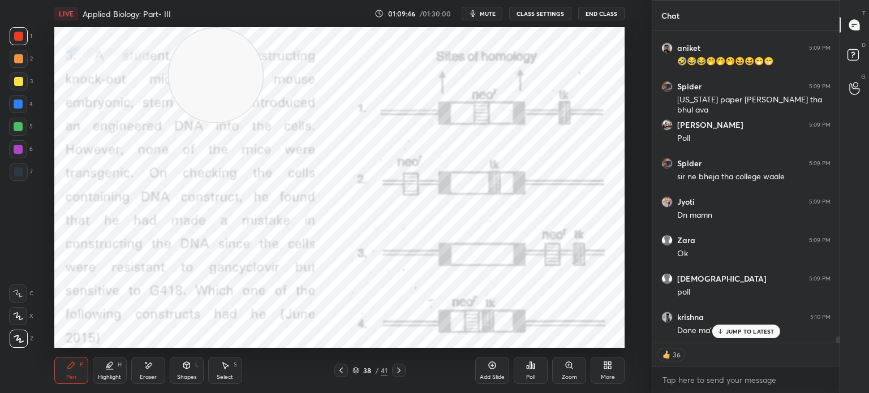
click at [529, 383] on div "Poll" at bounding box center [531, 370] width 34 height 27
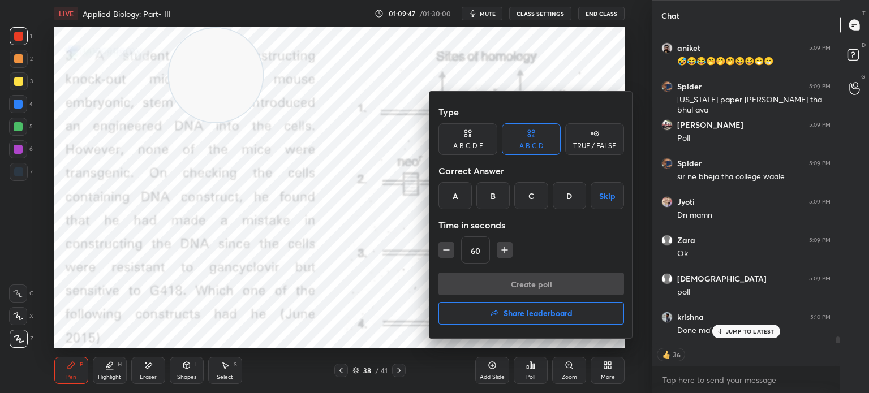
click at [534, 196] on div "C" at bounding box center [530, 195] width 33 height 27
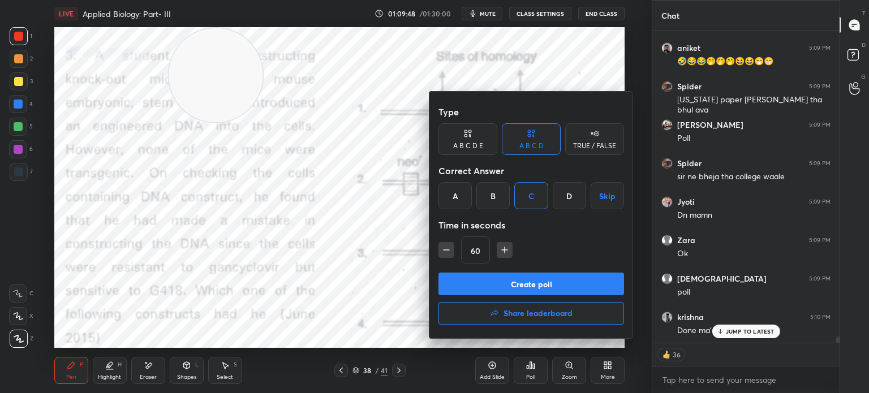
click at [724, 333] on div at bounding box center [434, 196] width 869 height 393
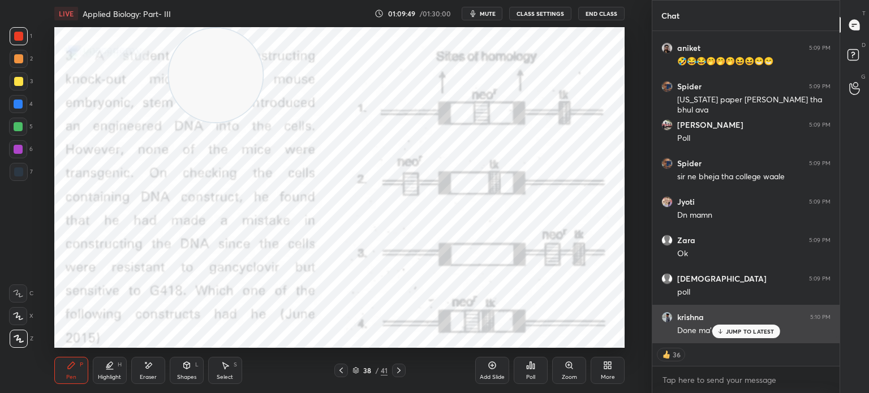
click at [740, 331] on p "JUMP TO LATEST" at bounding box center [750, 331] width 49 height 7
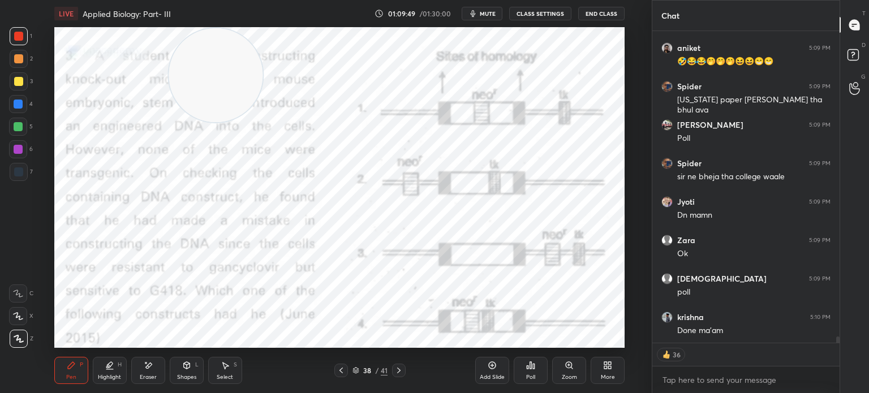
click at [527, 369] on icon at bounding box center [528, 367] width 2 height 3
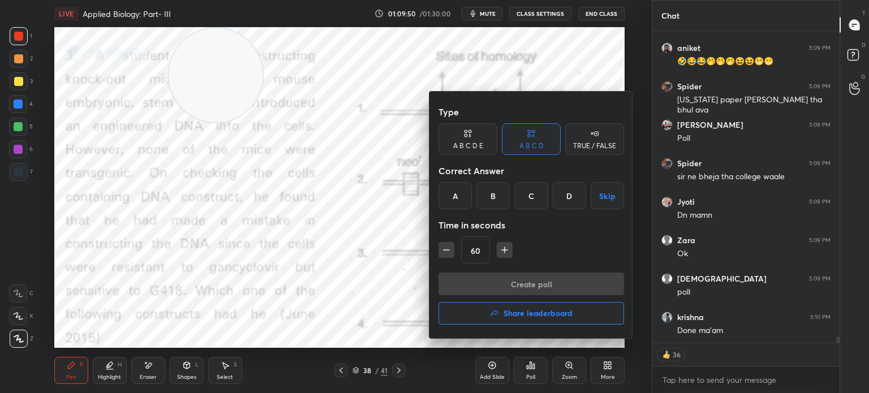
click at [523, 192] on div "C" at bounding box center [530, 195] width 33 height 27
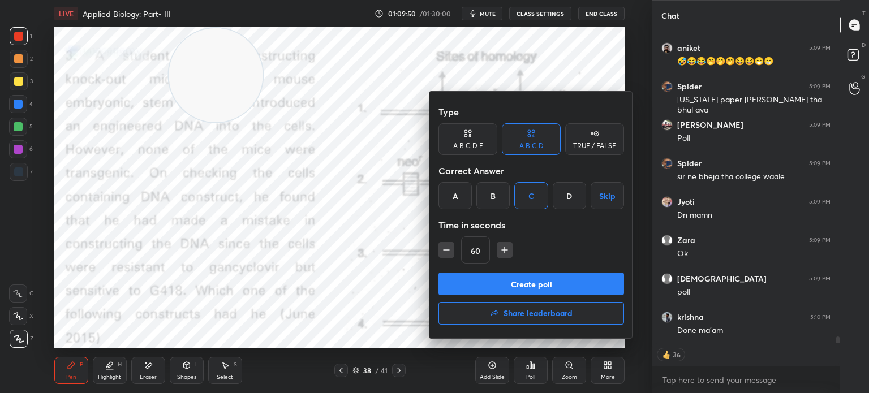
click at [523, 285] on button "Create poll" at bounding box center [531, 284] width 186 height 23
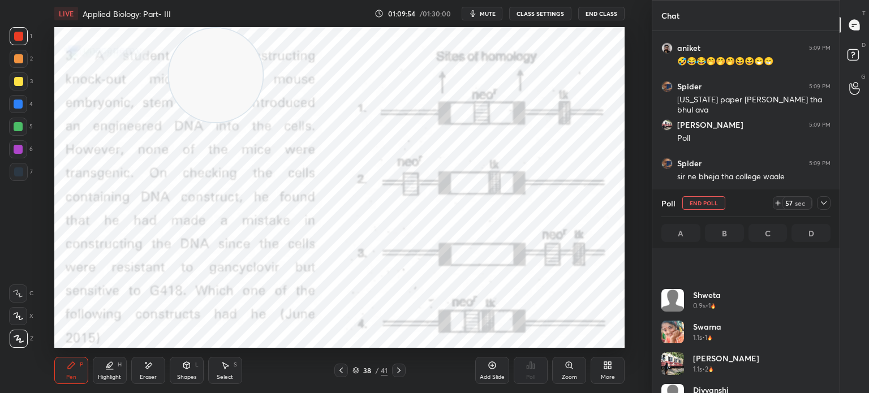
scroll to position [86, 0]
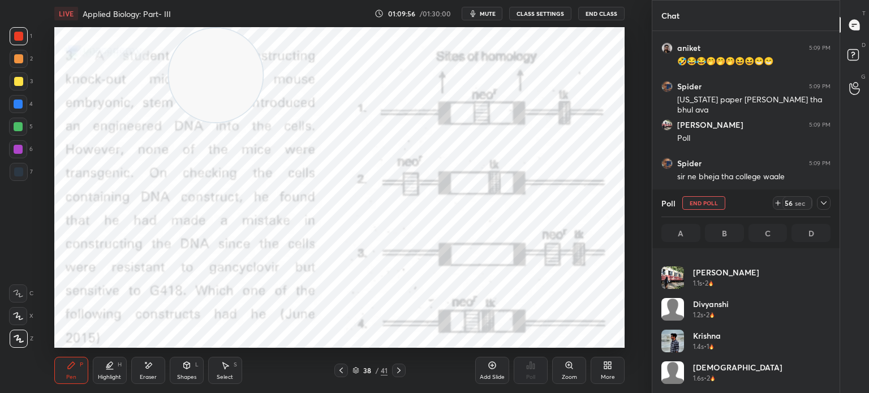
click at [821, 201] on icon at bounding box center [823, 203] width 9 height 9
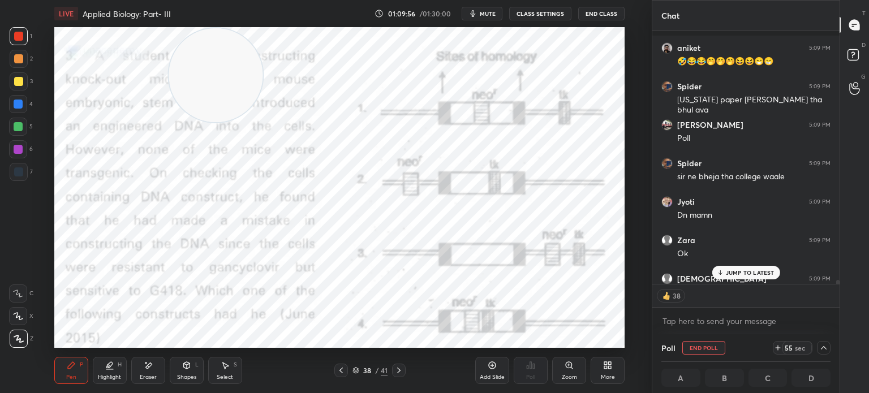
scroll to position [16082, 0]
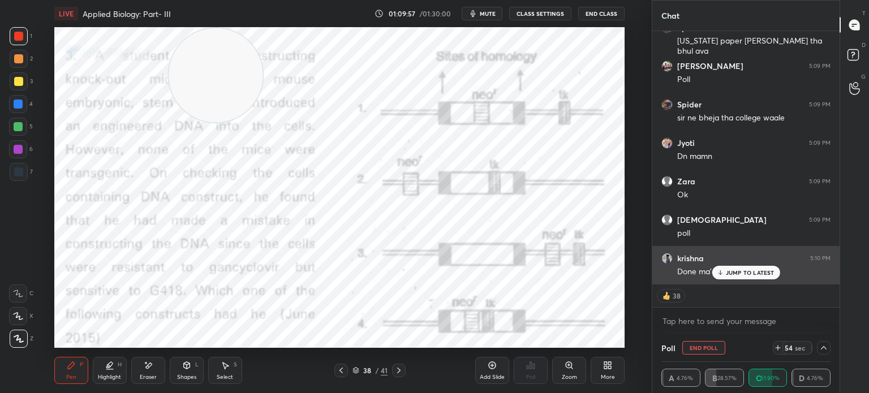
click at [751, 270] on p "JUMP TO LATEST" at bounding box center [750, 272] width 49 height 7
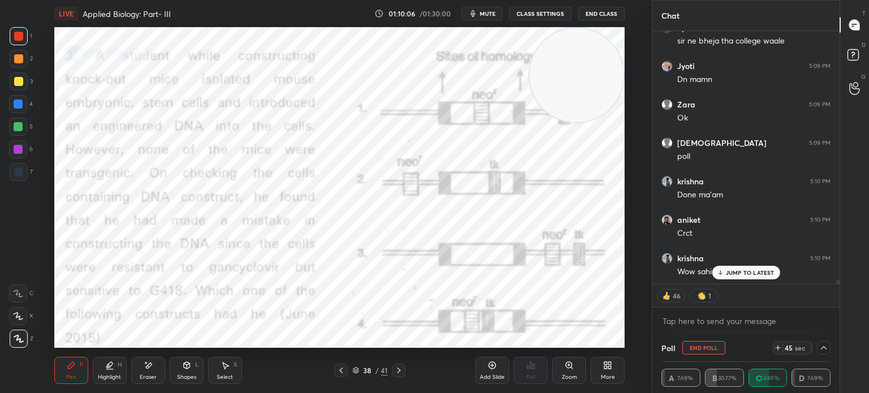
scroll to position [16197, 0]
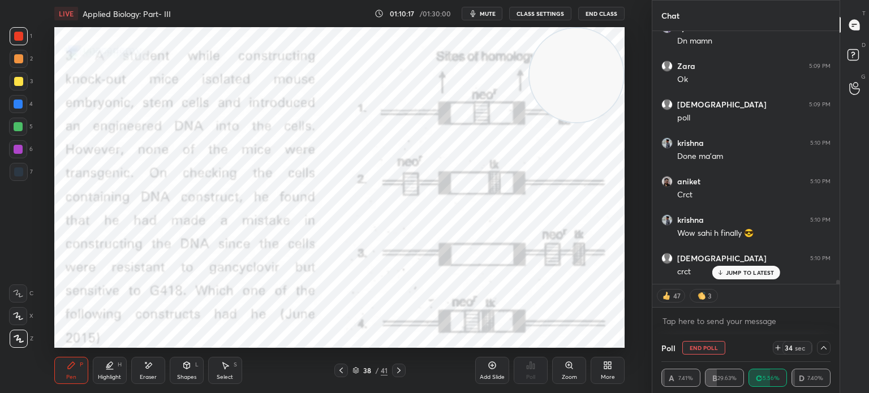
click at [747, 273] on p "JUMP TO LATEST" at bounding box center [750, 272] width 49 height 7
click at [825, 348] on icon at bounding box center [823, 347] width 9 height 9
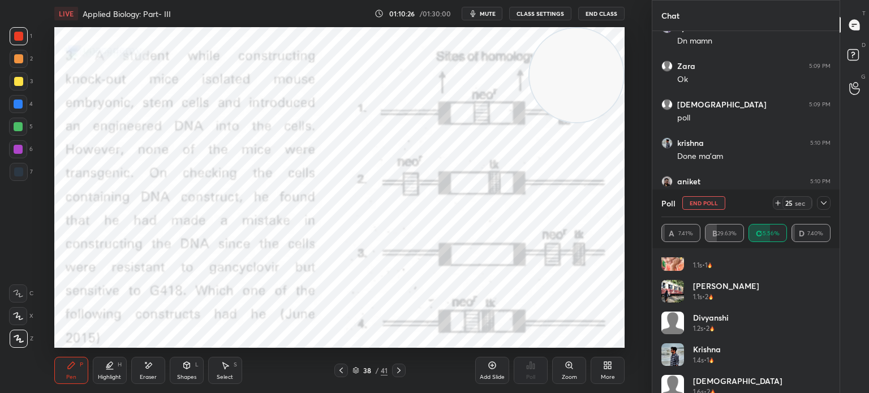
scroll to position [72, 0]
click at [825, 201] on icon at bounding box center [823, 203] width 9 height 9
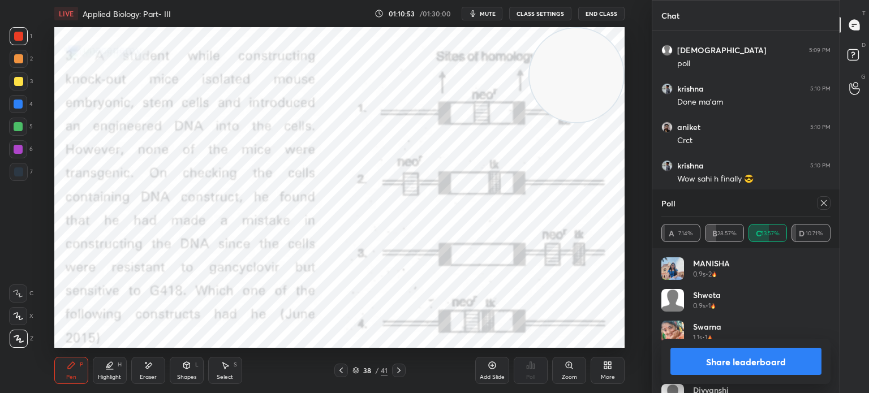
click at [826, 205] on icon at bounding box center [823, 203] width 9 height 9
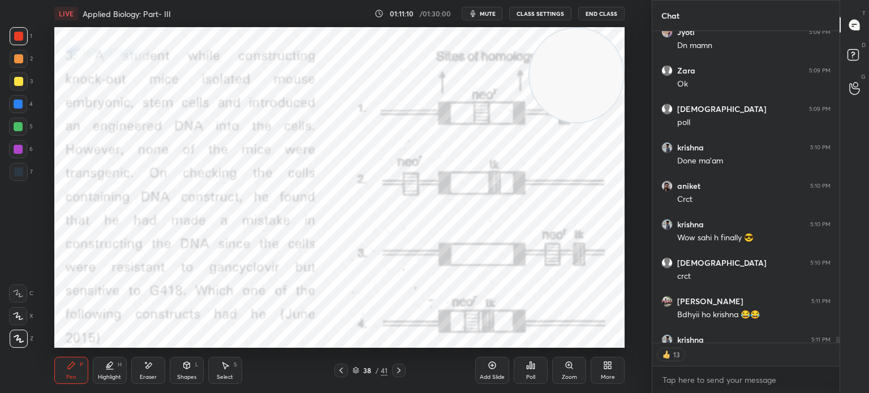
click at [148, 368] on icon at bounding box center [148, 366] width 9 height 10
click at [189, 375] on div "Shapes" at bounding box center [186, 377] width 19 height 6
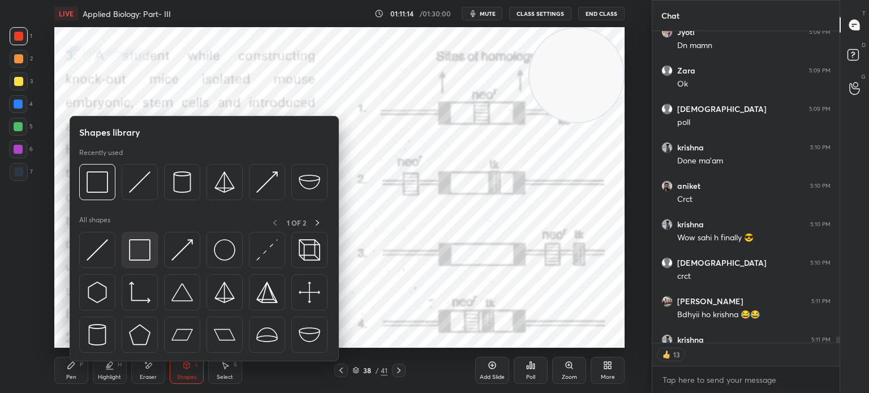
click at [145, 255] on img at bounding box center [139, 249] width 21 height 21
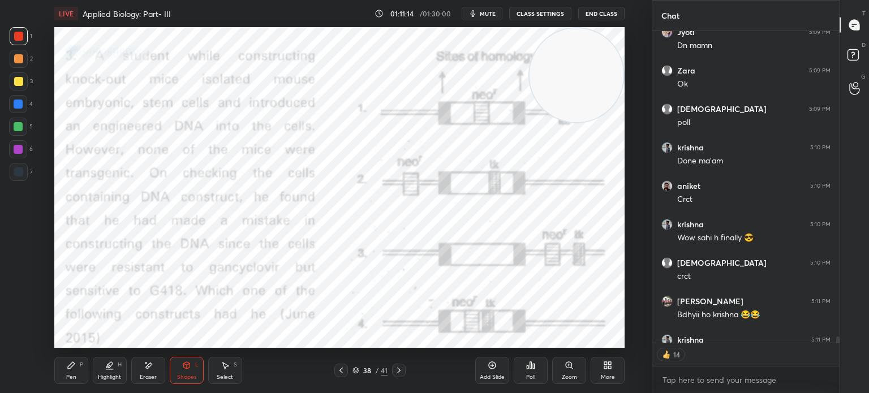
click at [25, 168] on div at bounding box center [19, 172] width 18 height 18
click at [71, 367] on icon at bounding box center [71, 365] width 7 height 7
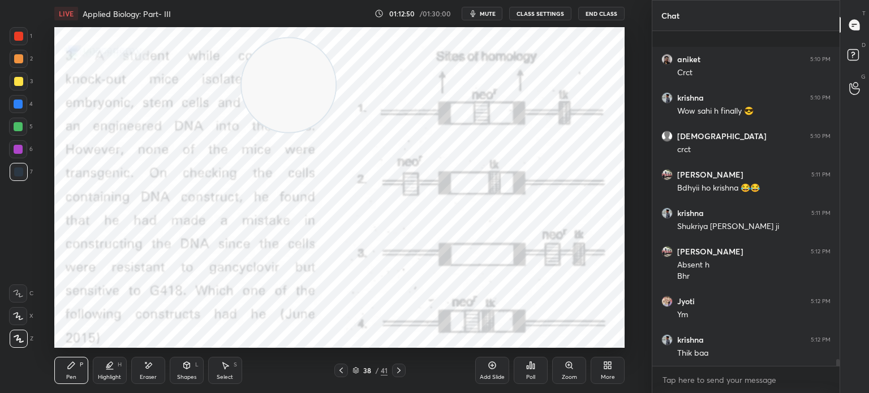
scroll to position [16378, 0]
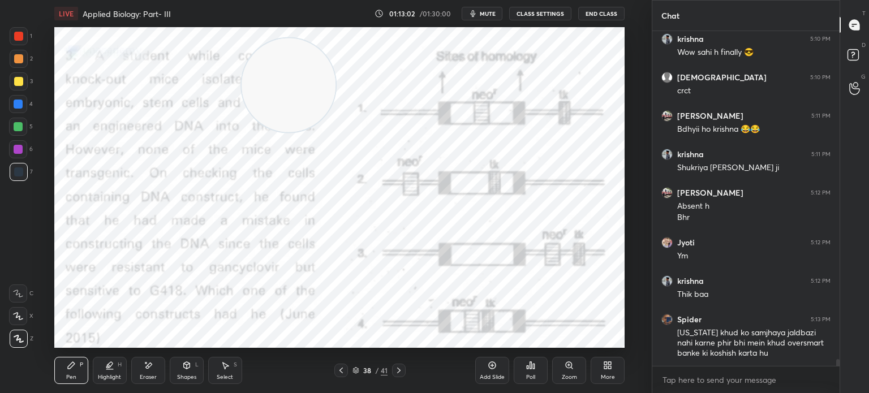
click at [360, 373] on div "38 / 41" at bounding box center [369, 370] width 35 height 10
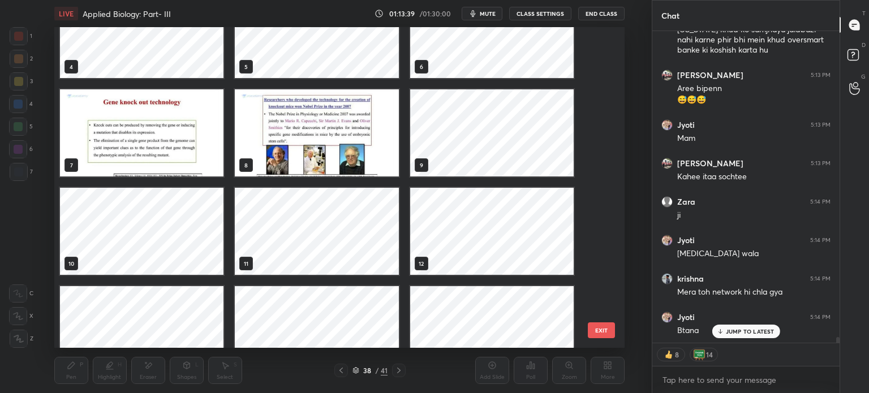
scroll to position [421, 0]
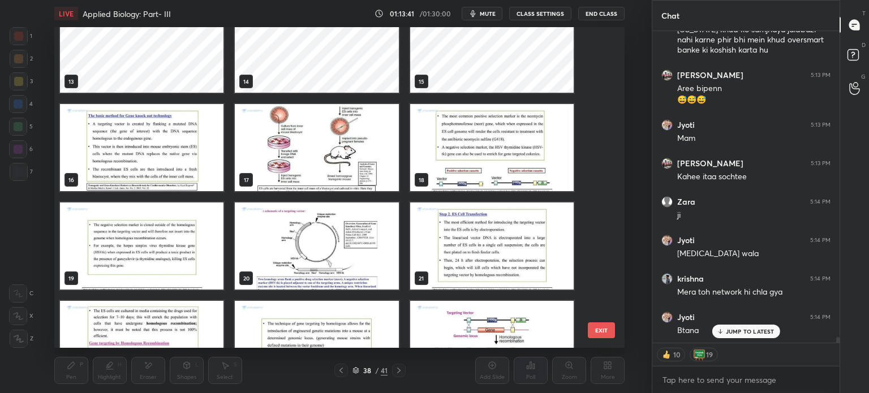
click at [144, 142] on img "grid" at bounding box center [141, 147] width 163 height 87
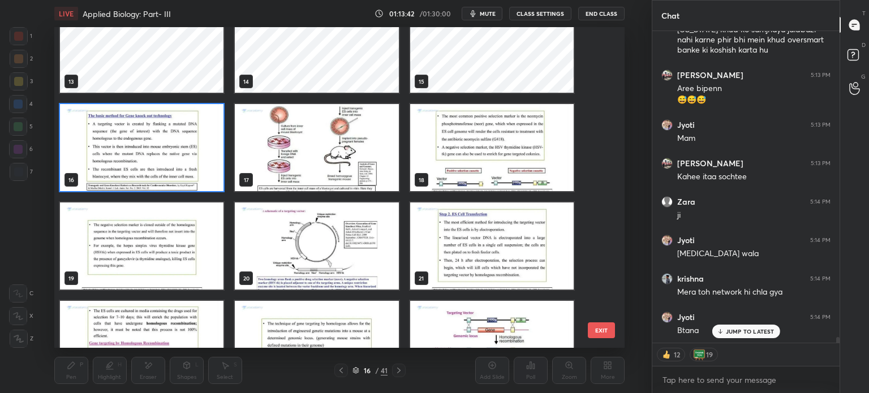
click at [144, 145] on img "grid" at bounding box center [141, 147] width 163 height 87
click at [138, 146] on img "grid" at bounding box center [141, 147] width 163 height 87
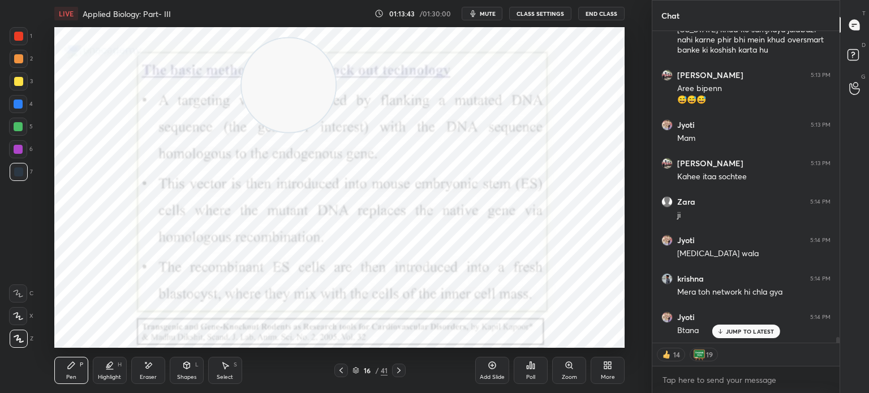
scroll to position [16730, 0]
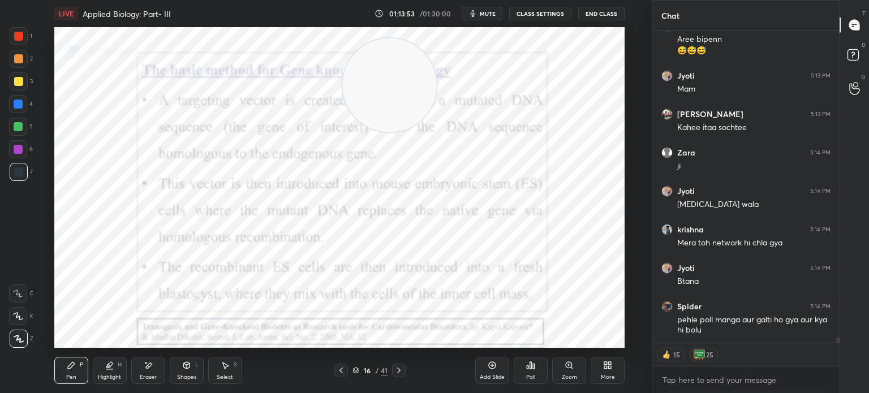
click at [339, 371] on icon at bounding box center [341, 370] width 9 height 9
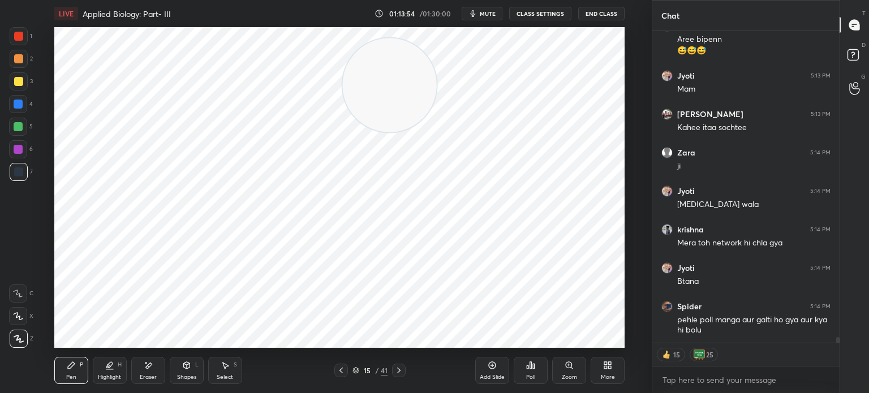
click at [491, 374] on div "Add Slide" at bounding box center [492, 377] width 25 height 6
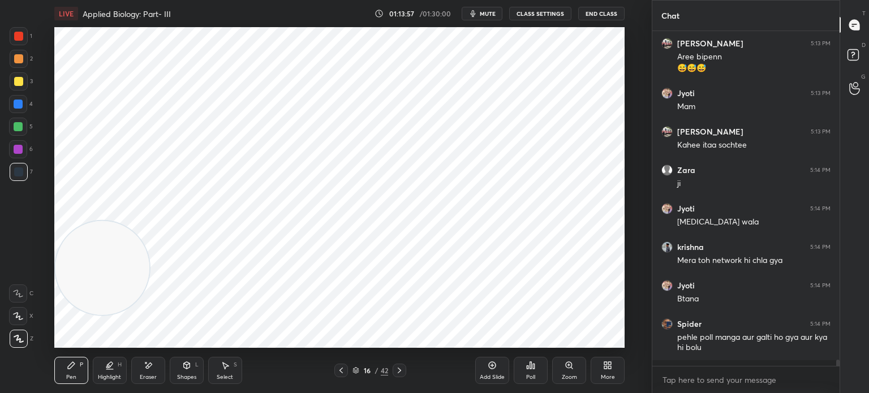
scroll to position [16707, 0]
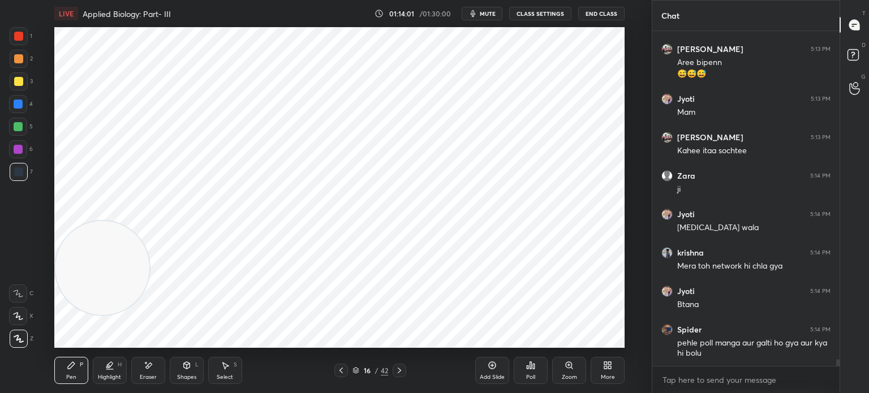
click at [178, 366] on div "Shapes L" at bounding box center [187, 370] width 34 height 27
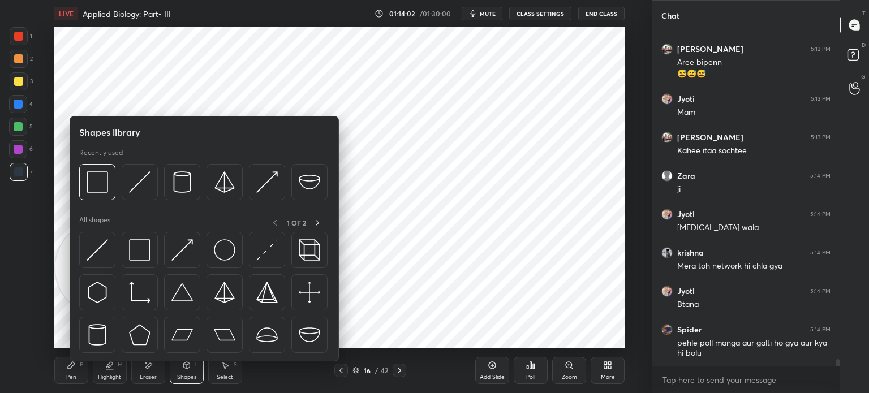
click at [130, 250] on img at bounding box center [139, 249] width 21 height 21
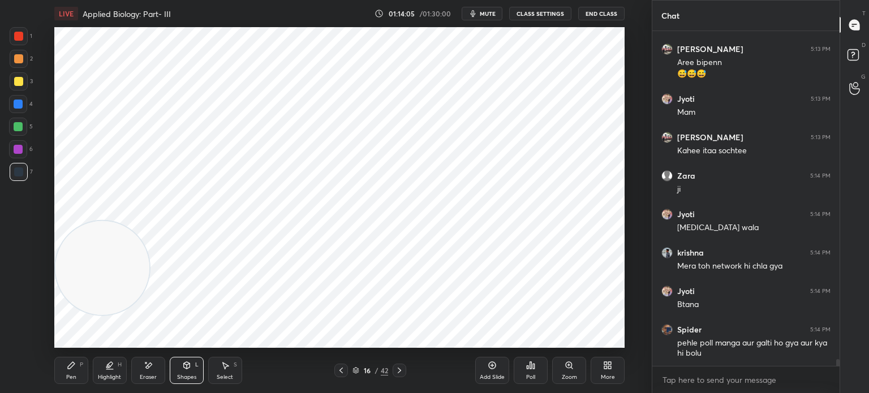
click at [74, 371] on div "Pen P" at bounding box center [71, 370] width 34 height 27
click at [25, 36] on div at bounding box center [19, 36] width 18 height 18
click at [23, 151] on div at bounding box center [18, 149] width 18 height 18
click at [195, 375] on div "Shapes" at bounding box center [186, 377] width 19 height 6
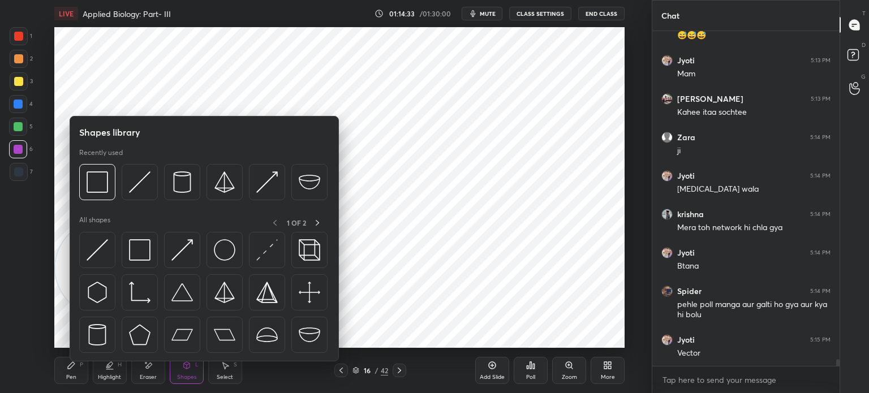
click at [143, 256] on img at bounding box center [139, 249] width 21 height 21
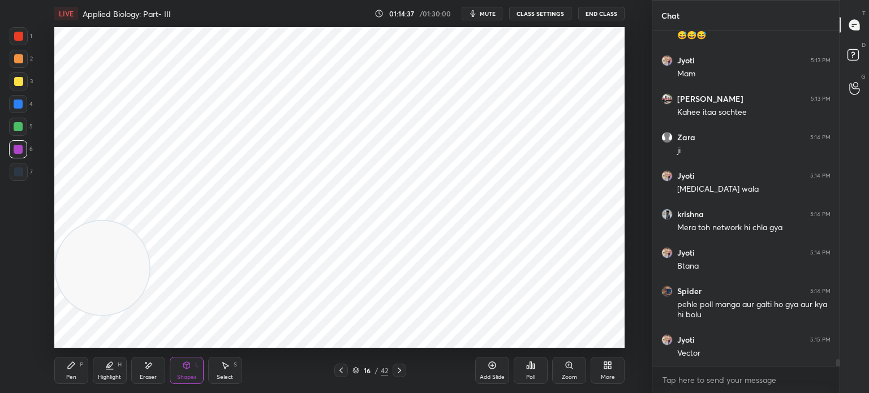
click at [61, 354] on div "Pen P Highlight H Eraser Shapes L Select S 16 / 42 Add Slide Poll Zoom More" at bounding box center [339, 370] width 570 height 45
click at [59, 364] on div "Pen P" at bounding box center [71, 370] width 34 height 27
click at [27, 166] on div "7" at bounding box center [21, 172] width 23 height 18
click at [23, 100] on div at bounding box center [18, 104] width 18 height 18
click at [105, 373] on div "Highlight H" at bounding box center [110, 370] width 34 height 27
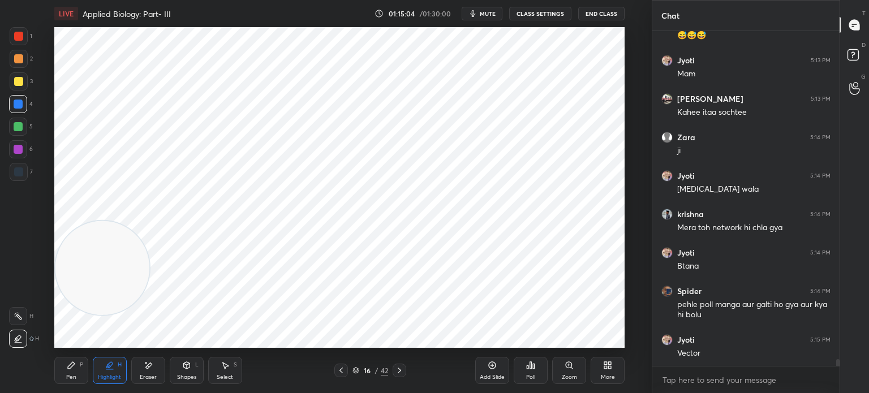
click at [29, 177] on div "7" at bounding box center [21, 172] width 23 height 18
click at [186, 364] on icon at bounding box center [186, 365] width 6 height 2
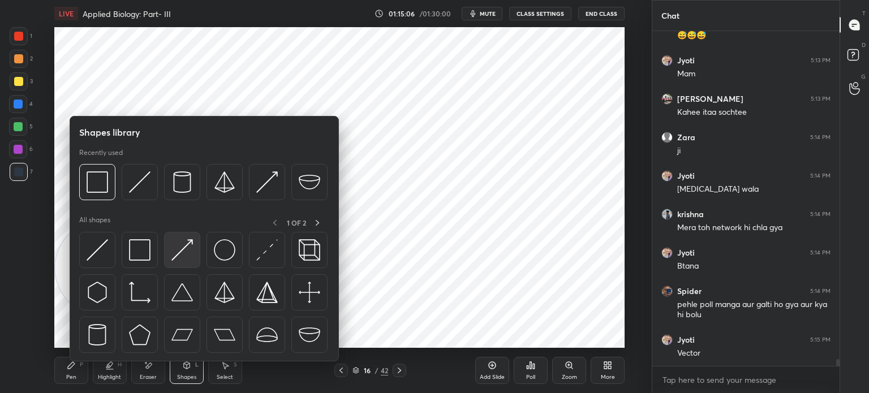
click at [190, 253] on img at bounding box center [181, 249] width 21 height 21
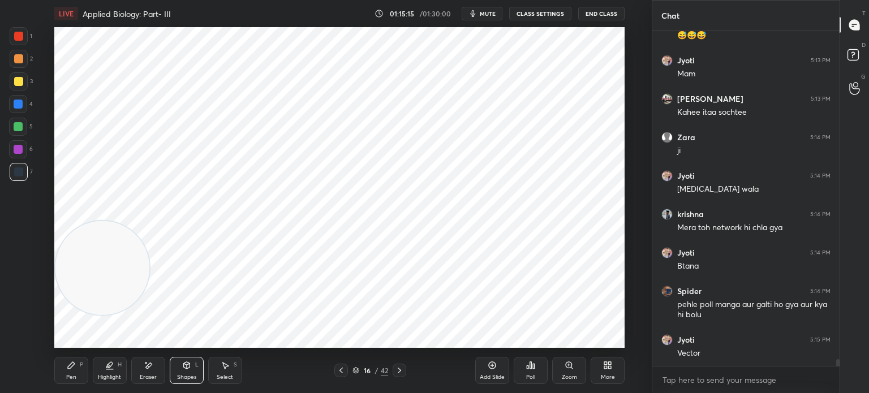
click at [65, 359] on div "Pen P" at bounding box center [71, 370] width 34 height 27
click at [16, 110] on div at bounding box center [18, 104] width 18 height 18
click at [18, 166] on div at bounding box center [19, 172] width 18 height 18
click at [211, 364] on div "Select S" at bounding box center [225, 370] width 34 height 27
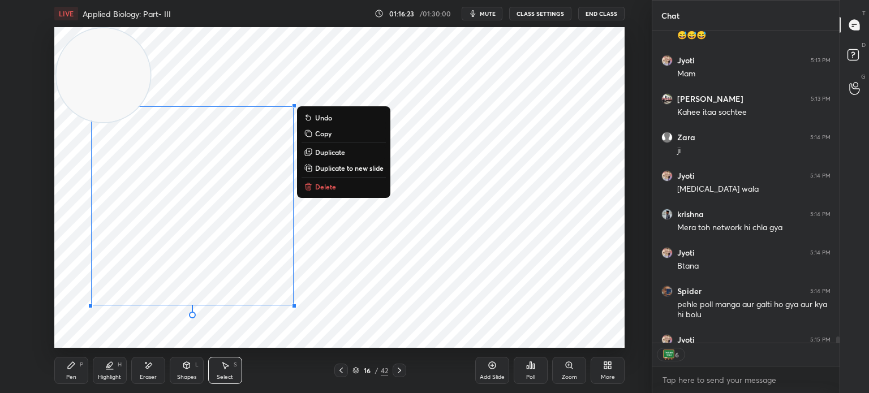
click at [71, 303] on div "0 ° Undo Copy Duplicate Duplicate to new slide Delete" at bounding box center [339, 187] width 570 height 321
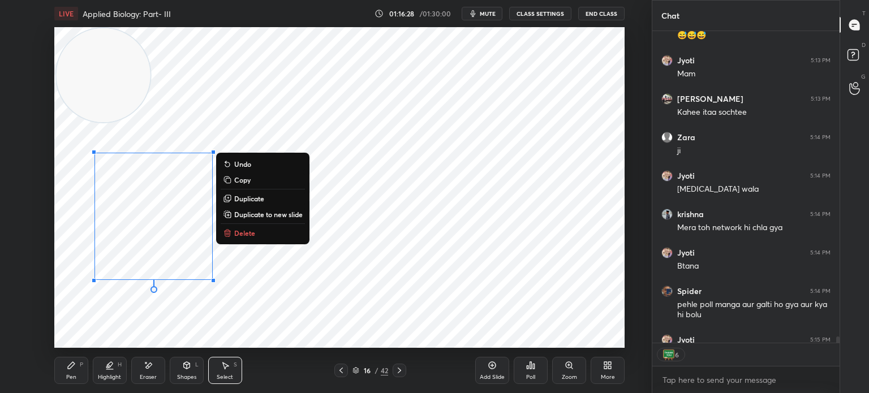
click at [97, 314] on div "0 ° Undo Copy Duplicate Duplicate to new slide Delete" at bounding box center [339, 187] width 570 height 321
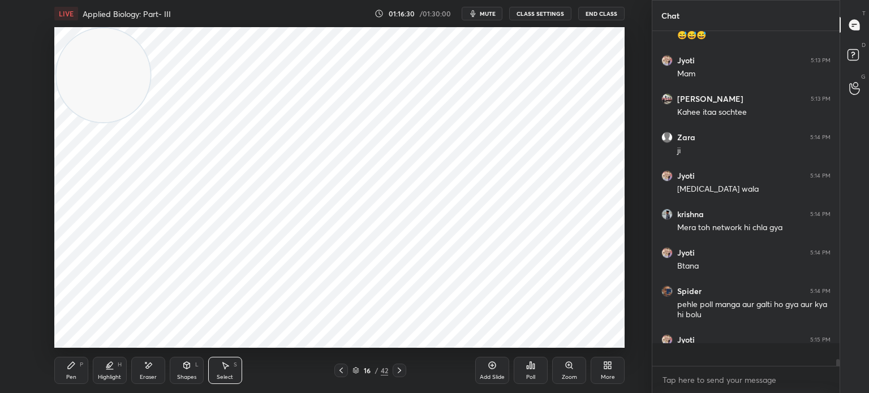
scroll to position [331, 184]
click at [66, 368] on div "Pen P" at bounding box center [71, 370] width 34 height 27
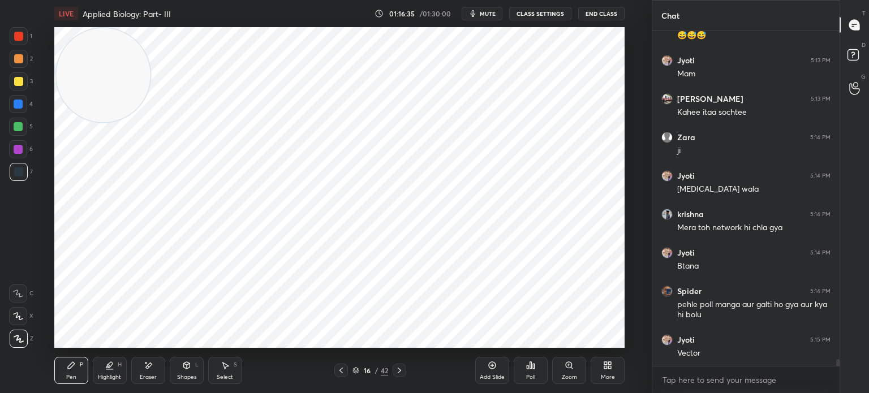
click at [24, 152] on div at bounding box center [18, 149] width 18 height 18
click at [20, 171] on div at bounding box center [18, 171] width 9 height 9
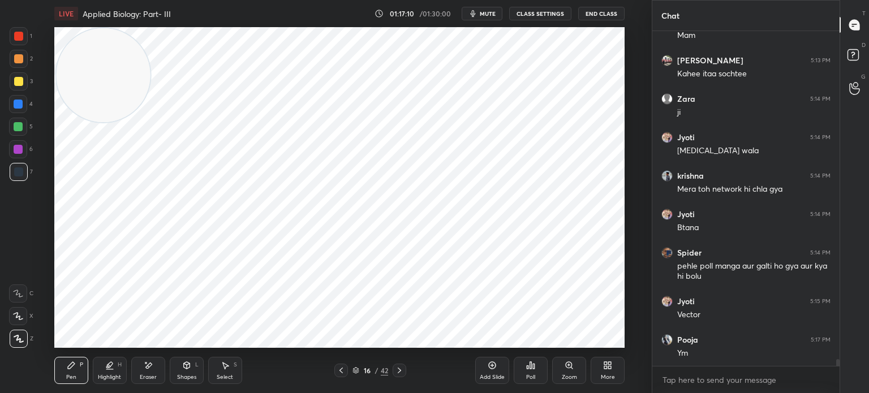
click at [157, 368] on div "Eraser" at bounding box center [148, 370] width 34 height 27
click at [70, 373] on div "Pen P" at bounding box center [71, 370] width 34 height 27
click at [149, 372] on div "Eraser" at bounding box center [148, 370] width 34 height 27
click at [75, 363] on icon at bounding box center [71, 365] width 9 height 9
click at [19, 156] on div at bounding box center [18, 149] width 18 height 18
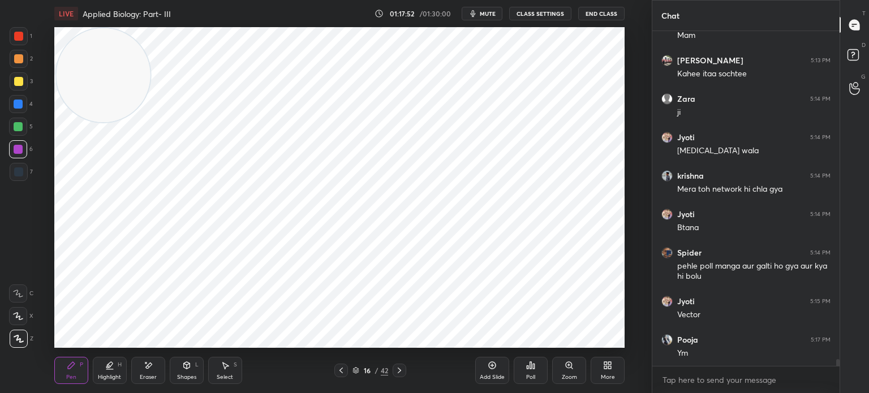
scroll to position [16823, 0]
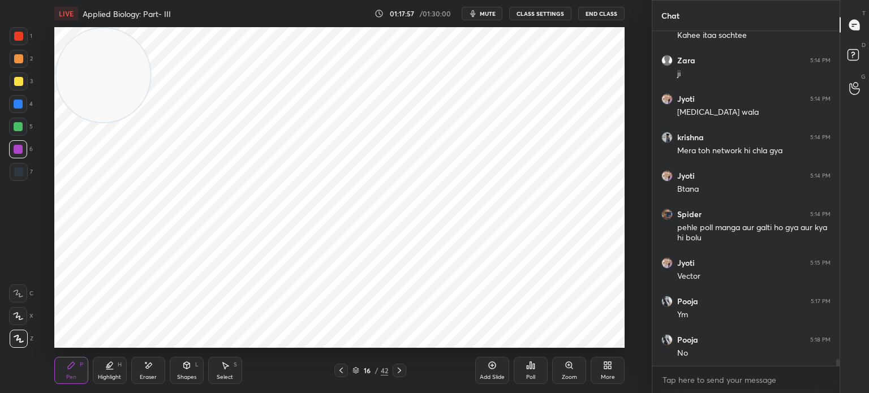
click at [15, 172] on div at bounding box center [18, 171] width 9 height 9
click at [21, 152] on div at bounding box center [18, 149] width 9 height 9
click at [225, 373] on div "Select S" at bounding box center [225, 370] width 34 height 27
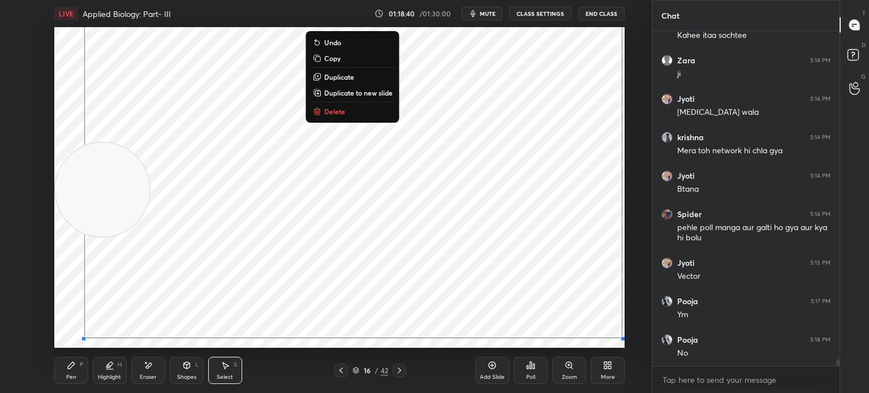
scroll to position [16861, 0]
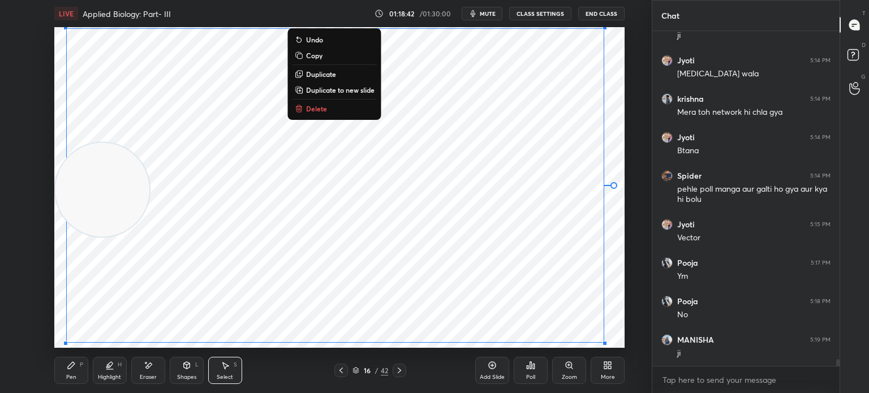
click at [490, 370] on div "Add Slide" at bounding box center [492, 370] width 34 height 27
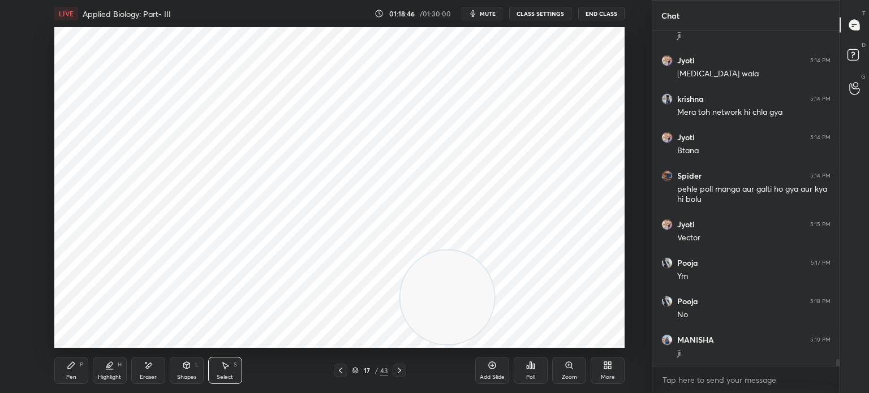
scroll to position [16900, 0]
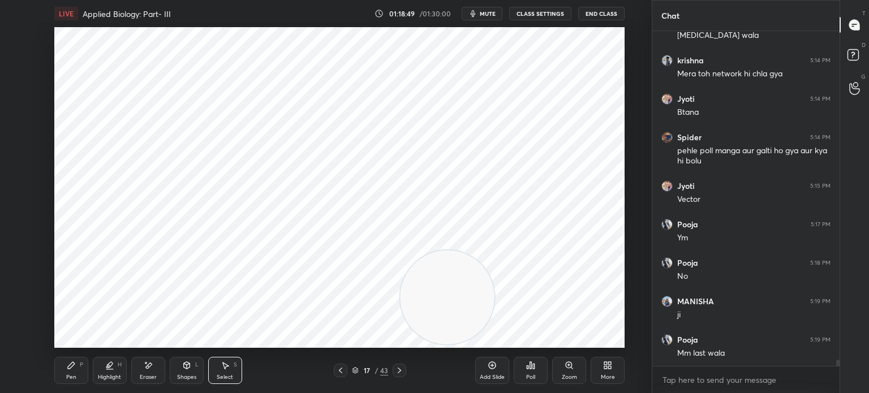
click at [343, 369] on icon at bounding box center [340, 370] width 9 height 9
click at [86, 372] on div "Pen P" at bounding box center [71, 370] width 34 height 27
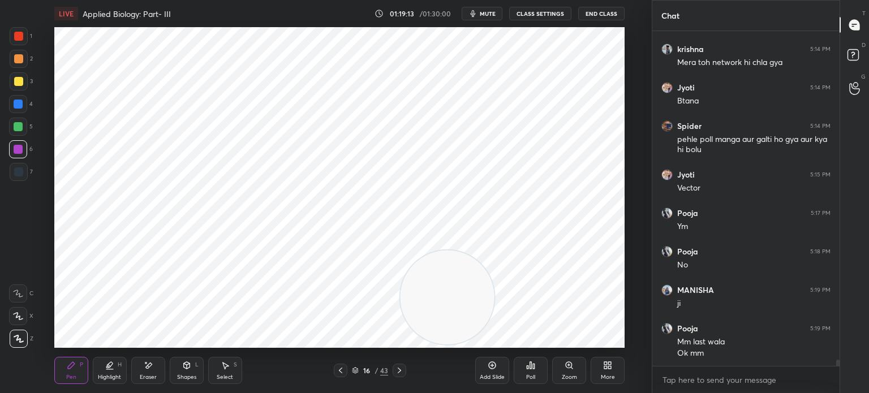
click at [396, 370] on icon at bounding box center [399, 370] width 9 height 9
click at [21, 178] on div at bounding box center [19, 172] width 18 height 18
click at [627, 41] on div "Setting up your live class Poll for secs No correct answer Start poll" at bounding box center [339, 187] width 606 height 321
click at [229, 366] on icon at bounding box center [225, 365] width 9 height 9
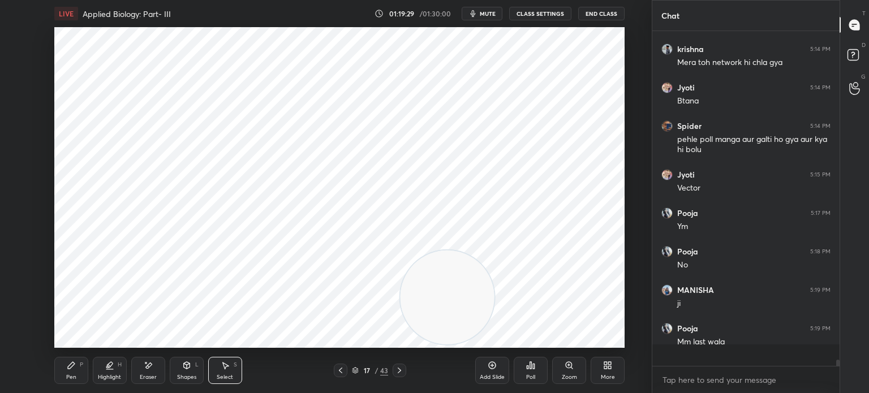
scroll to position [16911, 0]
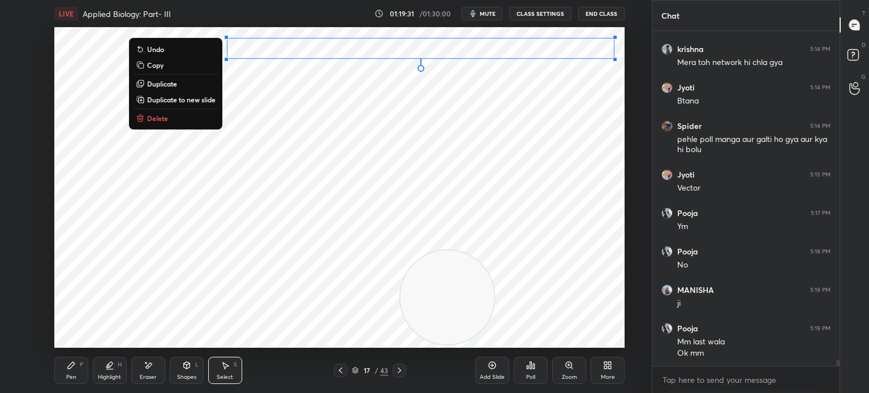
click at [197, 244] on div "0 ° Undo Copy Duplicate Duplicate to new slide Delete" at bounding box center [339, 187] width 570 height 321
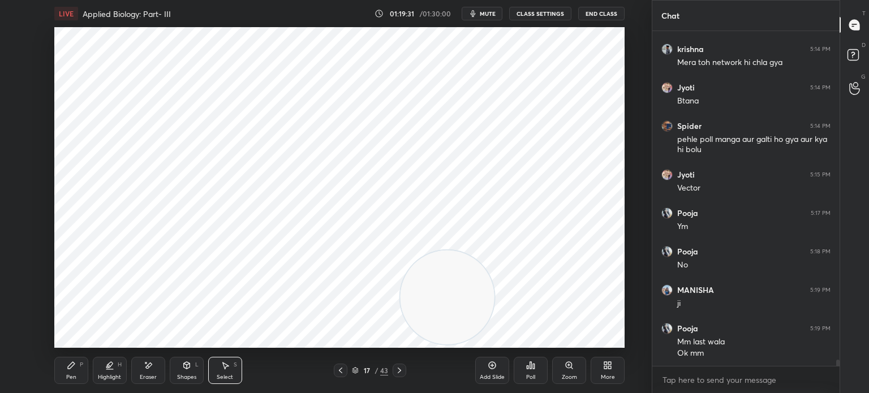
click at [69, 363] on icon at bounding box center [71, 365] width 9 height 9
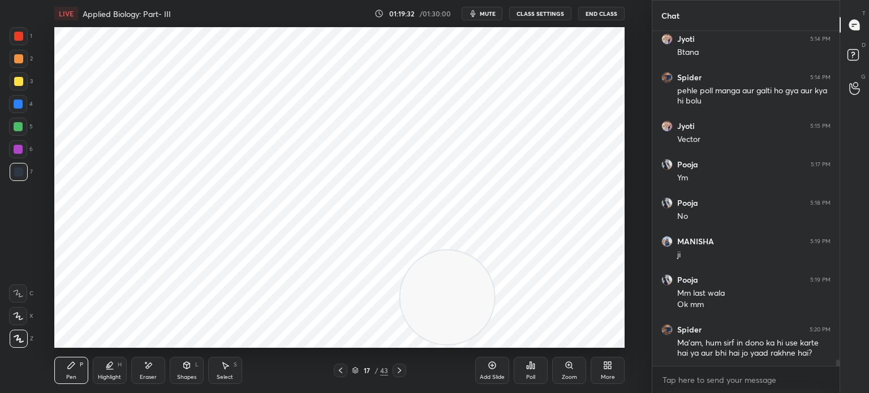
click at [24, 41] on div at bounding box center [19, 36] width 18 height 18
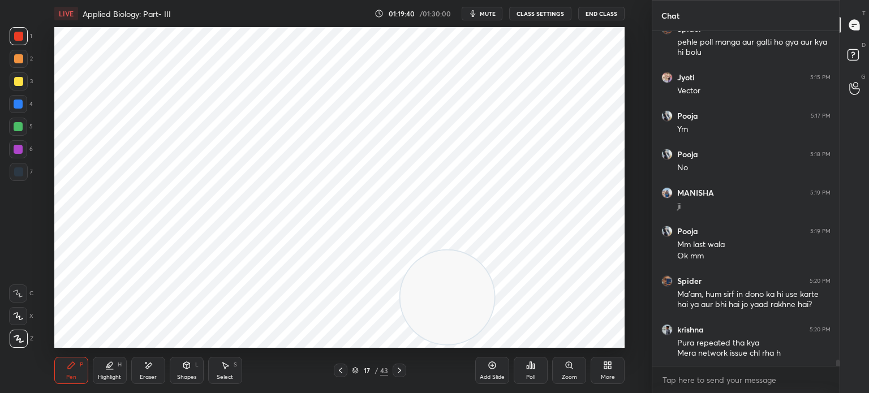
click at [338, 368] on icon at bounding box center [340, 370] width 9 height 9
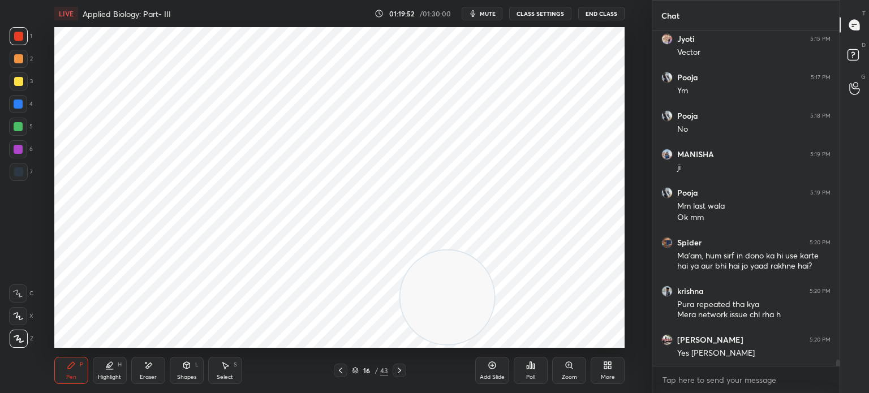
scroll to position [17085, 0]
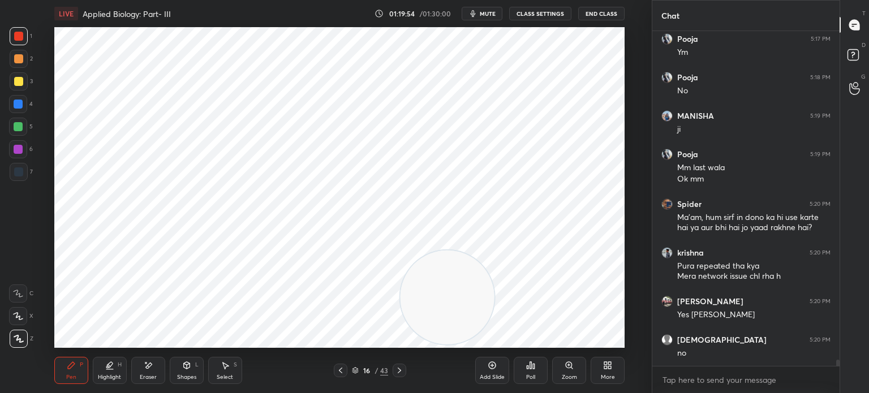
click at [400, 369] on icon at bounding box center [399, 370] width 9 height 9
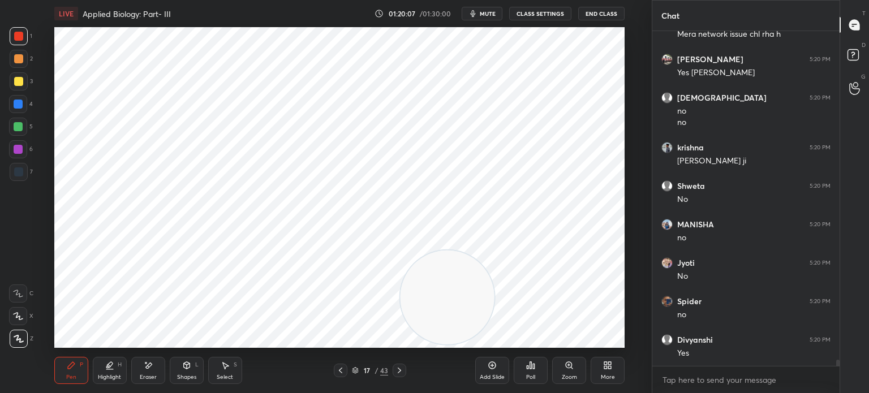
scroll to position [17366, 0]
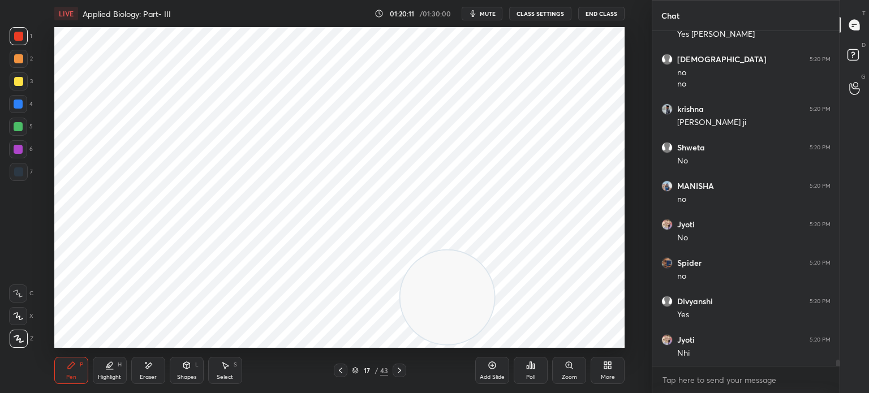
click at [19, 167] on div at bounding box center [19, 172] width 18 height 18
click at [336, 370] on icon at bounding box center [340, 370] width 9 height 9
click at [403, 372] on icon at bounding box center [399, 370] width 9 height 9
click at [342, 371] on icon at bounding box center [340, 370] width 9 height 9
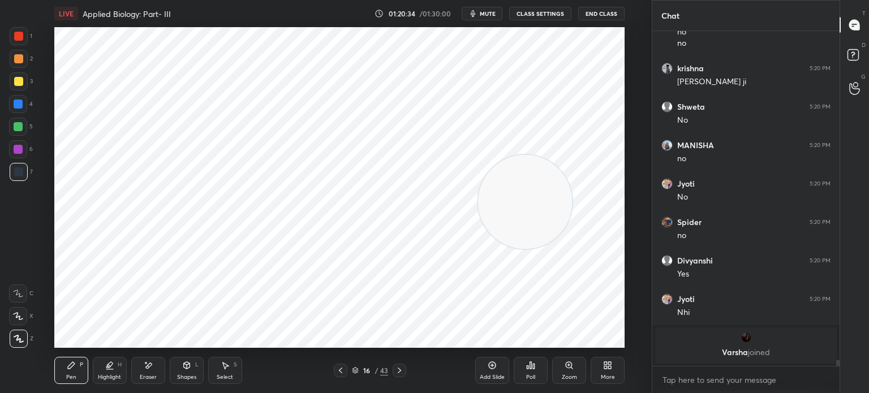
click at [393, 370] on div at bounding box center [400, 371] width 14 height 14
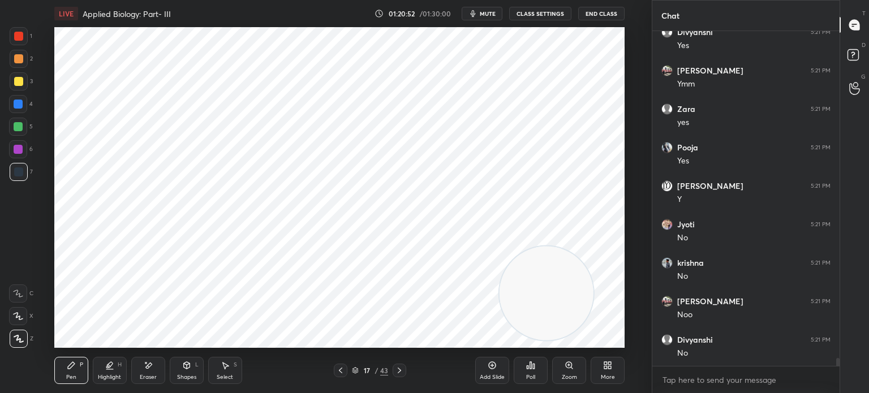
scroll to position [14189, 0]
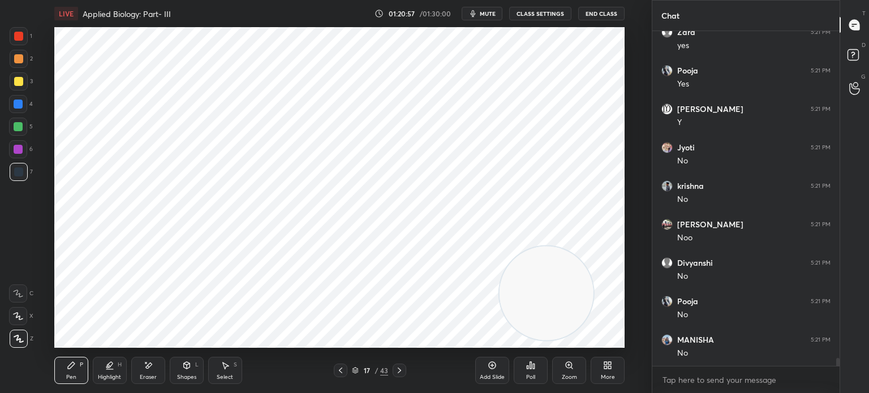
click at [24, 151] on div at bounding box center [18, 149] width 18 height 18
click at [22, 185] on div "7" at bounding box center [21, 174] width 23 height 23
click at [219, 373] on div "Select S" at bounding box center [225, 370] width 34 height 27
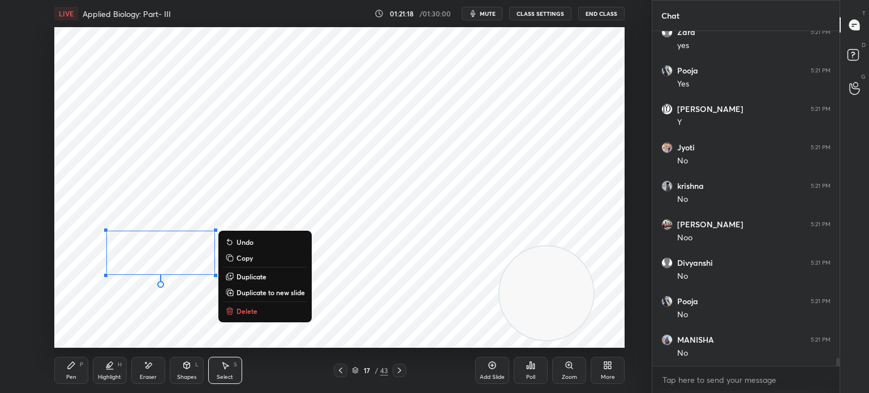
click at [66, 373] on div "Pen P" at bounding box center [71, 370] width 34 height 27
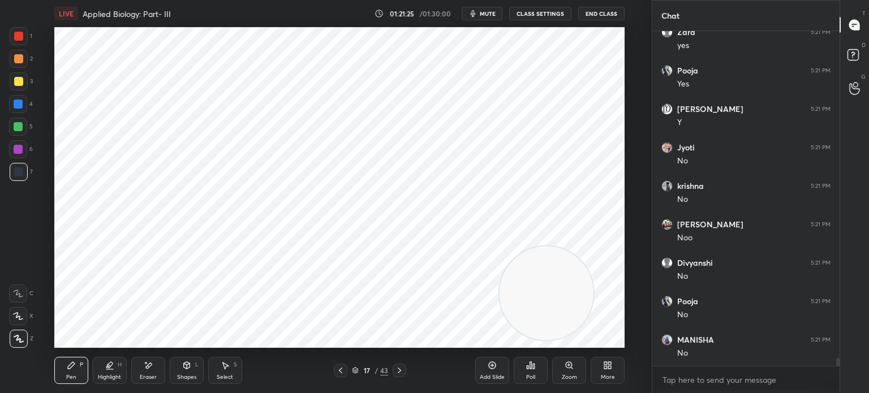
click at [342, 371] on icon at bounding box center [340, 370] width 9 height 9
click at [399, 372] on icon at bounding box center [399, 371] width 3 height 6
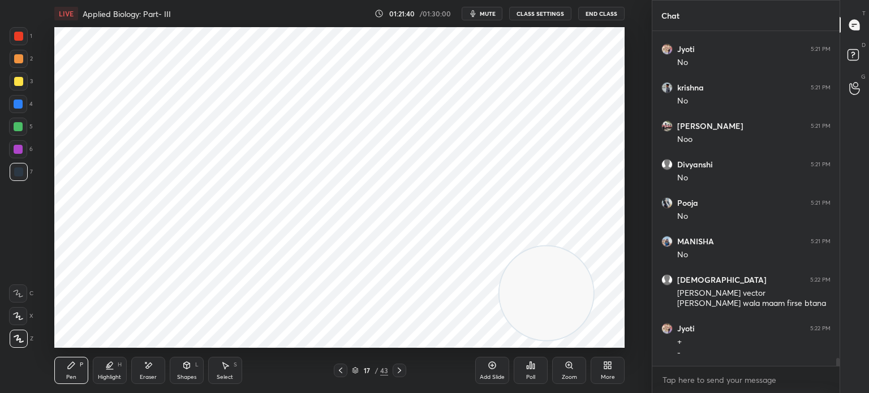
scroll to position [14326, 0]
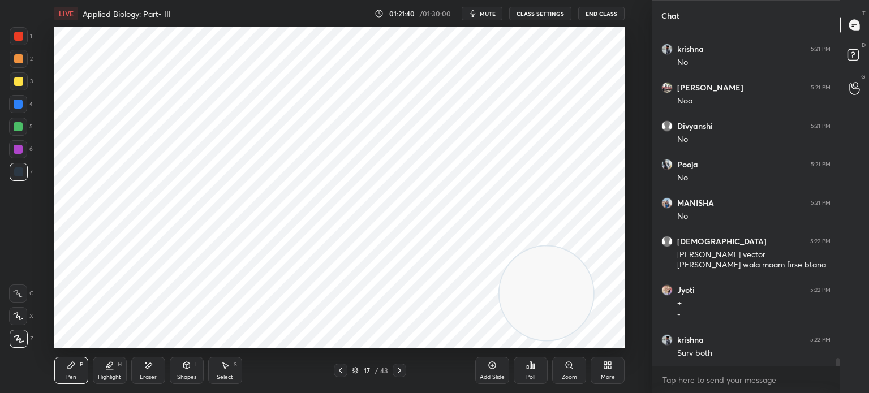
click at [27, 37] on div at bounding box center [19, 36] width 18 height 18
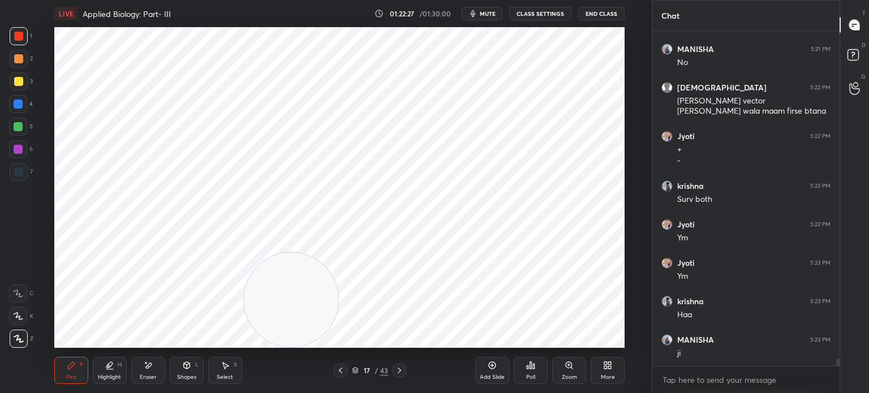
scroll to position [14518, 0]
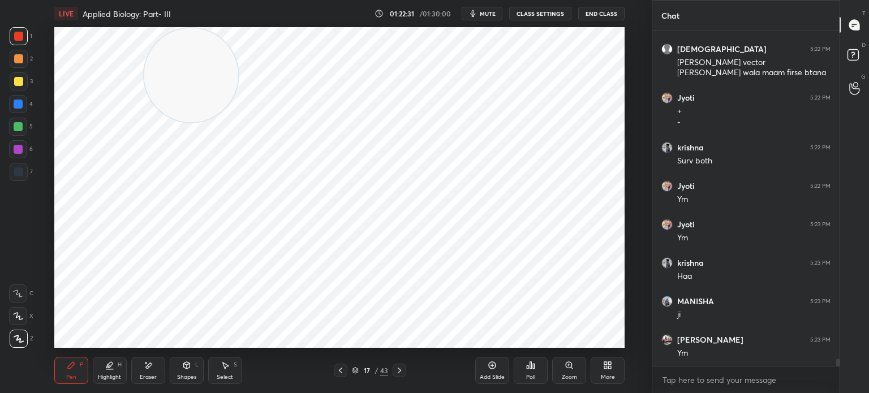
click at [152, 372] on div "Eraser" at bounding box center [148, 370] width 34 height 27
click at [73, 371] on div "Pen P" at bounding box center [71, 370] width 34 height 27
click at [21, 177] on div at bounding box center [19, 172] width 18 height 18
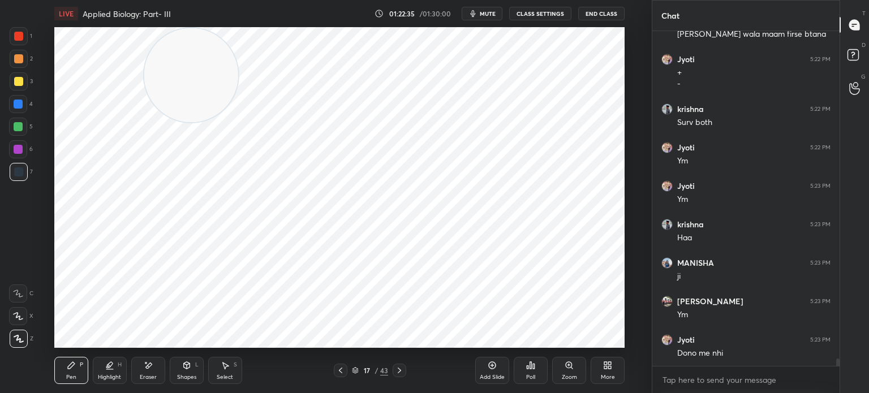
scroll to position [14595, 0]
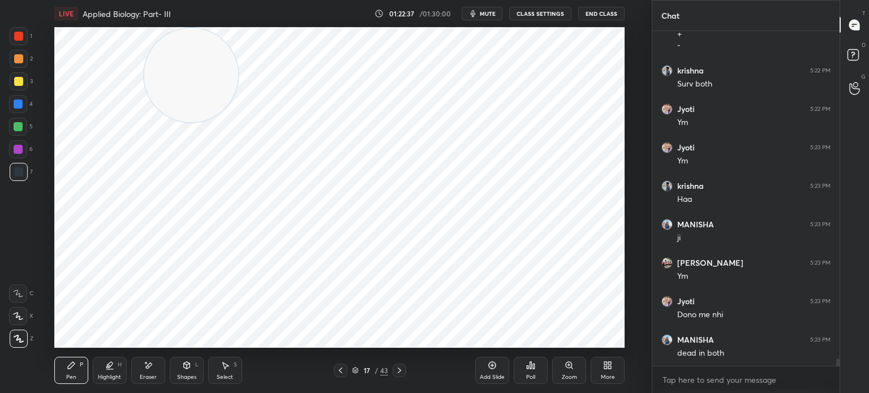
click at [15, 44] on div at bounding box center [19, 36] width 18 height 18
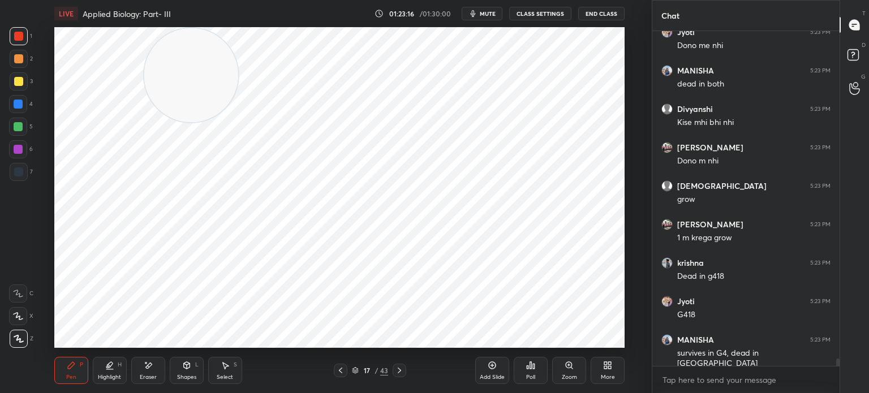
scroll to position [14903, 0]
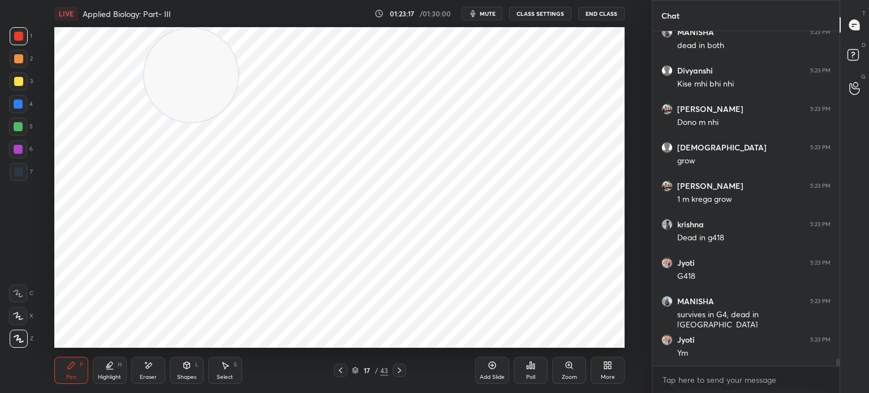
click at [492, 370] on icon at bounding box center [492, 365] width 9 height 9
click at [26, 169] on div at bounding box center [19, 172] width 18 height 18
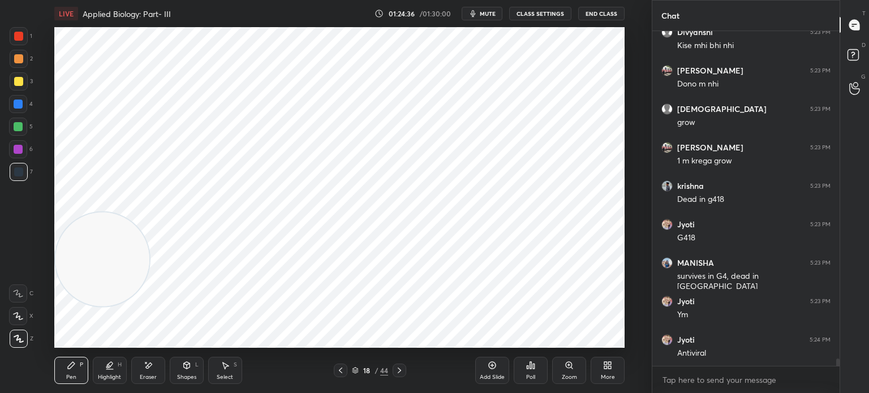
click at [27, 147] on div at bounding box center [18, 149] width 18 height 18
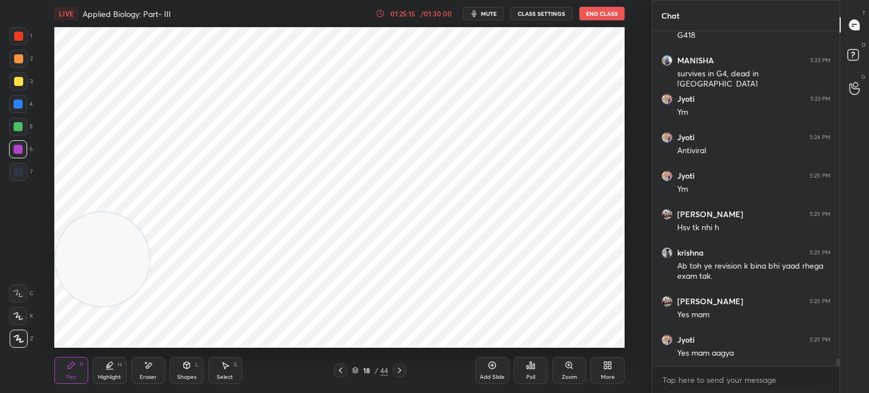
scroll to position [15182, 0]
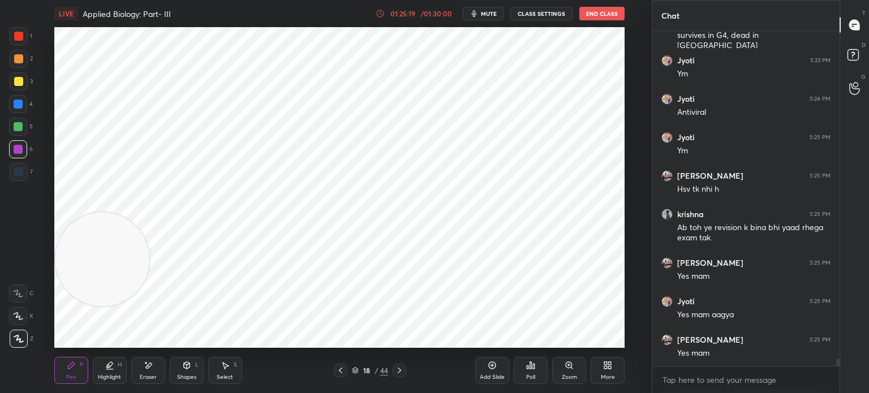
click at [342, 367] on icon at bounding box center [340, 370] width 9 height 9
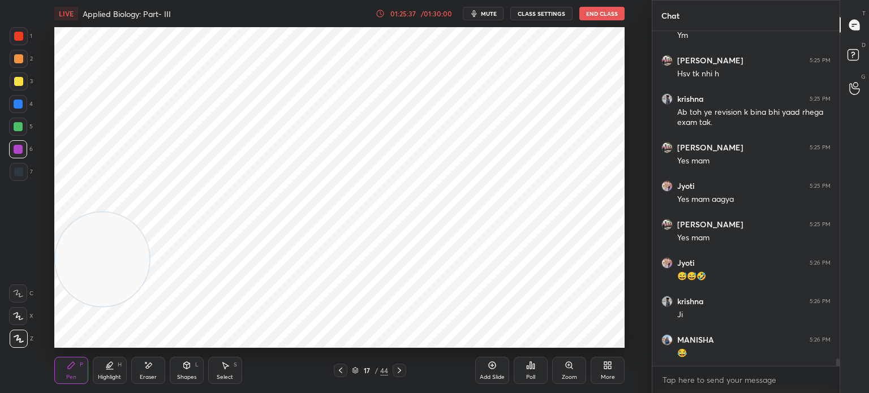
scroll to position [15336, 0]
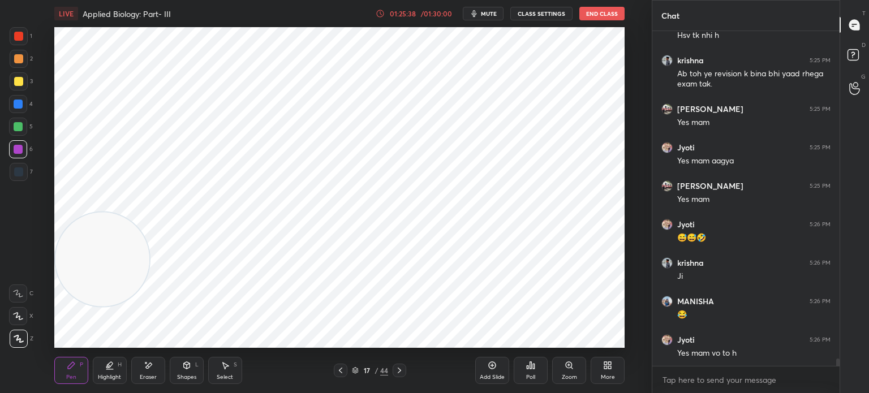
click at [186, 377] on div "Shapes" at bounding box center [186, 377] width 19 height 6
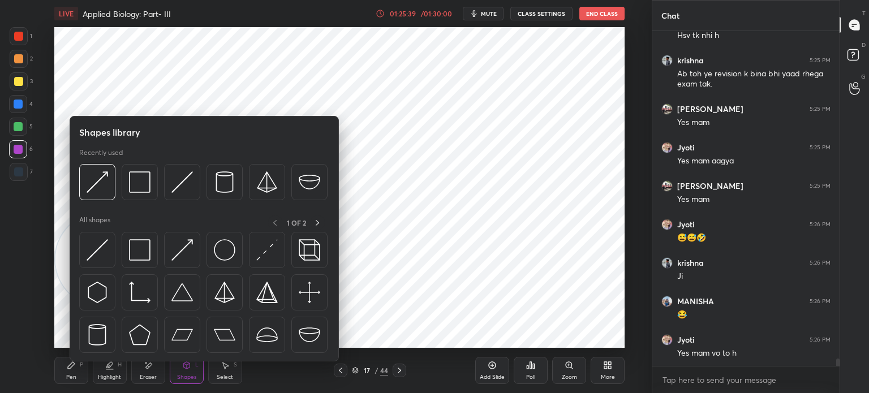
click at [135, 188] on img at bounding box center [139, 181] width 21 height 21
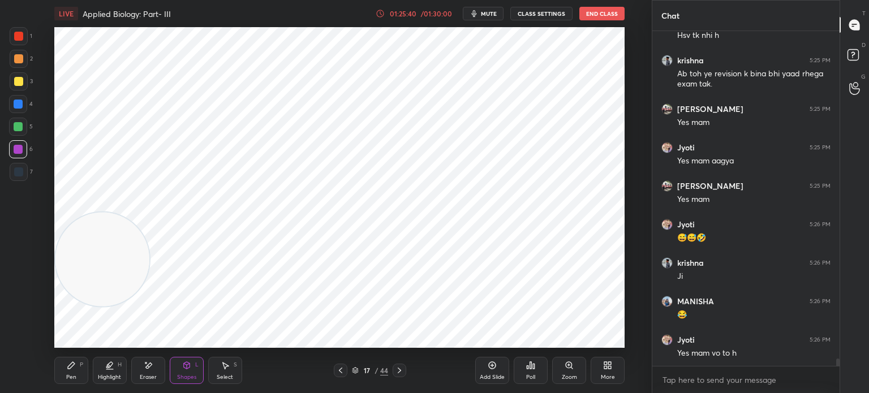
click at [20, 40] on div at bounding box center [18, 36] width 9 height 9
click at [25, 180] on div "7" at bounding box center [21, 172] width 23 height 18
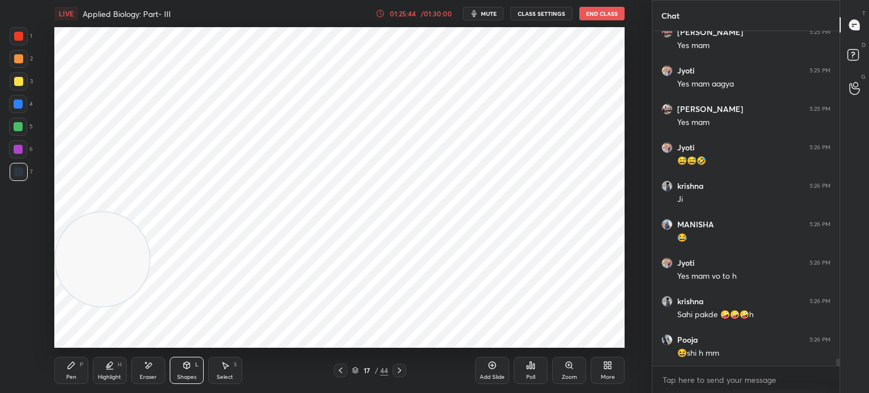
scroll to position [15452, 0]
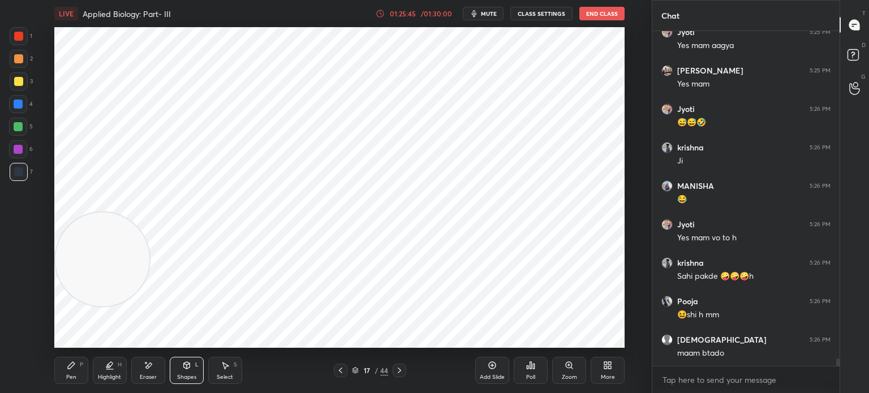
click at [19, 38] on div at bounding box center [18, 36] width 9 height 9
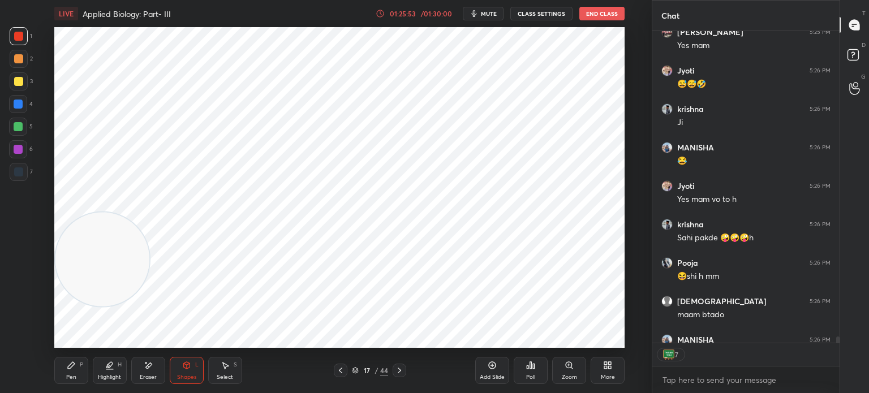
scroll to position [15513, 0]
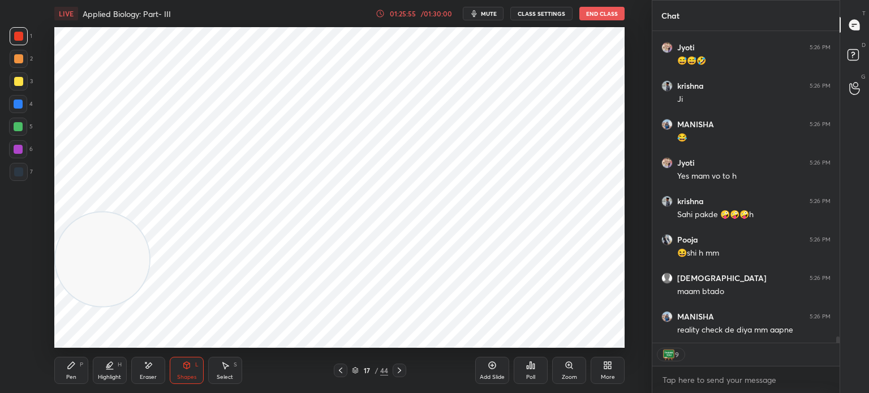
click at [75, 368] on icon at bounding box center [71, 365] width 9 height 9
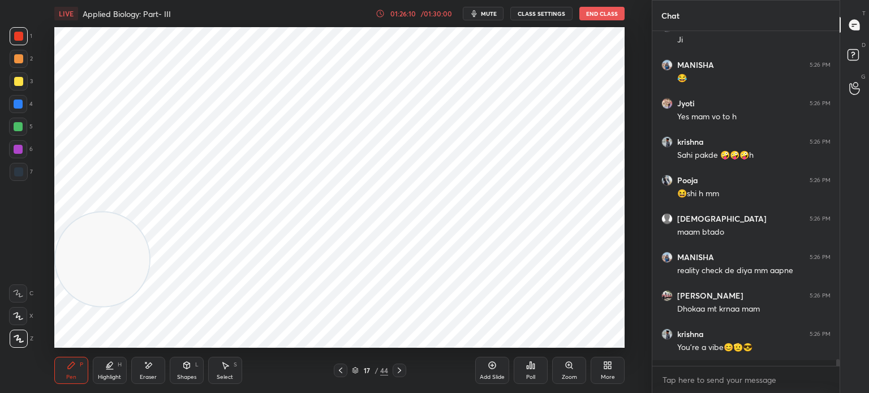
scroll to position [331, 184]
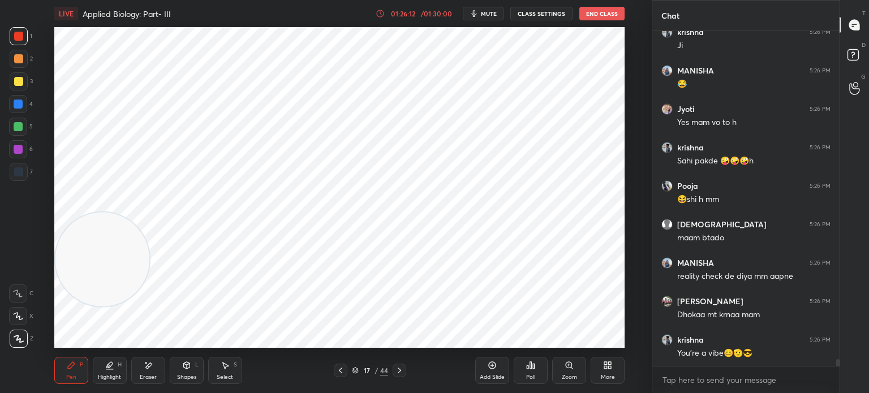
click at [354, 373] on icon at bounding box center [355, 373] width 6 height 2
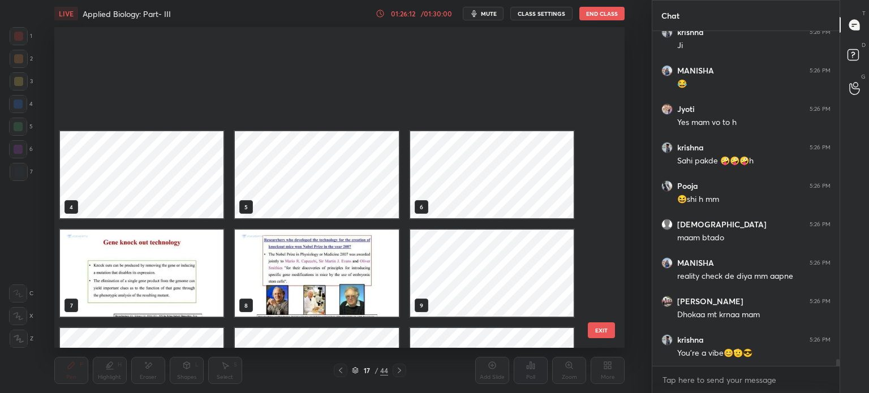
scroll to position [317, 565]
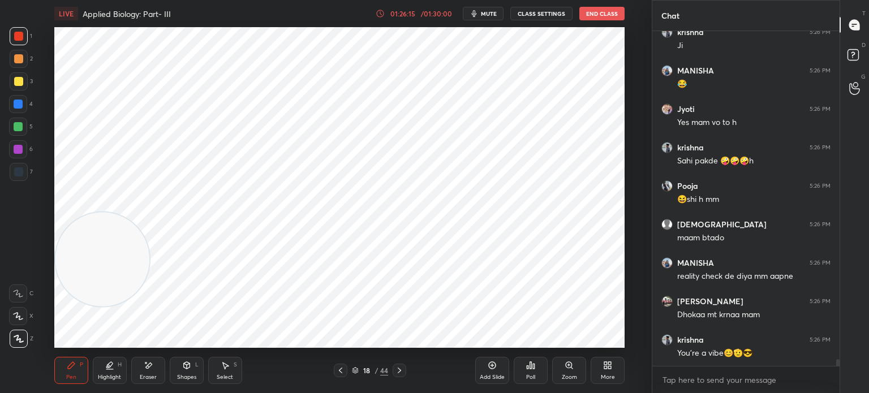
click at [398, 373] on icon at bounding box center [399, 370] width 9 height 9
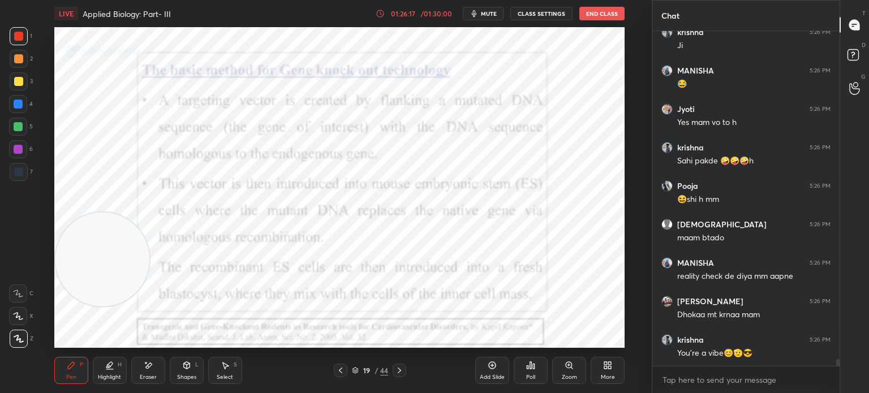
scroll to position [15605, 0]
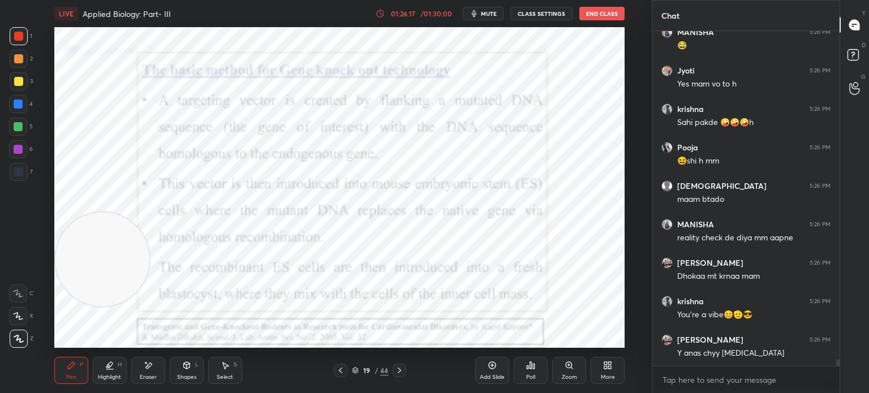
click at [347, 365] on div at bounding box center [341, 371] width 14 height 14
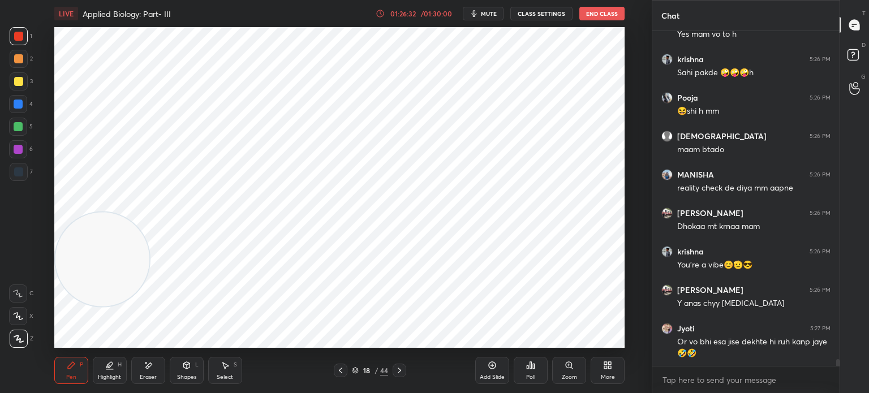
scroll to position [15694, 0]
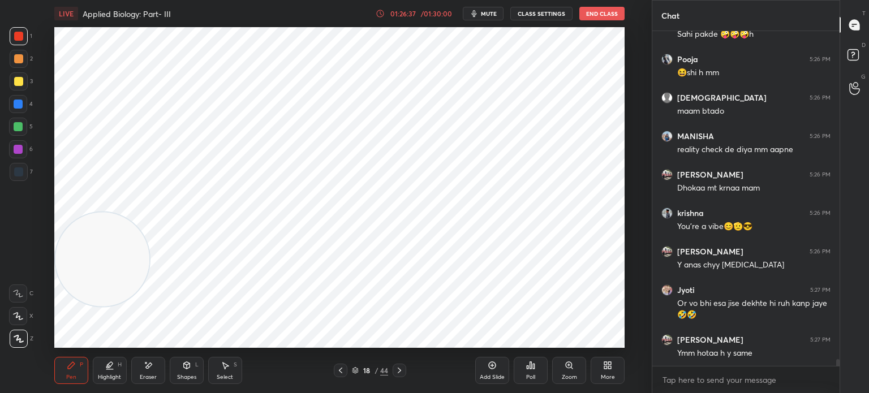
click at [215, 375] on div "Select S" at bounding box center [225, 370] width 34 height 27
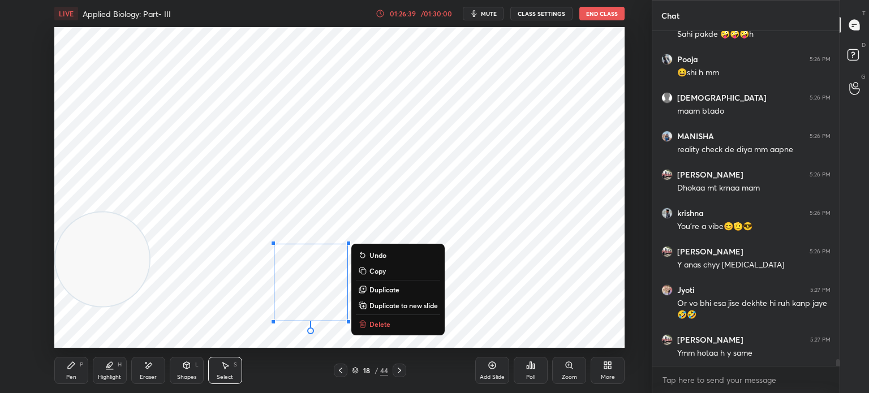
click at [381, 326] on p "Delete" at bounding box center [379, 324] width 21 height 9
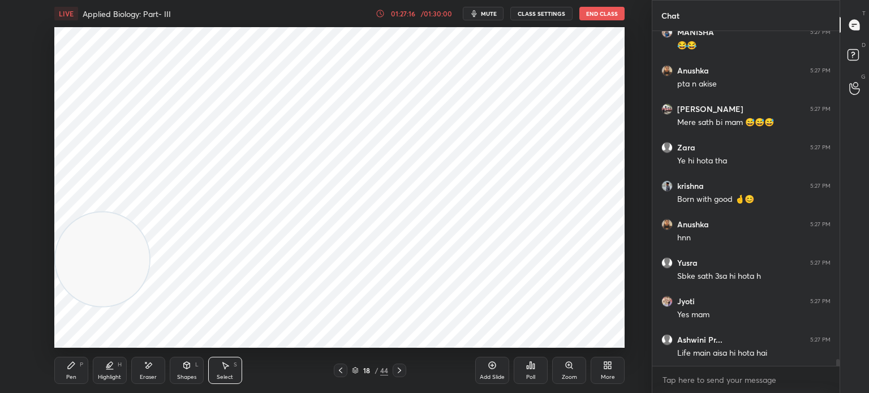
scroll to position [16155, 0]
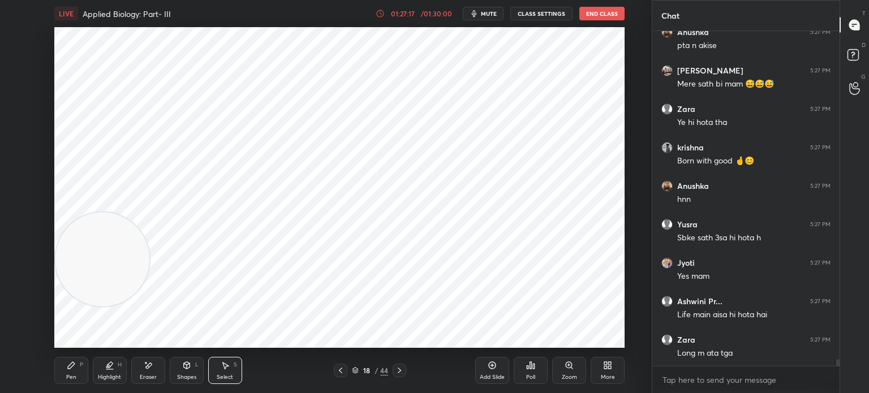
click at [355, 373] on icon at bounding box center [355, 373] width 6 height 2
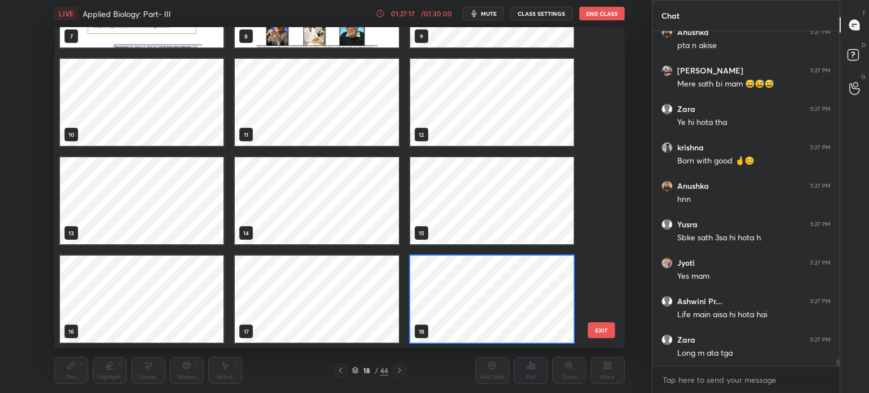
scroll to position [16194, 0]
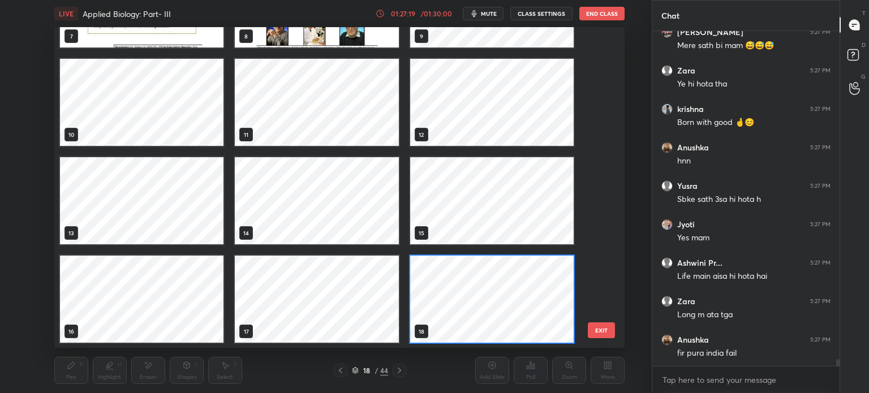
click at [604, 300] on div "4 5 6 7 8 9 10 11 12 13 14 15 16 17 18" at bounding box center [329, 187] width 550 height 321
click at [606, 299] on div "4 5 6 7 8 9 10 11 12 13 14 15 16 17 18 EXIT" at bounding box center [339, 187] width 570 height 321
click at [606, 300] on div "4 5 6 7 8 9 10 11 12 13 14 15 16 17 18 EXIT" at bounding box center [339, 187] width 570 height 321
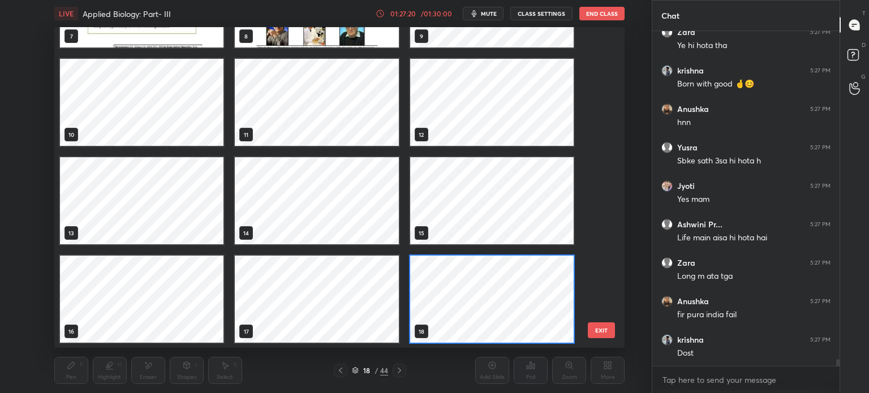
click at [606, 301] on div "4 5 6 7 8 9 10 11 12 13 14 15 16 17 18 EXIT" at bounding box center [339, 187] width 570 height 321
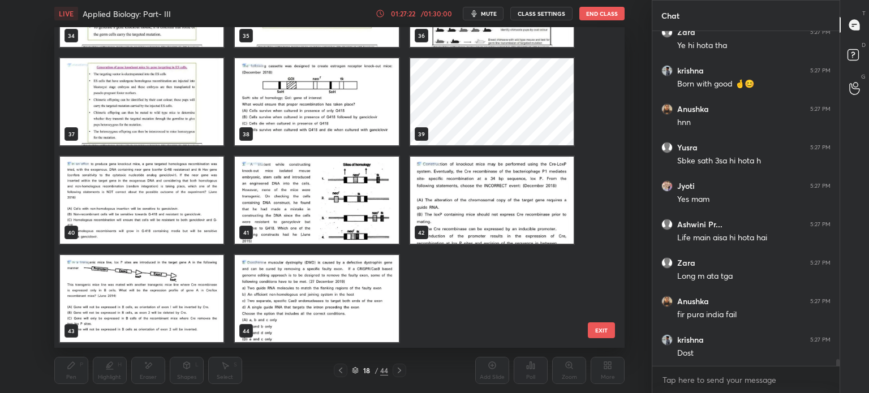
scroll to position [1156, 0]
click at [597, 72] on div "34 35 36 37 38 39 40 41 42 43 44" at bounding box center [329, 187] width 550 height 321
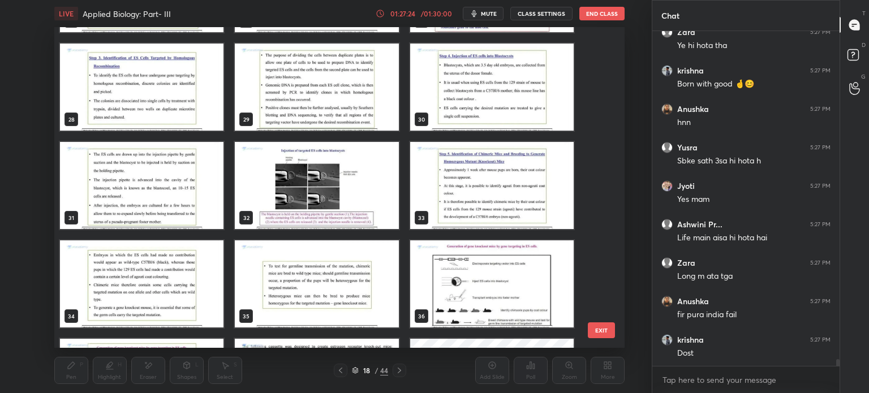
click at [605, 51] on div "22 23 24 25 26 27 28 29 30 31 32 33 34 35 36 37 38 39 EXIT" at bounding box center [339, 187] width 570 height 321
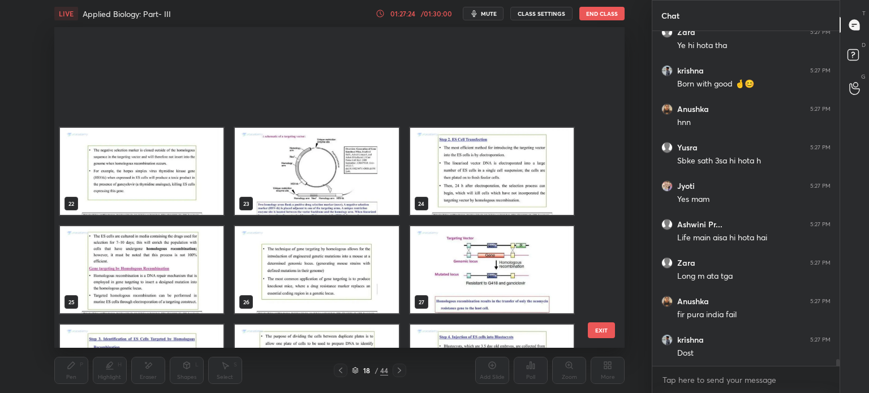
click at [596, 48] on div "22 23 24 25 26 27 28 29 30 31 32 33 34 35 36 37 38 39" at bounding box center [329, 187] width 550 height 321
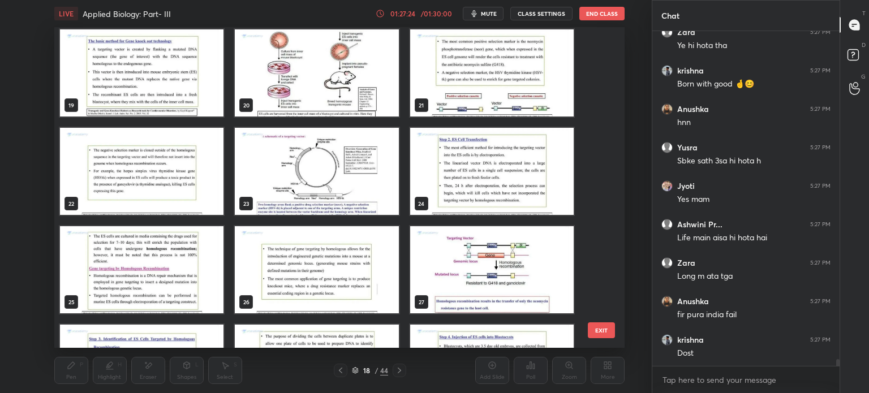
click at [597, 46] on div "16 17 18 19 20 21 22 23 24 25 26 27 28 29 30" at bounding box center [329, 187] width 550 height 321
click at [598, 45] on div "16 17 18 19 20 21 22 23 24 25 26 27 28 29 30" at bounding box center [329, 187] width 550 height 321
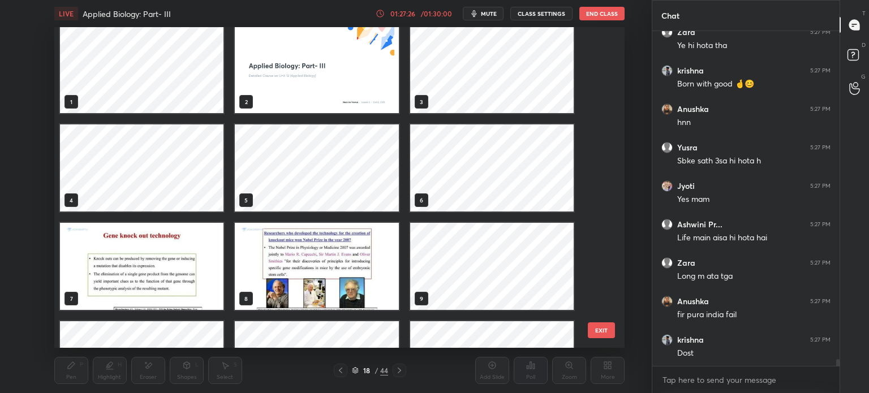
scroll to position [0, 0]
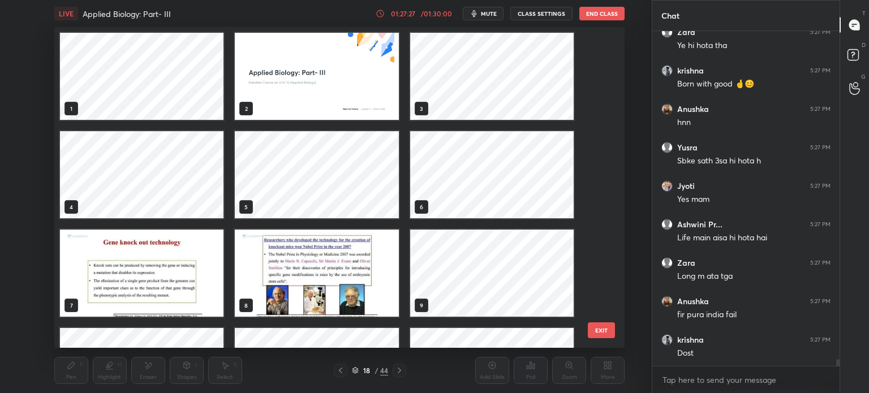
click at [354, 86] on img "grid" at bounding box center [316, 76] width 163 height 87
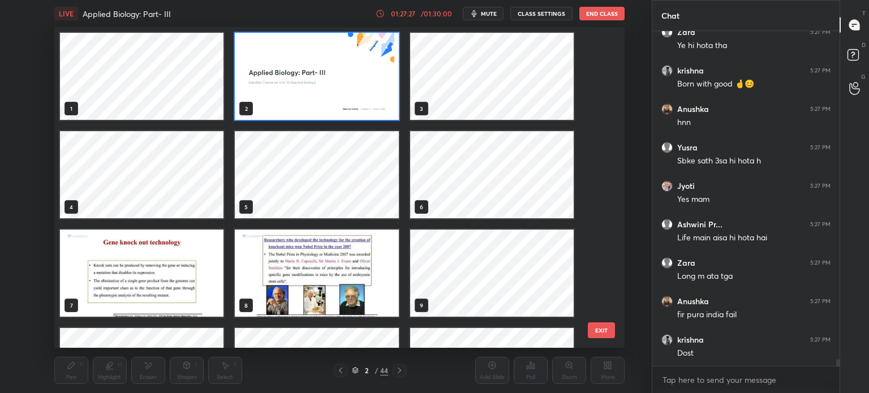
click at [358, 86] on img "grid" at bounding box center [316, 76] width 163 height 87
click at [363, 85] on img "grid" at bounding box center [316, 76] width 163 height 87
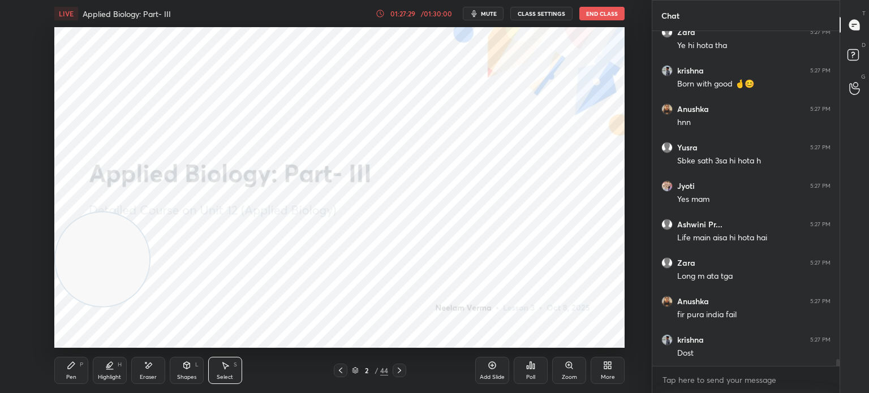
click at [77, 372] on div "Pen P" at bounding box center [71, 370] width 34 height 27
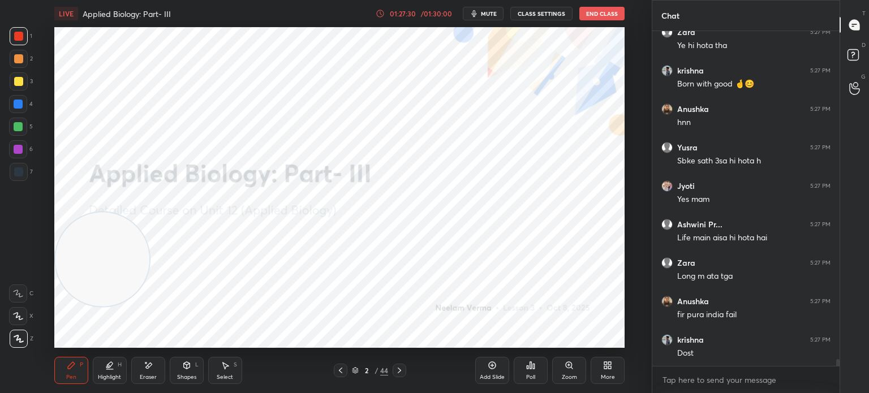
scroll to position [16281, 0]
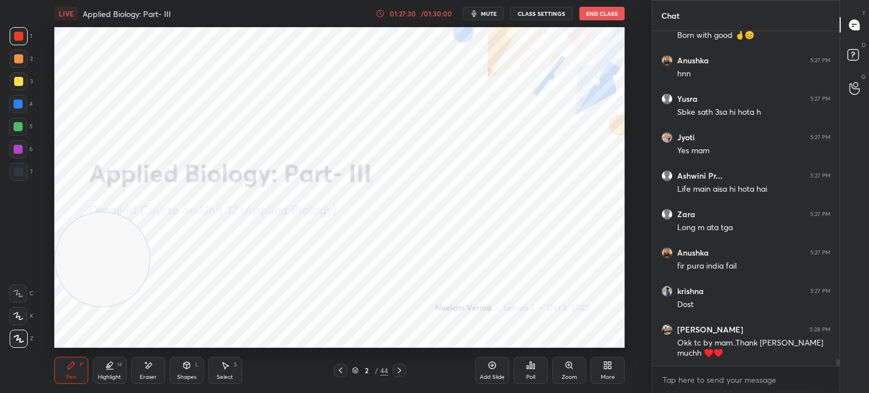
click at [25, 179] on div at bounding box center [19, 172] width 18 height 18
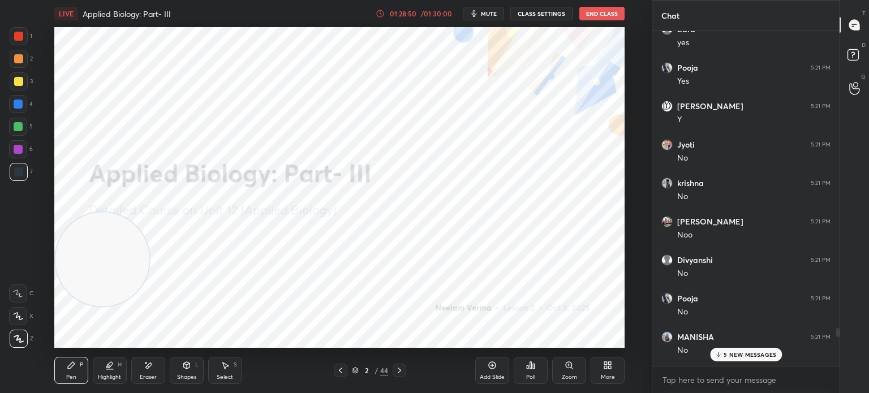
scroll to position [14181, 0]
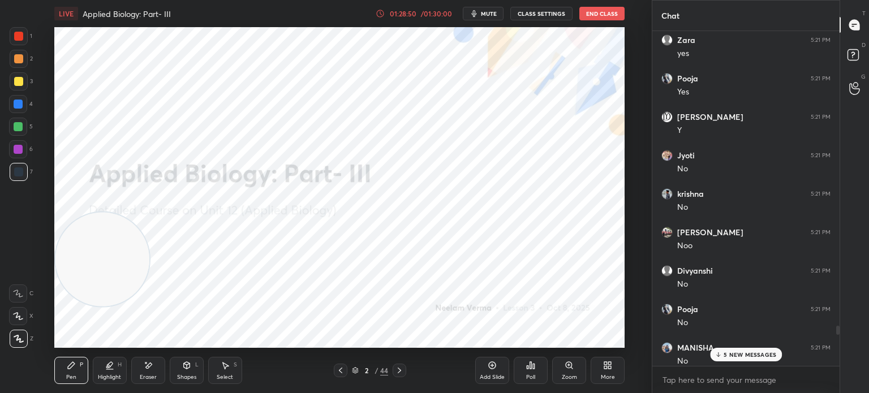
click at [733, 308] on div "Pooja 5:21 PM" at bounding box center [745, 309] width 169 height 11
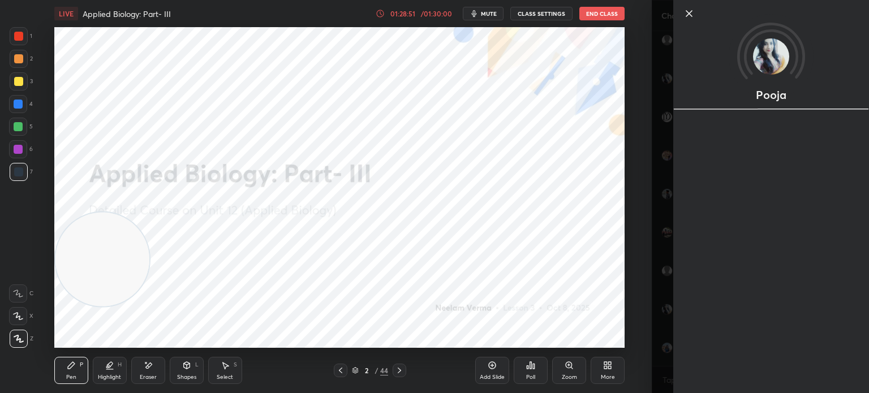
click at [740, 354] on div "Pooja" at bounding box center [771, 196] width 196 height 393
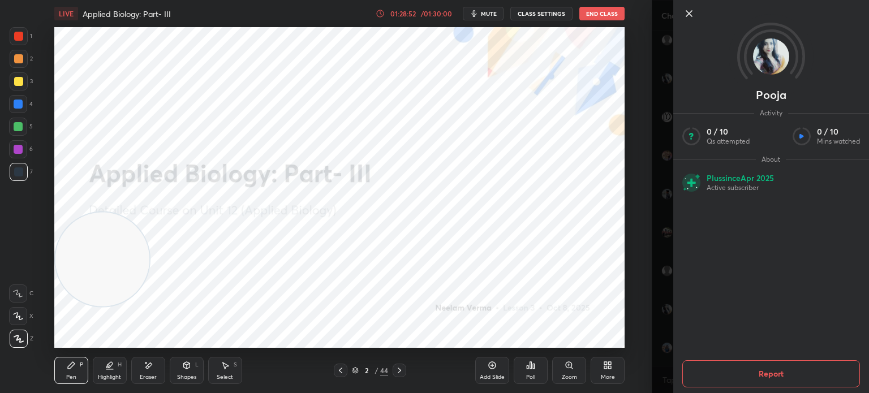
click at [688, 12] on icon at bounding box center [689, 14] width 6 height 6
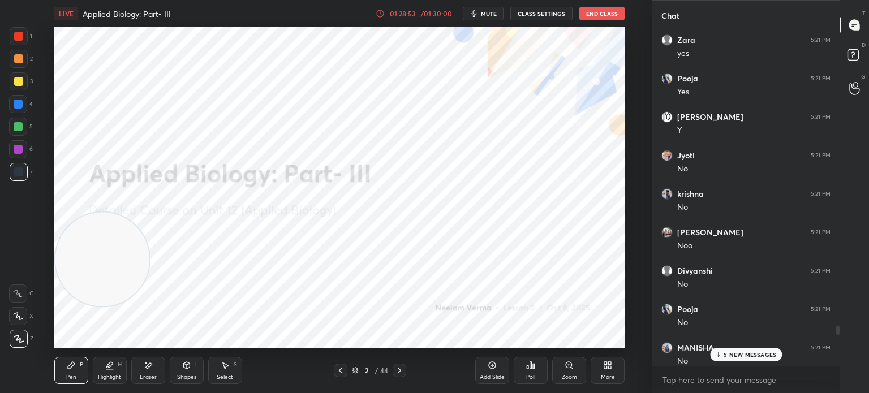
click at [745, 352] on p "5 NEW MESSAGES" at bounding box center [749, 354] width 53 height 7
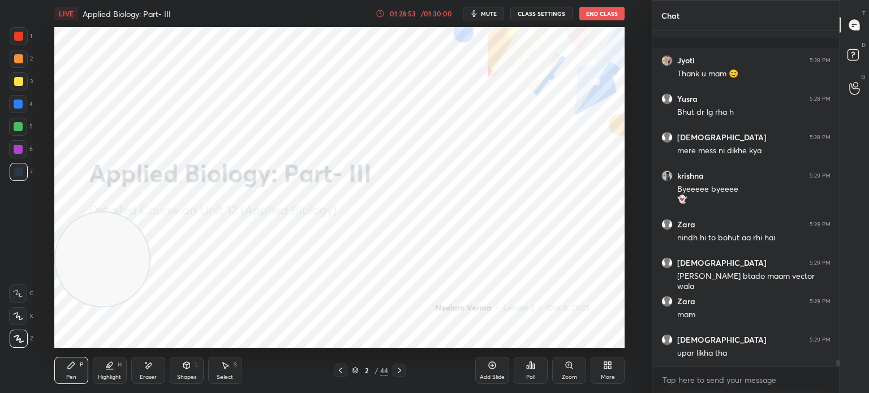
scroll to position [17217, 0]
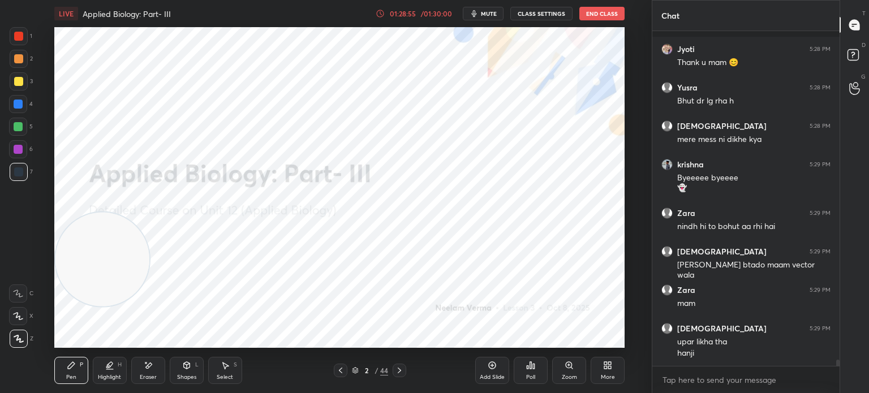
click at [357, 371] on icon at bounding box center [355, 370] width 7 height 7
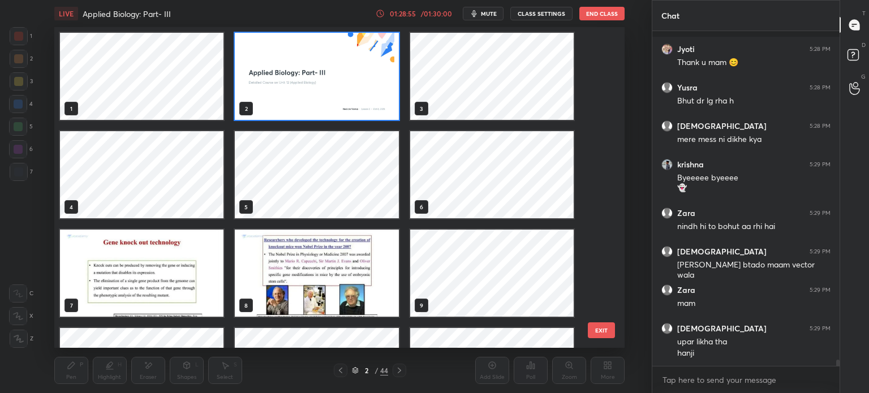
scroll to position [317, 565]
click at [597, 274] on div "1 2 3 4 5 6 7 8 9 10 11 12 13 14 15" at bounding box center [329, 187] width 550 height 321
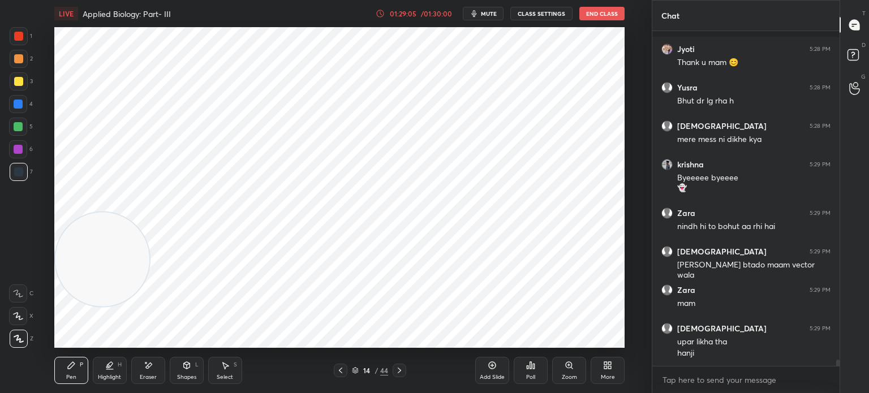
click at [79, 368] on div "Pen P" at bounding box center [71, 370] width 34 height 27
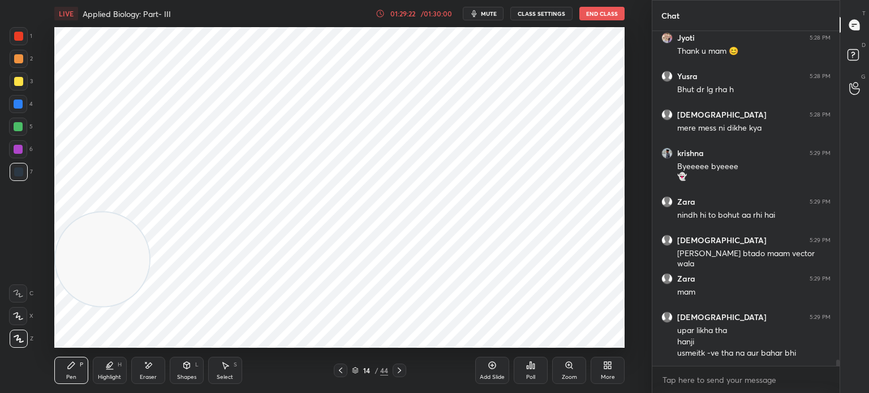
click at [360, 376] on div "14 / 44" at bounding box center [370, 370] width 36 height 10
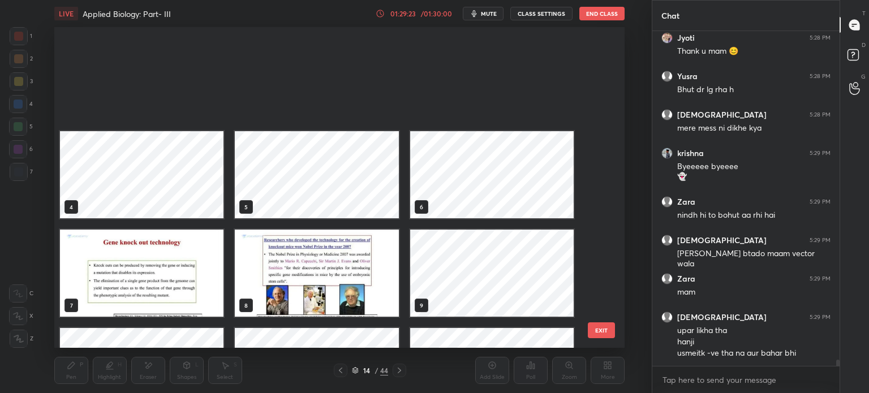
scroll to position [317, 565]
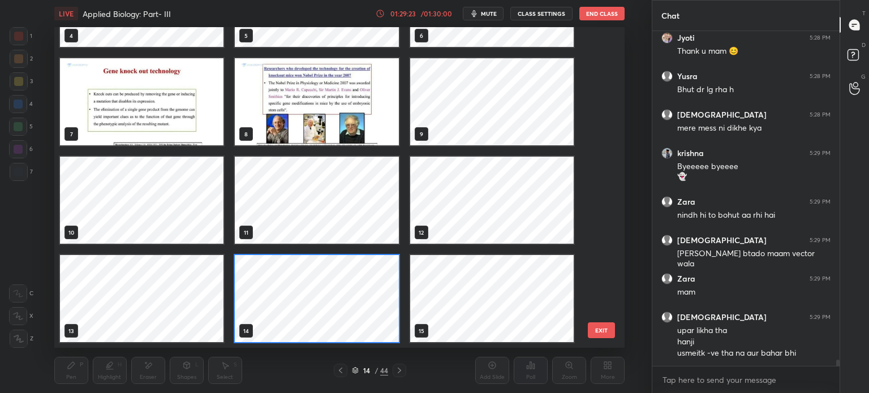
click at [356, 366] on div "14 / 44" at bounding box center [370, 370] width 36 height 10
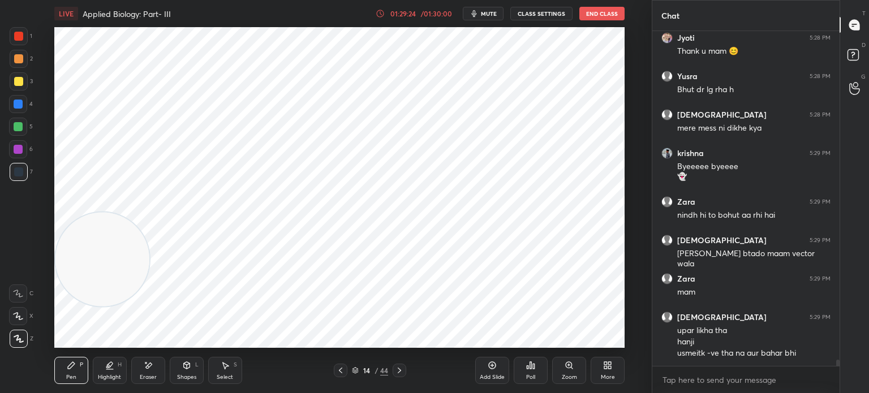
click at [362, 368] on div "14" at bounding box center [366, 370] width 11 height 7
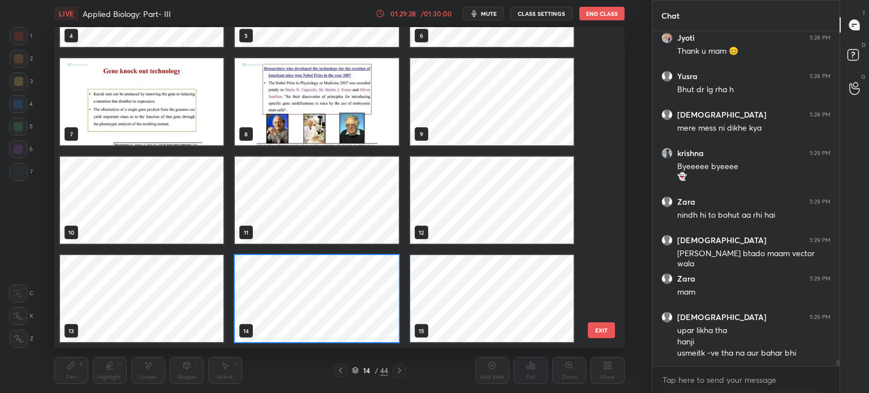
click at [342, 102] on img "grid" at bounding box center [316, 101] width 163 height 87
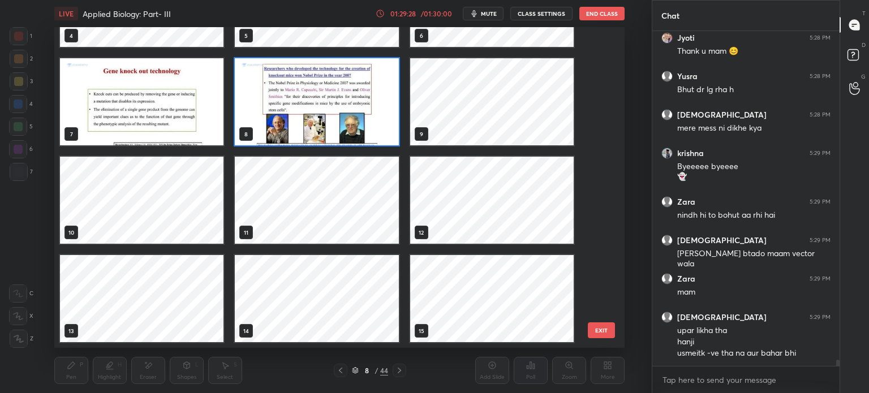
click at [345, 102] on img "grid" at bounding box center [316, 101] width 163 height 87
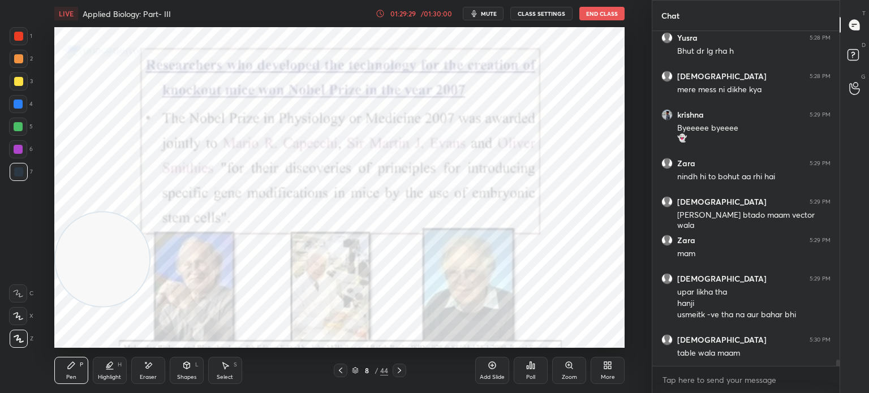
click at [400, 368] on icon at bounding box center [399, 370] width 9 height 9
click at [400, 369] on icon at bounding box center [399, 370] width 9 height 9
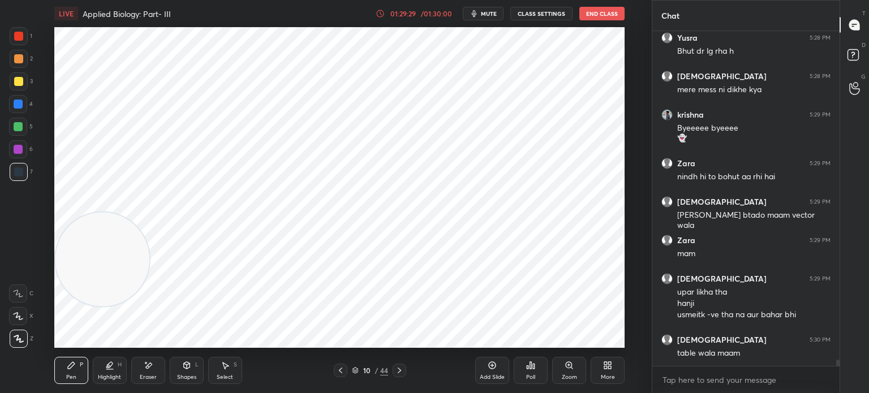
click at [402, 369] on icon at bounding box center [399, 370] width 9 height 9
click at [403, 369] on icon at bounding box center [399, 370] width 9 height 9
click at [404, 368] on div at bounding box center [400, 371] width 14 height 14
click at [403, 369] on icon at bounding box center [399, 370] width 9 height 9
click at [403, 370] on icon at bounding box center [399, 370] width 9 height 9
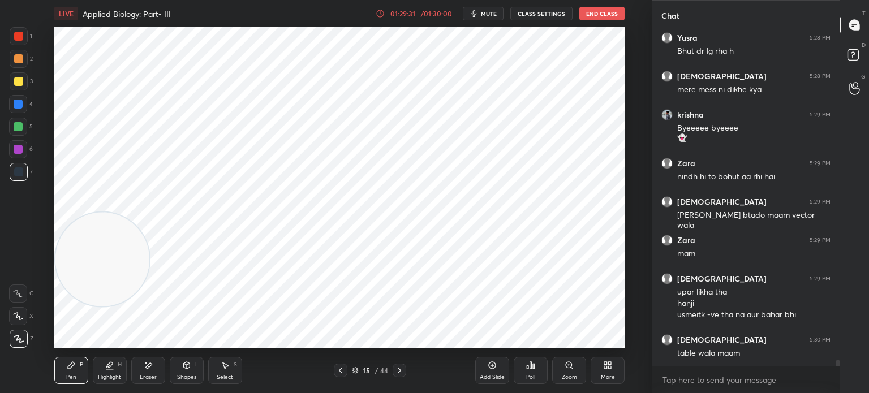
click at [402, 368] on icon at bounding box center [399, 370] width 9 height 9
click at [401, 369] on icon at bounding box center [399, 370] width 9 height 9
click at [400, 371] on icon at bounding box center [399, 371] width 3 height 6
click at [401, 369] on icon at bounding box center [399, 370] width 9 height 9
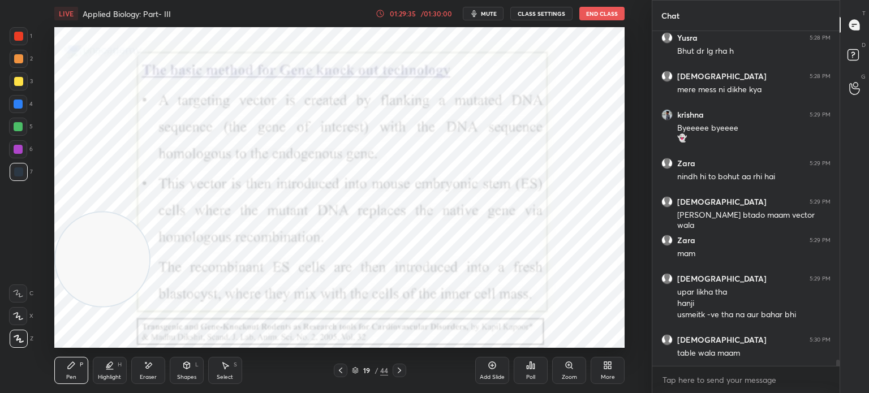
click at [339, 370] on icon at bounding box center [340, 370] width 9 height 9
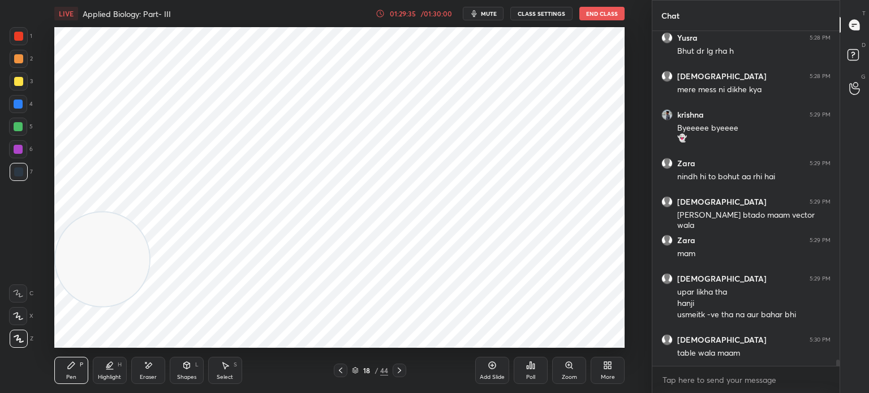
click at [339, 369] on icon at bounding box center [340, 370] width 9 height 9
click at [341, 369] on icon at bounding box center [340, 370] width 9 height 9
click at [342, 368] on icon at bounding box center [340, 371] width 3 height 6
click at [400, 373] on icon at bounding box center [399, 370] width 9 height 9
click at [401, 370] on icon at bounding box center [399, 370] width 9 height 9
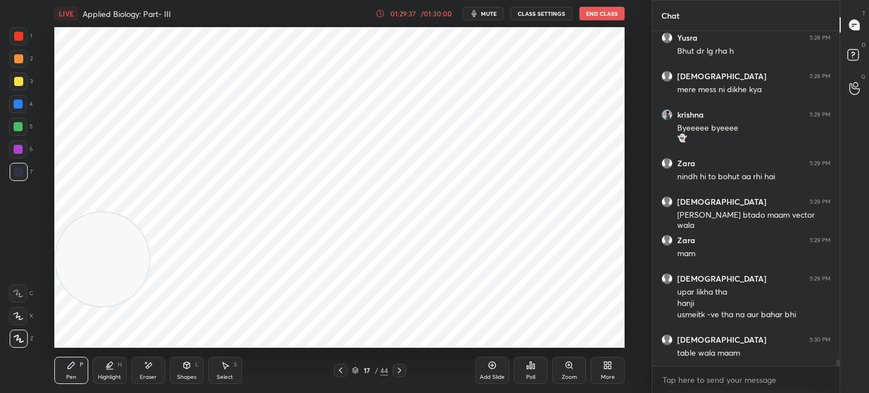
click at [398, 368] on icon at bounding box center [399, 371] width 3 height 6
click at [341, 369] on icon at bounding box center [340, 371] width 3 height 6
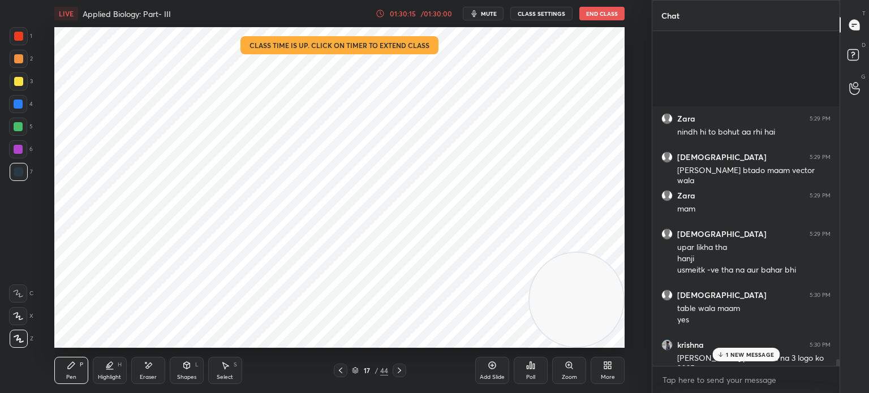
scroll to position [17481, 0]
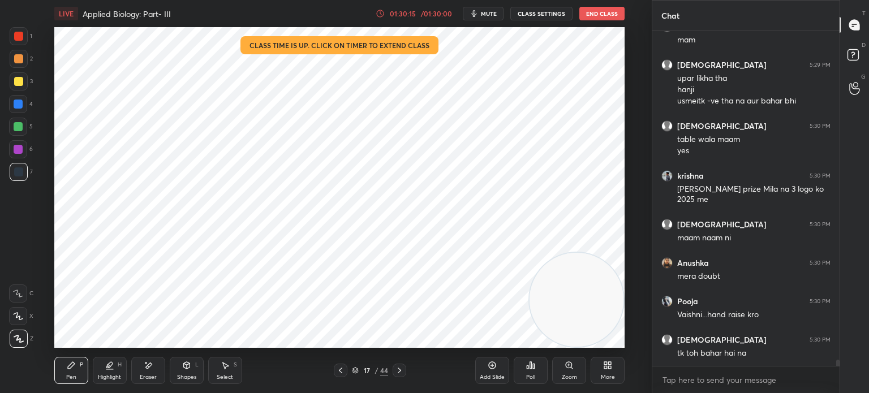
click at [868, 58] on div "D Doubts (D)" at bounding box center [854, 57] width 29 height 32
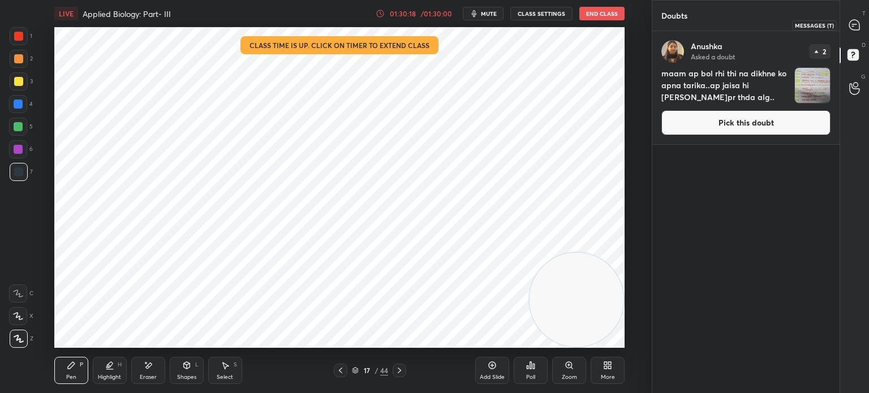
click at [859, 24] on icon at bounding box center [854, 25] width 10 height 10
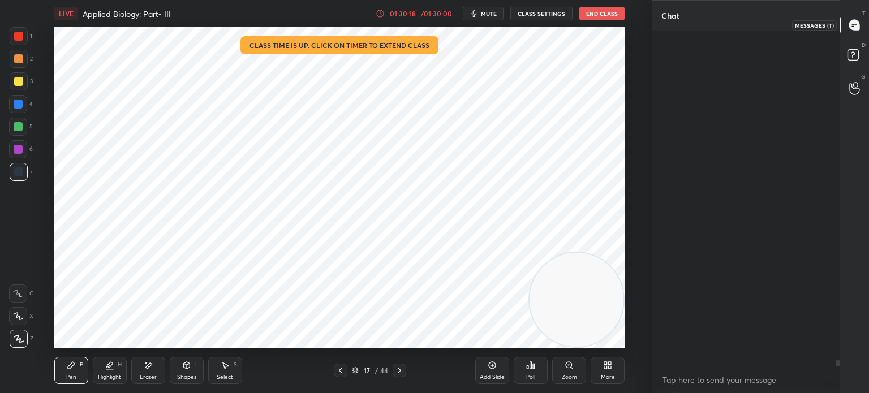
scroll to position [331, 184]
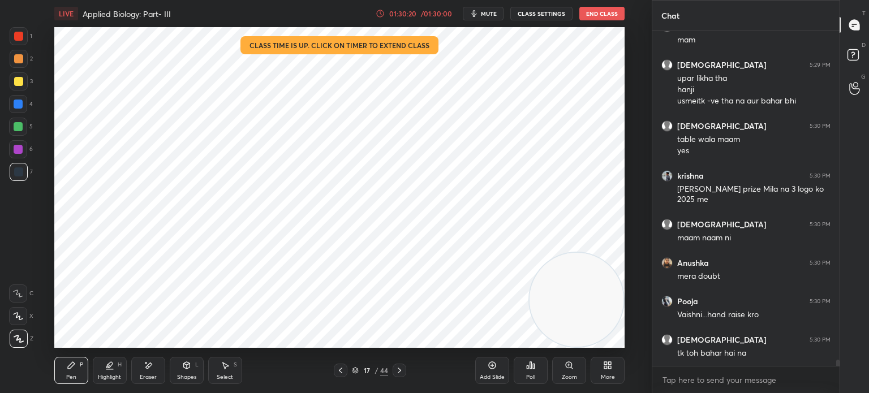
click at [356, 370] on icon at bounding box center [355, 370] width 7 height 7
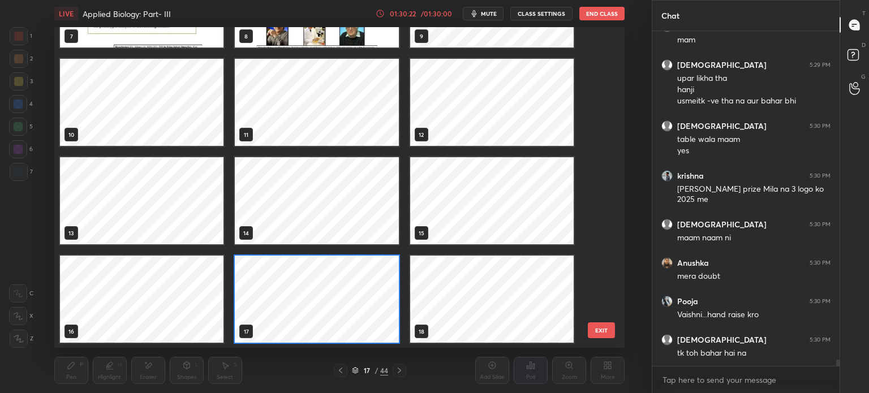
scroll to position [17755, 0]
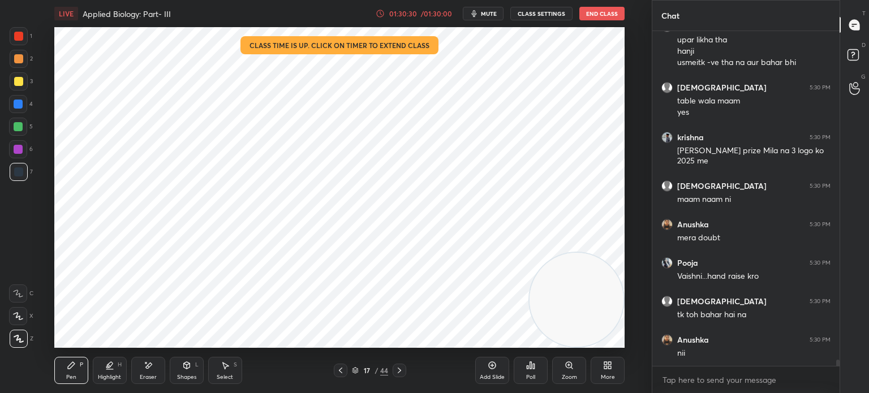
click at [339, 371] on icon at bounding box center [340, 371] width 3 height 6
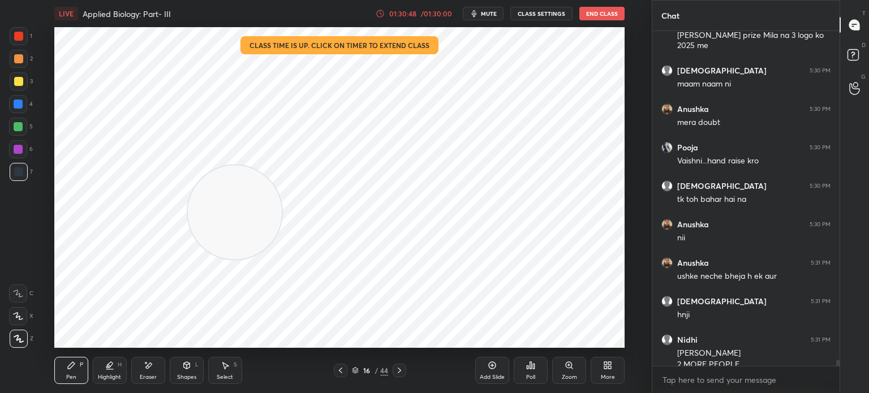
scroll to position [17882, 0]
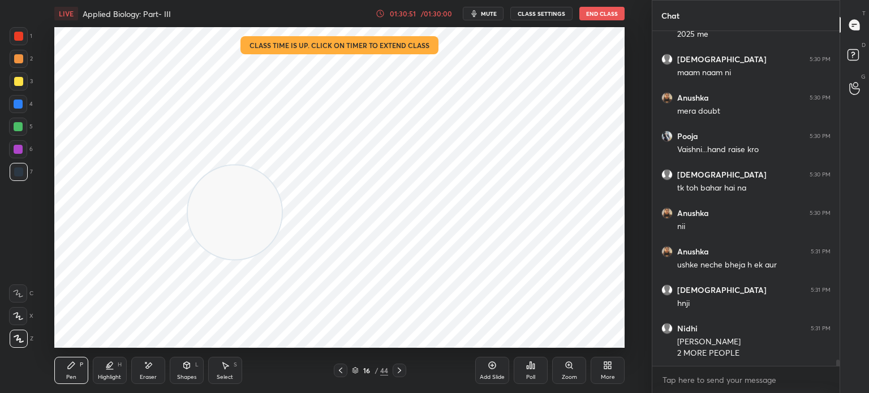
click at [400, 371] on icon at bounding box center [399, 371] width 3 height 6
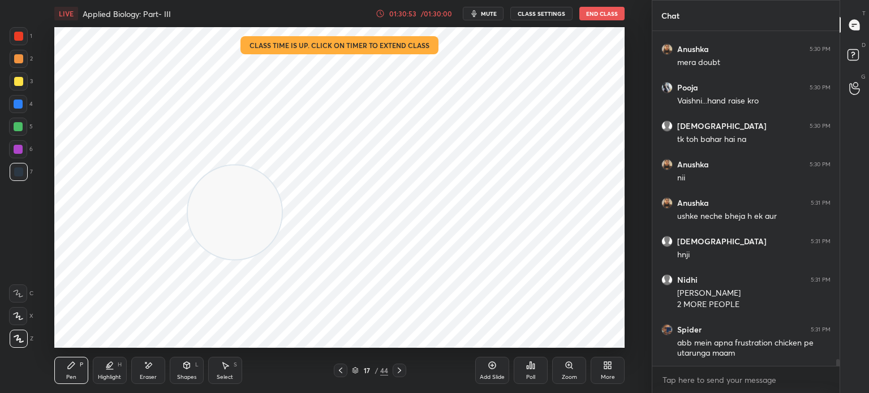
scroll to position [16558, 0]
click at [20, 33] on div at bounding box center [18, 36] width 9 height 9
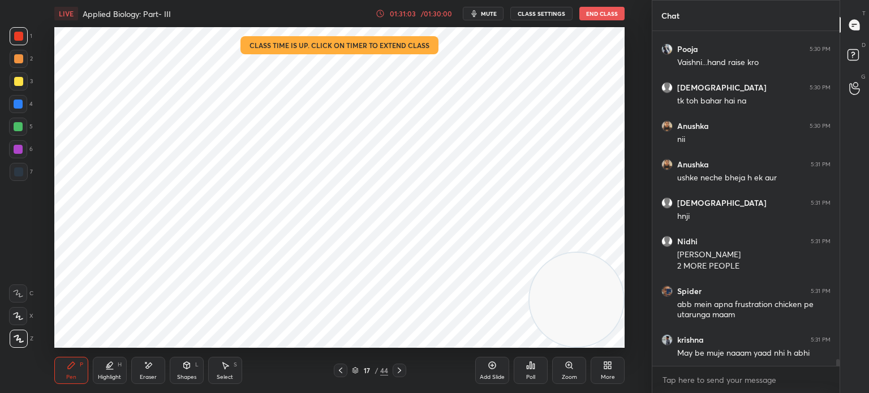
click at [850, 56] on rect at bounding box center [852, 55] width 11 height 11
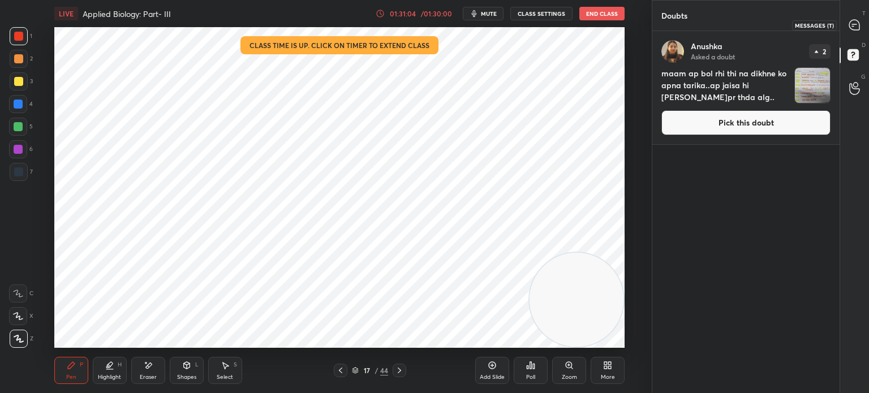
click at [854, 19] on icon at bounding box center [854, 25] width 12 height 12
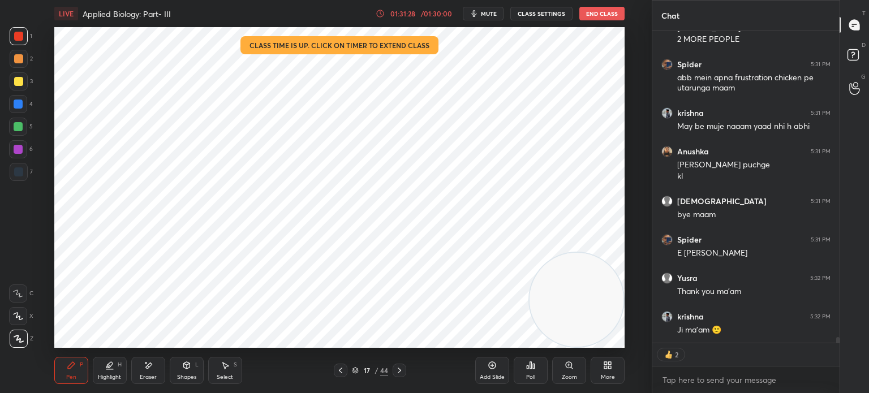
scroll to position [17097, 0]
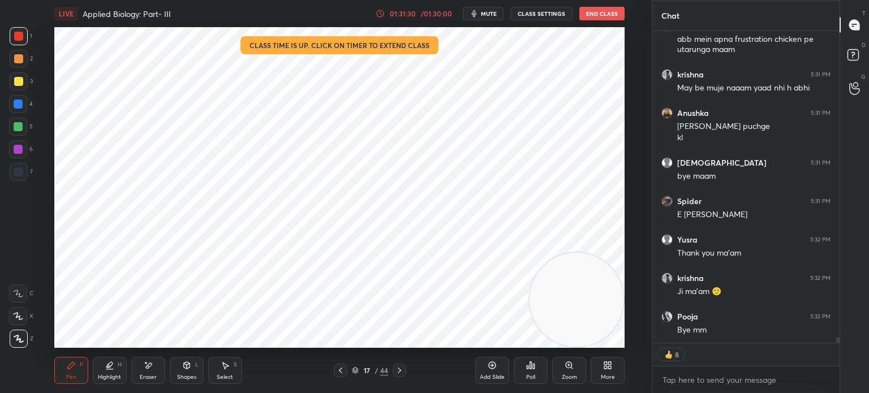
click at [611, 10] on button "End Class" at bounding box center [601, 14] width 45 height 14
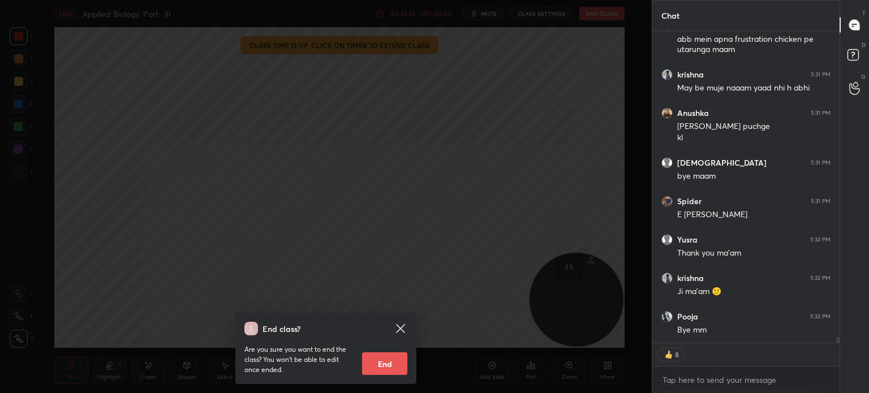
click at [391, 364] on button "End" at bounding box center [384, 363] width 45 height 23
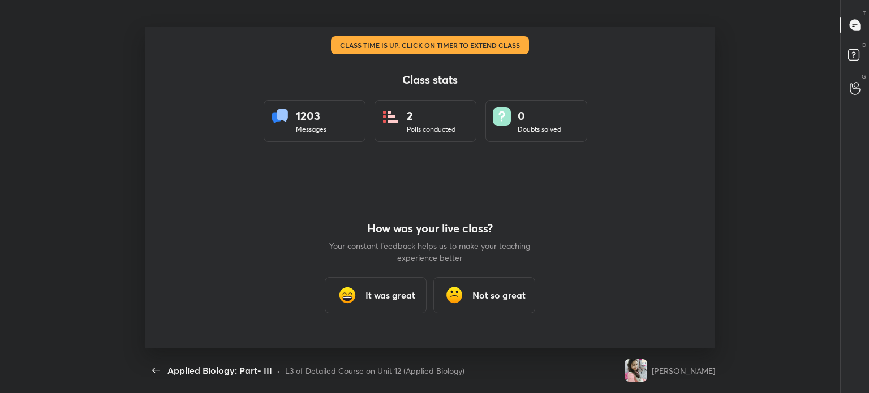
scroll to position [56241, 55724]
type textarea "x"
click at [381, 296] on h3 "It was great" at bounding box center [390, 295] width 50 height 14
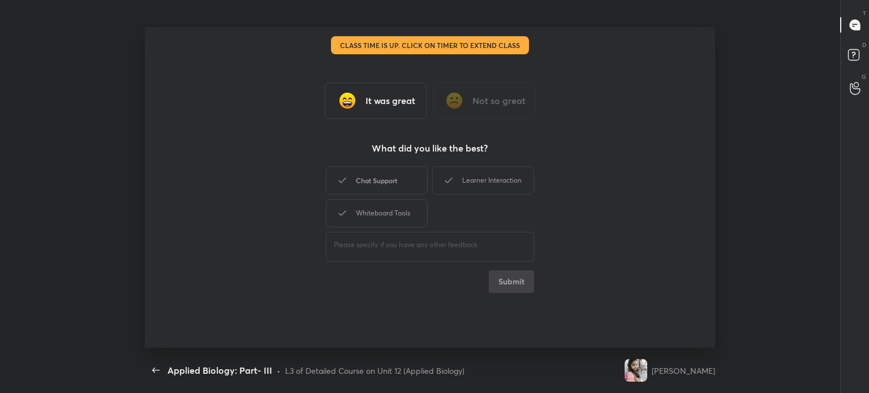
click at [396, 172] on div "Chat Support" at bounding box center [377, 180] width 102 height 28
click at [387, 212] on div "Whiteboard Tools" at bounding box center [377, 213] width 102 height 28
click at [492, 189] on div "Learner Interaction" at bounding box center [483, 180] width 102 height 28
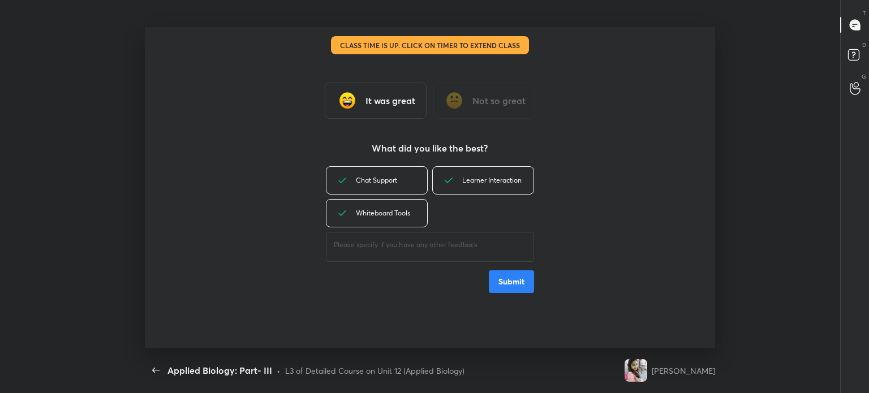
click at [508, 275] on button "Submit" at bounding box center [511, 281] width 45 height 23
